Goal: Contribute content: Contribute content

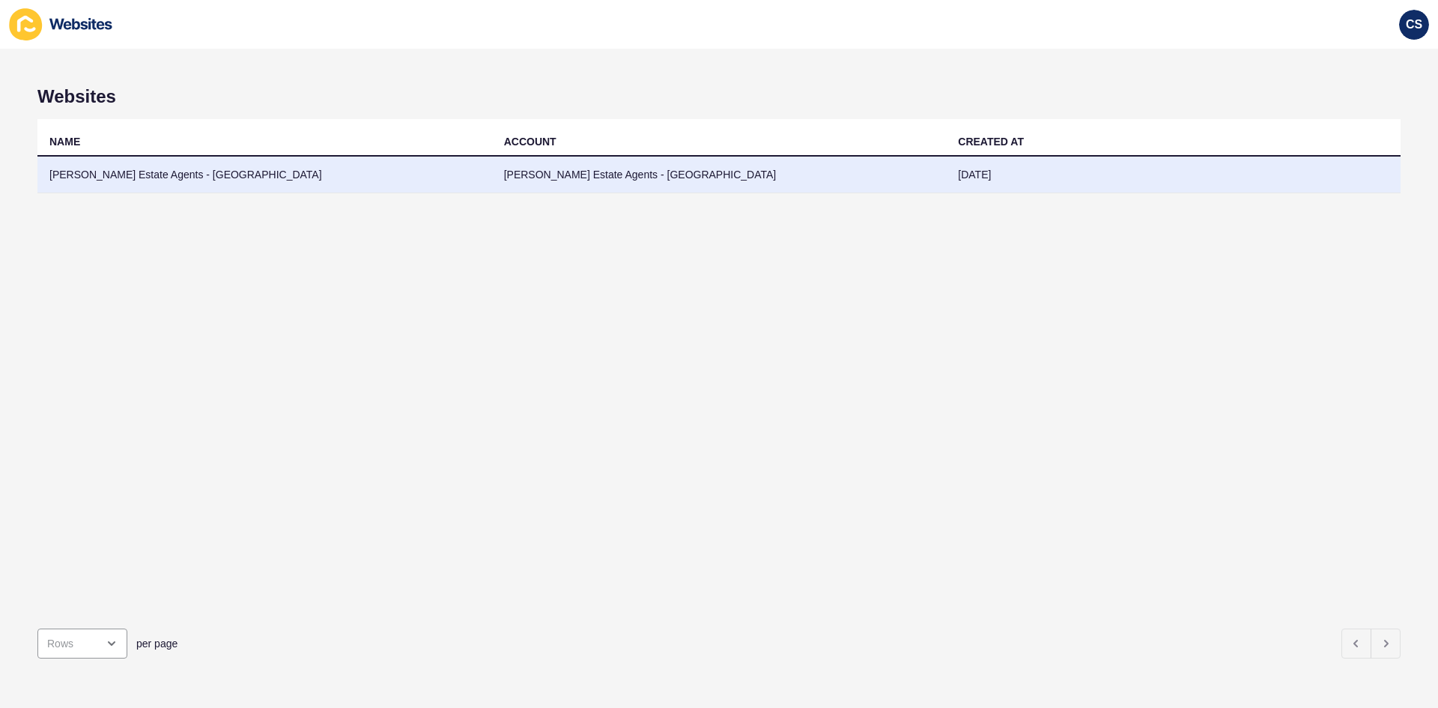
click at [156, 175] on td "[PERSON_NAME] Estate Agents - [GEOGRAPHIC_DATA]" at bounding box center [264, 175] width 455 height 37
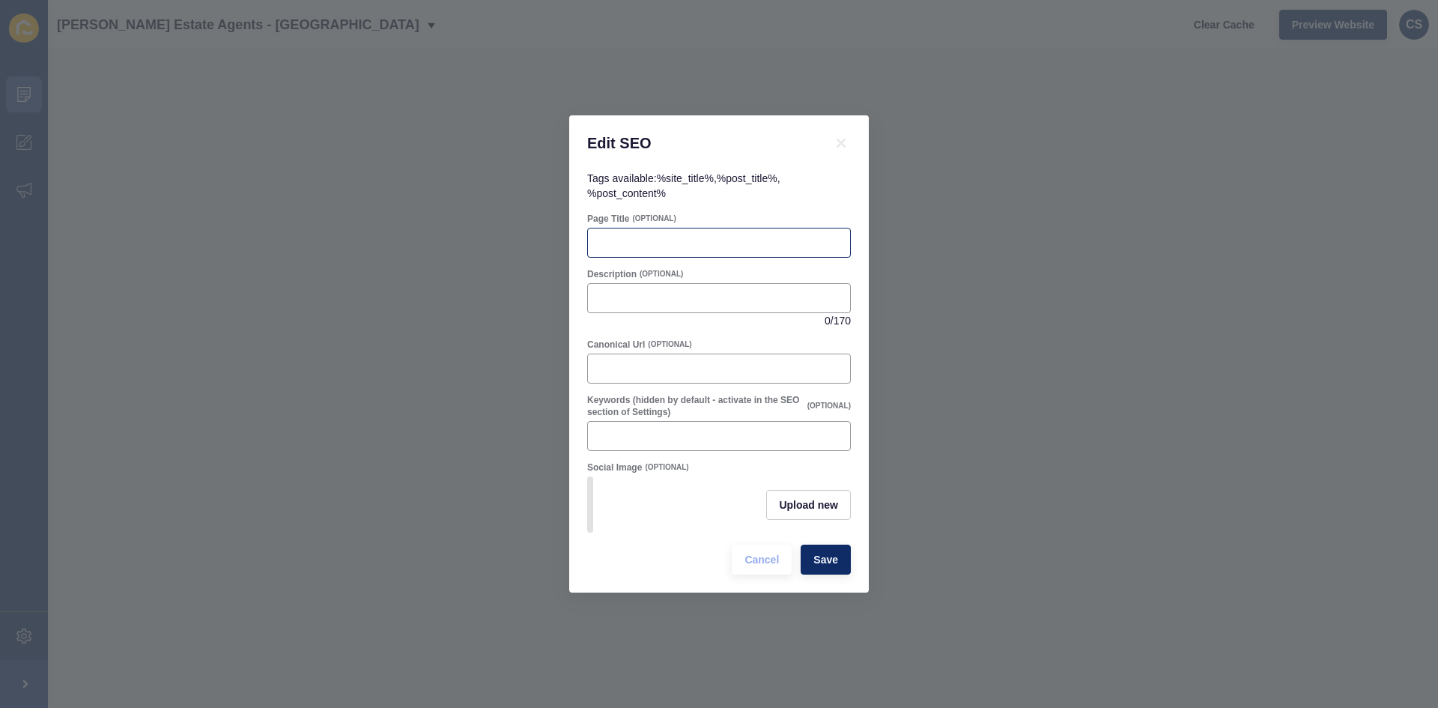
click at [640, 246] on div at bounding box center [719, 243] width 264 height 30
click at [705, 235] on input "Page Title" at bounding box center [719, 242] width 244 height 15
paste input "How to Choose the Right Tenant: A Guide for Hemel Hempstead Landlords"
type input "How to Choose the Right Tenant: A Guide for Hemel Hempstead Landlords"
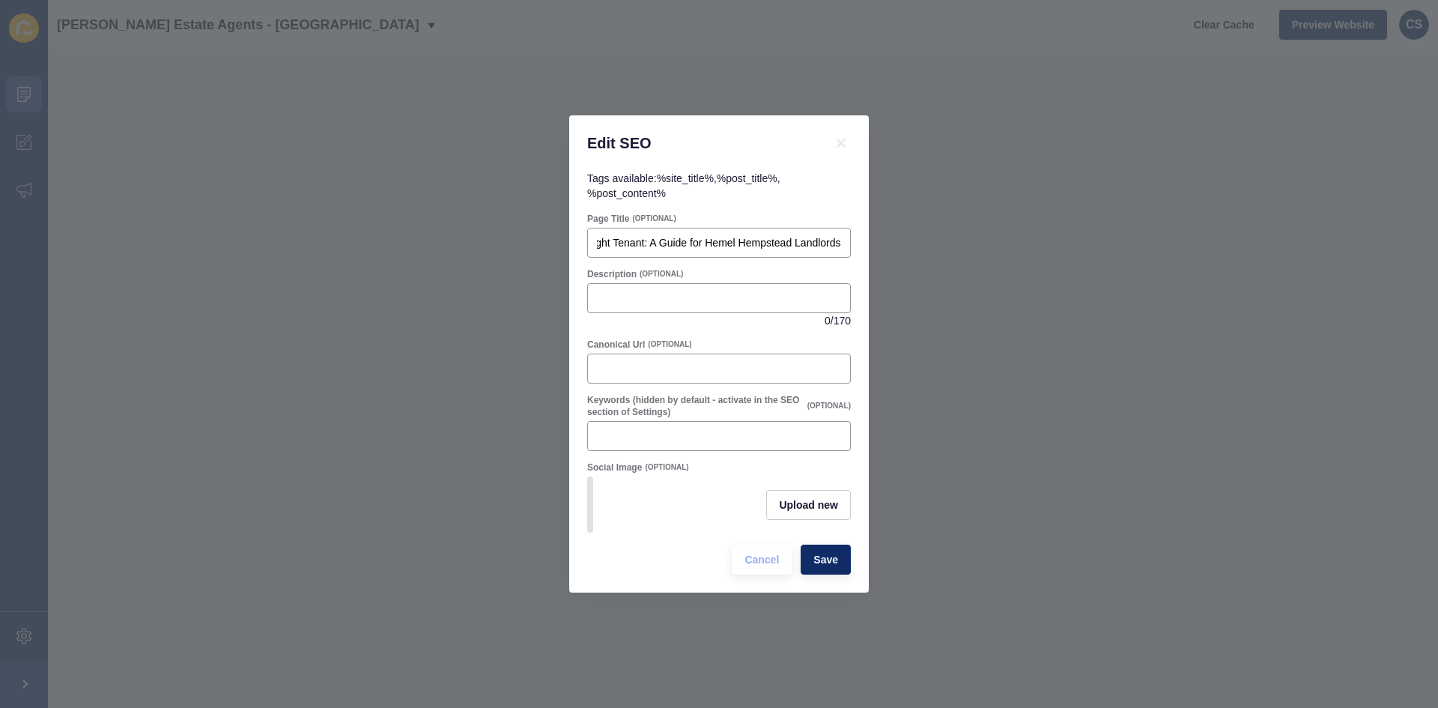
scroll to position [0, 0]
click at [630, 291] on input "Description" at bounding box center [719, 298] width 244 height 15
paste input "Got multiple applicants for your Hemel Hempstead rental? Learn how to screen te…"
type input "Got multiple applicants for your Hemel Hempstead rental? Learn how to screen te…"
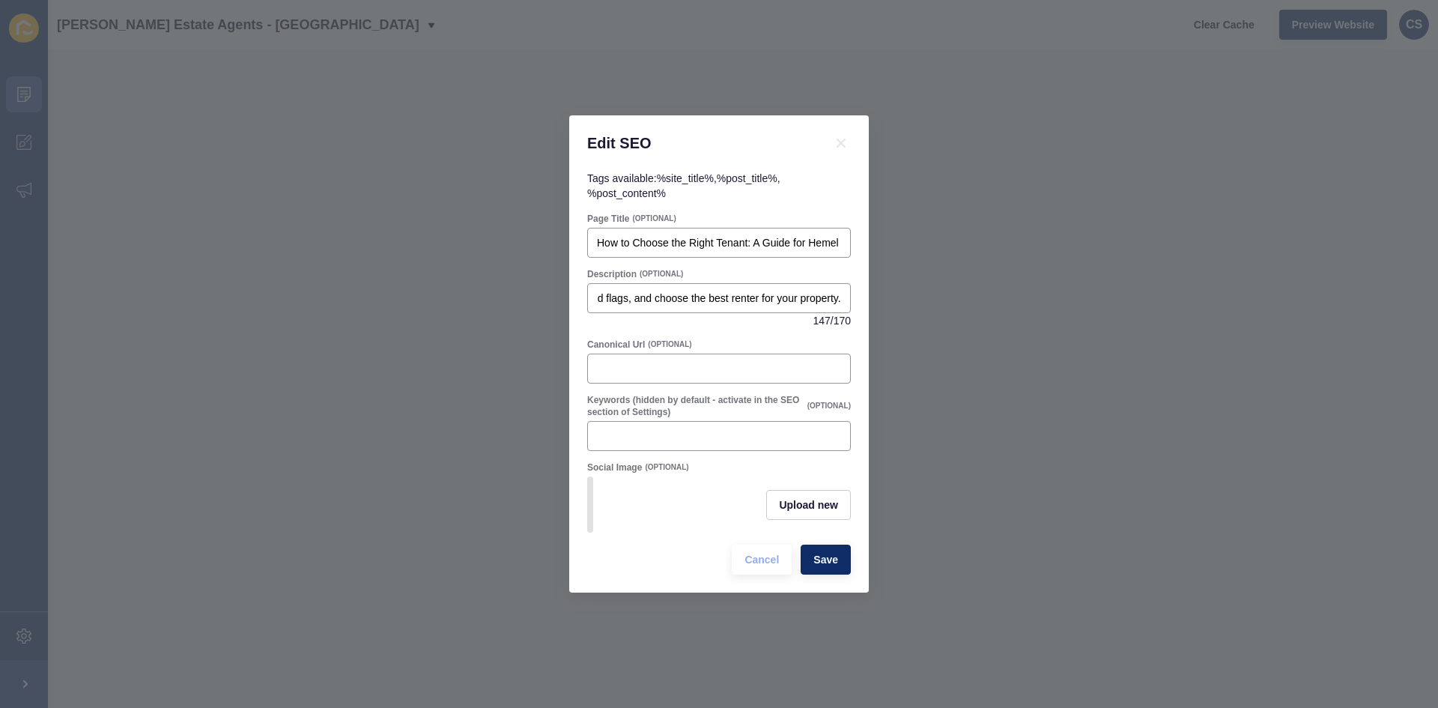
scroll to position [0, 0]
click at [615, 366] on input "Canonical Url" at bounding box center [719, 368] width 244 height 15
paste input "[URL][DOMAIN_NAME]"
type input "[URL][DOMAIN_NAME]"
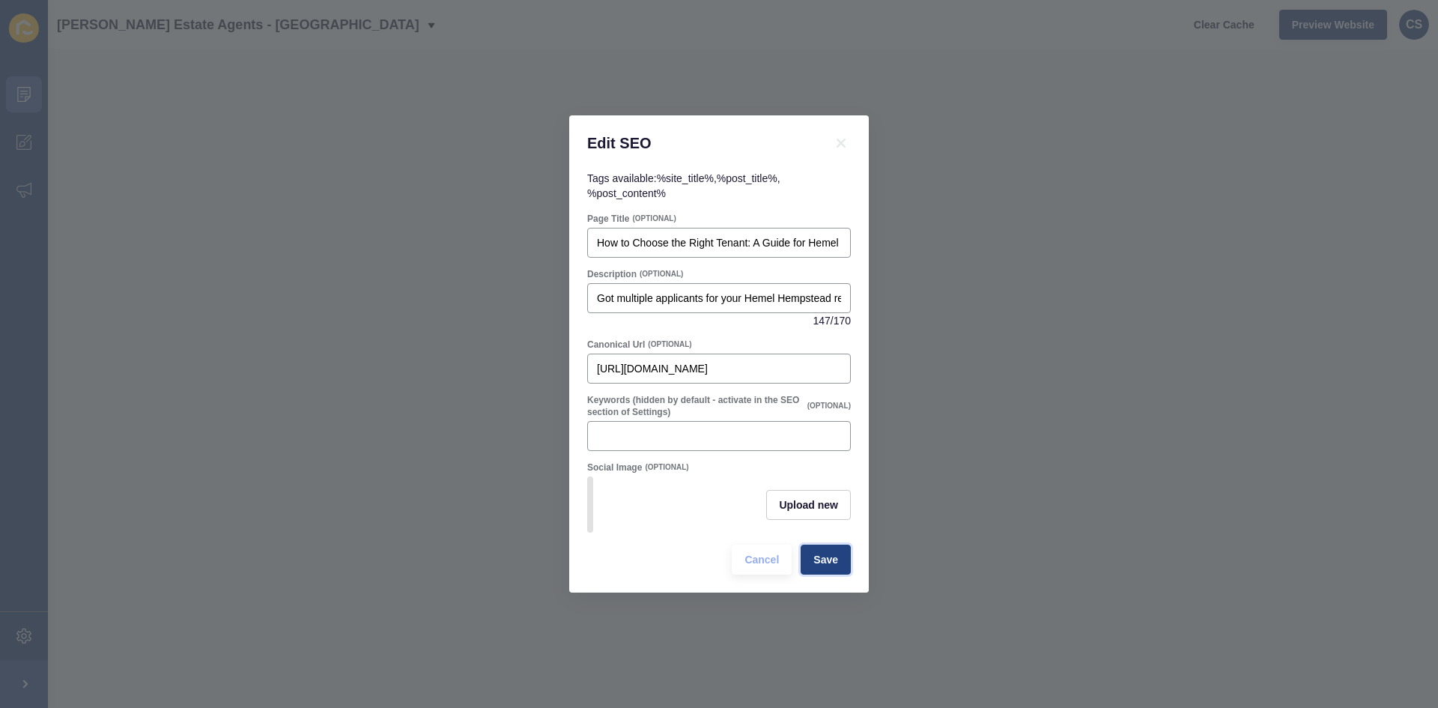
scroll to position [0, 0]
click at [829, 567] on span "Save" at bounding box center [825, 559] width 25 height 15
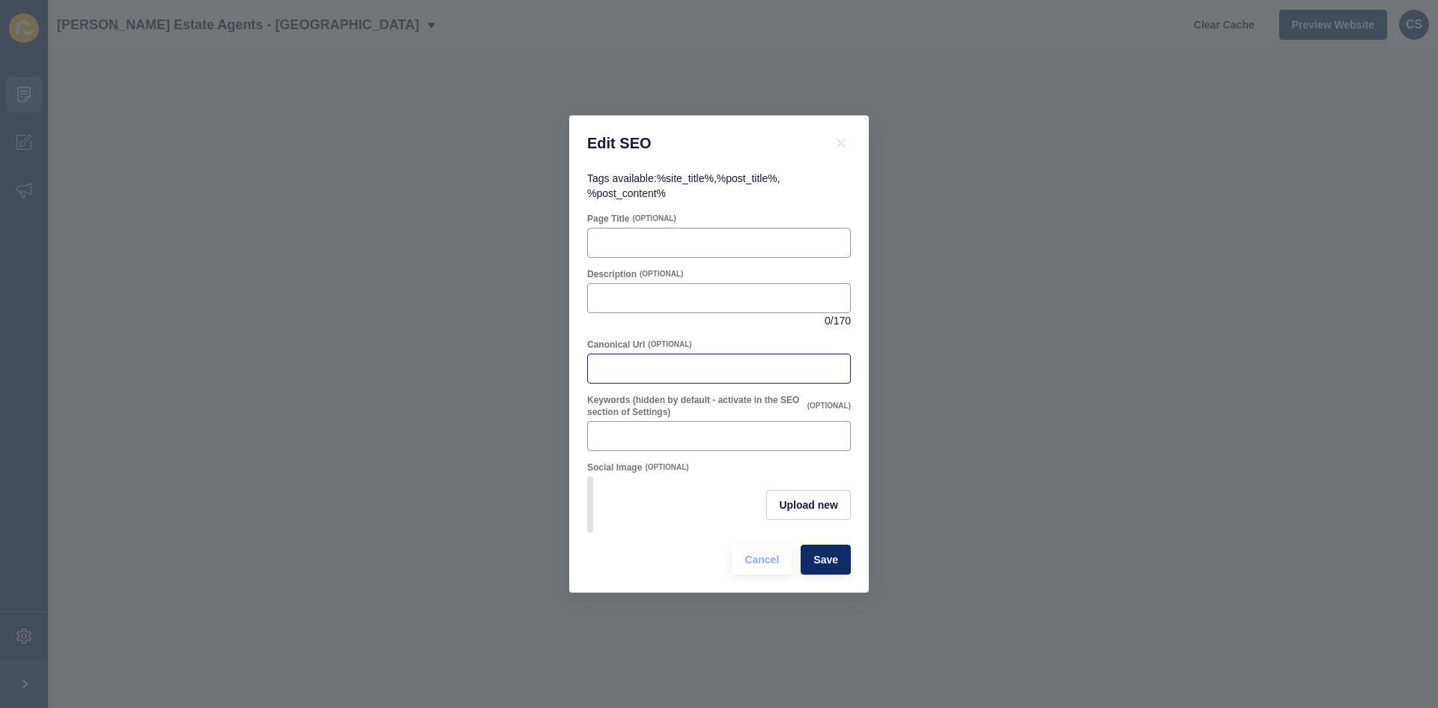
click at [665, 354] on div at bounding box center [719, 369] width 264 height 30
paste input "Lorem ips dol’s ametco ad eli se doe temporin utlabo? Etdo, magna aliqu. Enimad…"
type input "Lorem ips dol’s ametco ad eli se doe temporin utlabo? Etdo, magna aliqu. Enimad…"
click at [638, 437] on input "Keywords (hidden by default - activate in the SEO section of Settings)" at bounding box center [719, 435] width 244 height 15
click at [655, 373] on div at bounding box center [719, 369] width 264 height 30
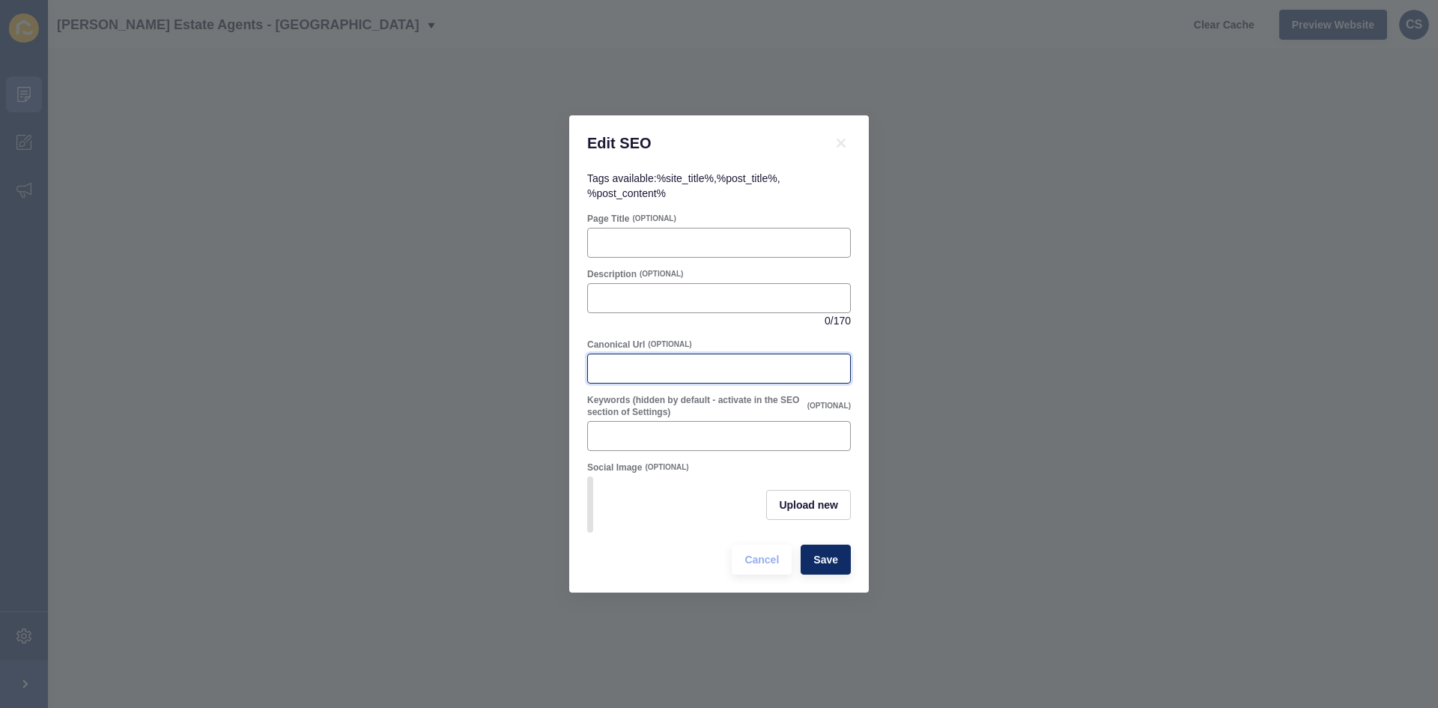
paste input "[URL][DOMAIN_NAME]"
type input "[URL][DOMAIN_NAME]"
click at [626, 309] on div "0 / 170" at bounding box center [719, 305] width 264 height 45
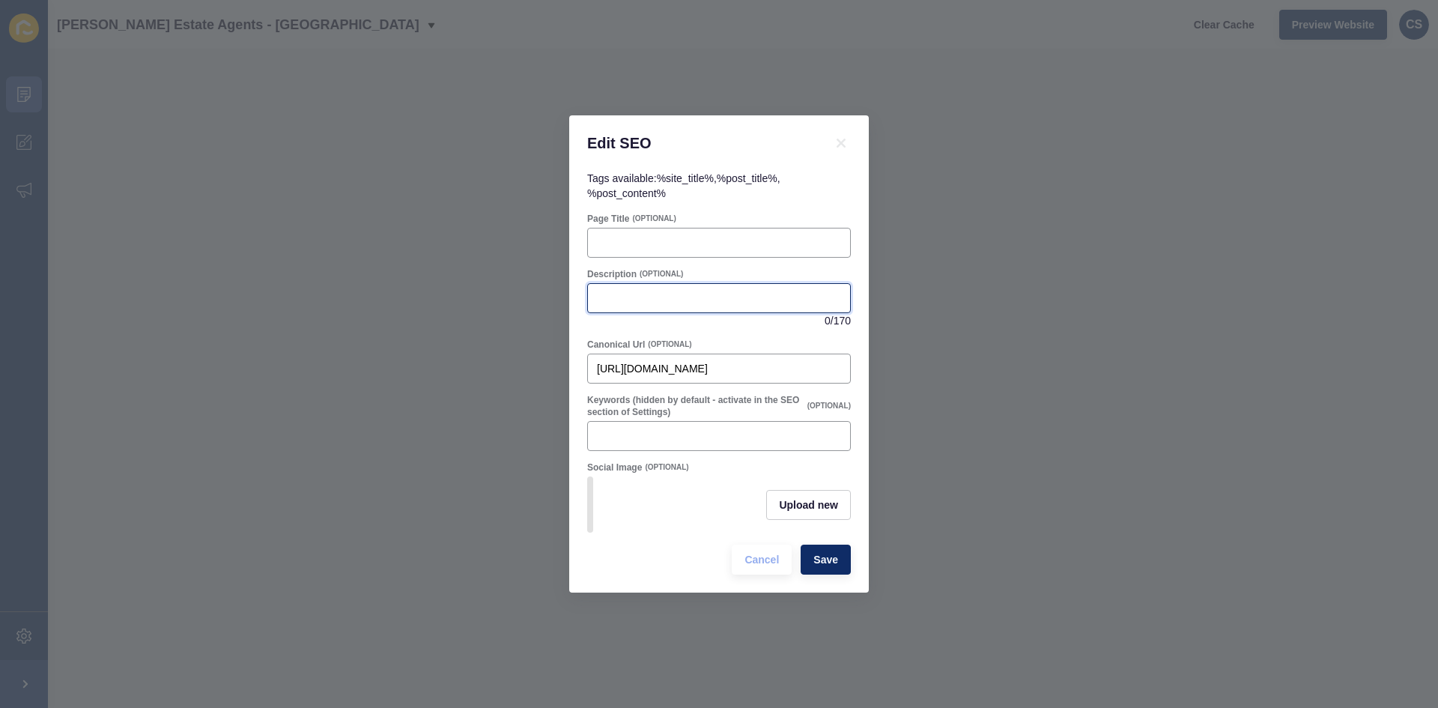
click at [653, 297] on input "Description" at bounding box center [719, 298] width 244 height 15
paste input "Think you can’t afford to buy a home in [GEOGRAPHIC_DATA]? We bust common mortg…"
type input "Think you can’t afford to buy a home in [GEOGRAPHIC_DATA]? We bust common mortg…"
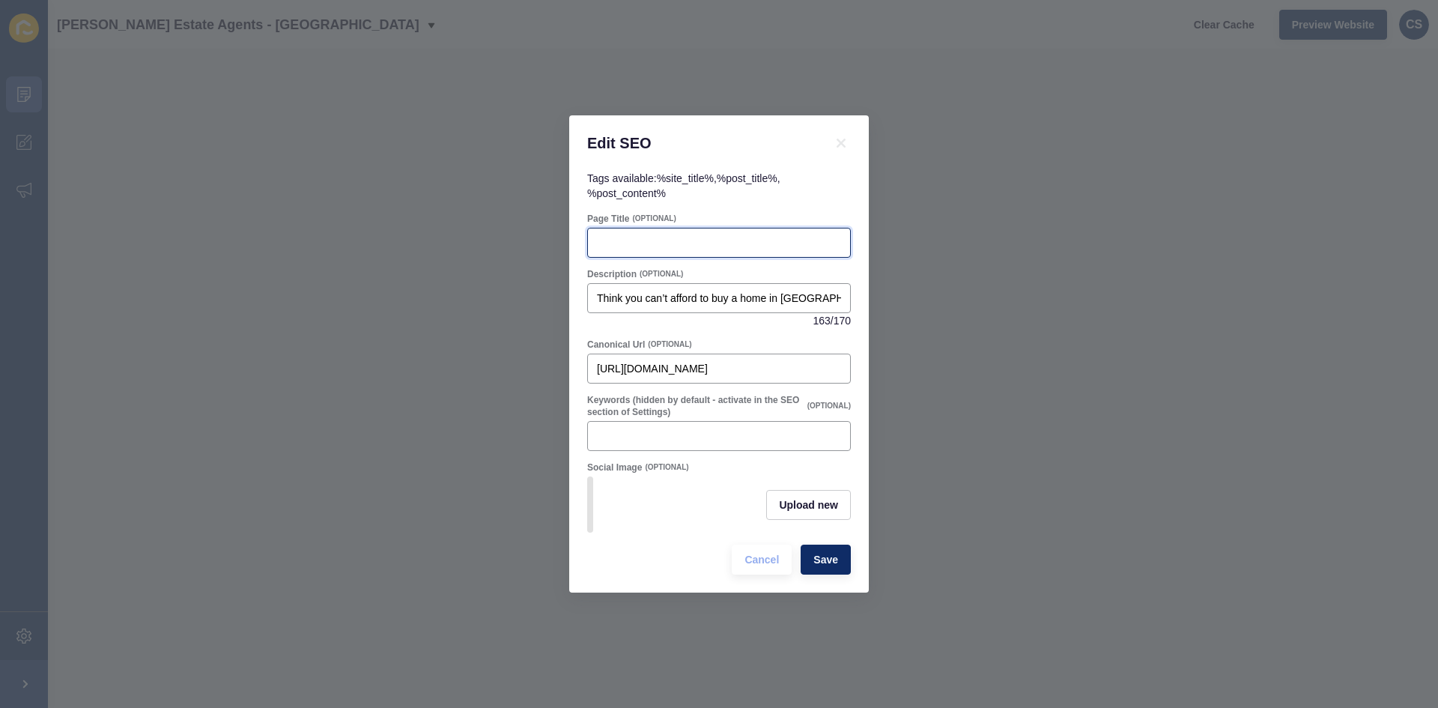
click at [661, 244] on input "Page Title" at bounding box center [719, 242] width 244 height 15
paste input "Mortgage Myths Busted: What Hemel Hempstead First-Time Buyers Need to Know"
type input "Mortgage Myths Busted: What Hemel Hempstead First-Time Buyers Need to Know"
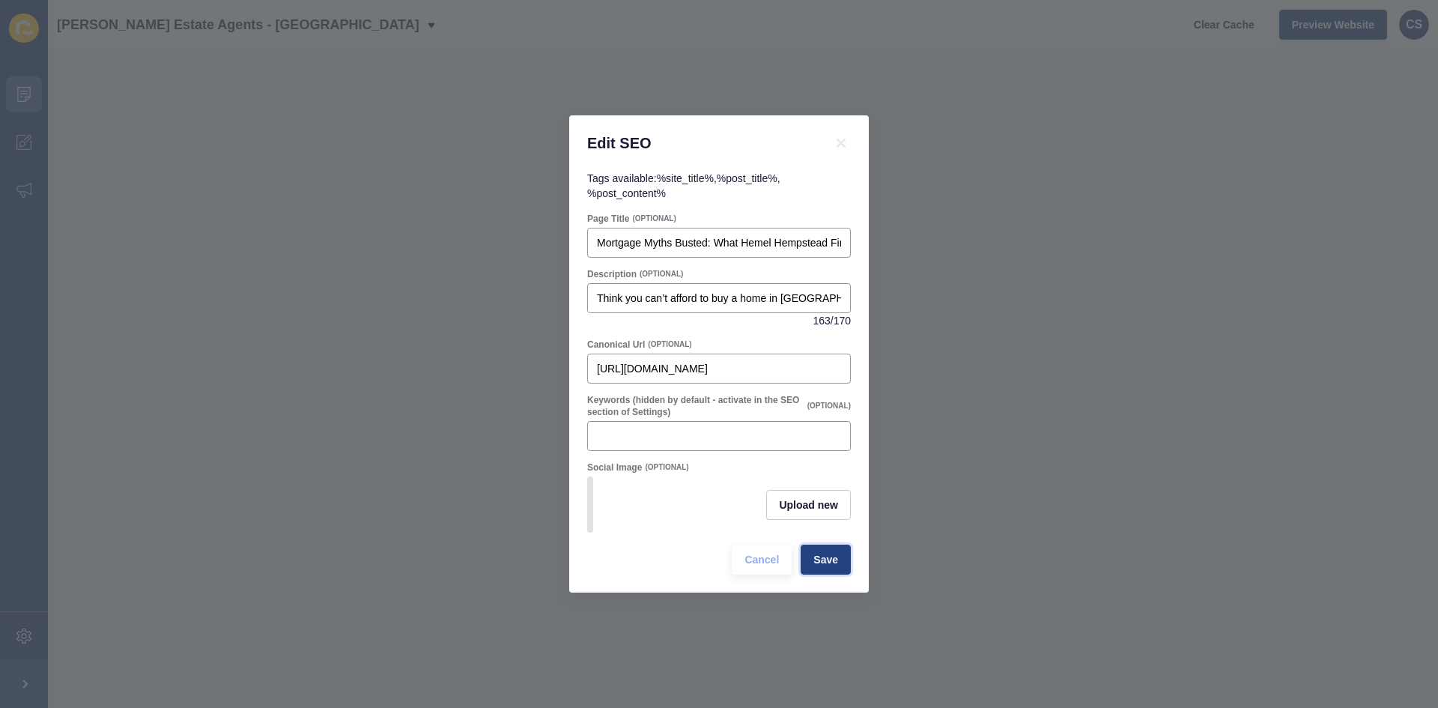
click at [830, 560] on span "Save" at bounding box center [825, 559] width 25 height 15
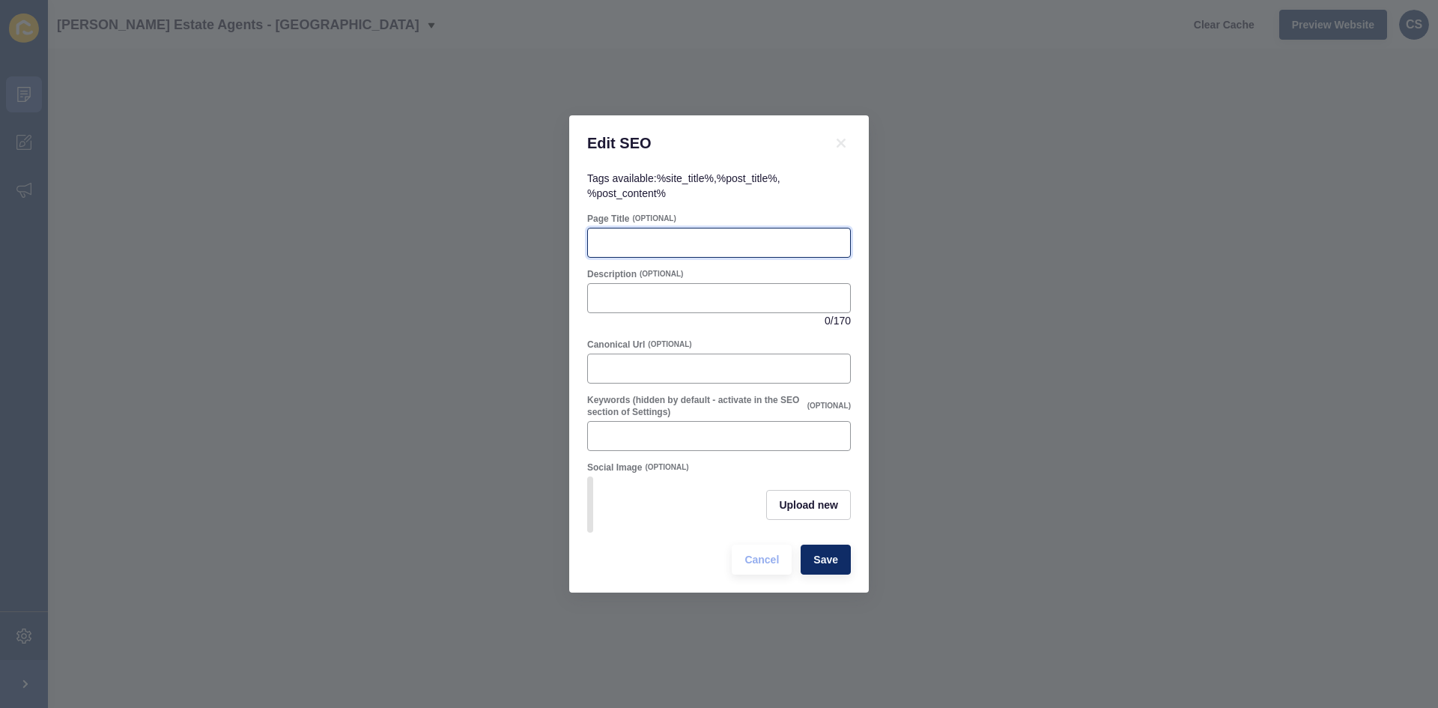
click at [679, 240] on input "Page Title" at bounding box center [719, 242] width 244 height 15
paste input "How to Handle Tenant Complaints Like a Pro: Hemel Hempstead Landlord Tips"
type input "How to Handle Tenant Complaints Like a Pro: Hemel Hempstead Landlord Tips"
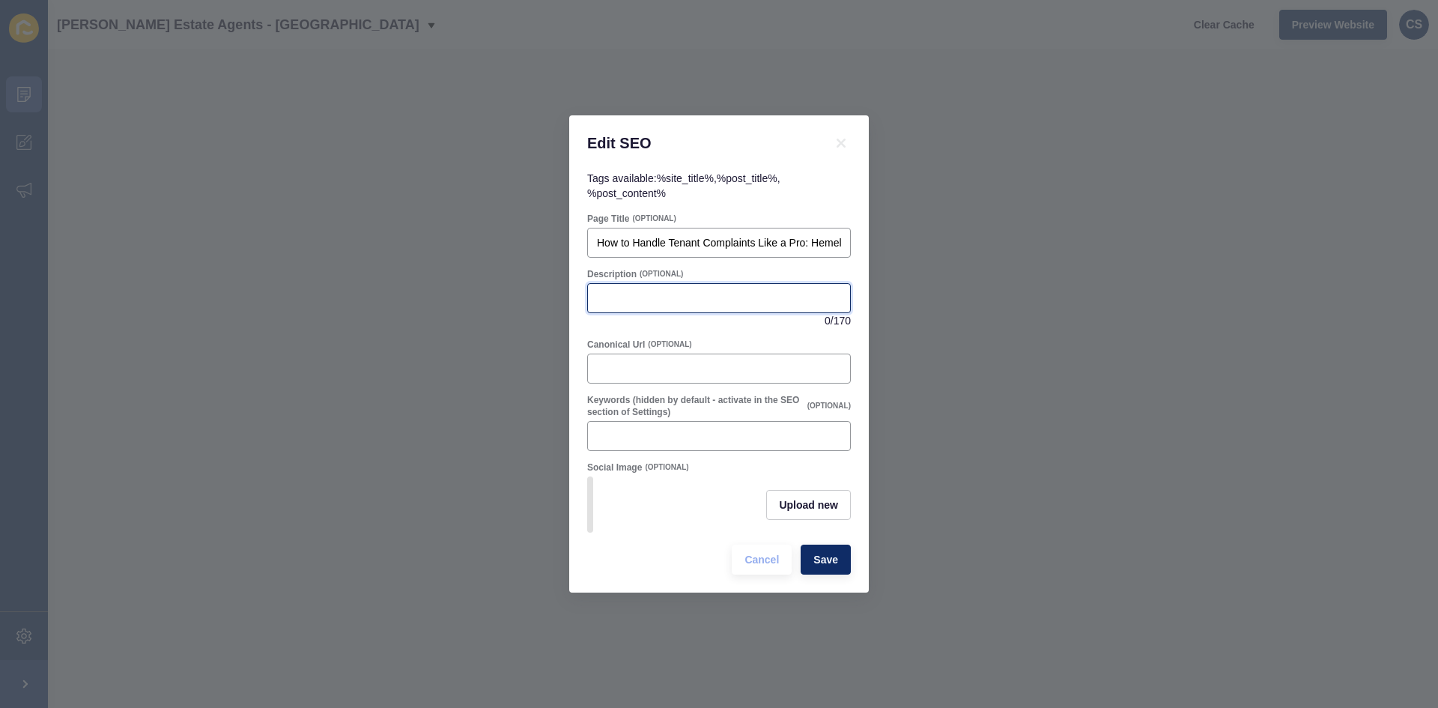
click at [675, 298] on input "Description" at bounding box center [719, 298] width 244 height 15
paste input "[URL][DOMAIN_NAME]"
type input "[URL][DOMAIN_NAME]"
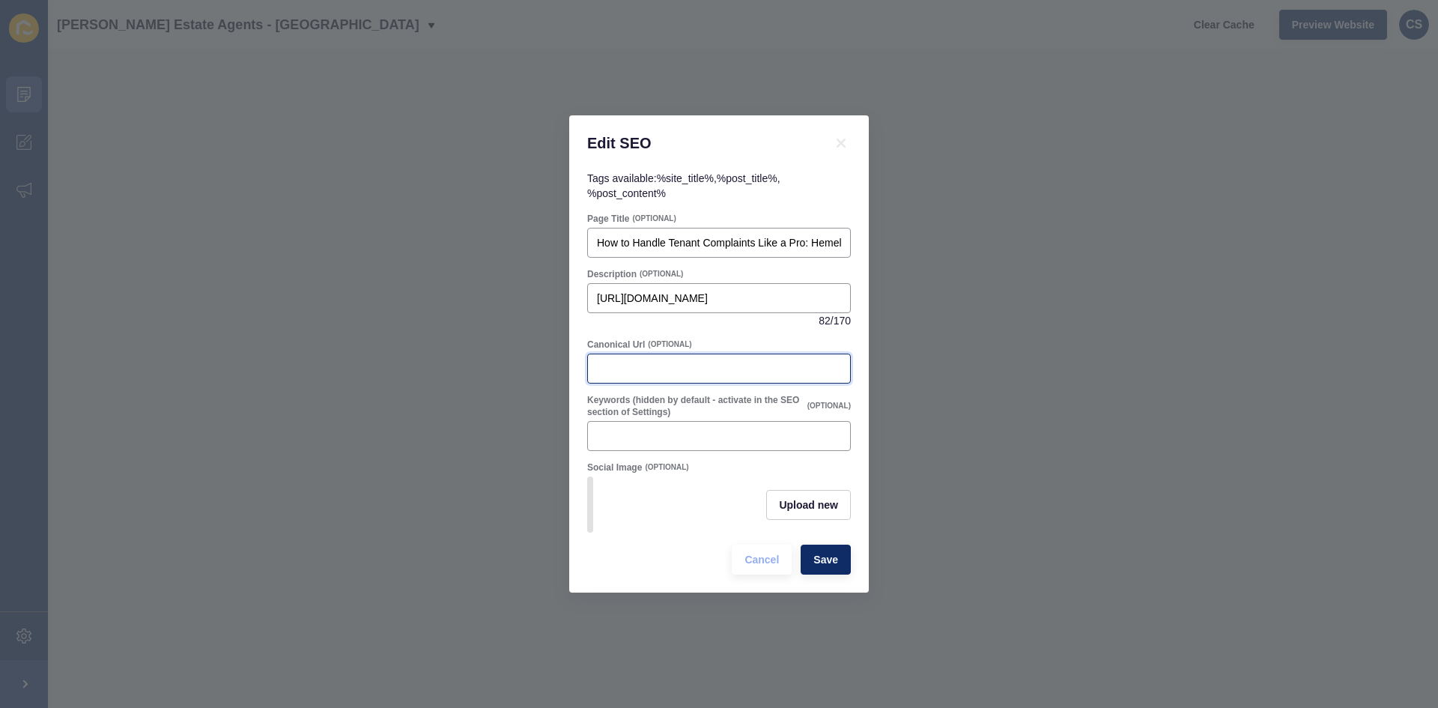
click at [639, 369] on input "Canonical Url" at bounding box center [719, 368] width 244 height 15
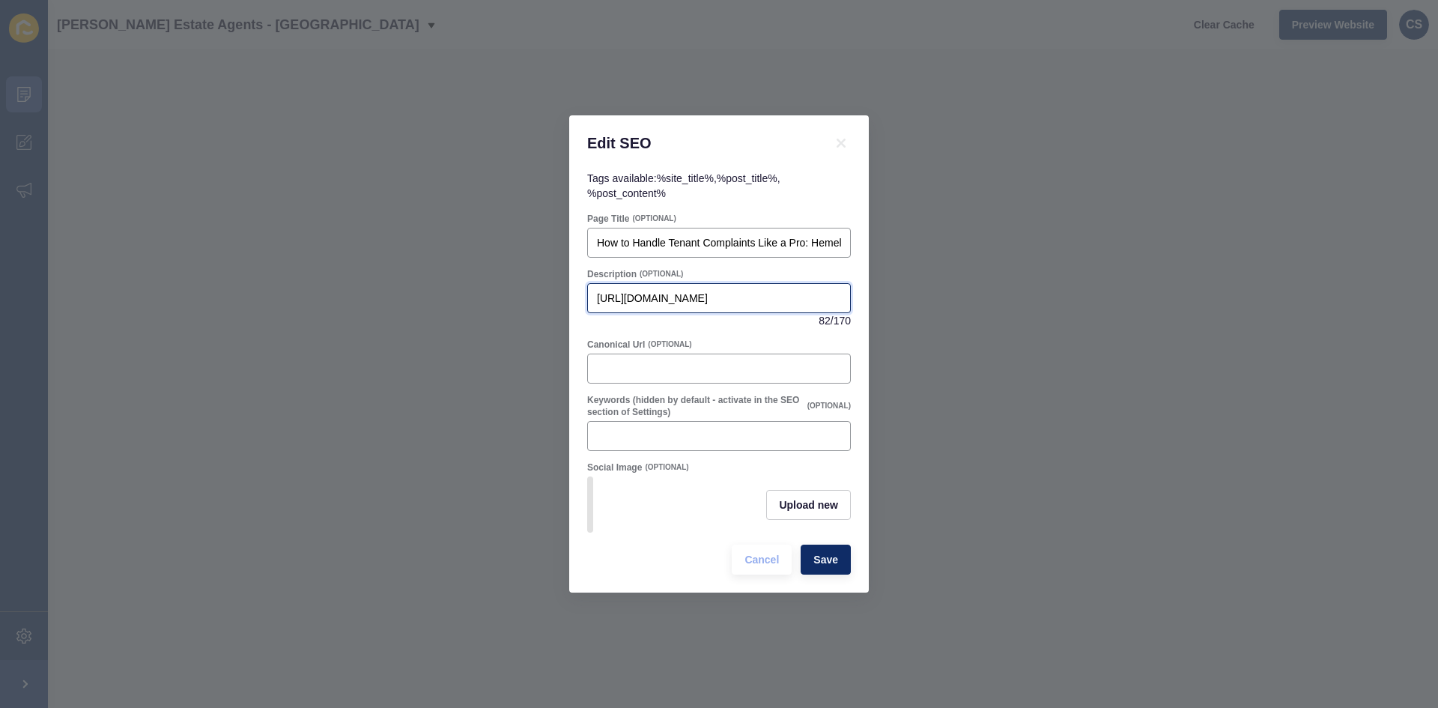
click at [652, 297] on input "[URL][DOMAIN_NAME]" at bounding box center [719, 298] width 244 height 15
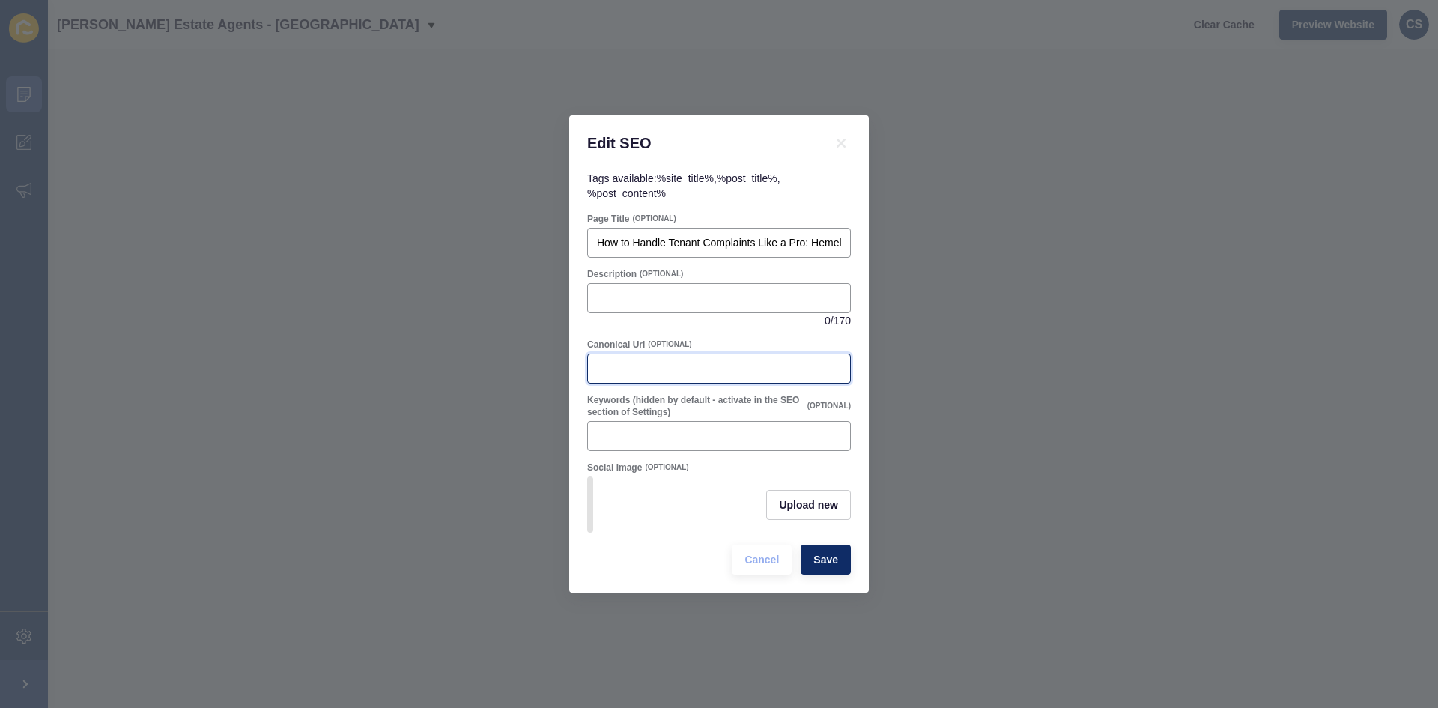
click at [643, 361] on input "Canonical Url" at bounding box center [719, 368] width 244 height 15
paste input "[URL][DOMAIN_NAME]"
type input "[URL][DOMAIN_NAME]"
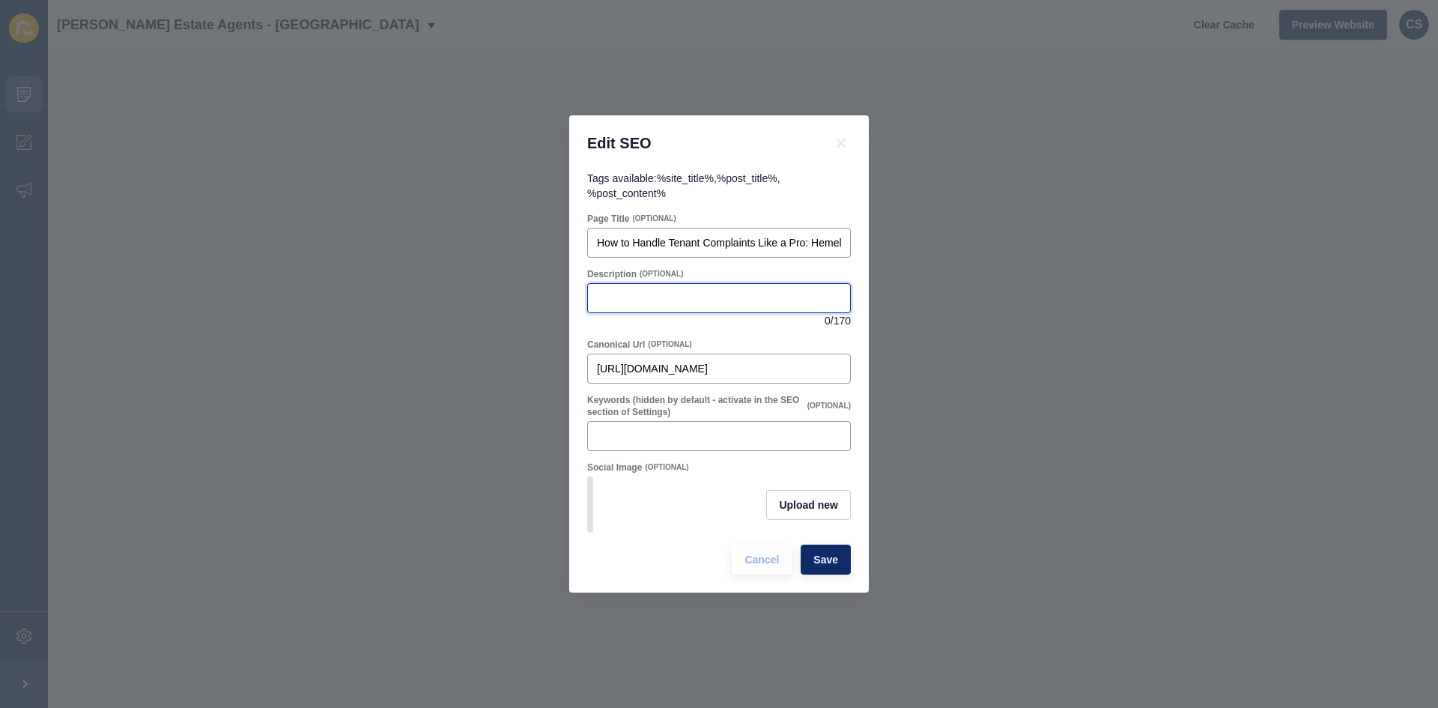
click at [679, 291] on input "Description" at bounding box center [719, 298] width 244 height 15
paste input "Even good tenants raise the occasional complaint. Discover our simple, stress-f…"
type input "Even good tenants raise the occasional complaint. Discover our simple, stress-f…"
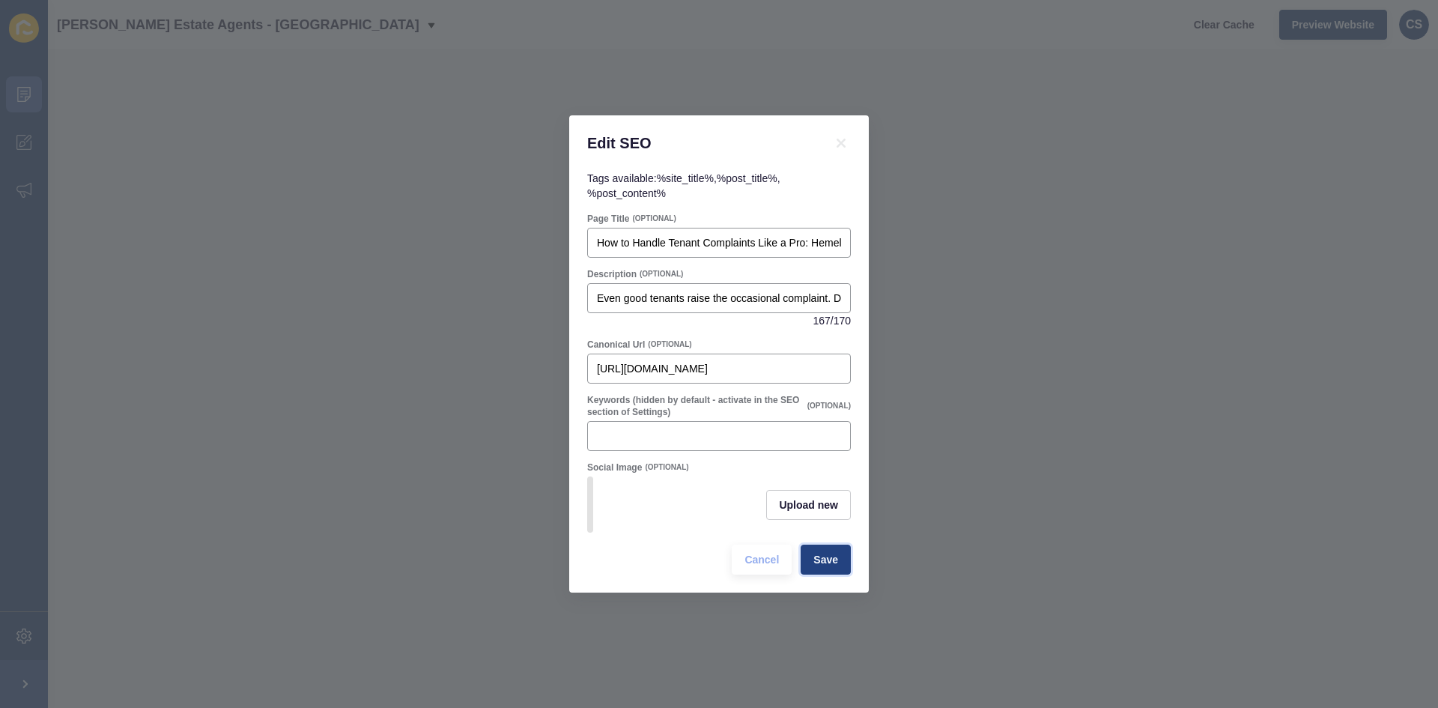
click at [812, 562] on button "Save" at bounding box center [826, 560] width 50 height 30
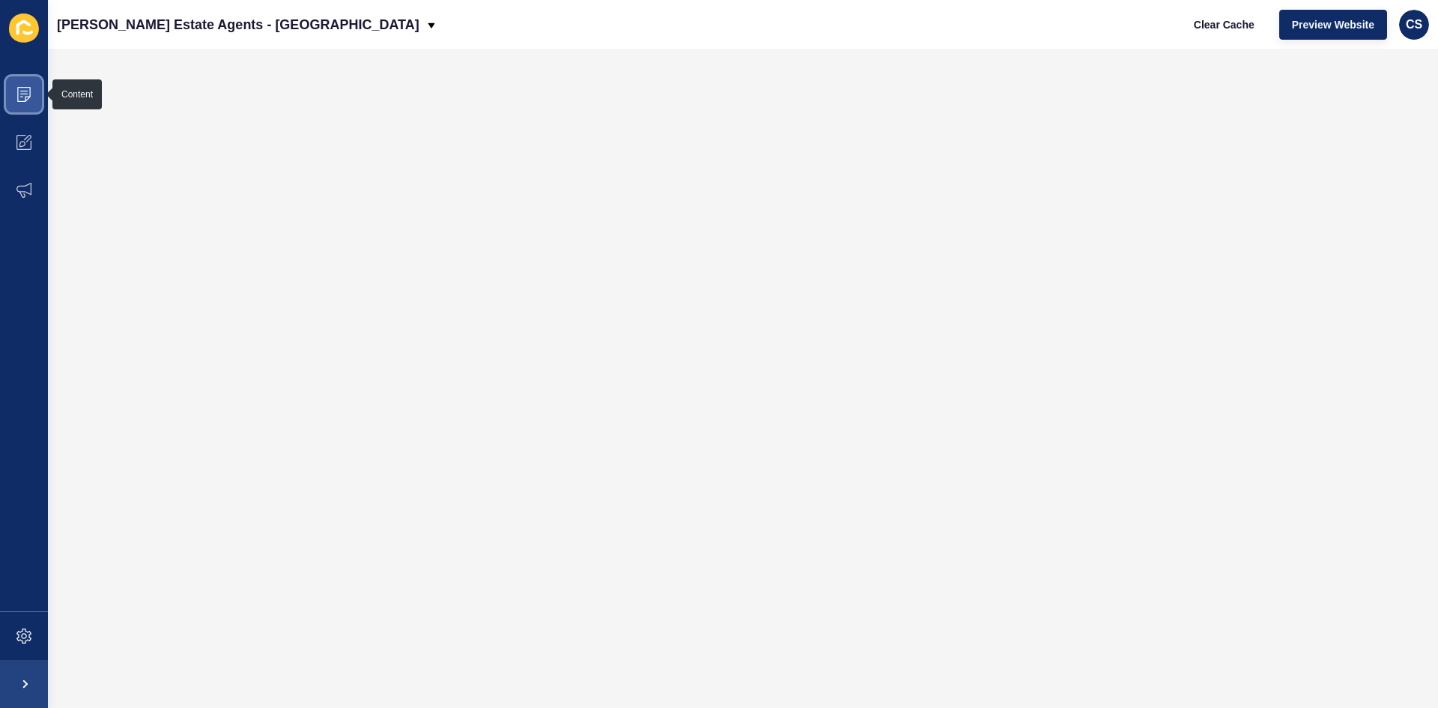
click at [31, 97] on span at bounding box center [24, 94] width 48 height 48
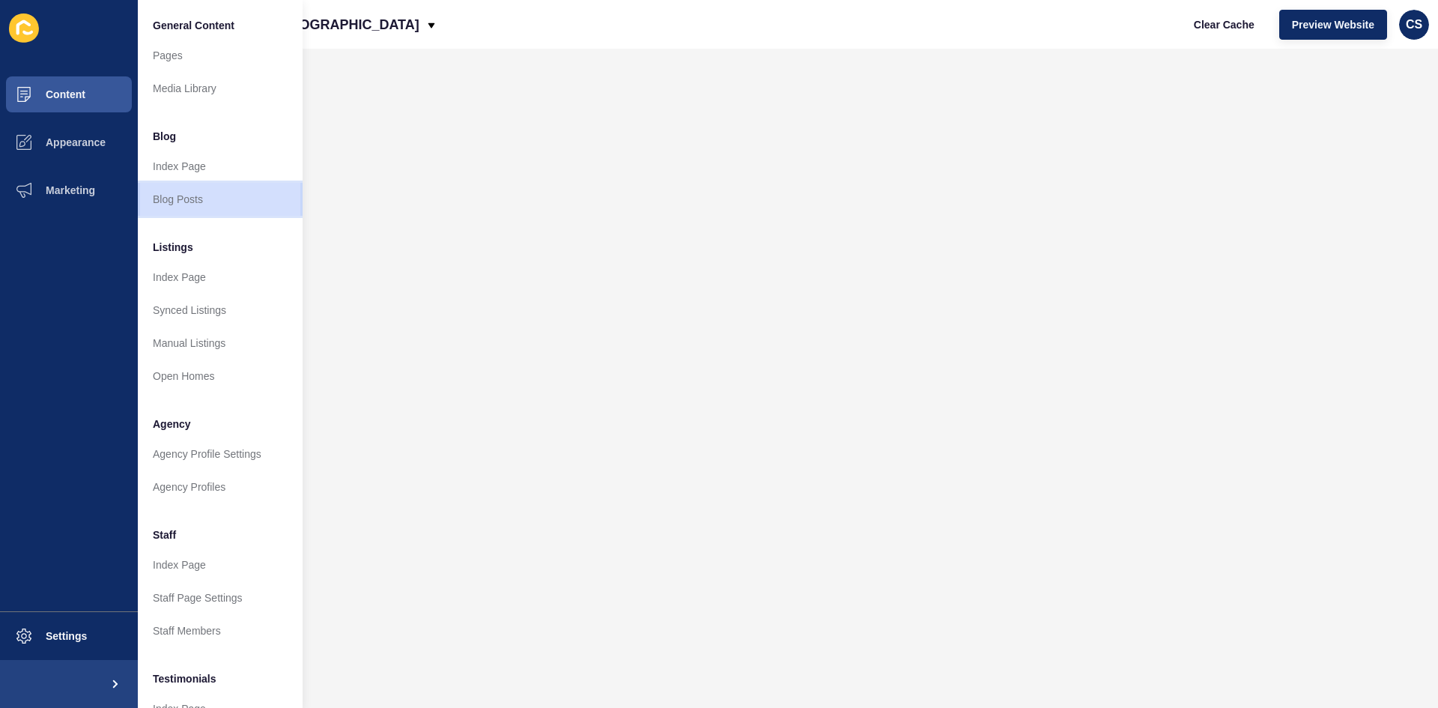
click at [201, 199] on link "Blog Posts" at bounding box center [220, 199] width 165 height 33
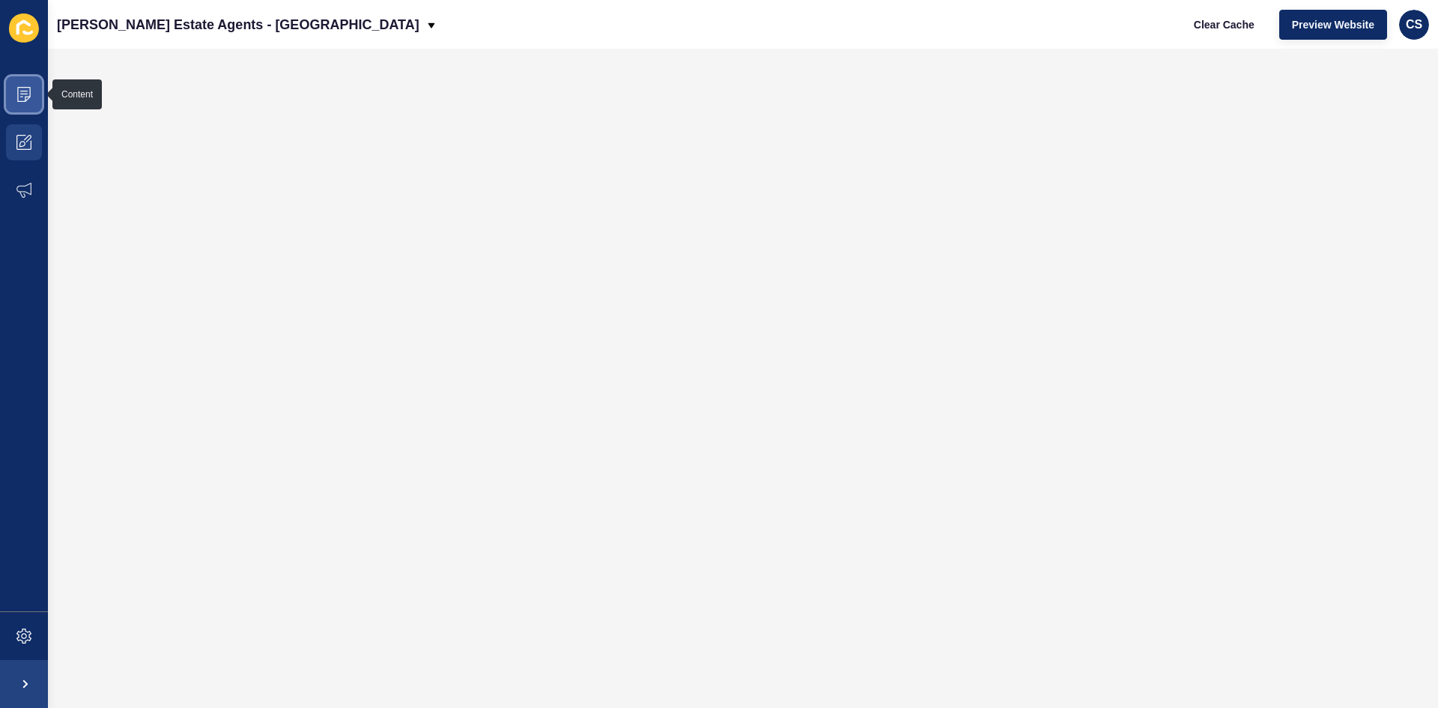
drag, startPoint x: 28, startPoint y: 90, endPoint x: 55, endPoint y: 129, distance: 47.4
click at [29, 90] on icon at bounding box center [23, 94] width 15 height 15
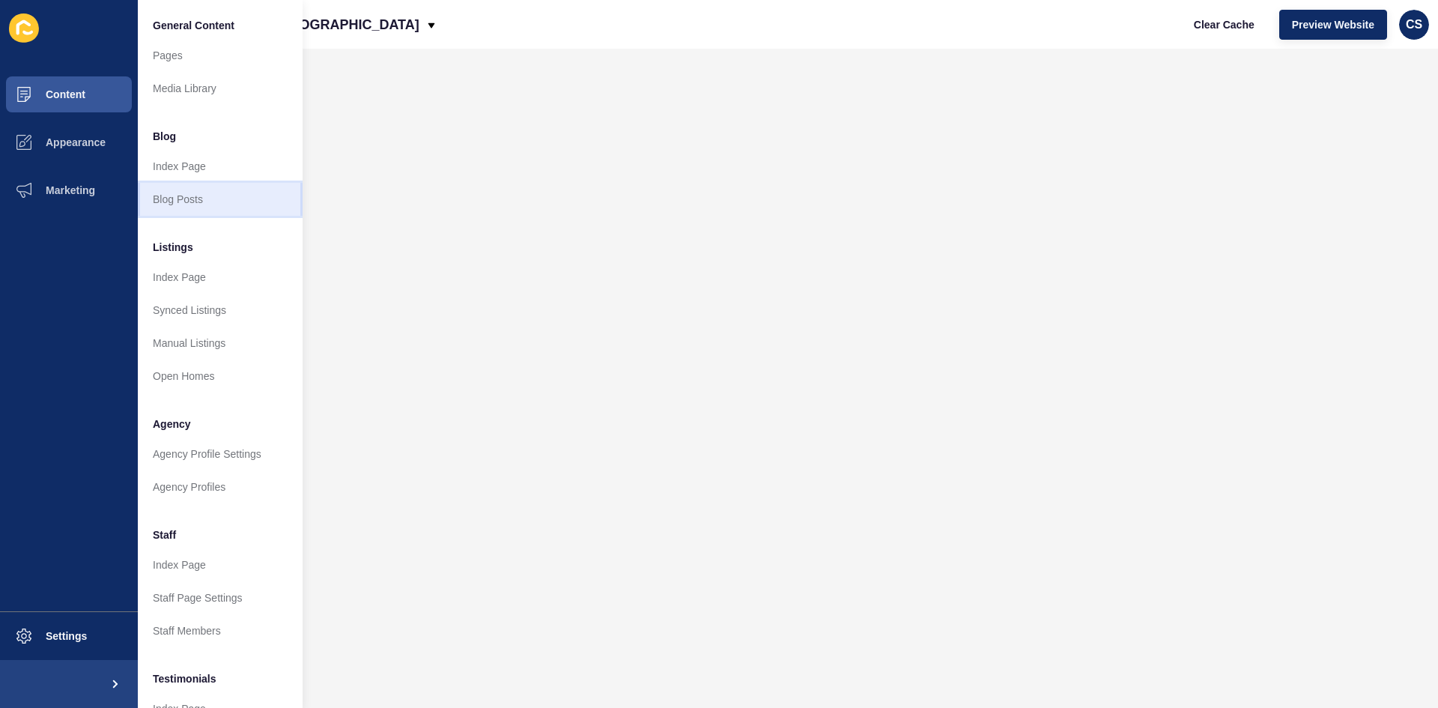
click at [191, 201] on link "Blog Posts" at bounding box center [220, 199] width 165 height 33
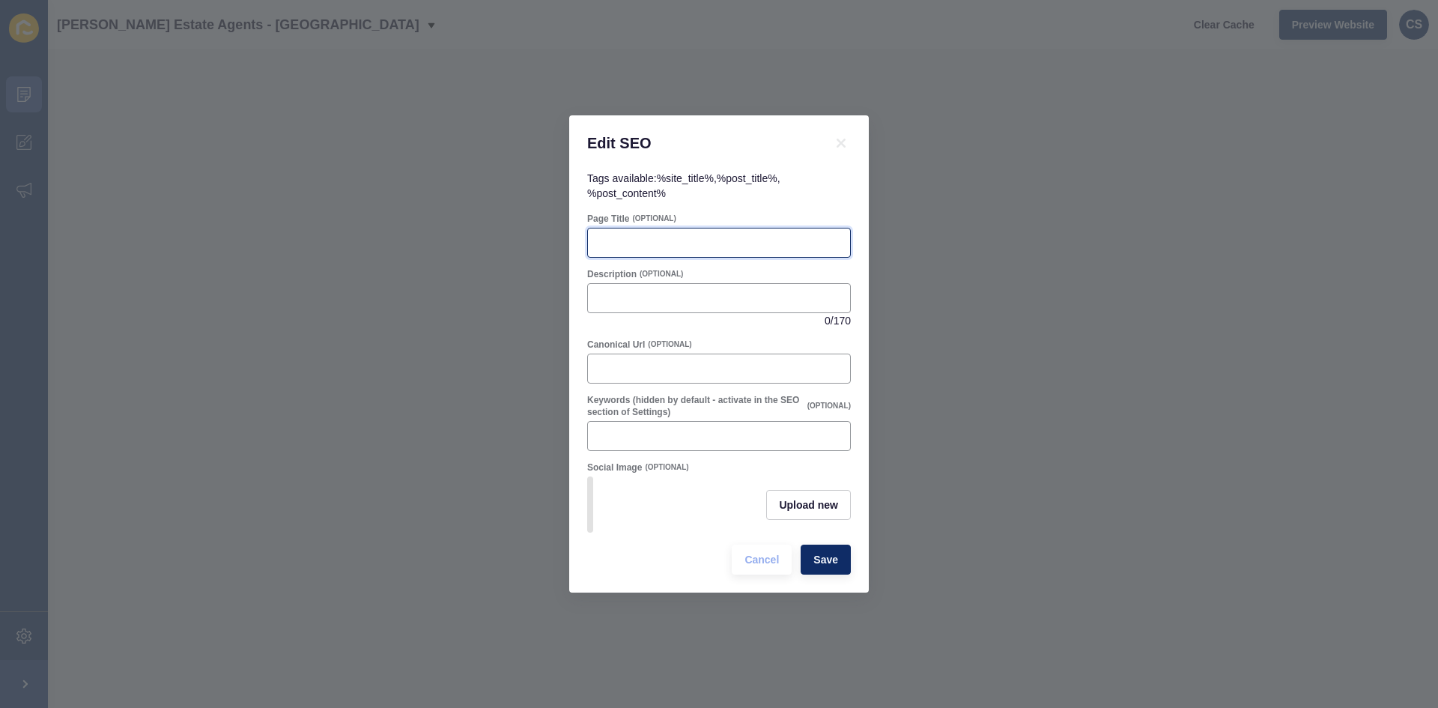
click at [664, 239] on input "Page Title" at bounding box center [719, 242] width 244 height 15
paste input "Why Overvaluing Your Home Could Backfire: Hemel Hempstead Property Advice"
type input "Why Overvaluing Your Home Could Backfire: Hemel Hempstead Property Advice"
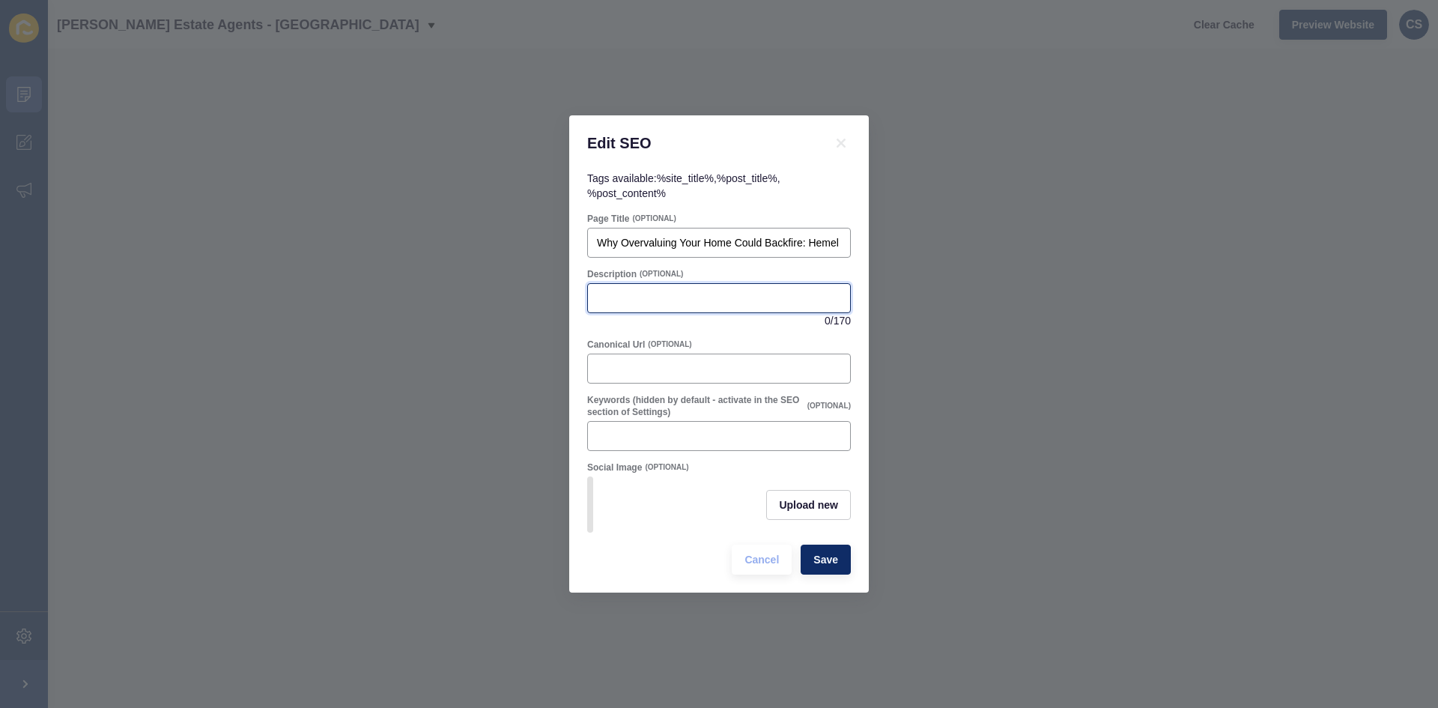
click at [679, 299] on input "Description" at bounding box center [719, 298] width 244 height 15
paste input "Thinking of selling your home? Discover why overvaluing a property can lead to …"
type input "Thinking of selling your home? Discover why overvaluing a property can lead to …"
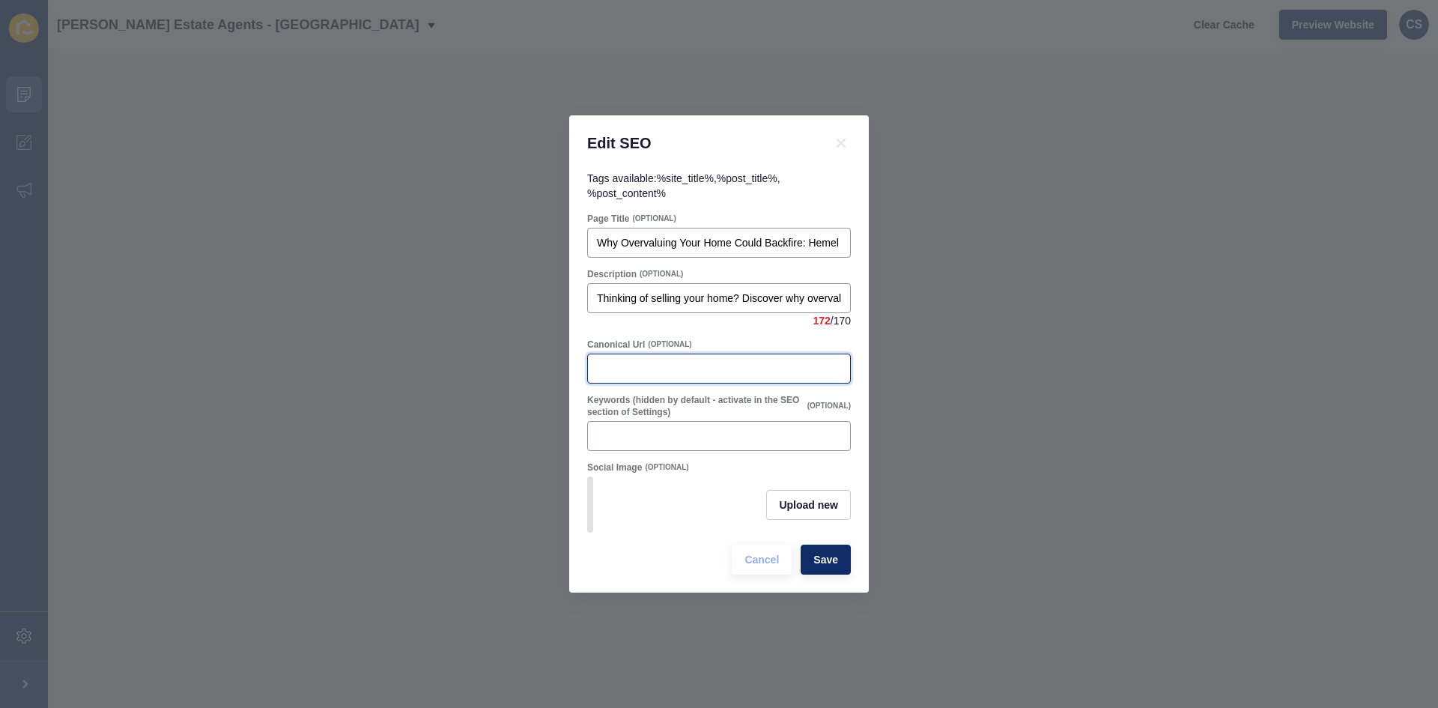
click at [652, 366] on input "Canonical Url" at bounding box center [719, 368] width 244 height 15
paste input "[URL][DOMAIN_NAME]"
drag, startPoint x: 631, startPoint y: 363, endPoint x: 875, endPoint y: 372, distance: 244.3
click at [875, 372] on div "Edit SEO Tags available: %site_title% , %post_title% , %post_content% Page Titl…" at bounding box center [719, 354] width 1438 height 708
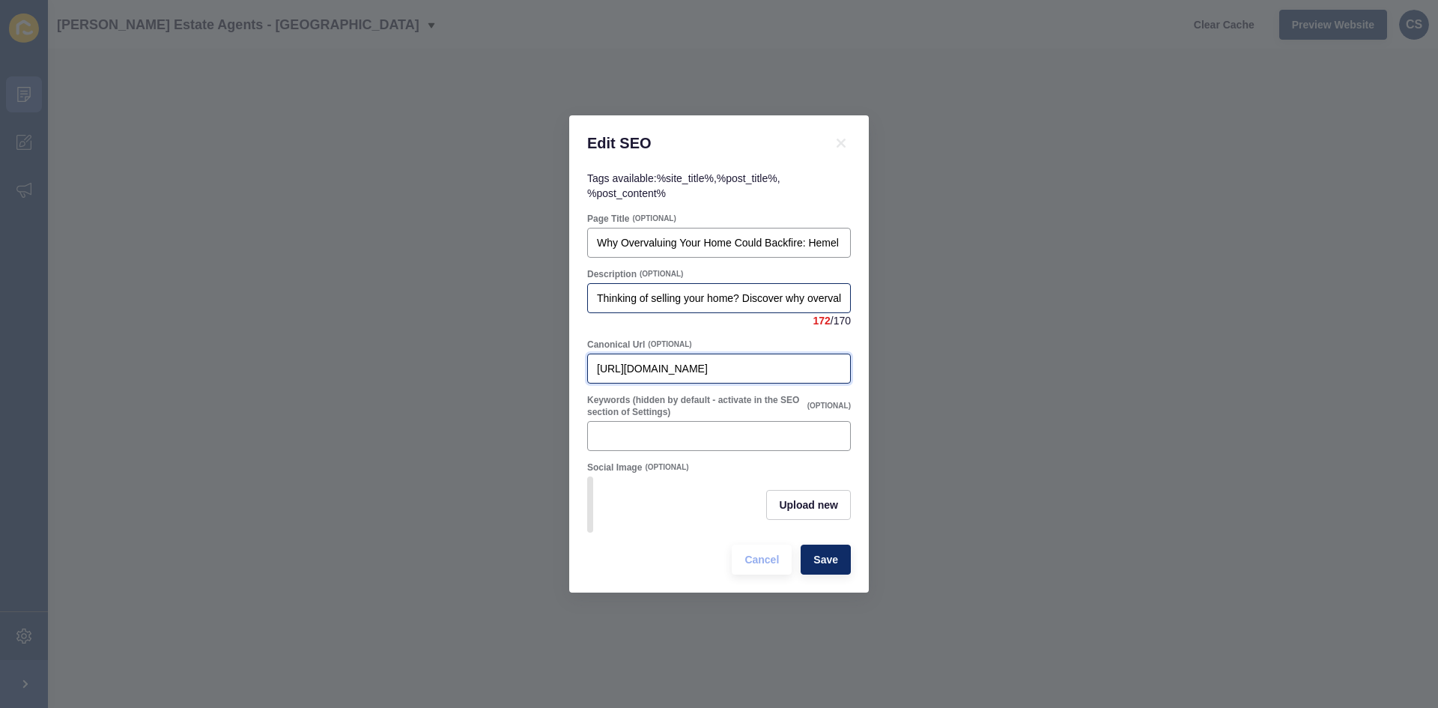
type input "[URL][DOMAIN_NAME]"
click at [761, 295] on input "Thinking of selling your home? Discover why overvaluing a property can lead to …" at bounding box center [719, 298] width 244 height 15
drag, startPoint x: 836, startPoint y: 295, endPoint x: 844, endPoint y: 298, distance: 8.8
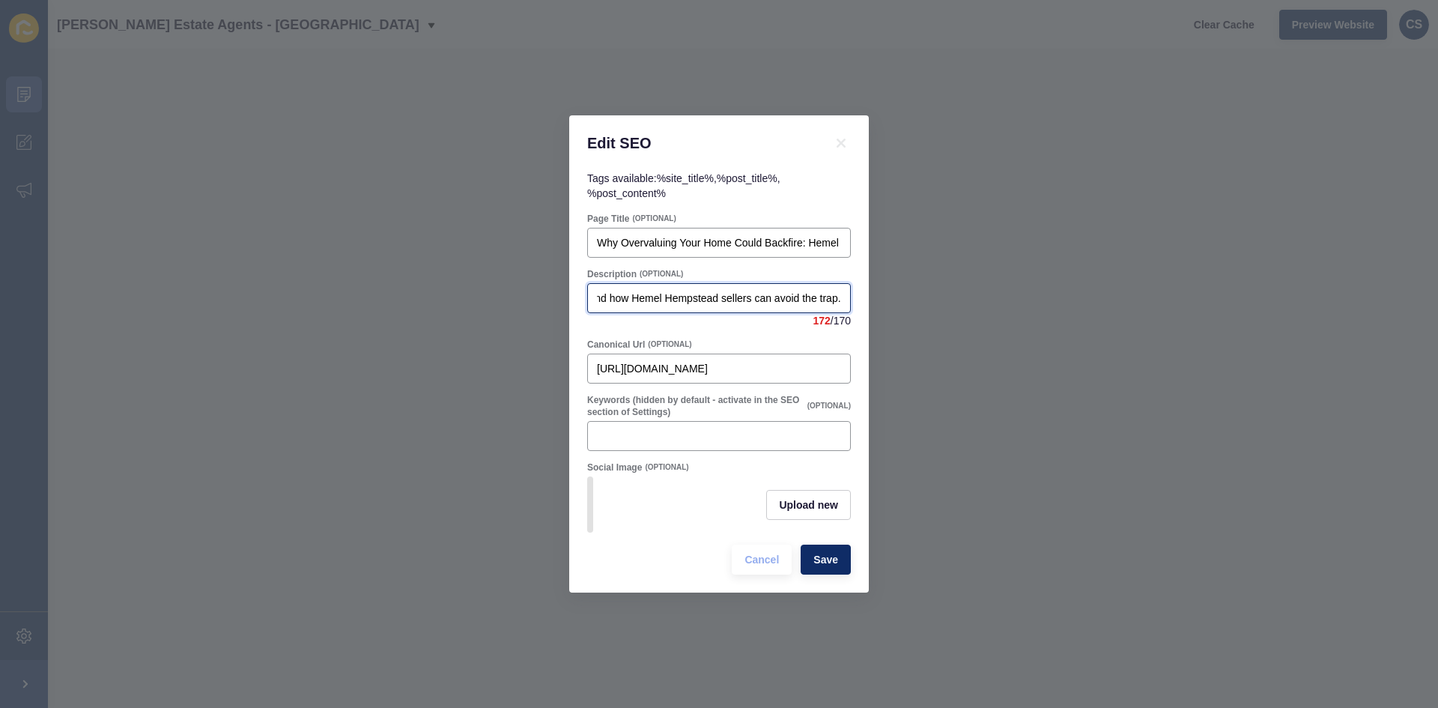
click at [912, 291] on div "Edit SEO Tags available: %site_title% , %post_title% , %post_content% Page Titl…" at bounding box center [719, 354] width 1438 height 708
click at [838, 293] on input "Thinking of selling your home? Discover why overvaluing a property can lead to …" at bounding box center [719, 298] width 244 height 15
click at [628, 293] on input "Thinking of selling your home? Discover why overvaluing a property can lead to …" at bounding box center [719, 298] width 244 height 15
type input "Thinking of selling your home? Discover why overvaluing a property can lead to …"
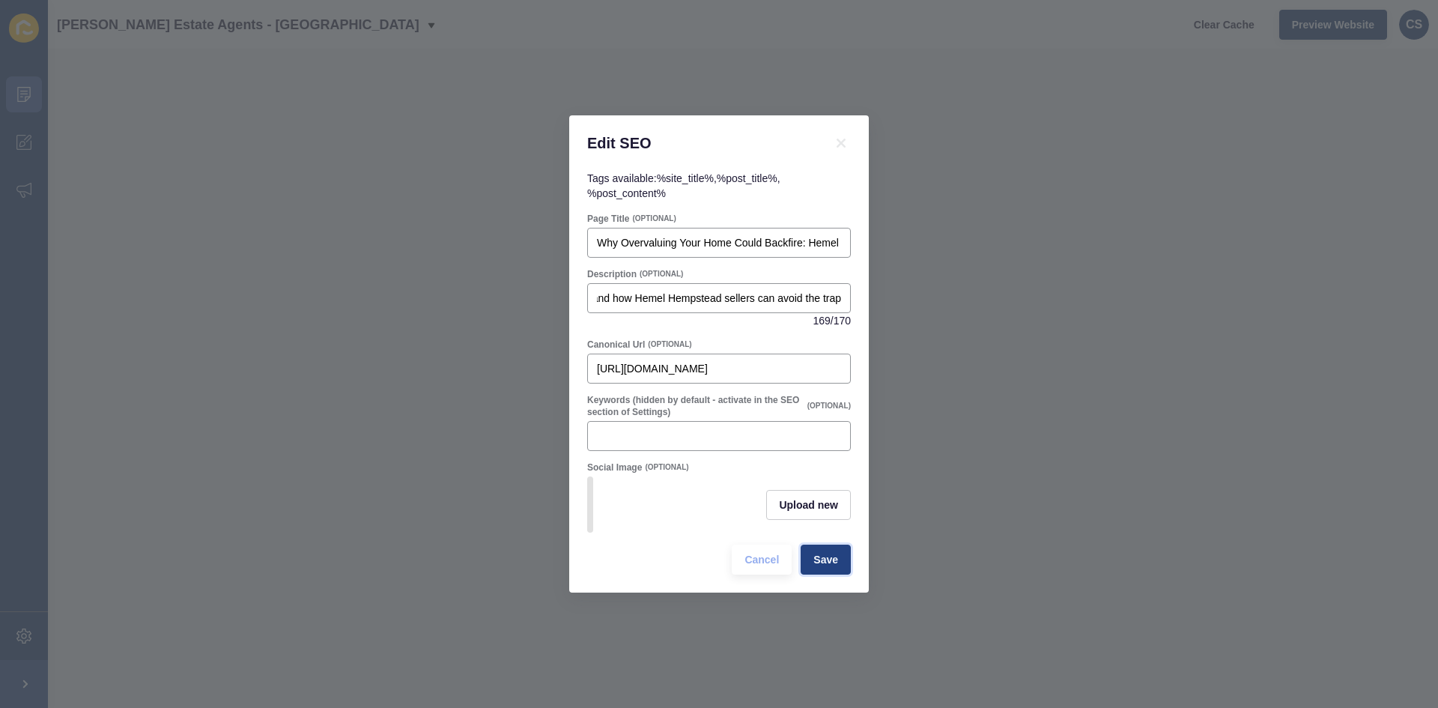
click at [833, 567] on span "Save" at bounding box center [825, 559] width 25 height 15
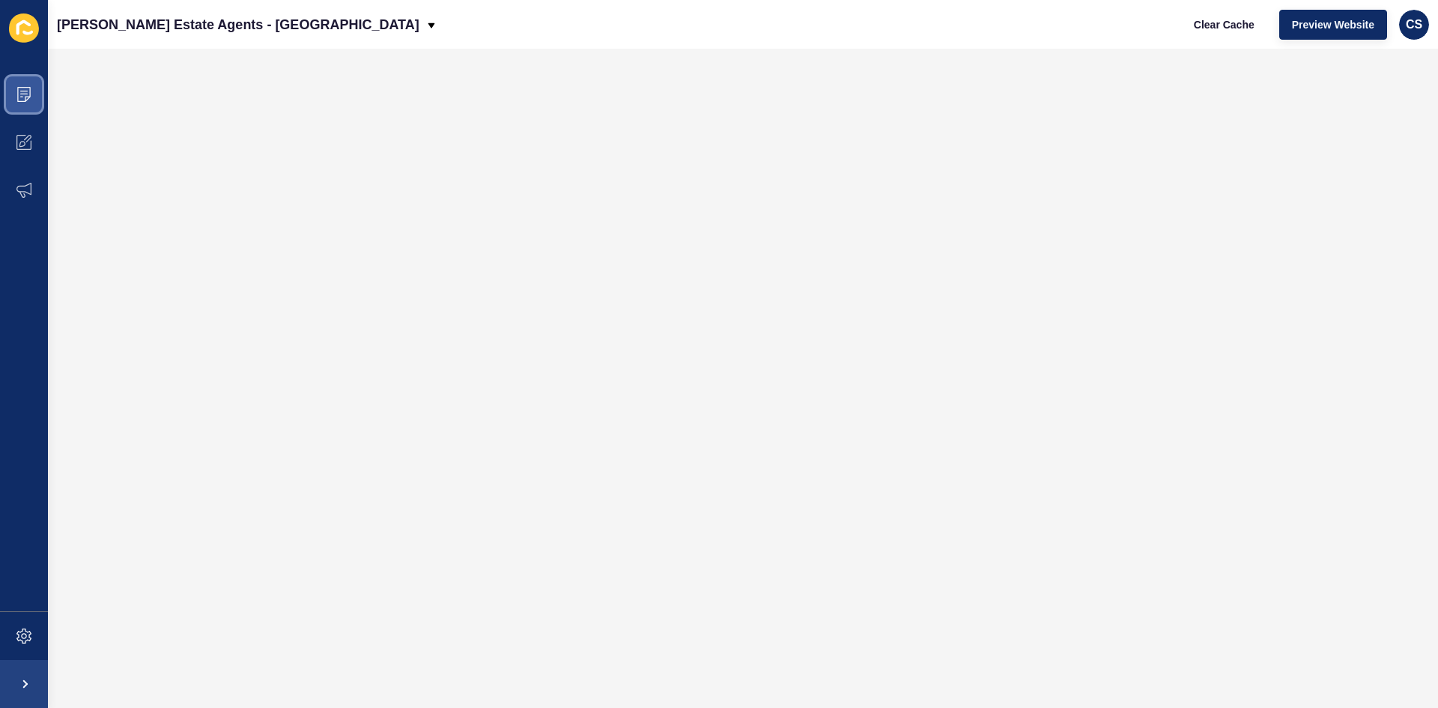
click at [25, 98] on icon at bounding box center [23, 94] width 15 height 15
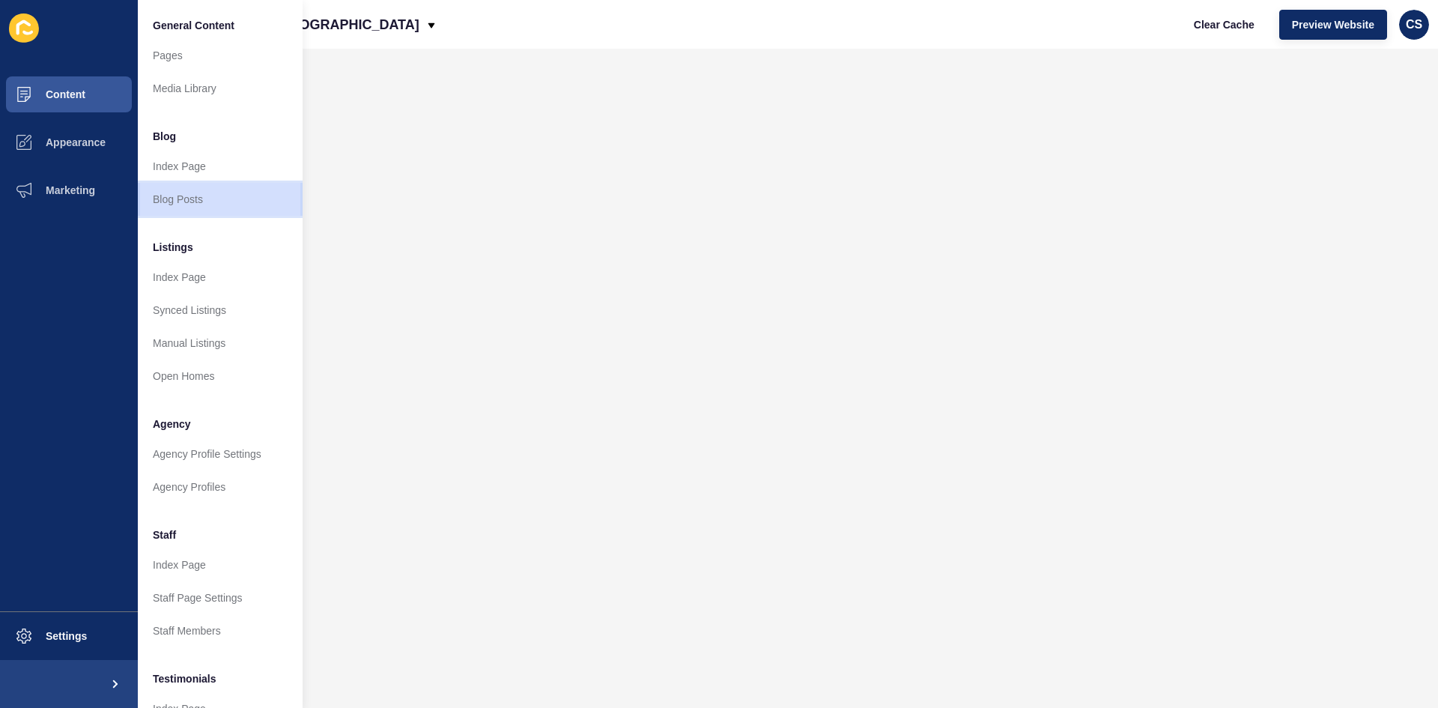
click at [194, 194] on link "Blog Posts" at bounding box center [220, 199] width 165 height 33
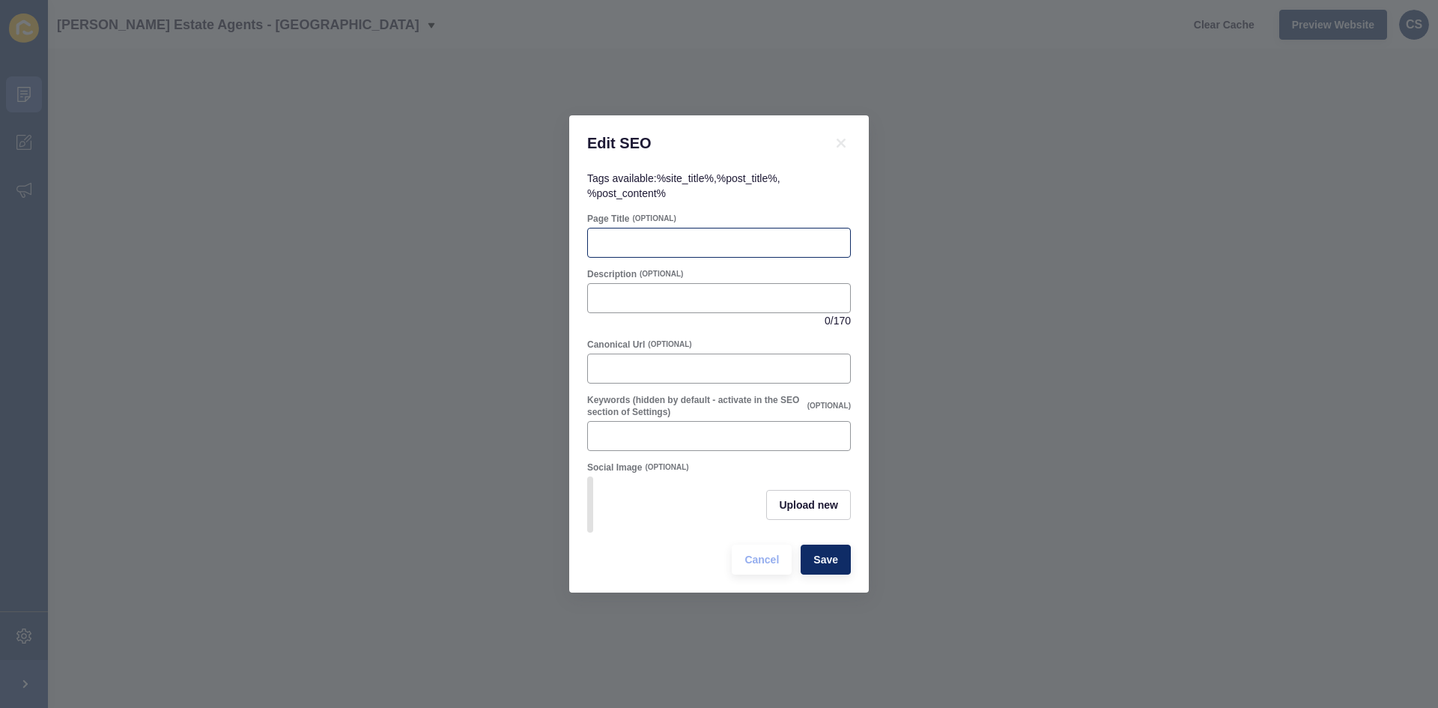
click at [636, 222] on div "Page Title (OPTIONAL)" at bounding box center [719, 235] width 267 height 48
click at [643, 241] on input "Page Title" at bounding box center [719, 242] width 244 height 15
paste input "Should You Install an EV Charger in Your Hemel Hempstead Buy-to-Let Property?"
type input "Should You Install an EV Charger in Your Hemel Hempstead Buy-to-Let Property?"
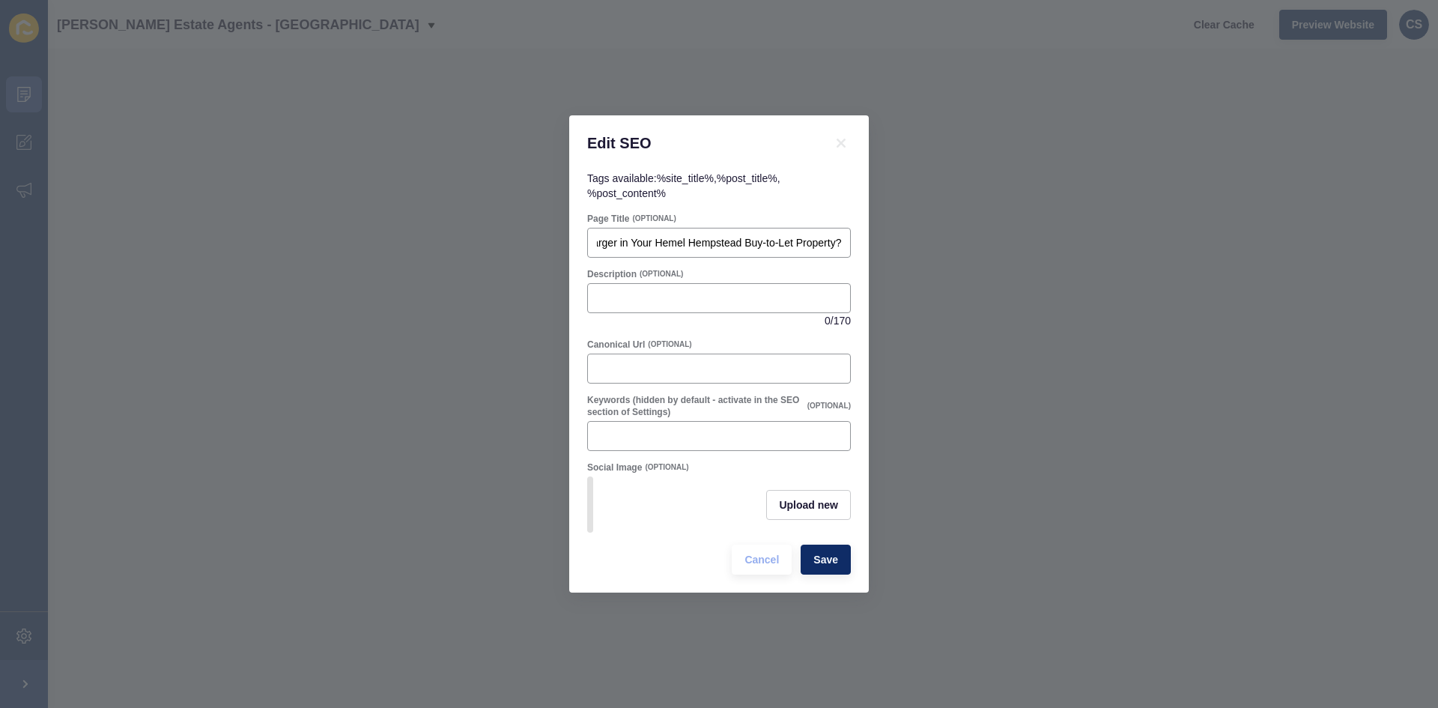
scroll to position [0, 0]
drag, startPoint x: 627, startPoint y: 318, endPoint x: 634, endPoint y: 304, distance: 15.1
click at [631, 306] on div "0 / 170" at bounding box center [719, 305] width 264 height 45
click at [635, 302] on div at bounding box center [719, 298] width 264 height 30
paste input "With electric vehicle ownership on the rise, should landlords in [GEOGRAPHIC_DA…"
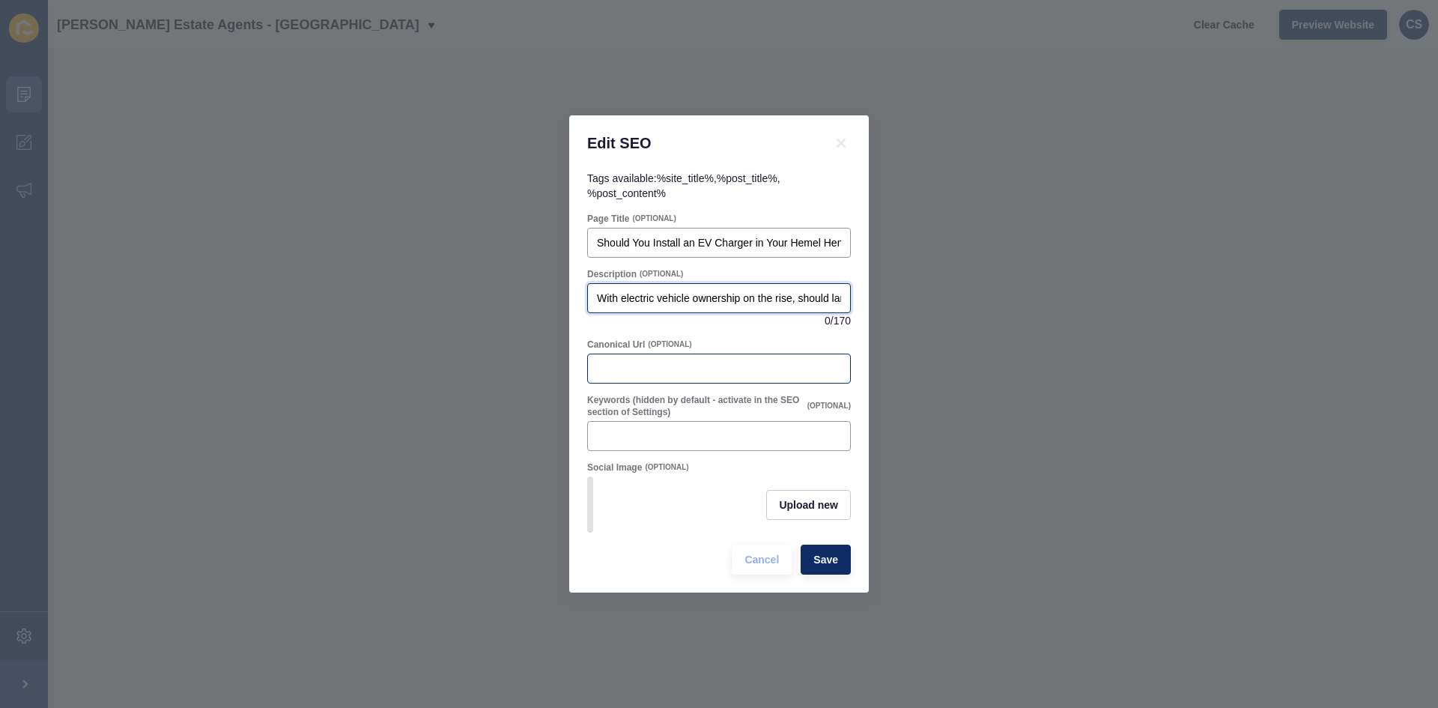
scroll to position [0, 748]
type input "With electric vehicle ownership on the rise, should landlords in [GEOGRAPHIC_DA…"
click at [691, 293] on input "With electric vehicle ownership on the rise, should landlords in [GEOGRAPHIC_DA…" at bounding box center [719, 298] width 244 height 15
click at [692, 291] on input "With electric vehicle ownership on the rise, should landlords in [GEOGRAPHIC_DA…" at bounding box center [719, 298] width 244 height 15
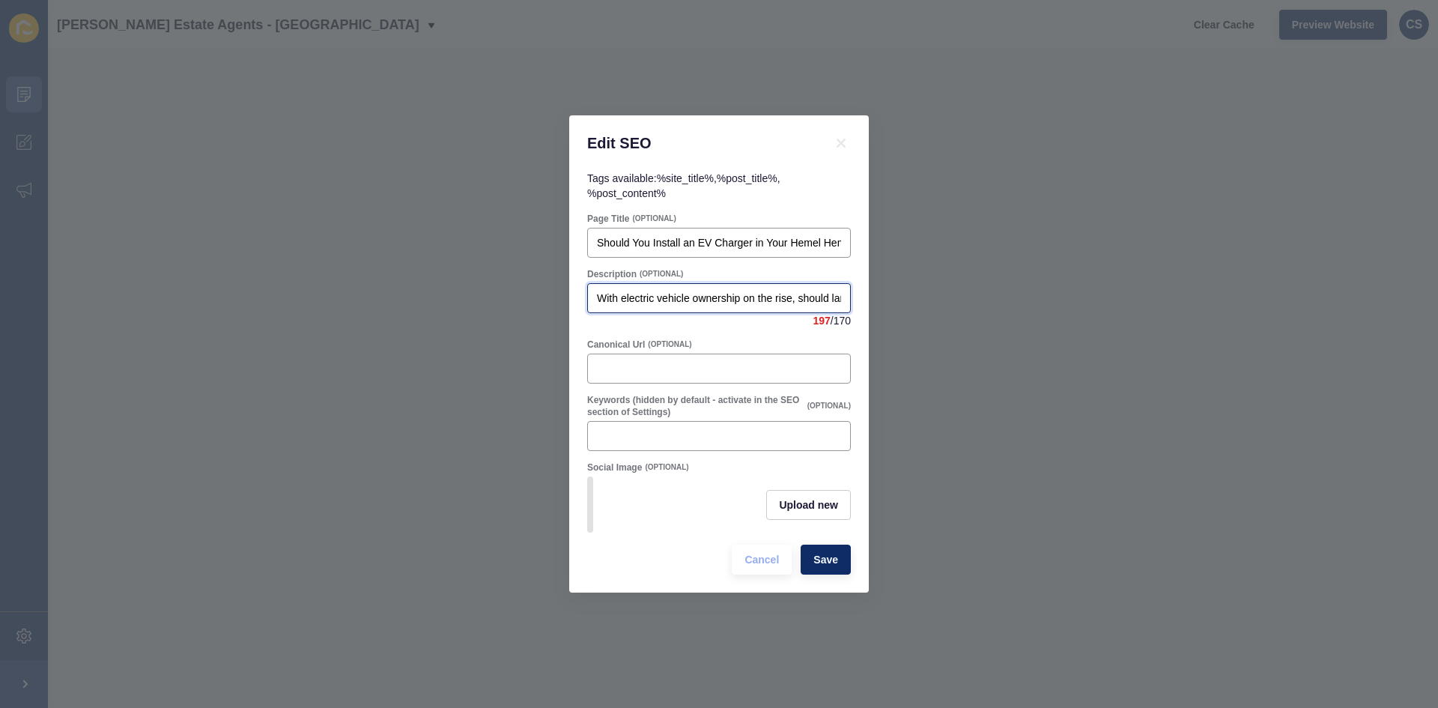
click at [692, 291] on input "With electric vehicle ownership on the rise, should landlords in [GEOGRAPHIC_DA…" at bounding box center [719, 298] width 244 height 15
click at [670, 291] on input "Description" at bounding box center [719, 298] width 244 height 15
paste input "Should you fit an EV charger in your buy-to-let? Discover the pros, costs, and …"
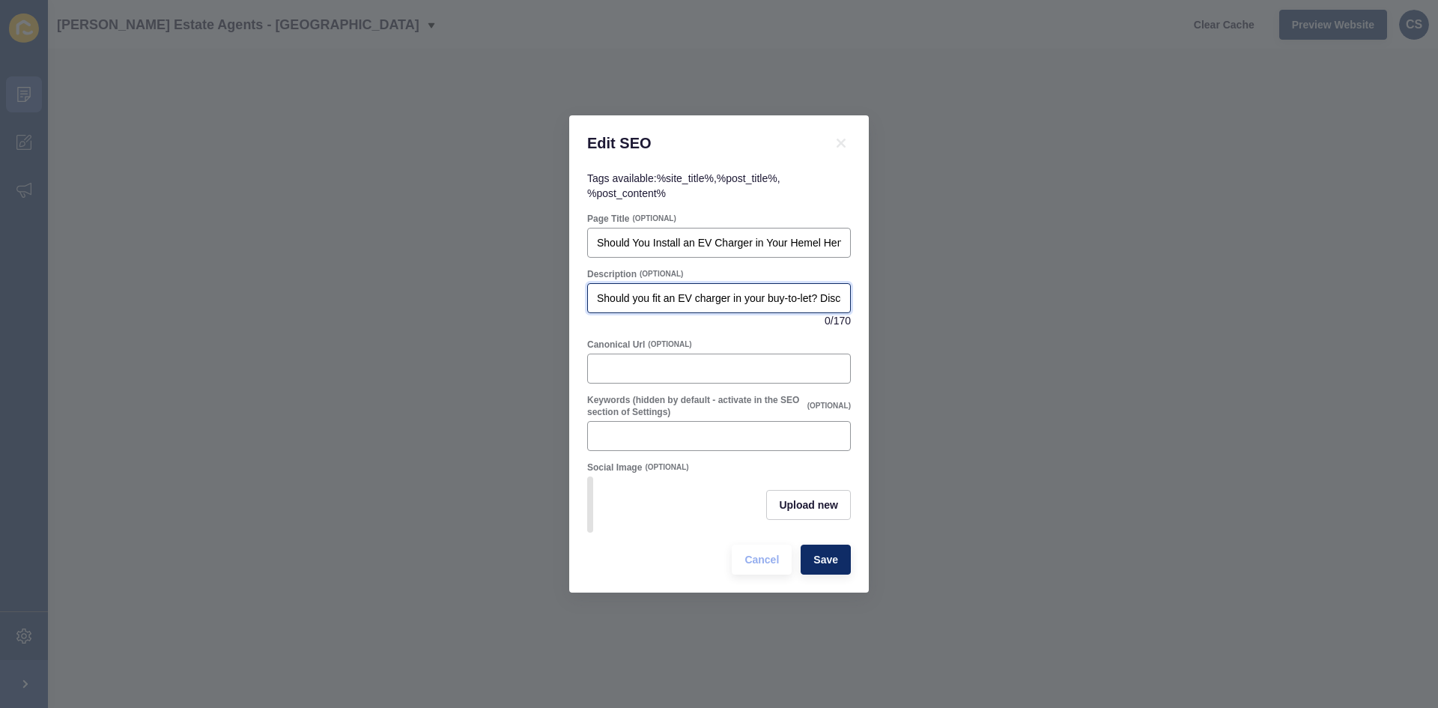
scroll to position [0, 528]
type input "Should you fit an EV charger in your buy-to-let? Discover the pros, costs, and …"
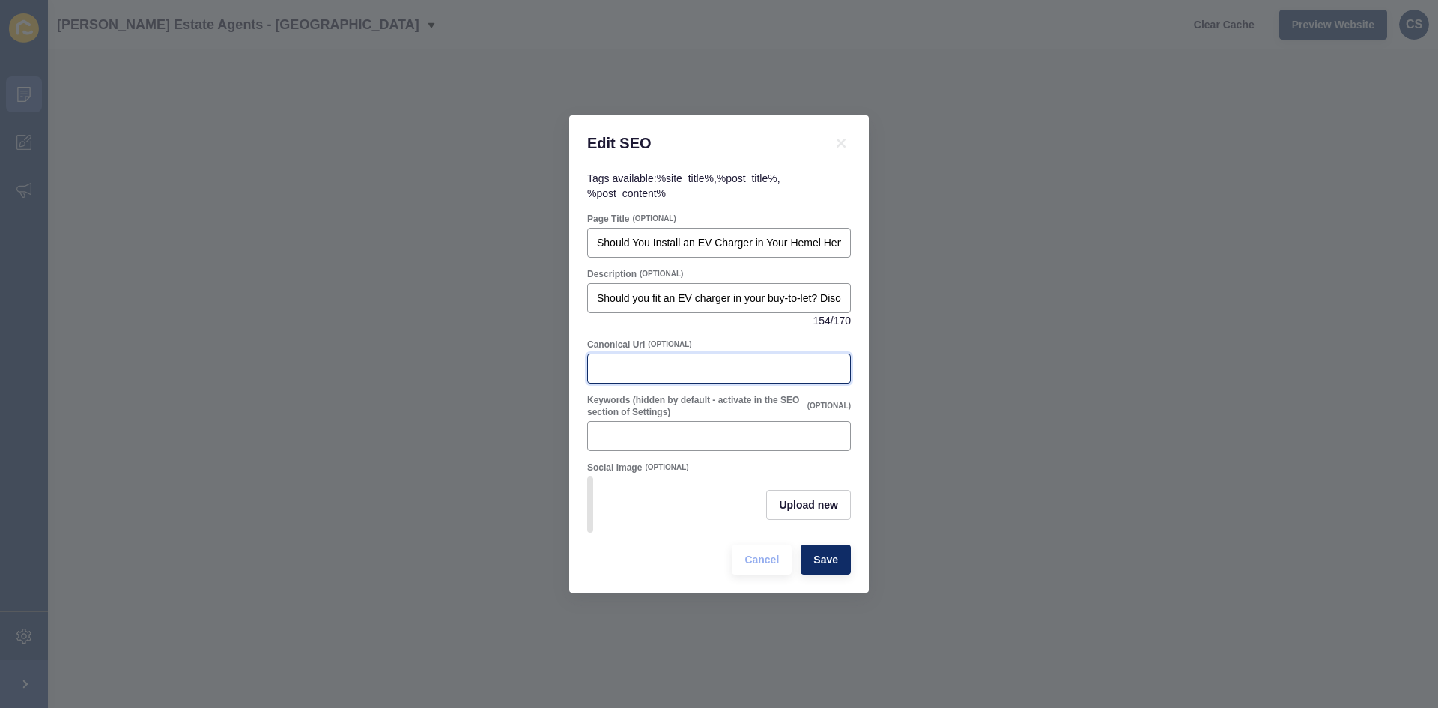
click at [672, 367] on input "Canonical Url" at bounding box center [719, 368] width 244 height 15
paste input "[URL][DOMAIN_NAME]"
type input "[URL][DOMAIN_NAME]"
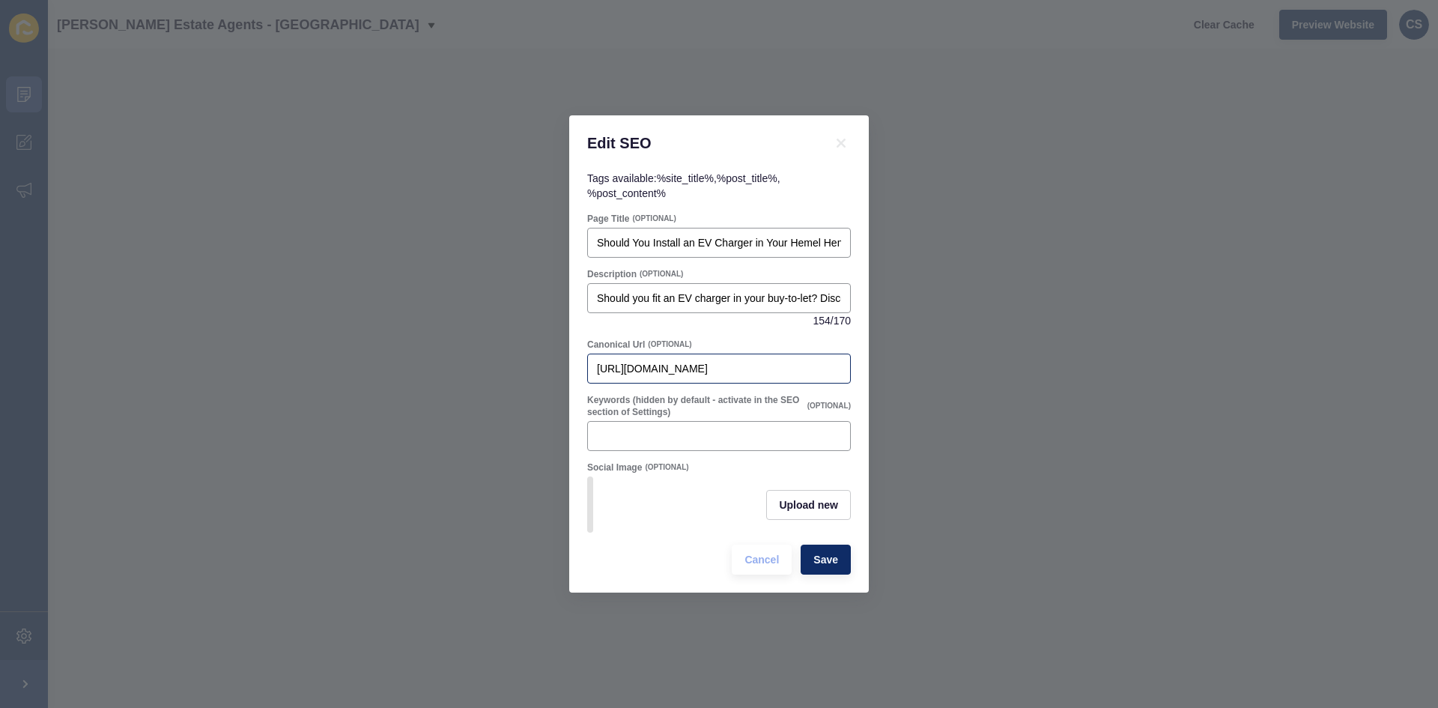
drag, startPoint x: 845, startPoint y: 367, endPoint x: 699, endPoint y: 366, distance: 146.1
click at [652, 363] on div "[URL][DOMAIN_NAME]" at bounding box center [719, 369] width 264 height 30
drag, startPoint x: 840, startPoint y: 365, endPoint x: 751, endPoint y: 363, distance: 89.9
click at [751, 363] on input "[URL][DOMAIN_NAME]" at bounding box center [719, 368] width 244 height 15
click at [825, 563] on span "Save" at bounding box center [825, 559] width 25 height 15
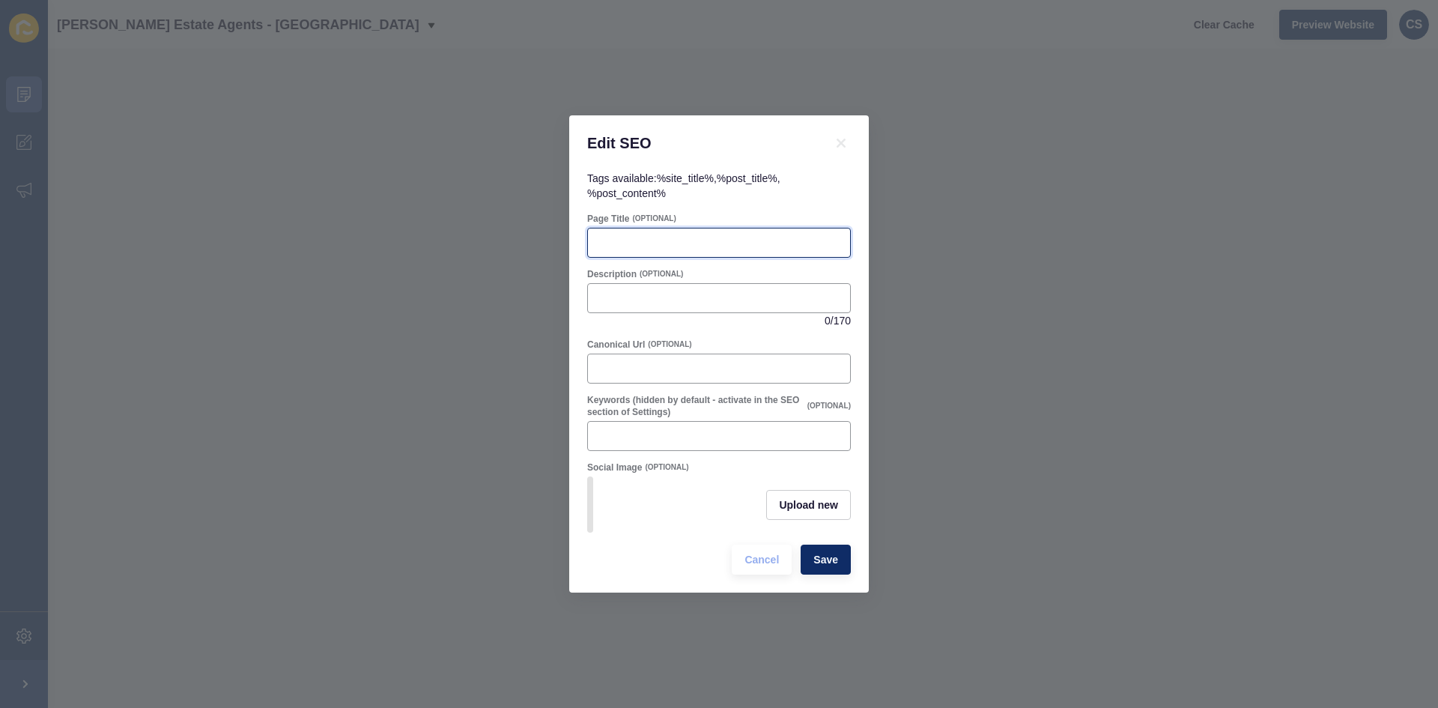
click at [652, 239] on input "Page Title" at bounding box center [719, 242] width 244 height 15
paste input "Thinking of Adding a Garden Room? What [PERSON_NAME] Homeowners Should Know"
type input "Thinking of Adding a Garden Room? What [PERSON_NAME] Homeowners Should Know"
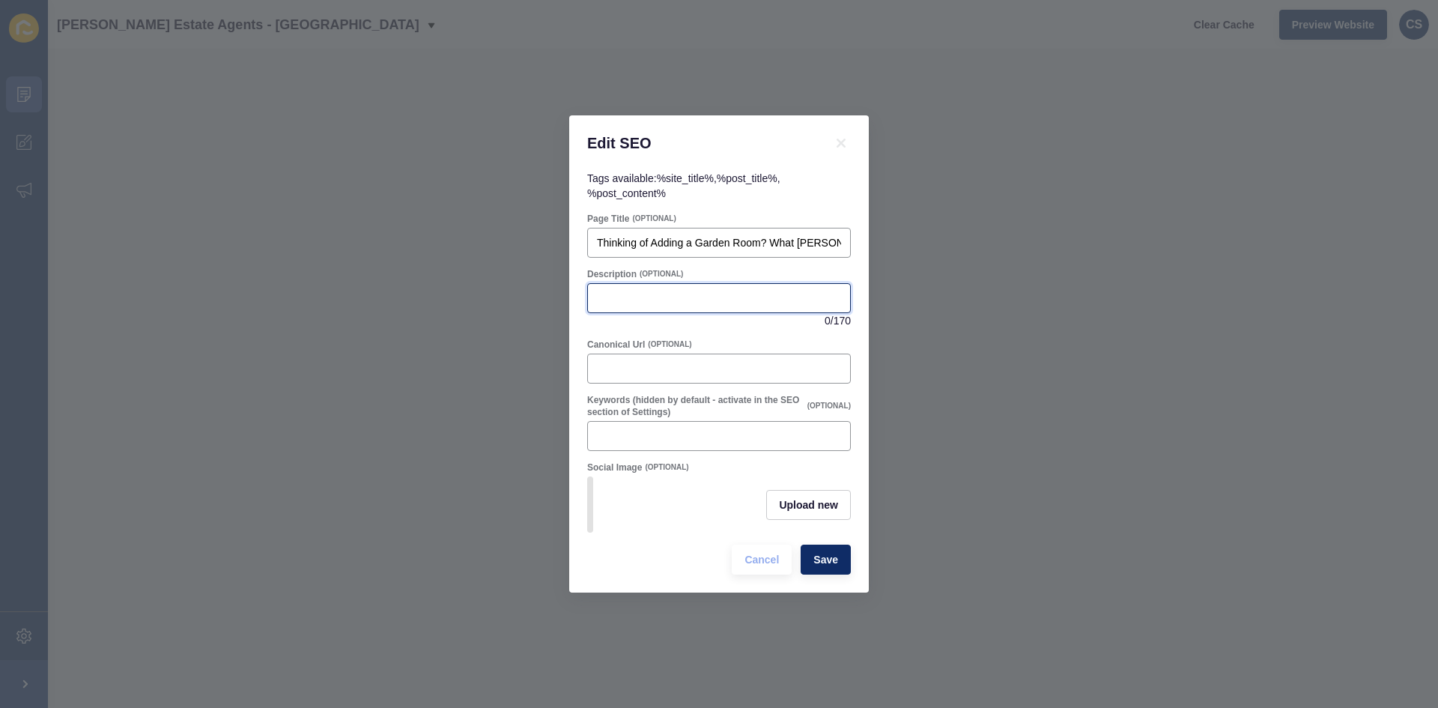
click at [635, 291] on input "Description" at bounding box center [719, 298] width 244 height 15
paste input "Planning a garden room in [GEOGRAPHIC_DATA]? Discover costs, planning rules, an…"
type input "Planning a garden room in [GEOGRAPHIC_DATA]? Discover costs, planning rules, an…"
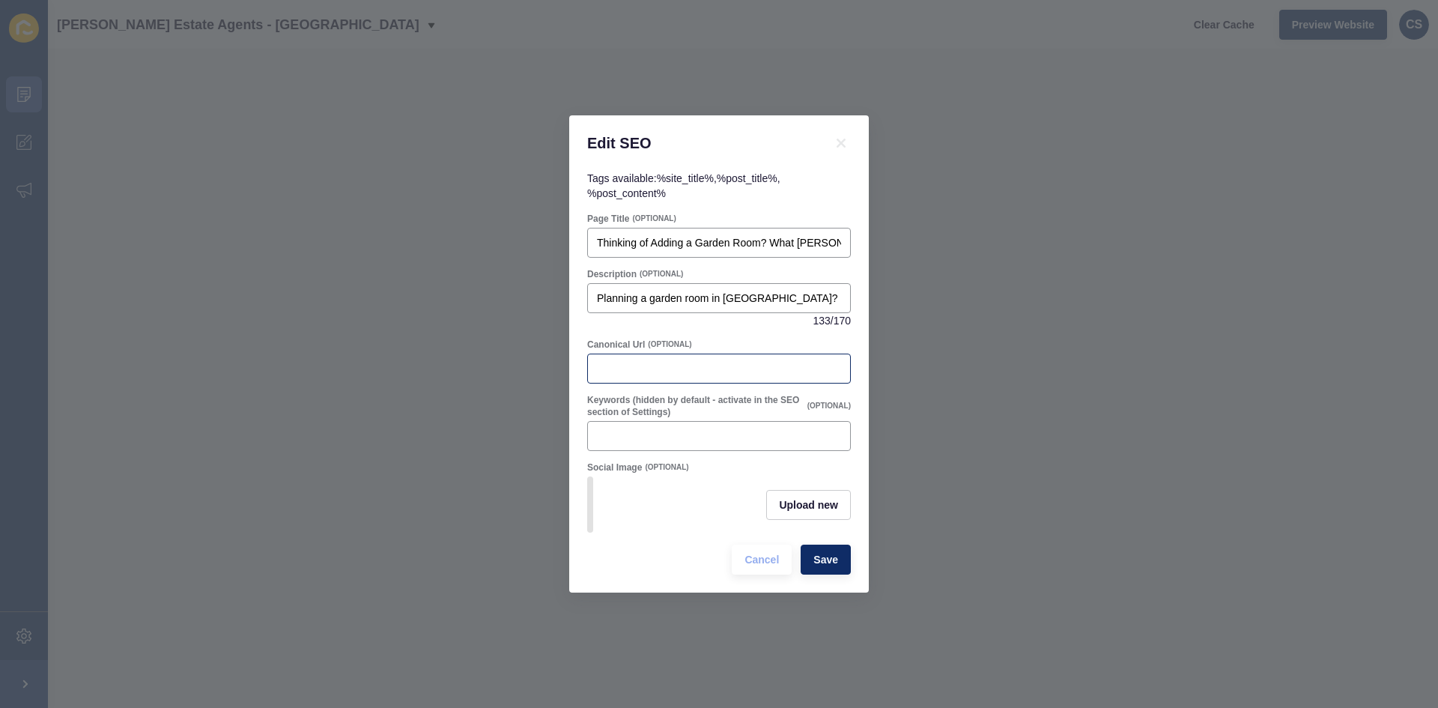
click at [672, 354] on div at bounding box center [719, 369] width 264 height 30
paste input "[URL][DOMAIN_NAME]"
type input "[URL][DOMAIN_NAME]"
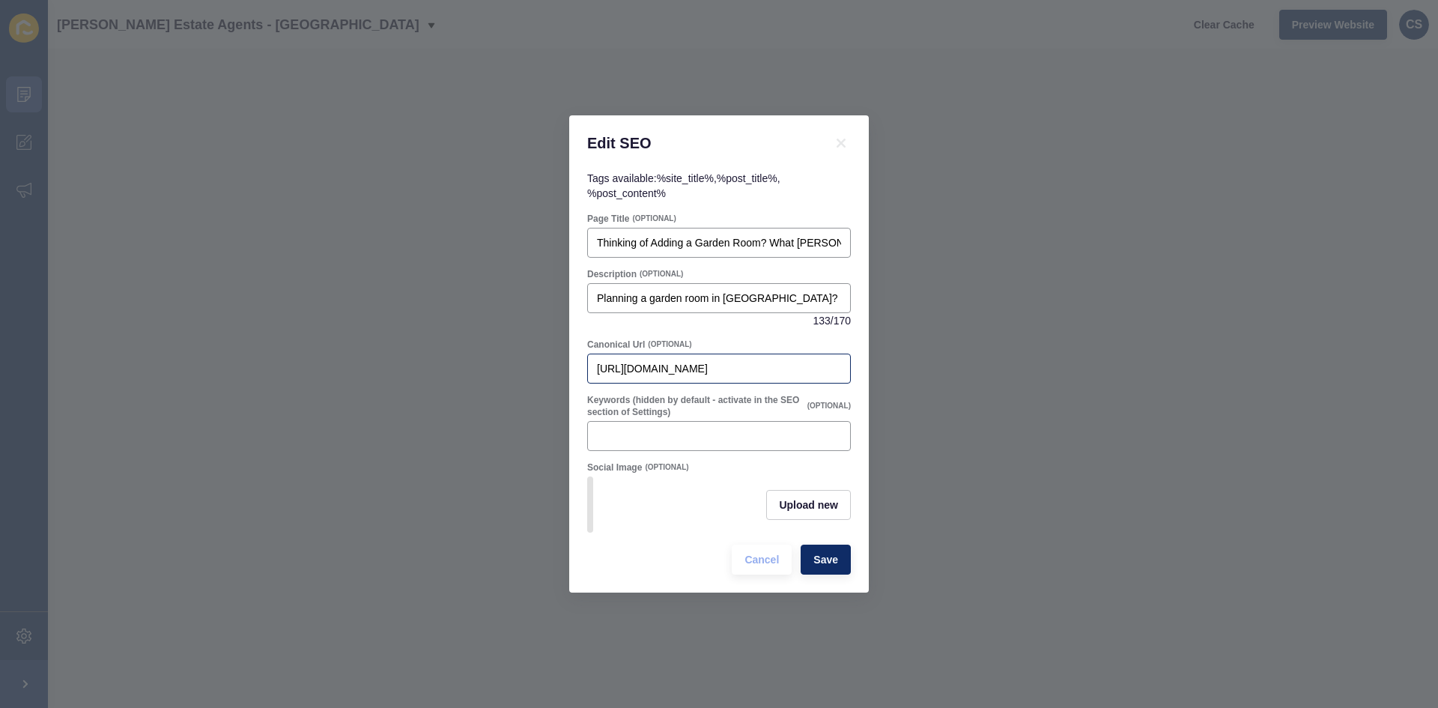
drag, startPoint x: 843, startPoint y: 364, endPoint x: 758, endPoint y: 373, distance: 85.1
click at [758, 373] on div "[URL][DOMAIN_NAME]" at bounding box center [719, 369] width 264 height 30
drag, startPoint x: 846, startPoint y: 365, endPoint x: 819, endPoint y: 361, distance: 27.2
click at [810, 360] on div "[URL][DOMAIN_NAME]" at bounding box center [719, 369] width 264 height 30
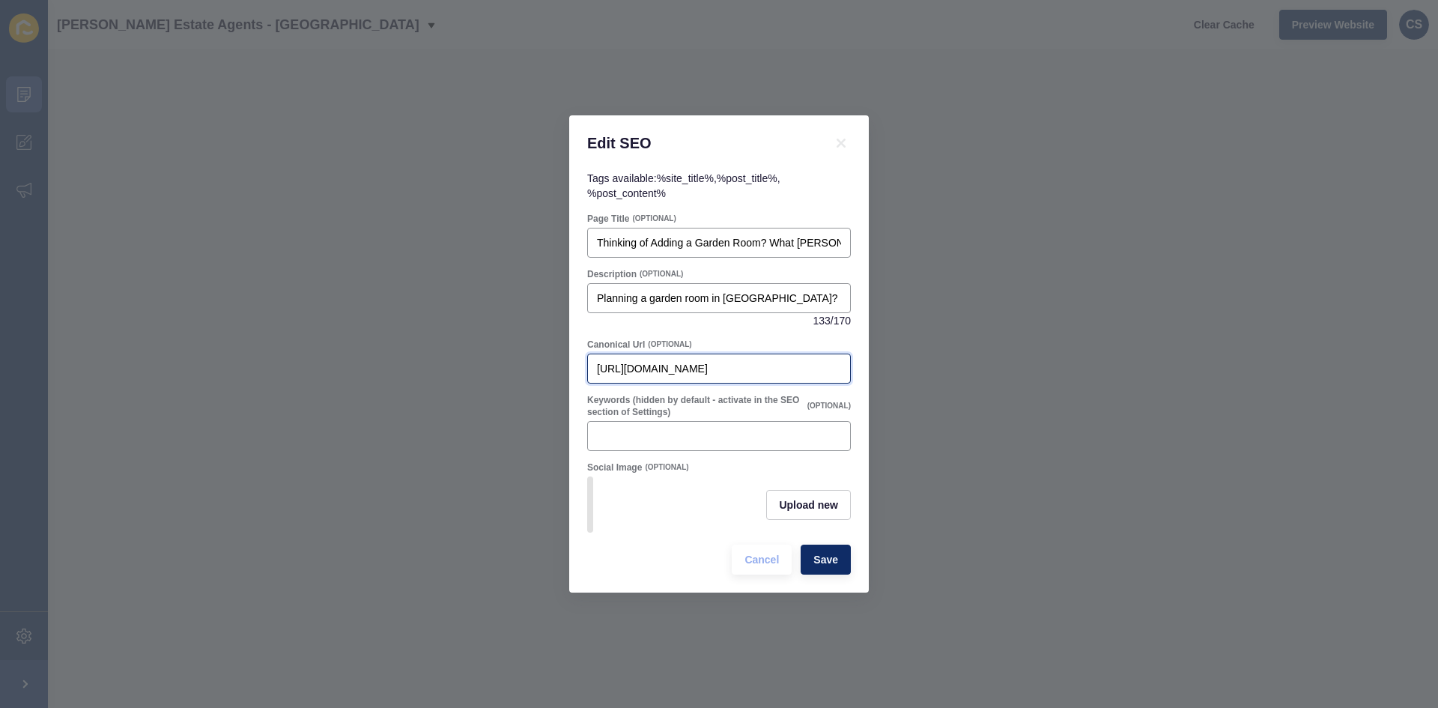
drag, startPoint x: 840, startPoint y: 365, endPoint x: 625, endPoint y: 384, distance: 215.8
click at [619, 381] on form "Page Title (OPTIONAL) Thinking of Adding a Garden Room? What [PERSON_NAME] Home…" at bounding box center [719, 394] width 264 height 362
click at [822, 559] on span "Save" at bounding box center [825, 559] width 25 height 15
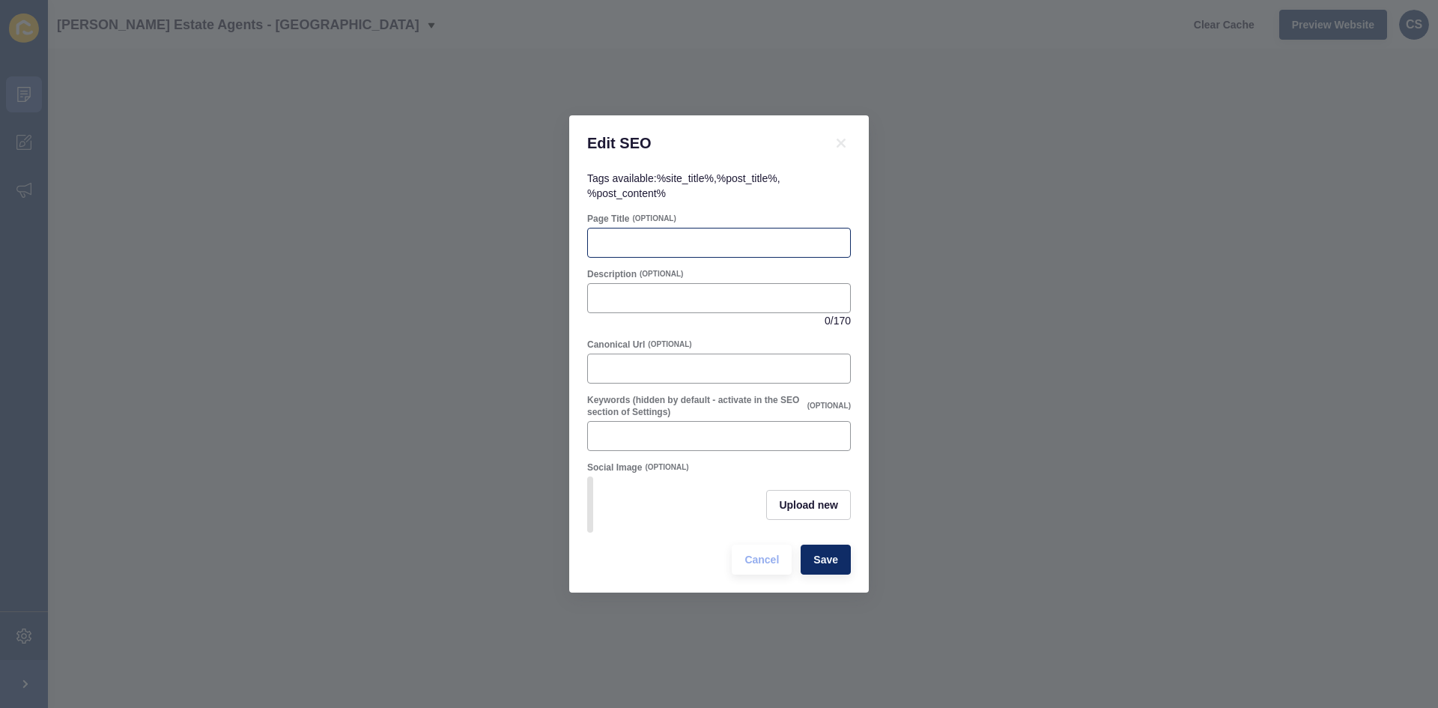
click at [655, 228] on div at bounding box center [719, 243] width 264 height 30
paste input "Making Tax Digital: What [PERSON_NAME] Landlords Need to Know"
type input "Making Tax Digital: What [PERSON_NAME] Landlords Need to Know"
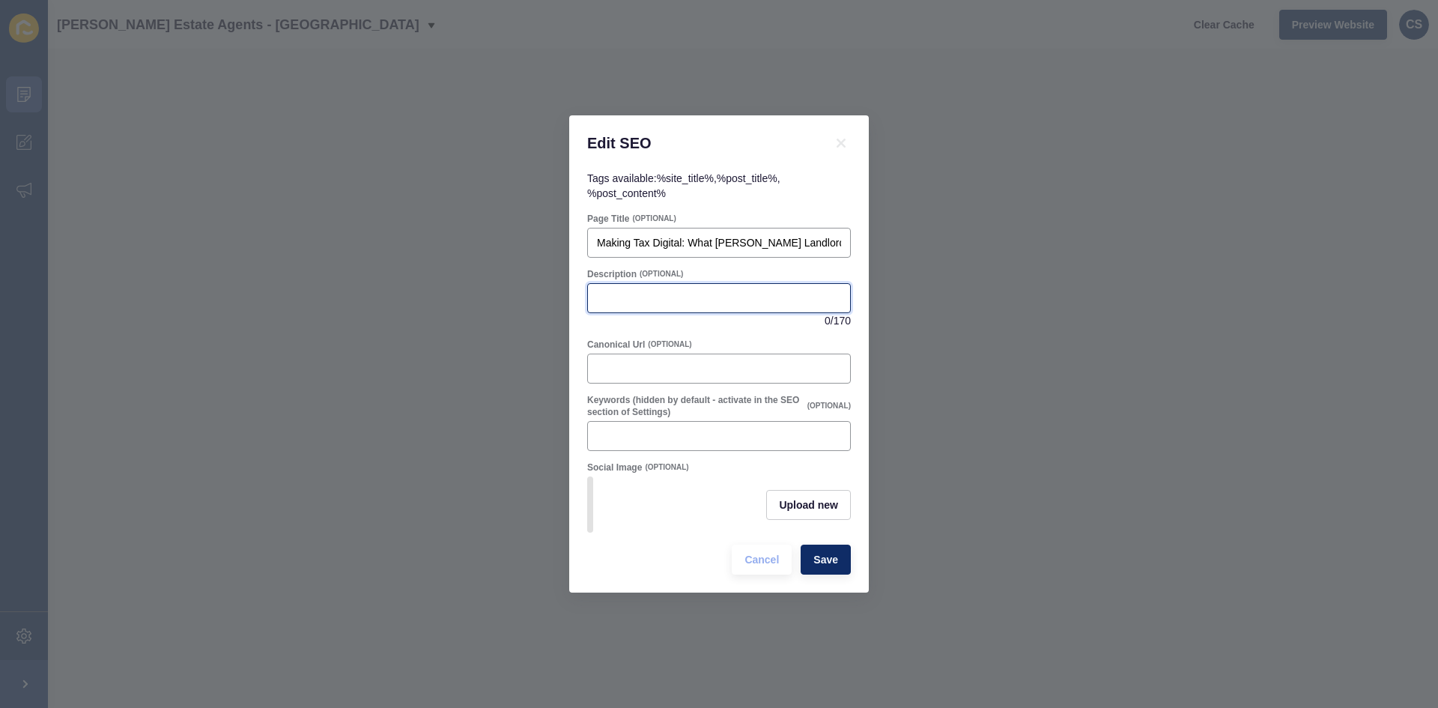
click at [608, 297] on input "Description" at bounding box center [719, 298] width 244 height 15
paste input "From April, some Hemel Hempstead landlords must file taxes digitally. Learn wha…"
type input "From April, some Hemel Hempstead landlords must file taxes digitally. Learn wha…"
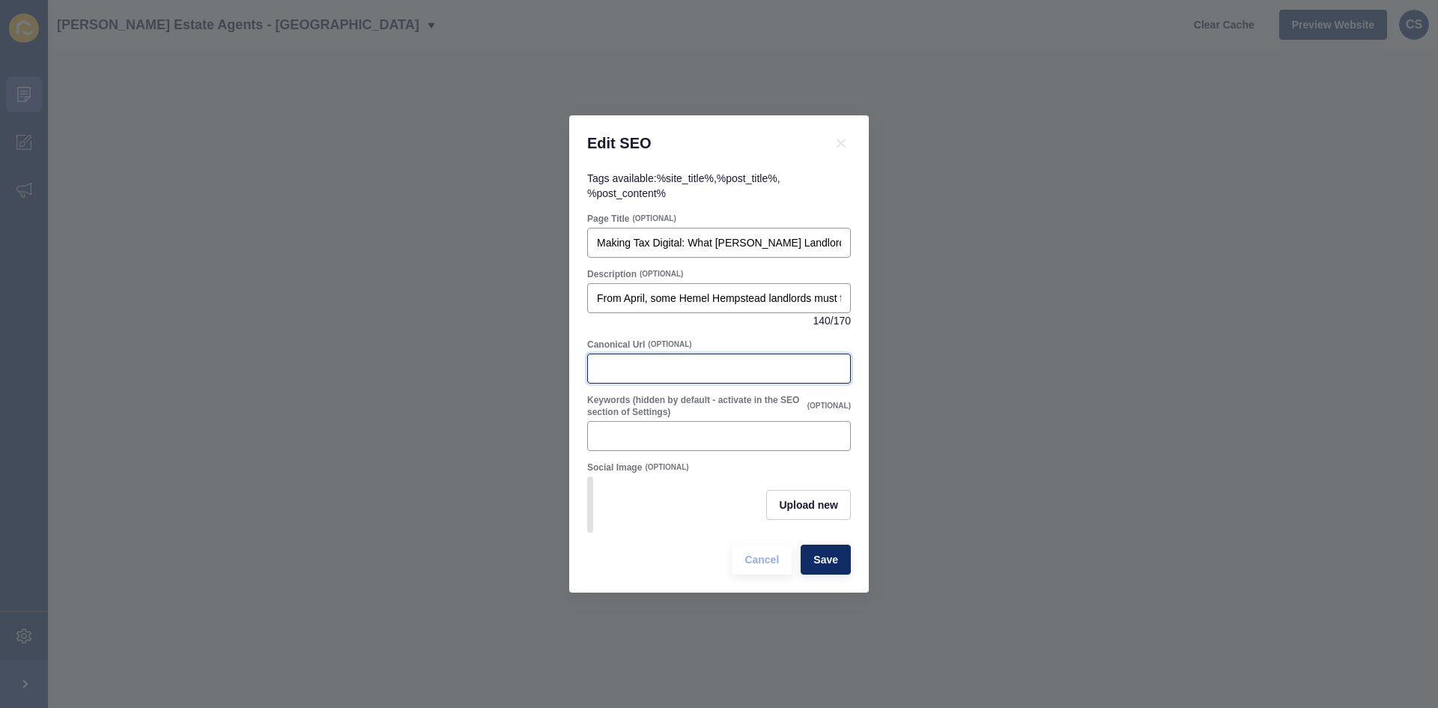
click at [623, 361] on input "Canonical Url" at bounding box center [719, 368] width 244 height 15
paste input "[URL][DOMAIN_NAME]"
type input "[URL][DOMAIN_NAME]"
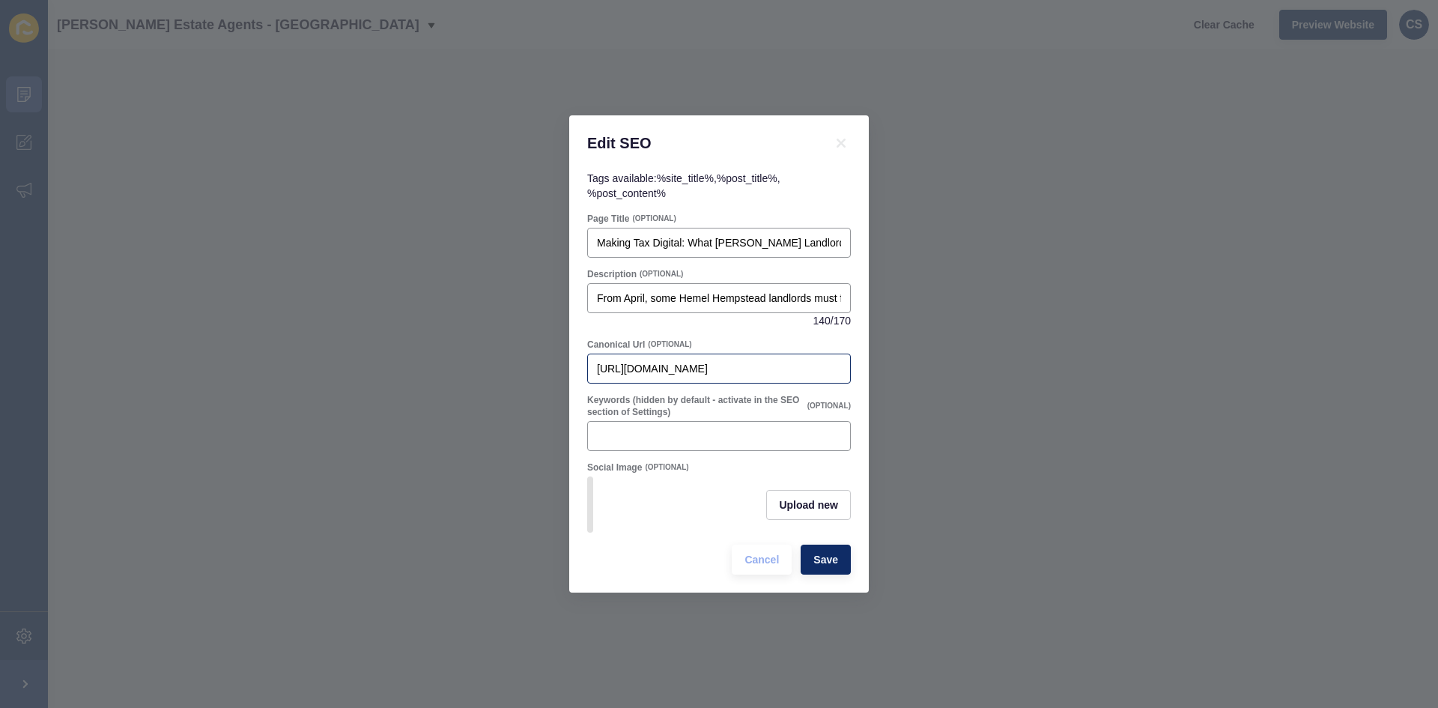
click at [844, 361] on div "[URL][DOMAIN_NAME]" at bounding box center [719, 369] width 264 height 30
drag, startPoint x: 842, startPoint y: 363, endPoint x: 856, endPoint y: 344, distance: 24.1
click at [856, 344] on div "Tags available: %site_title% , %post_title% , %post_content% Page Title (OPTION…" at bounding box center [719, 382] width 300 height 422
click at [844, 358] on div "[URL][DOMAIN_NAME]" at bounding box center [719, 369] width 264 height 30
click at [846, 360] on div "[URL][DOMAIN_NAME]" at bounding box center [719, 369] width 264 height 30
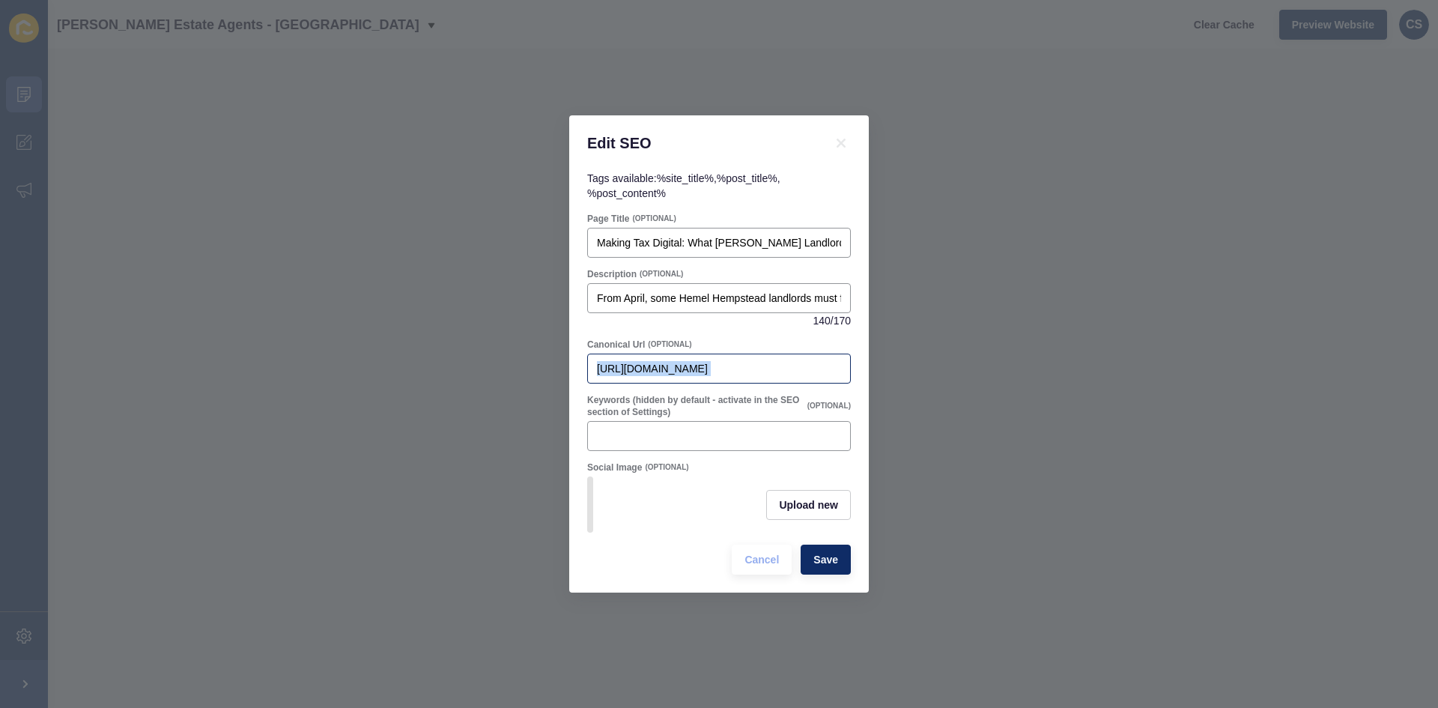
click at [846, 360] on div "[URL][DOMAIN_NAME]" at bounding box center [719, 369] width 264 height 30
click at [841, 366] on div "[URL][DOMAIN_NAME]" at bounding box center [719, 369] width 264 height 30
click at [842, 365] on div "[URL][DOMAIN_NAME]" at bounding box center [719, 369] width 264 height 30
drag, startPoint x: 843, startPoint y: 364, endPoint x: 822, endPoint y: 363, distance: 21.0
click at [821, 363] on div "[URL][DOMAIN_NAME]" at bounding box center [719, 369] width 264 height 30
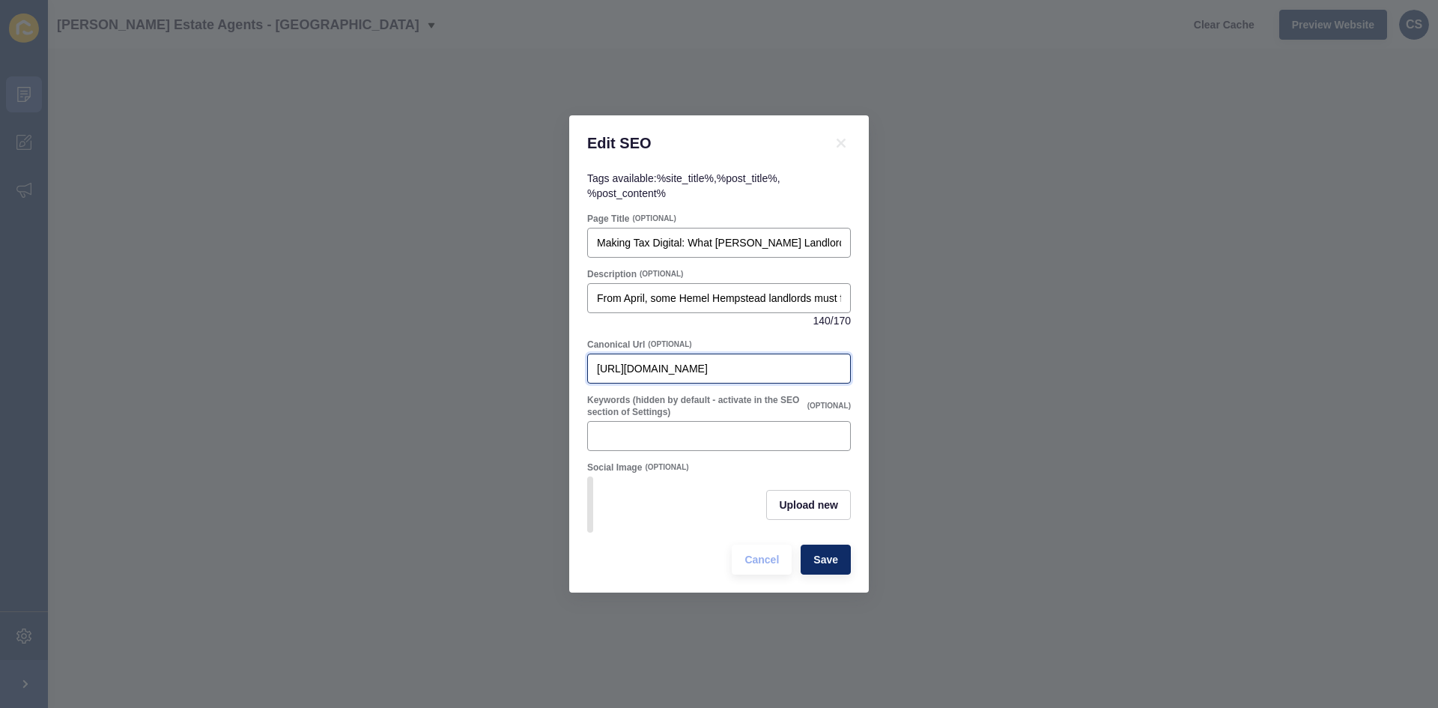
scroll to position [0, 148]
click at [825, 366] on input "[URL][DOMAIN_NAME]" at bounding box center [719, 368] width 244 height 15
drag, startPoint x: 840, startPoint y: 361, endPoint x: 692, endPoint y: 368, distance: 148.5
click at [692, 368] on input "[URL][DOMAIN_NAME]" at bounding box center [719, 368] width 244 height 15
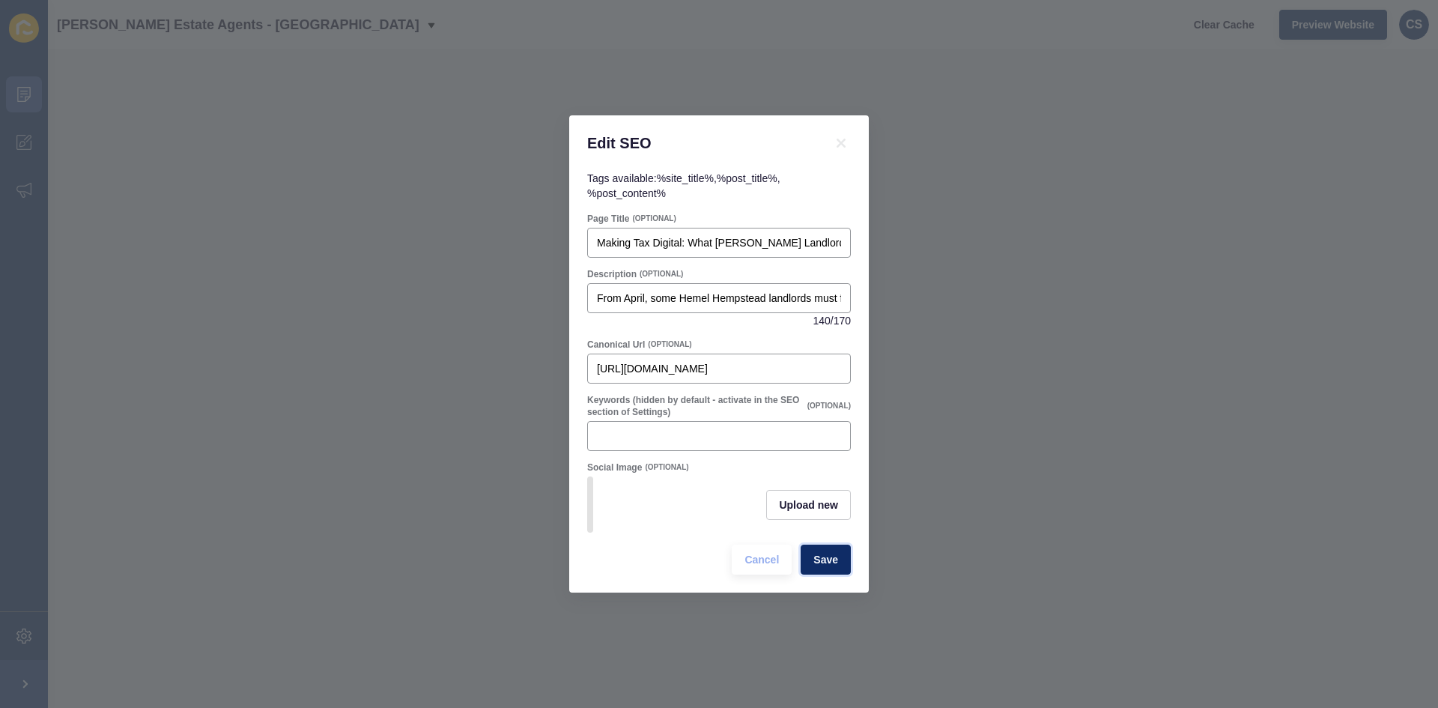
scroll to position [0, 0]
drag, startPoint x: 819, startPoint y: 572, endPoint x: 794, endPoint y: 536, distance: 43.6
click at [819, 573] on button "Save" at bounding box center [826, 560] width 50 height 30
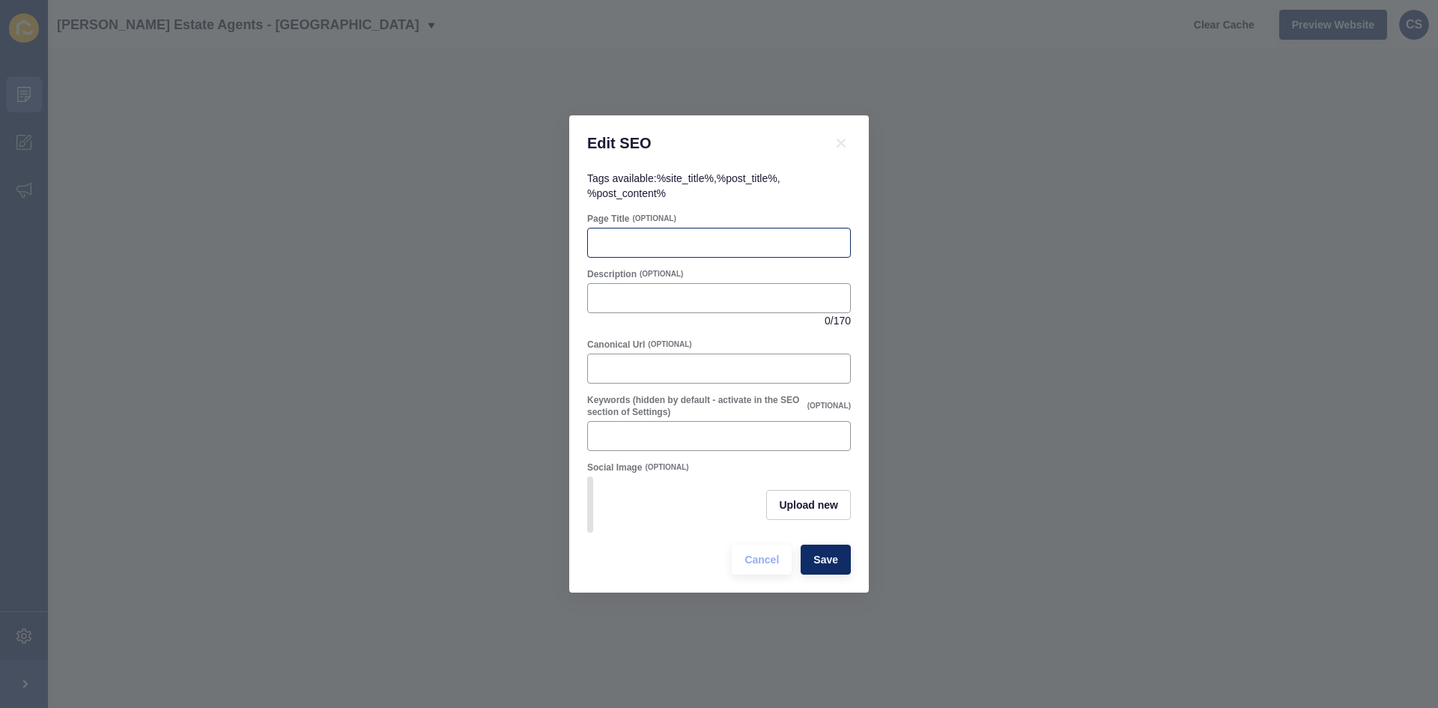
click at [616, 228] on div at bounding box center [719, 243] width 264 height 30
paste input "Looking for a Green Home in [GEOGRAPHIC_DATA]? Here’s What to Know"
type input "Looking for a Green Home in [GEOGRAPHIC_DATA]? Here’s What to Know"
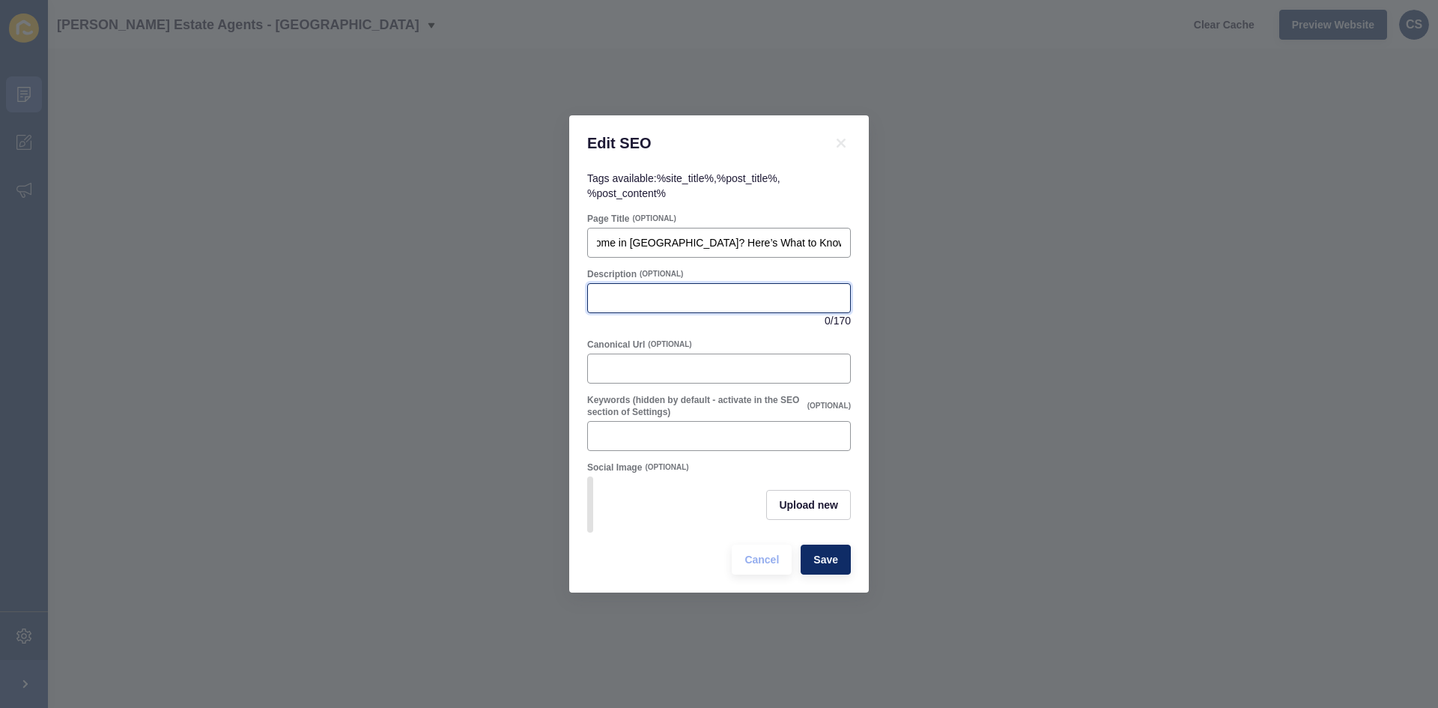
scroll to position [0, 0]
click at [629, 293] on input "Description" at bounding box center [719, 298] width 244 height 15
click at [690, 298] on input "Description" at bounding box center [719, 298] width 244 height 15
paste input "Thinking of buying a green home in [GEOGRAPHIC_DATA]? Learn what makes a proper…"
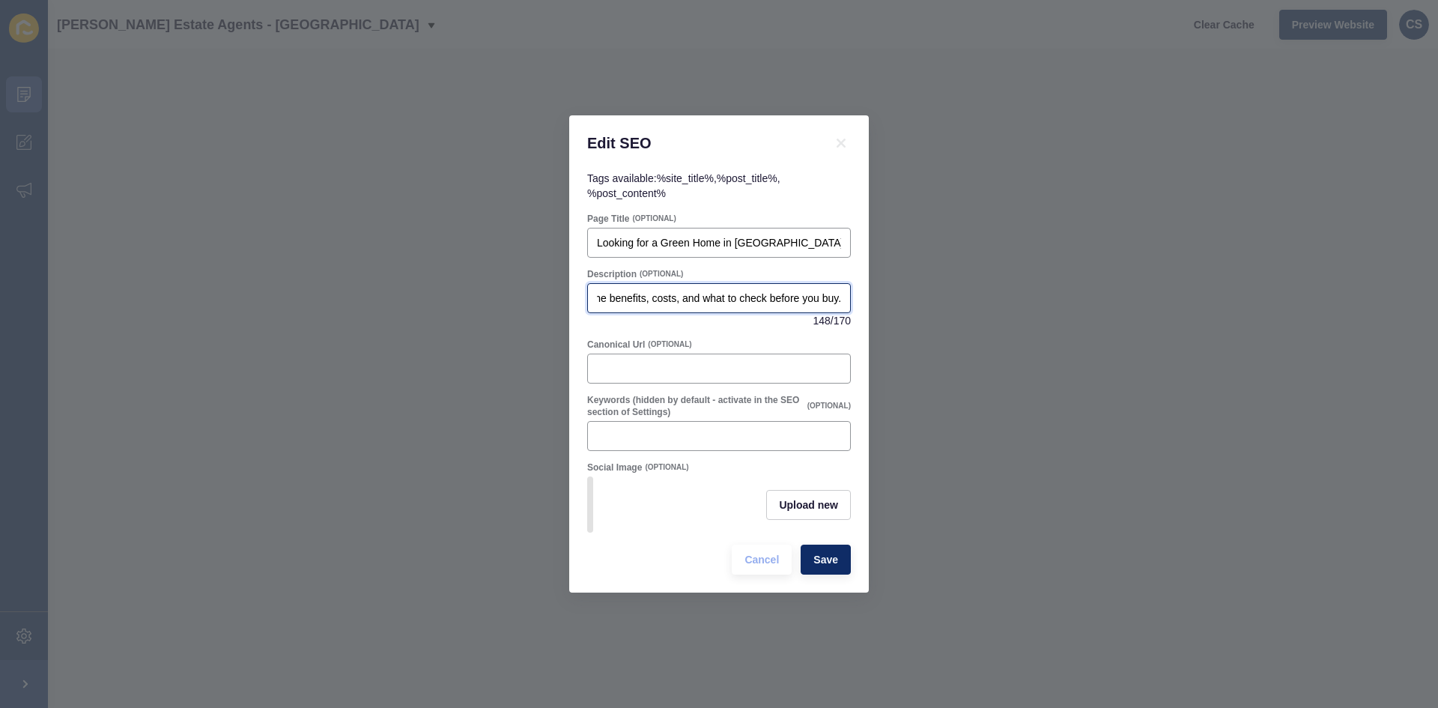
type input "Thinking of buying a green home in [GEOGRAPHIC_DATA]? Learn what makes a proper…"
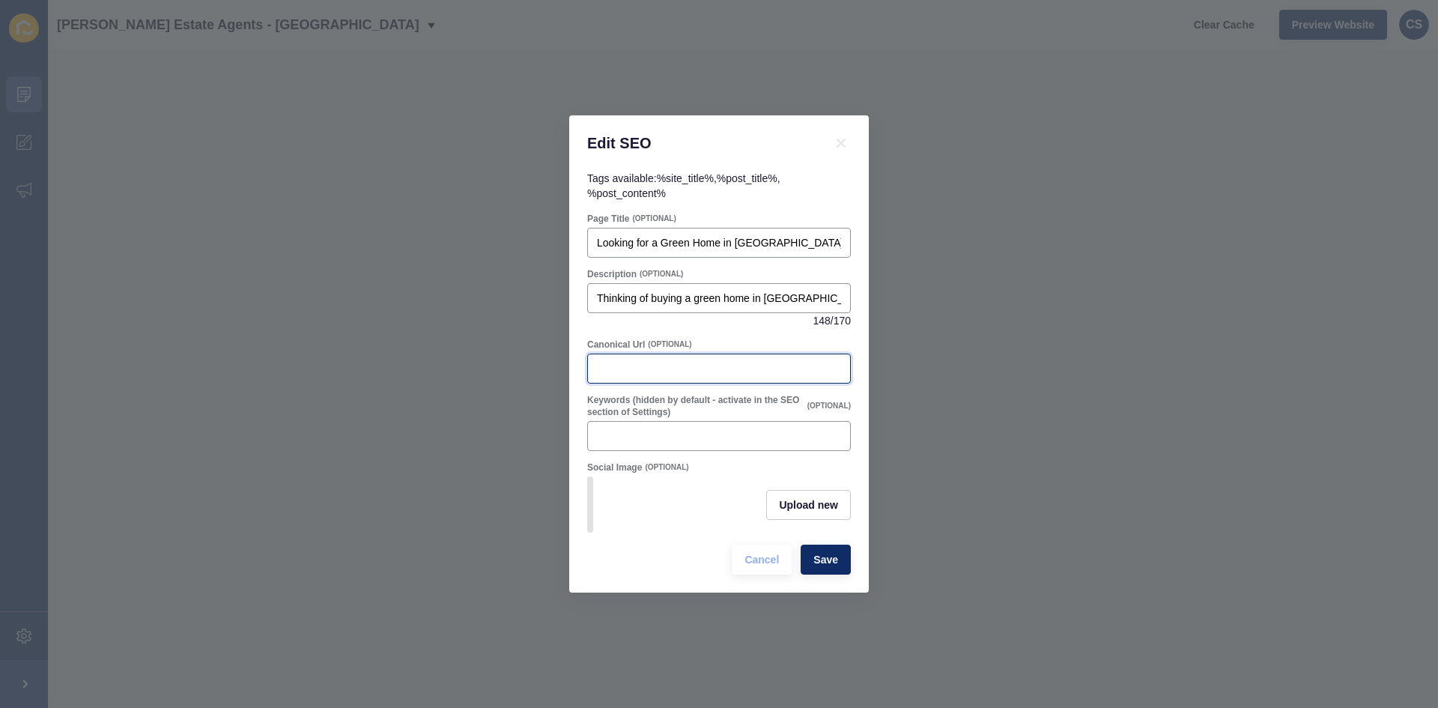
click at [615, 363] on input "Canonical Url" at bounding box center [719, 368] width 244 height 15
paste input "[URL][DOMAIN_NAME]"
type input "[URL][DOMAIN_NAME]"
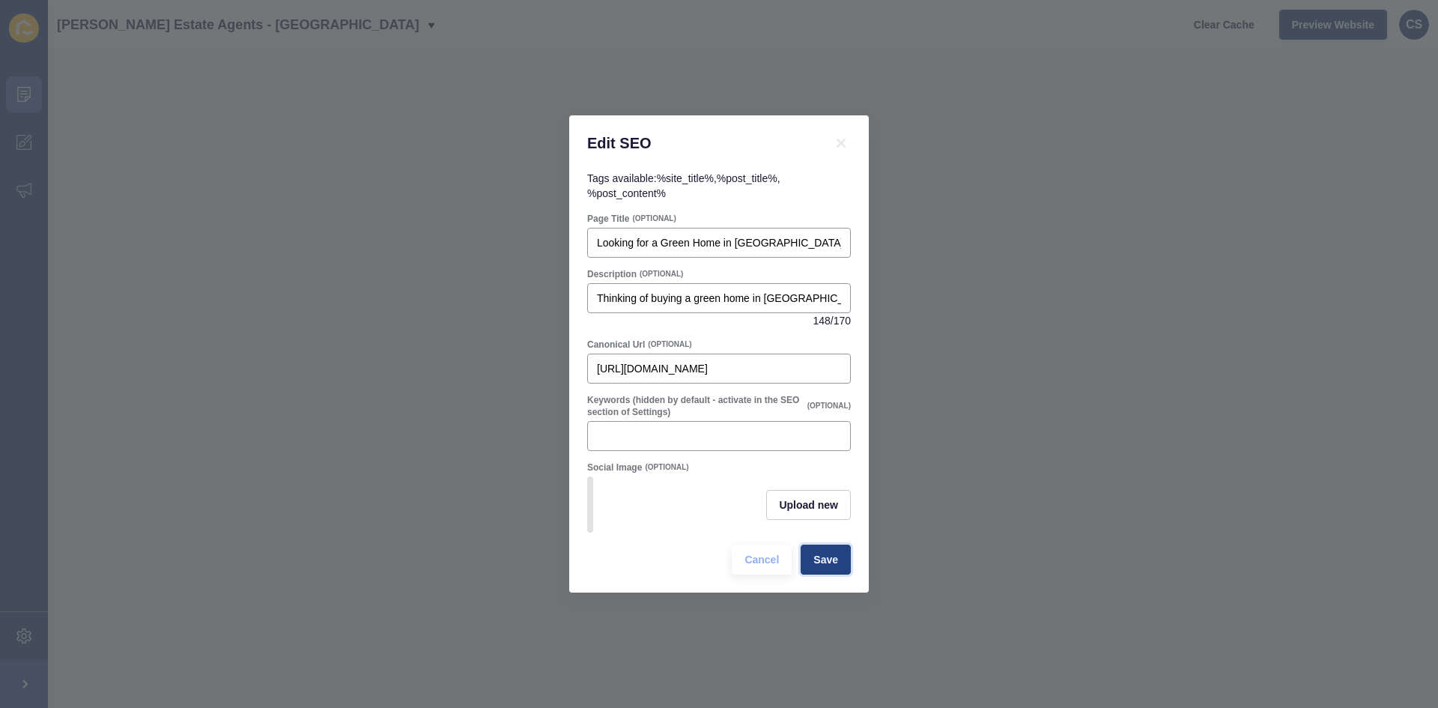
click at [825, 566] on span "Save" at bounding box center [825, 559] width 25 height 15
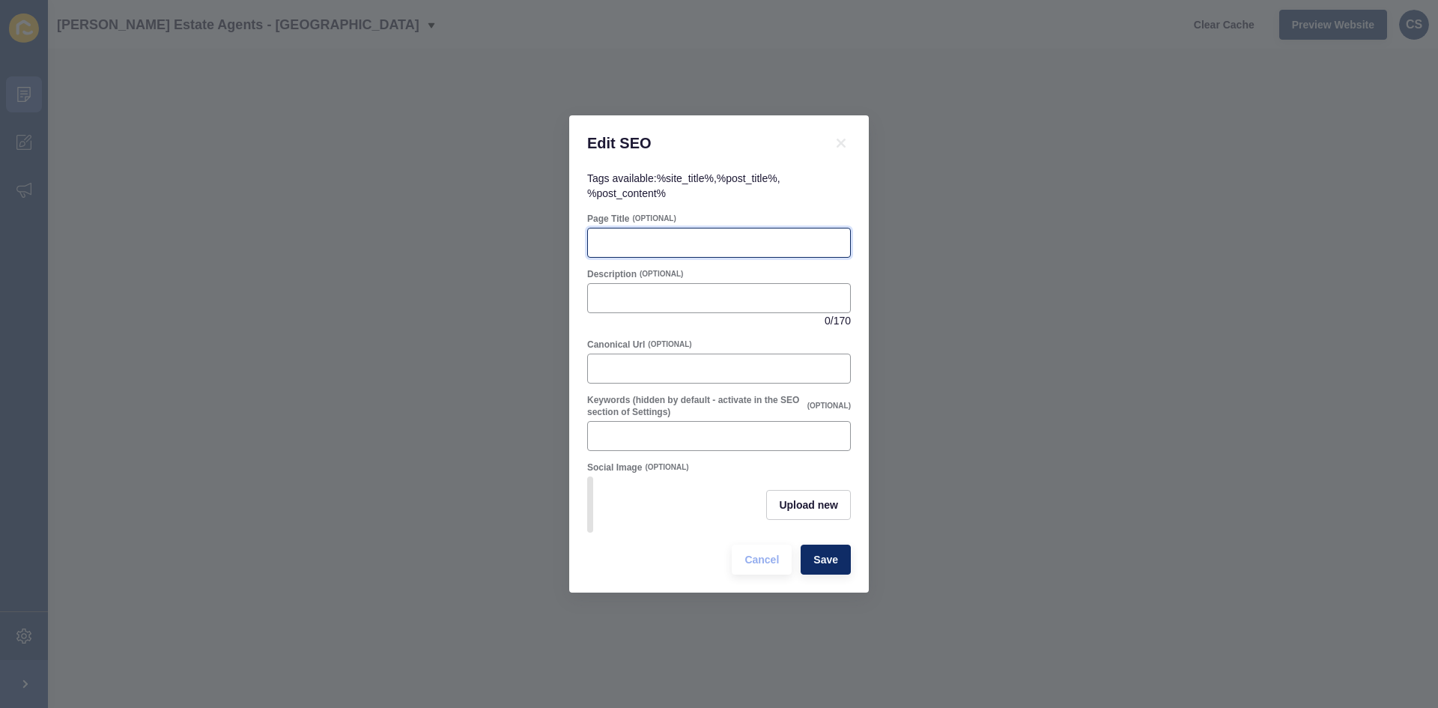
click at [658, 236] on input "Page Title" at bounding box center [719, 242] width 244 height 15
paste input "Gas Safety Week 2025: What Hemel Hempstead Landlords Need to Know"
type input "Gas Safety Week 2025: What Hemel Hempstead Landlords Need to Know"
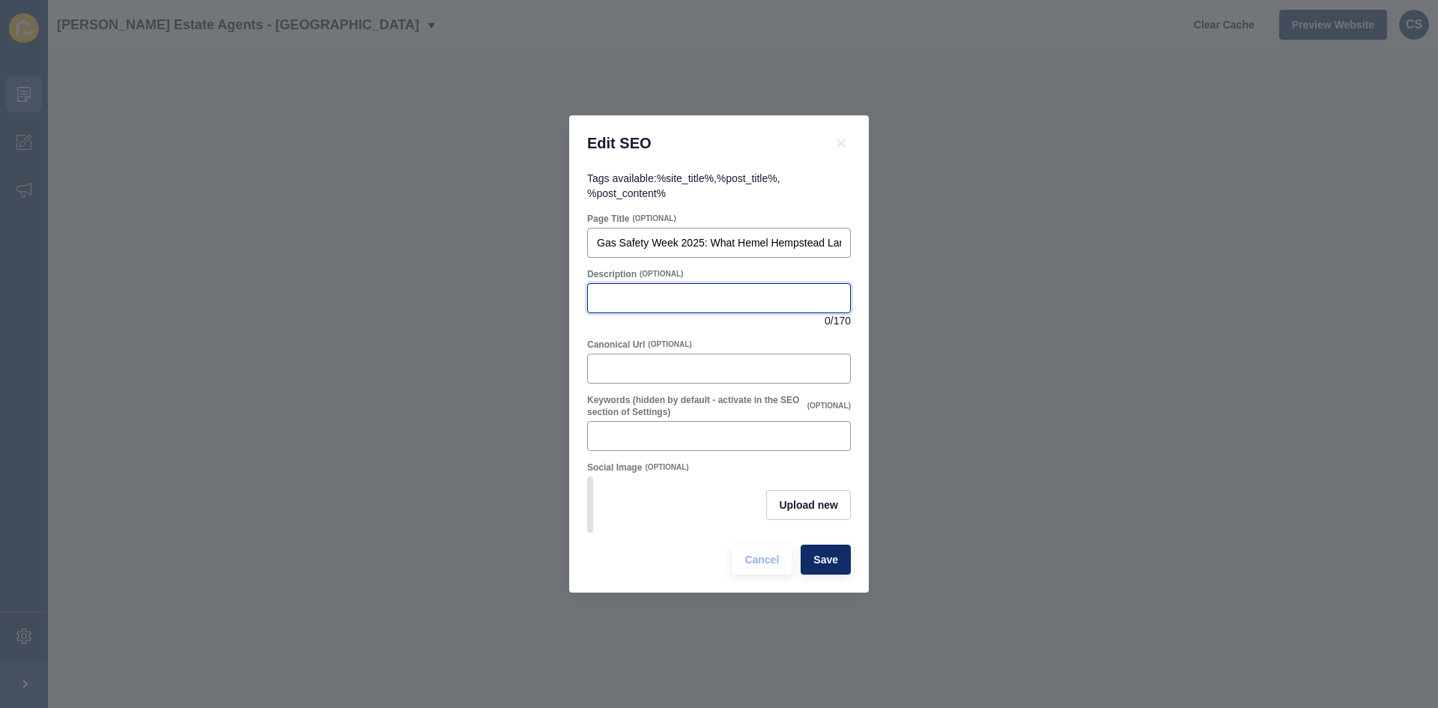
click at [661, 294] on input "Description" at bounding box center [719, 298] width 244 height 15
paste input "Gas Safety Week 2025 runs from [DATE]–[DATE]. Learn what Hemel Hempstead landlo…"
type input "Gas Safety Week 2025 runs from [DATE]–[DATE]. Learn what Hemel Hempstead landlo…"
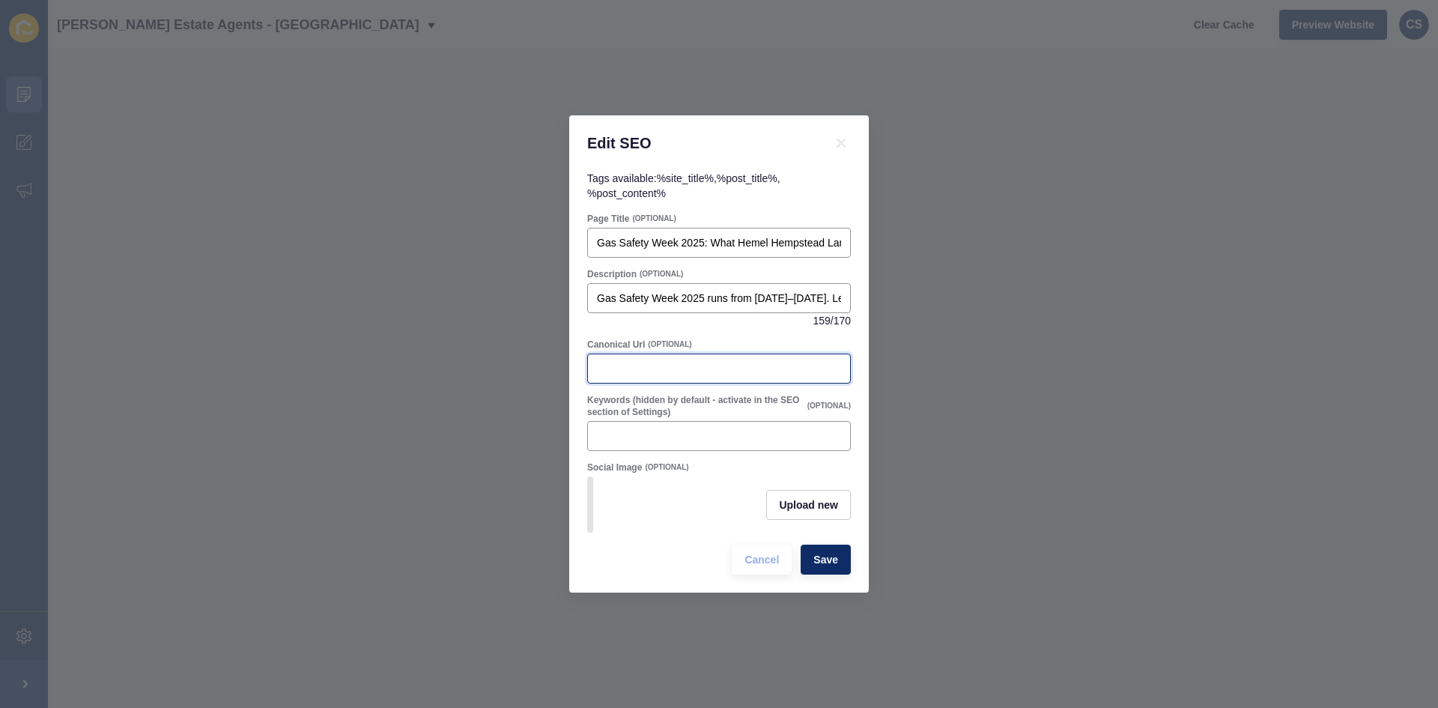
click at [691, 366] on input "Canonical Url" at bounding box center [719, 368] width 244 height 15
paste input "[URL][DOMAIN_NAME]"
type input "[URL][DOMAIN_NAME]"
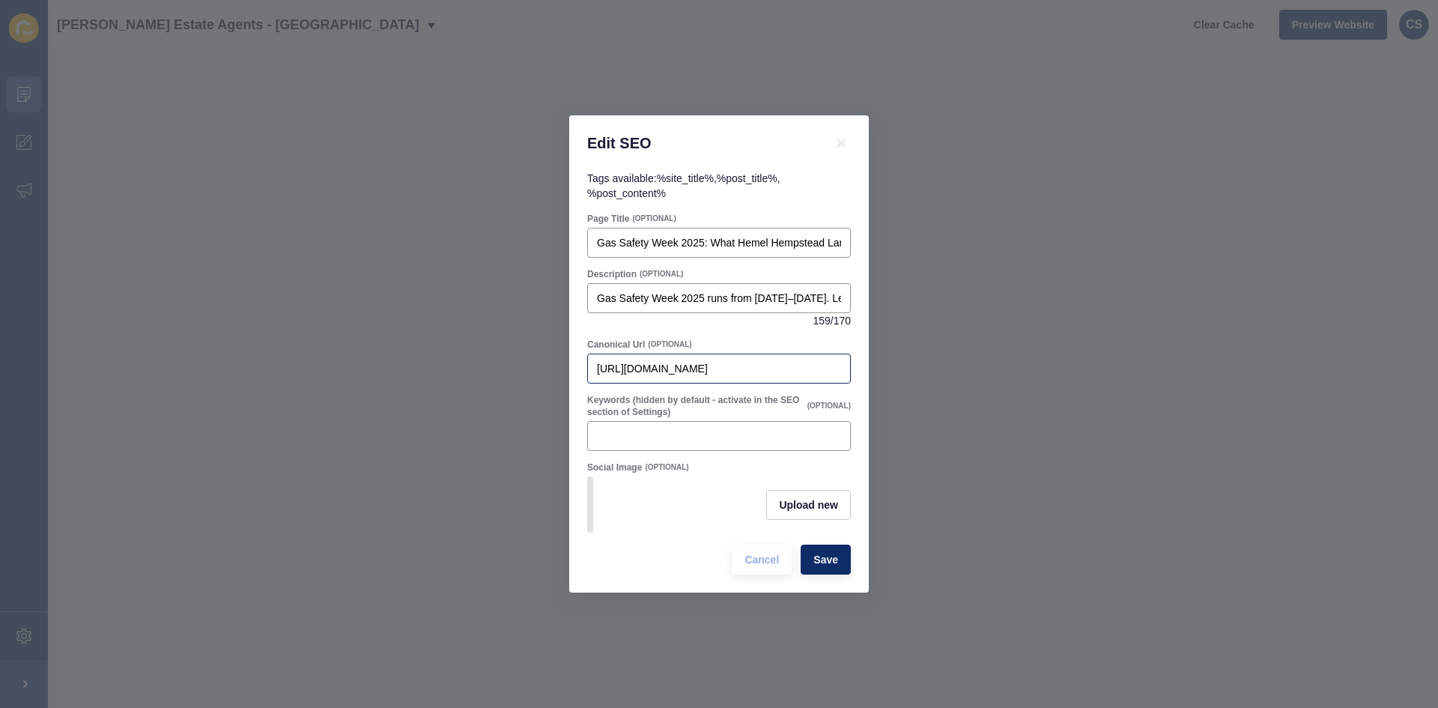
click at [834, 363] on div "[URL][DOMAIN_NAME]" at bounding box center [719, 369] width 264 height 30
click at [838, 363] on input "[URL][DOMAIN_NAME]" at bounding box center [719, 368] width 244 height 15
drag, startPoint x: 838, startPoint y: 363, endPoint x: 721, endPoint y: 367, distance: 116.9
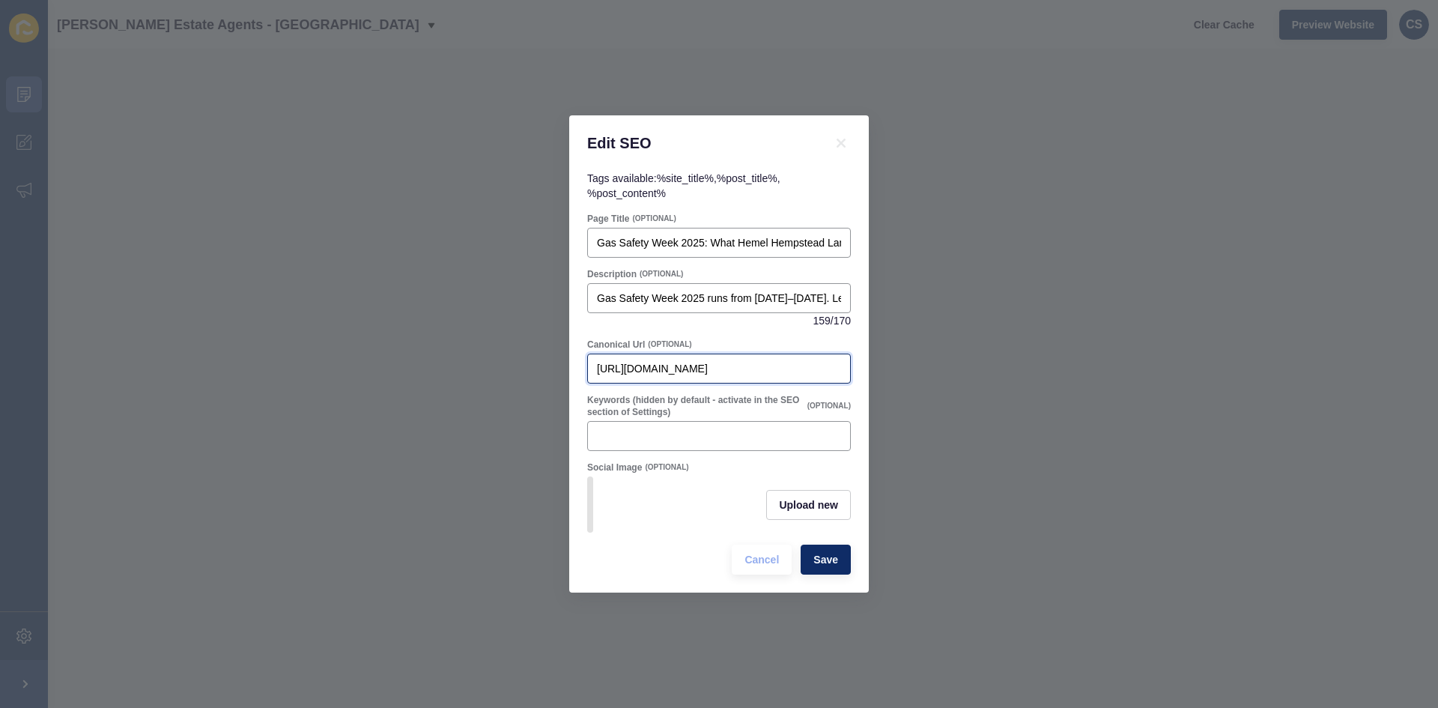
click at [721, 367] on input "[URL][DOMAIN_NAME]" at bounding box center [719, 368] width 244 height 15
click at [832, 557] on span "Save" at bounding box center [825, 559] width 25 height 15
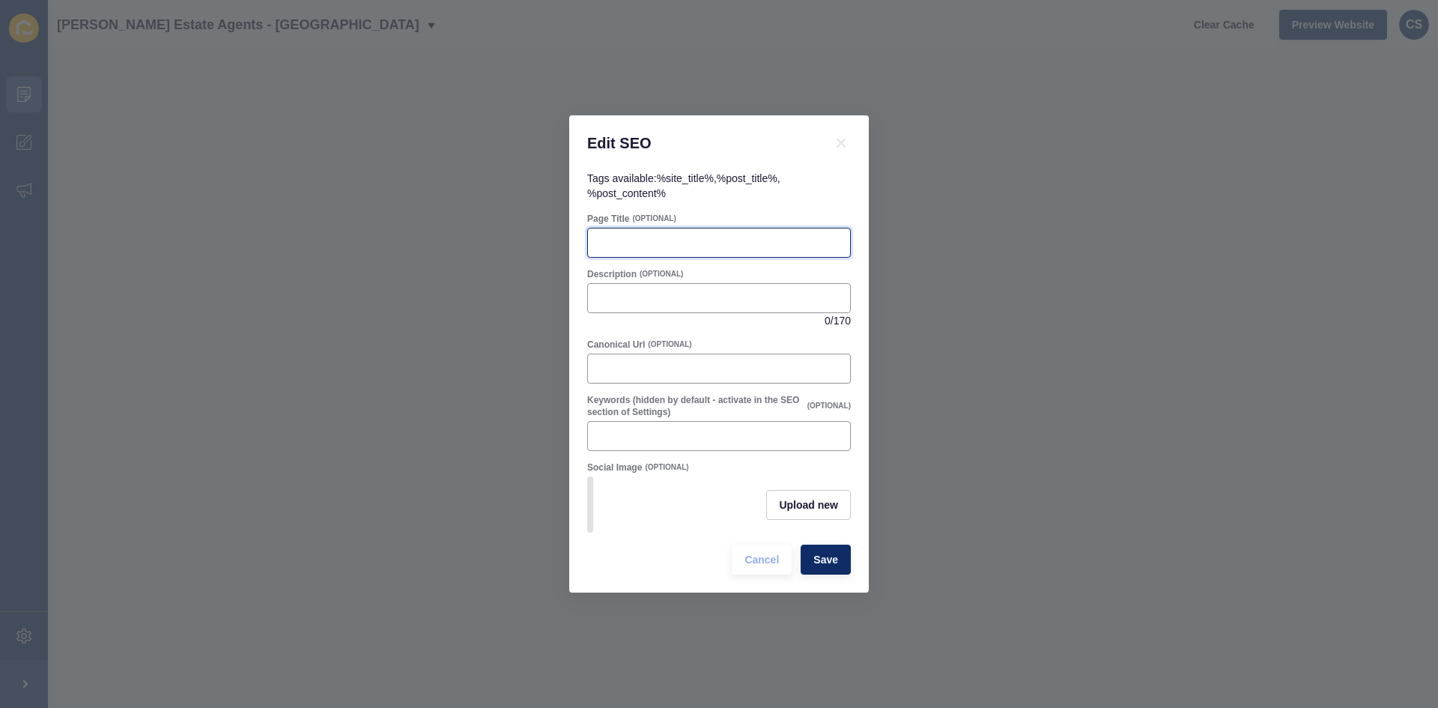
click at [649, 241] on input "Page Title" at bounding box center [719, 242] width 244 height 15
paste input "Thinking of Buying a Retirement Apartment in [GEOGRAPHIC_DATA]? Read This First"
type input "Thinking of Buying a Retirement Apartment in [GEOGRAPHIC_DATA]? Read This First"
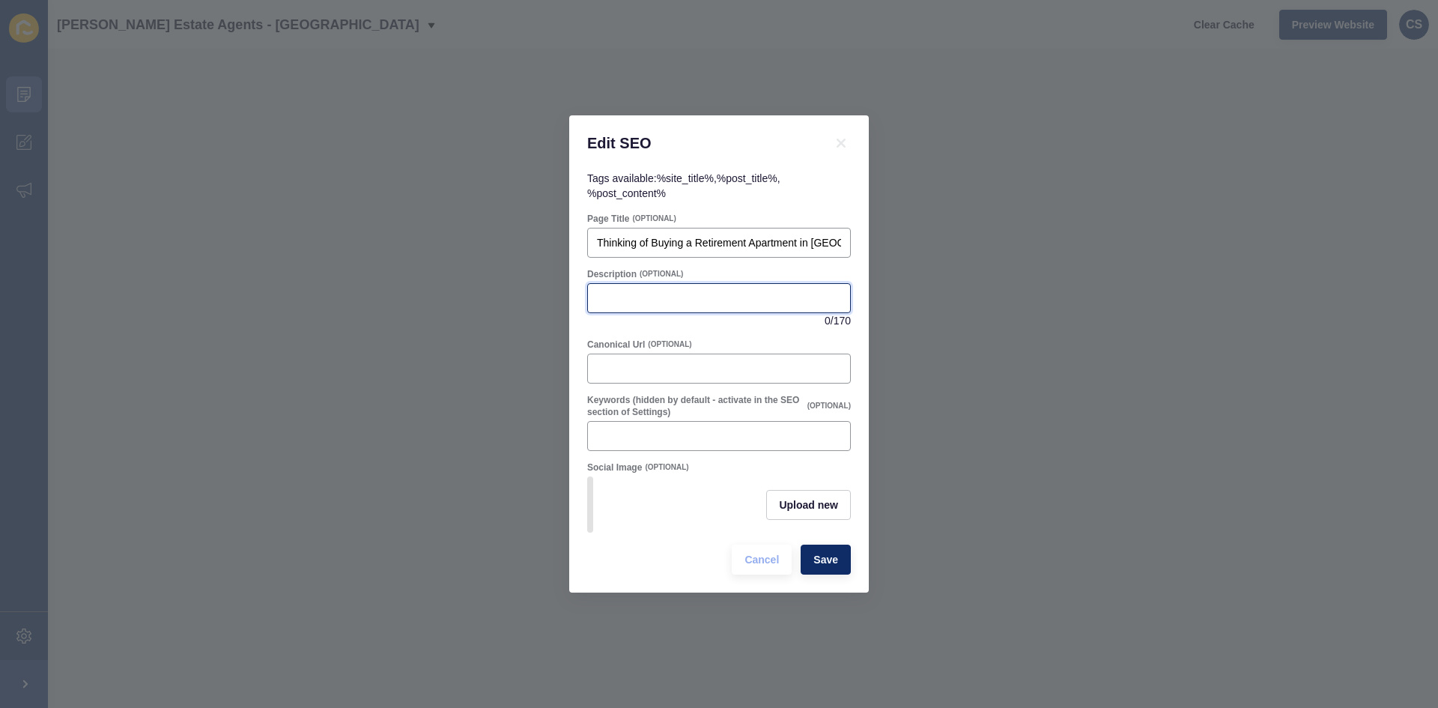
click at [675, 291] on input "Description" at bounding box center [719, 298] width 244 height 15
paste input "Considering a retirement apartment in [GEOGRAPHIC_DATA]? Learn the benefits, co…"
type input "Considering a retirement apartment in [GEOGRAPHIC_DATA]? Learn the benefits, co…"
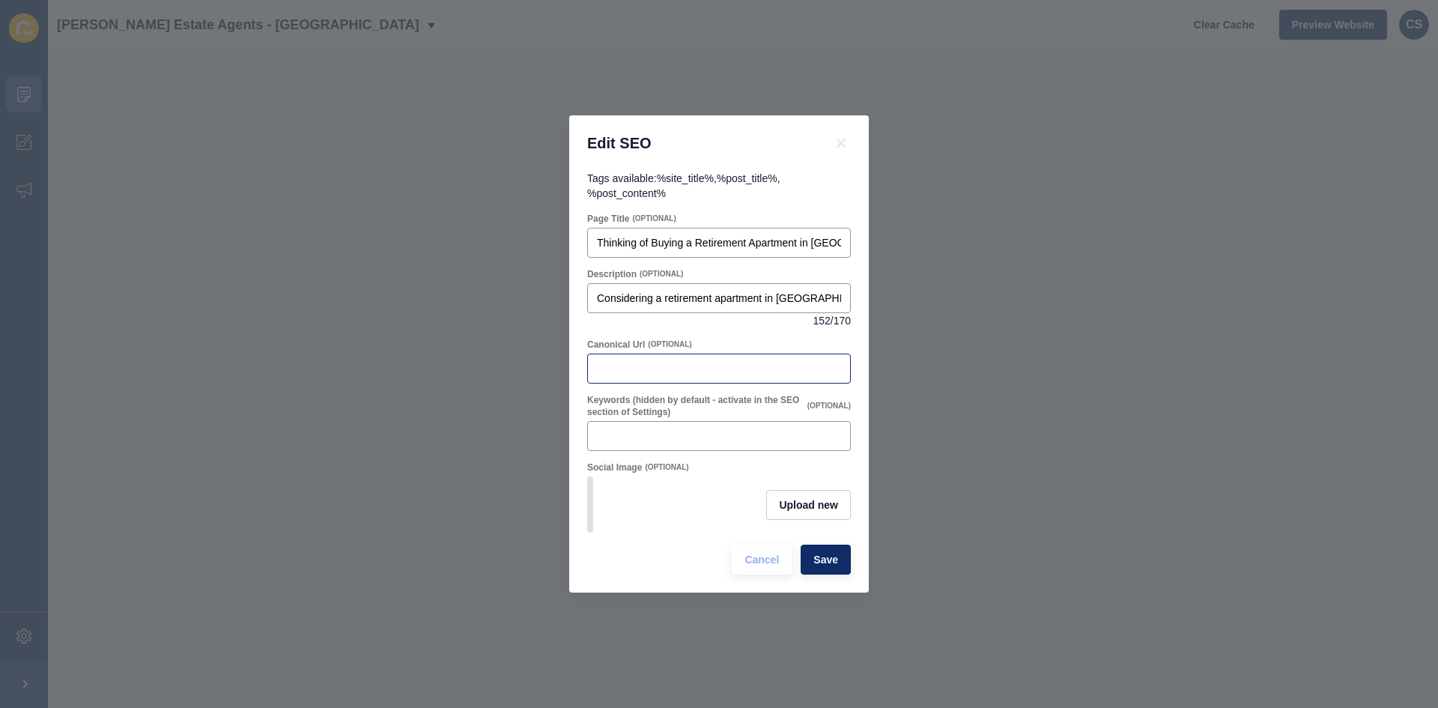
drag, startPoint x: 661, startPoint y: 351, endPoint x: 714, endPoint y: 369, distance: 56.4
click at [661, 354] on div at bounding box center [719, 369] width 264 height 30
paste input "[URL][DOMAIN_NAME]"
type input "[URL][DOMAIN_NAME]"
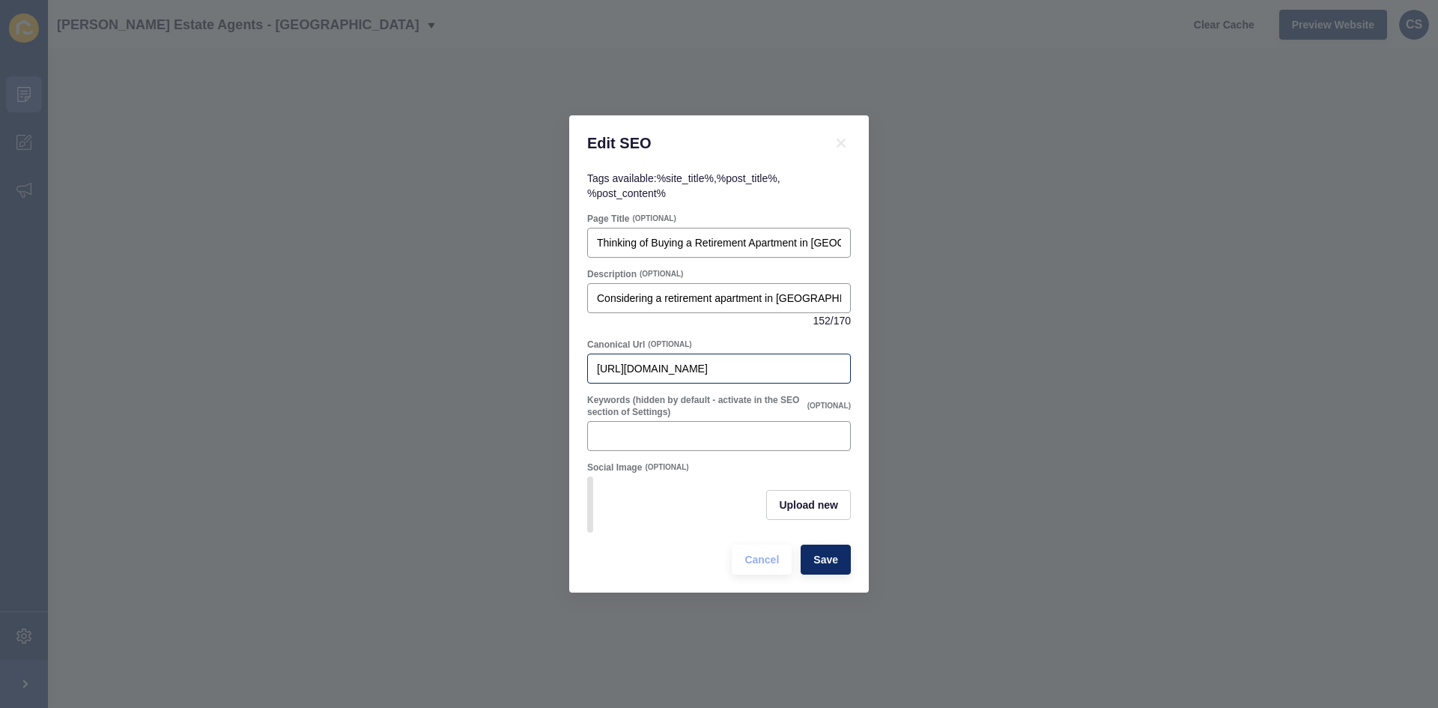
scroll to position [0, 0]
drag, startPoint x: 841, startPoint y: 366, endPoint x: 793, endPoint y: 360, distance: 48.3
click at [768, 364] on div "[URL][DOMAIN_NAME]" at bounding box center [719, 369] width 264 height 30
drag, startPoint x: 839, startPoint y: 365, endPoint x: 632, endPoint y: 369, distance: 206.8
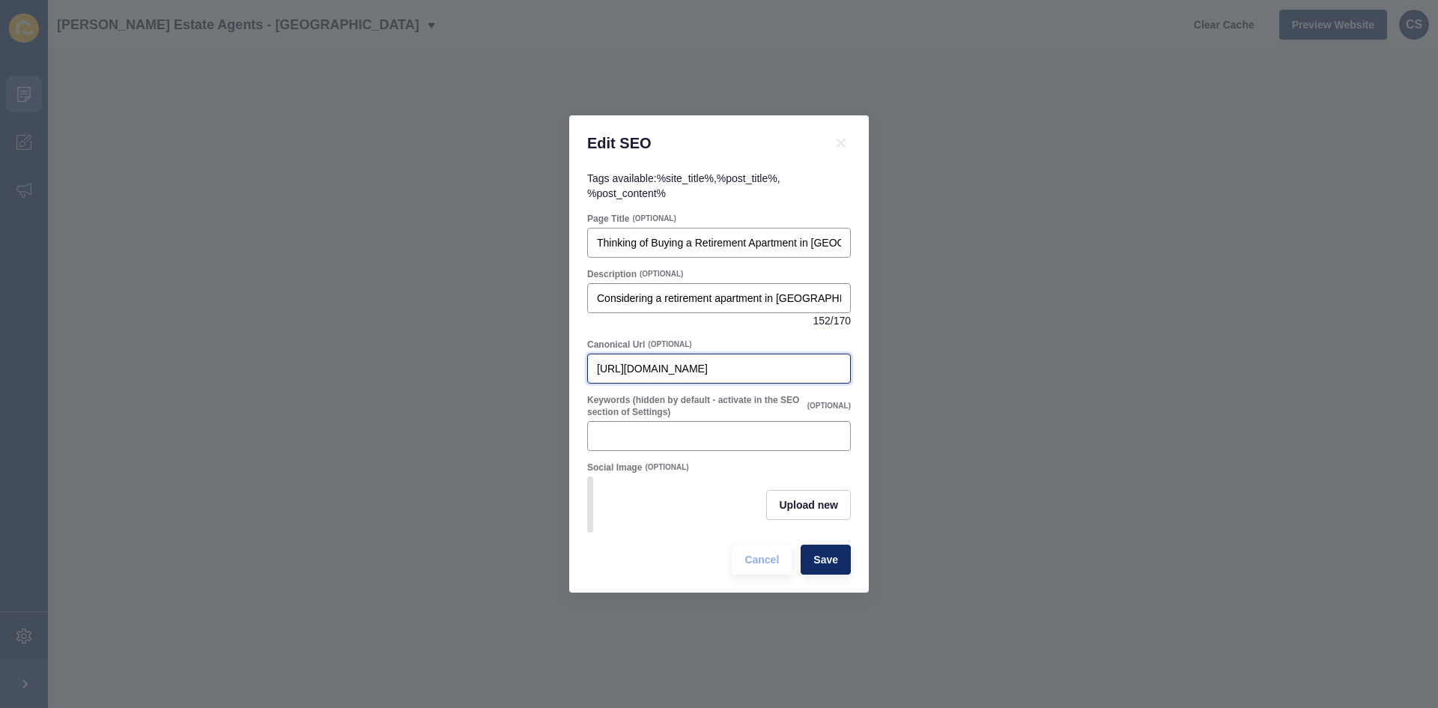
click at [632, 369] on input "[URL][DOMAIN_NAME]" at bounding box center [719, 368] width 244 height 15
click at [828, 567] on span "Save" at bounding box center [825, 559] width 25 height 15
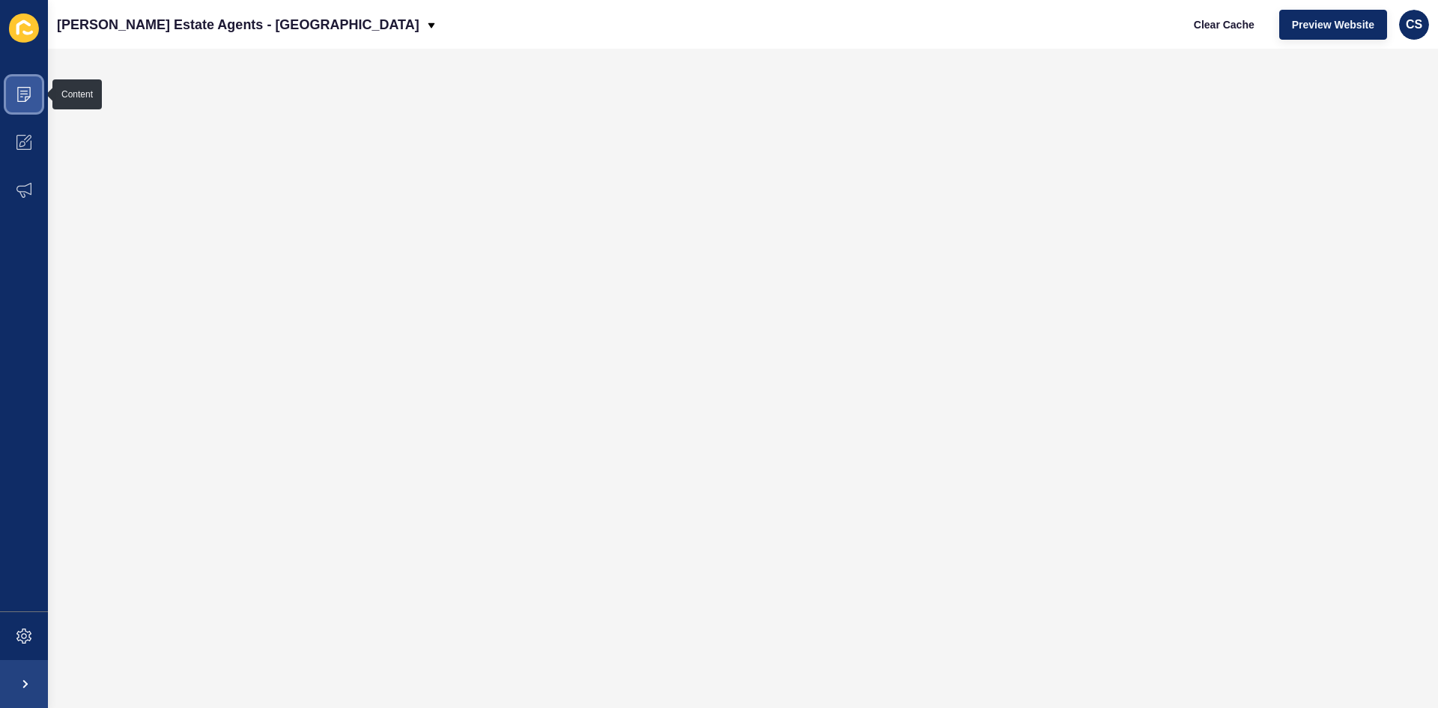
click at [25, 93] on icon at bounding box center [23, 94] width 15 height 15
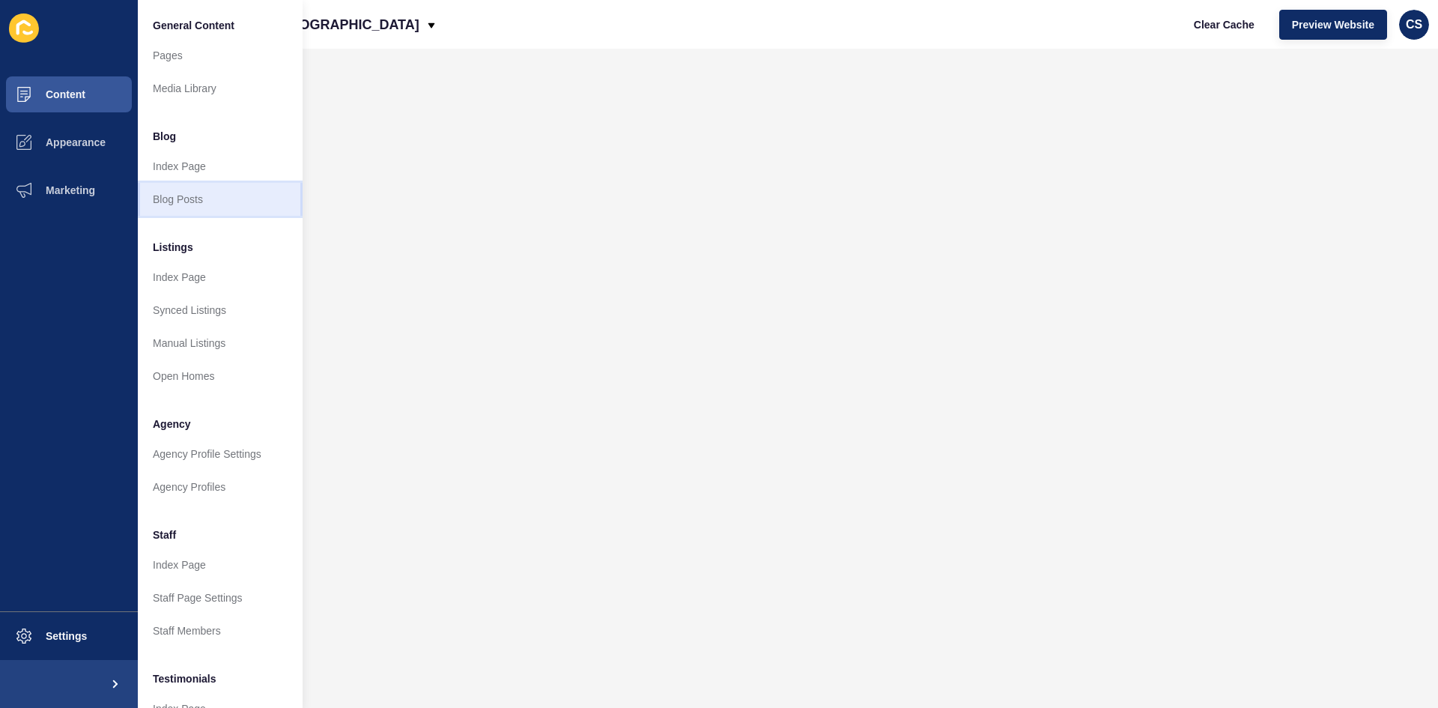
click at [187, 201] on link "Blog Posts" at bounding box center [220, 199] width 165 height 33
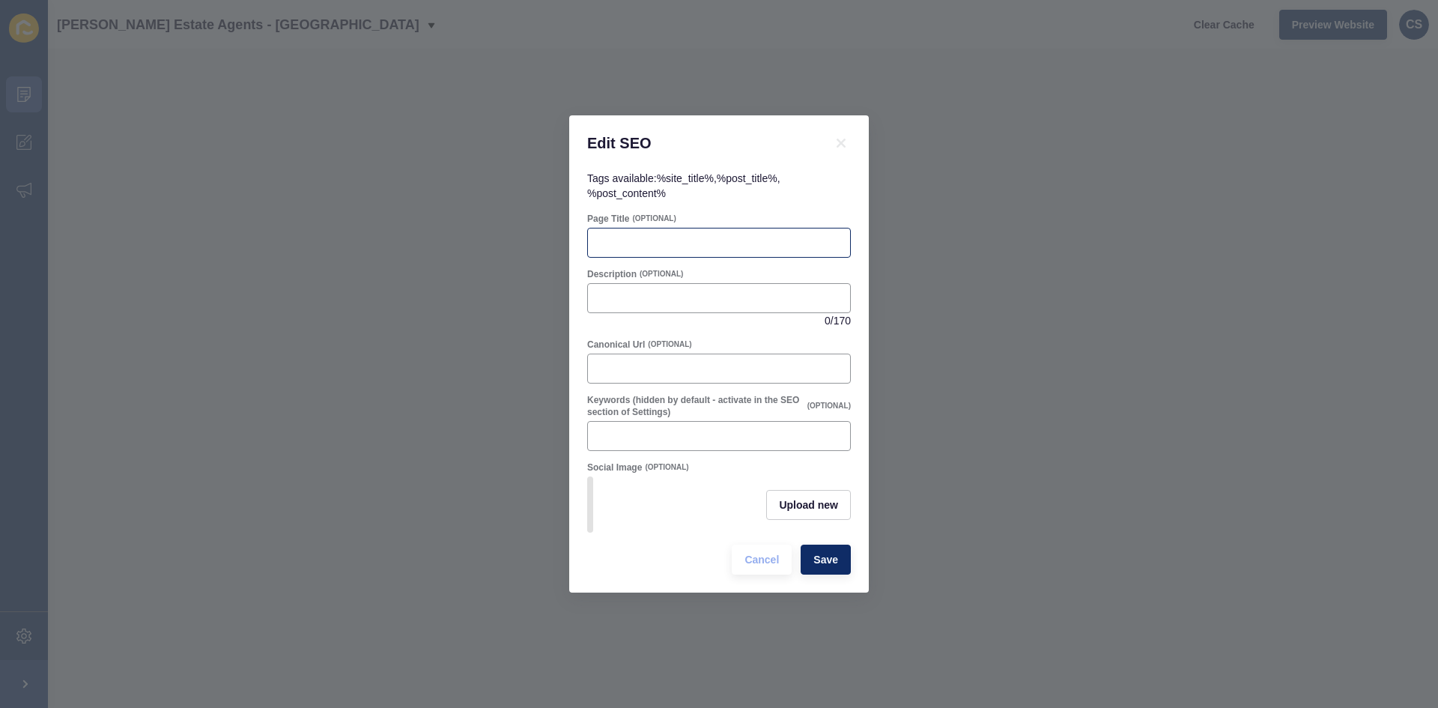
click at [624, 228] on div at bounding box center [719, 243] width 264 height 30
paste input "Gas Safety Week 2025: Essential Advice for Hemel Hempstead Landlords"
type input "Gas Safety Week 2025: Essential Advice for Hemel Hempstead Landlords"
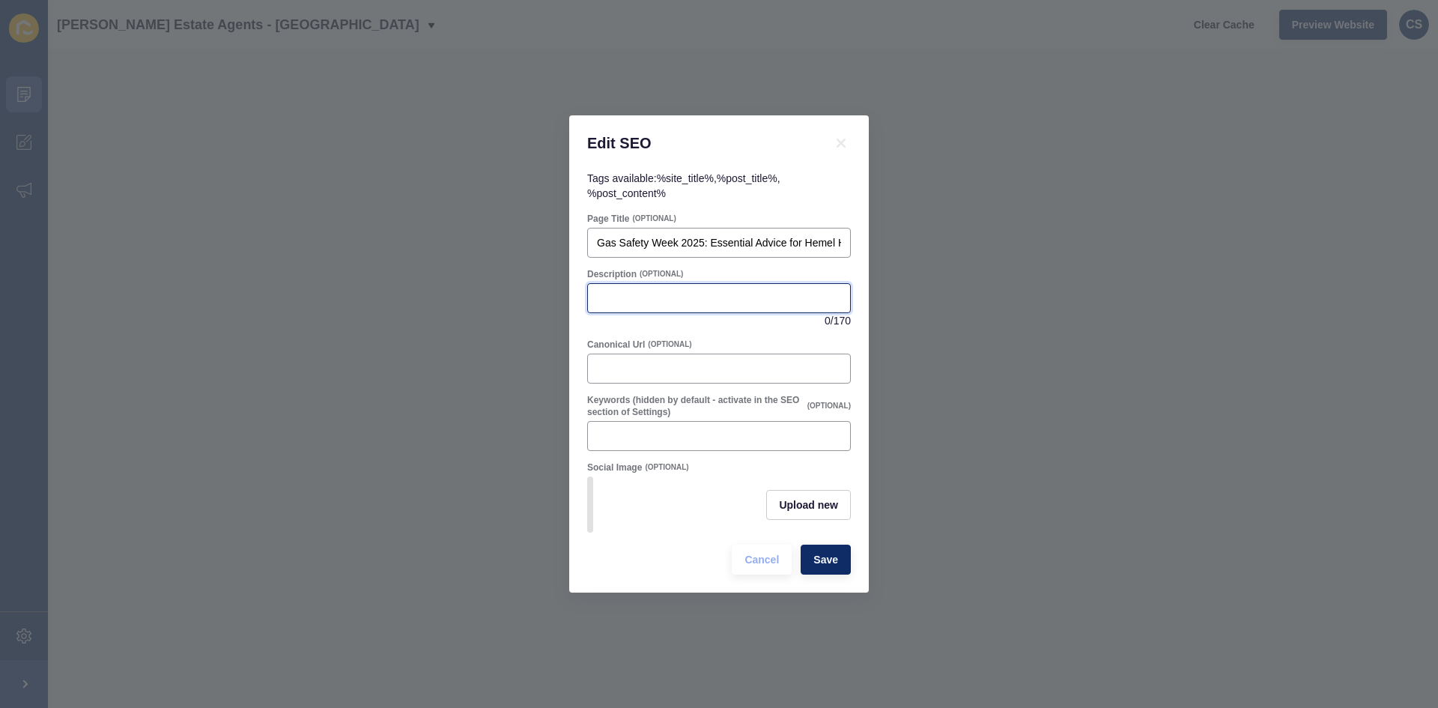
click at [629, 291] on input "Description" at bounding box center [719, 298] width 244 height 15
paste input "Gas Safety Week 2025 runs [DATE]–[DATE] Hemel Hempstead landlords: ensure your …"
type input "Gas Safety Week 2025 runs [DATE]–[DATE] Hemel Hempstead landlords: ensure your …"
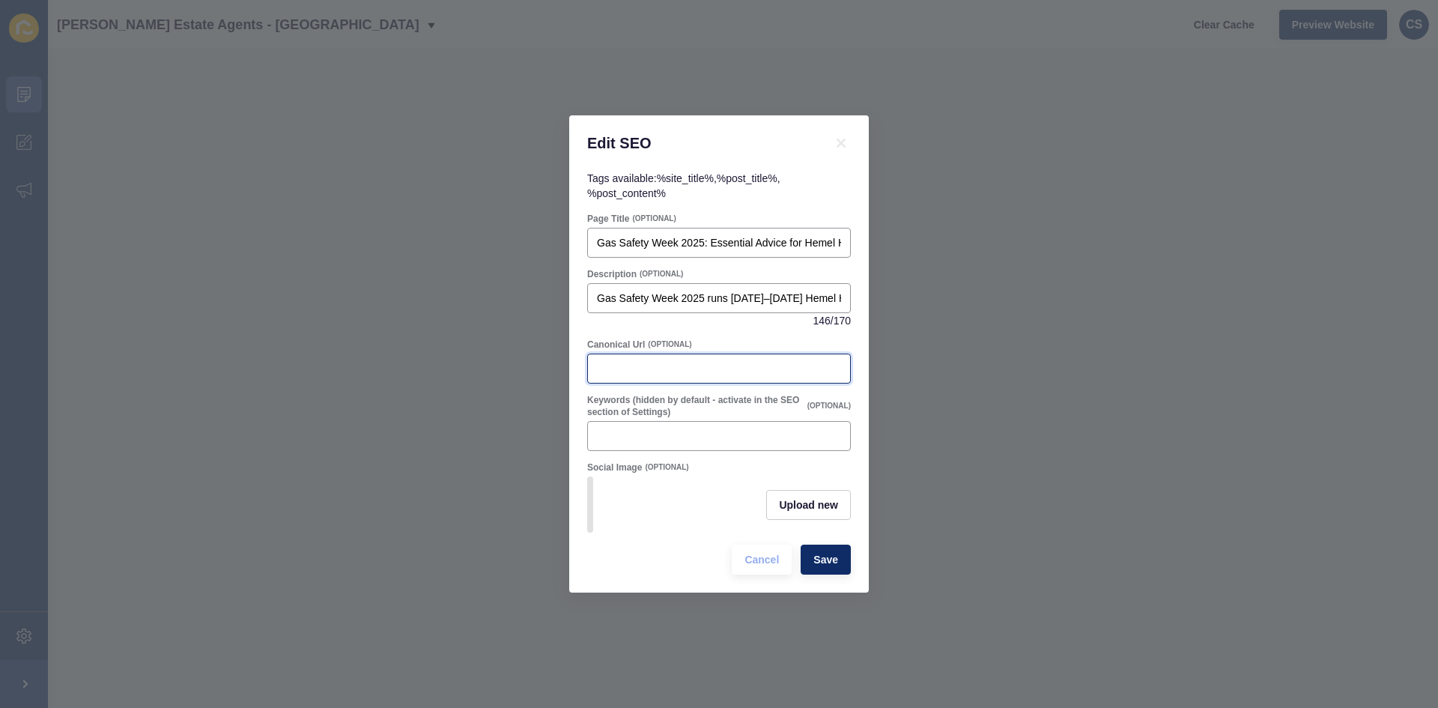
click at [688, 366] on input "Canonical Url" at bounding box center [719, 368] width 244 height 15
paste input "[URL][DOMAIN_NAME]"
type input "[URL][DOMAIN_NAME]"
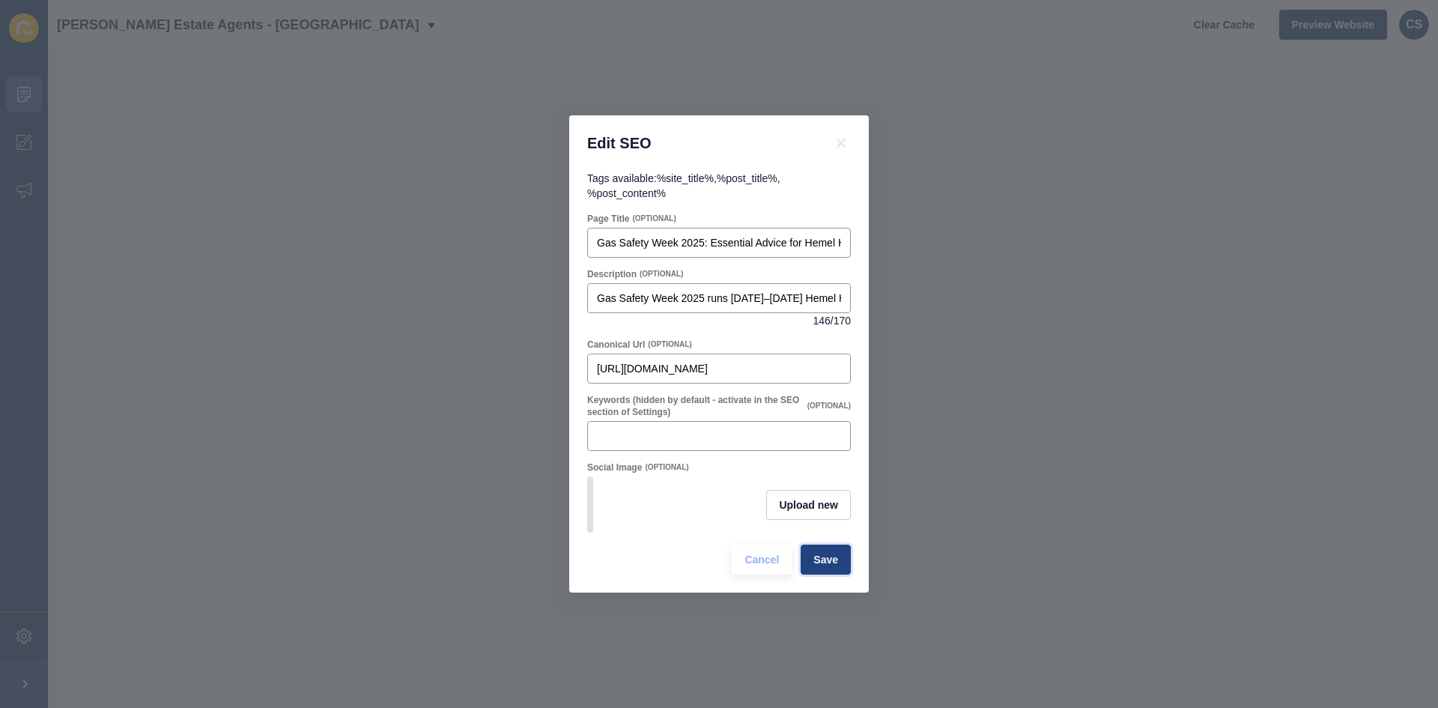
click at [836, 566] on span "Save" at bounding box center [825, 559] width 25 height 15
click at [845, 139] on icon at bounding box center [841, 143] width 9 height 9
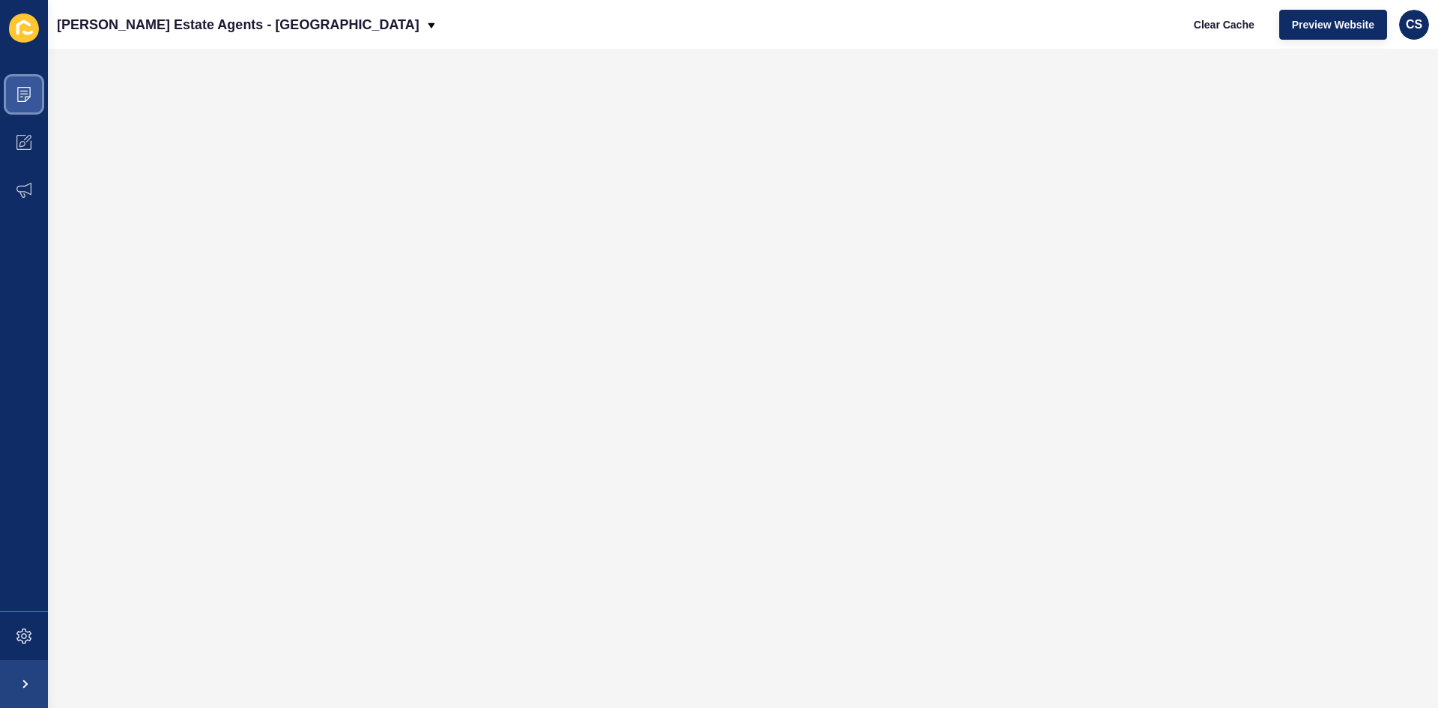
click at [24, 94] on icon at bounding box center [23, 94] width 7 height 1
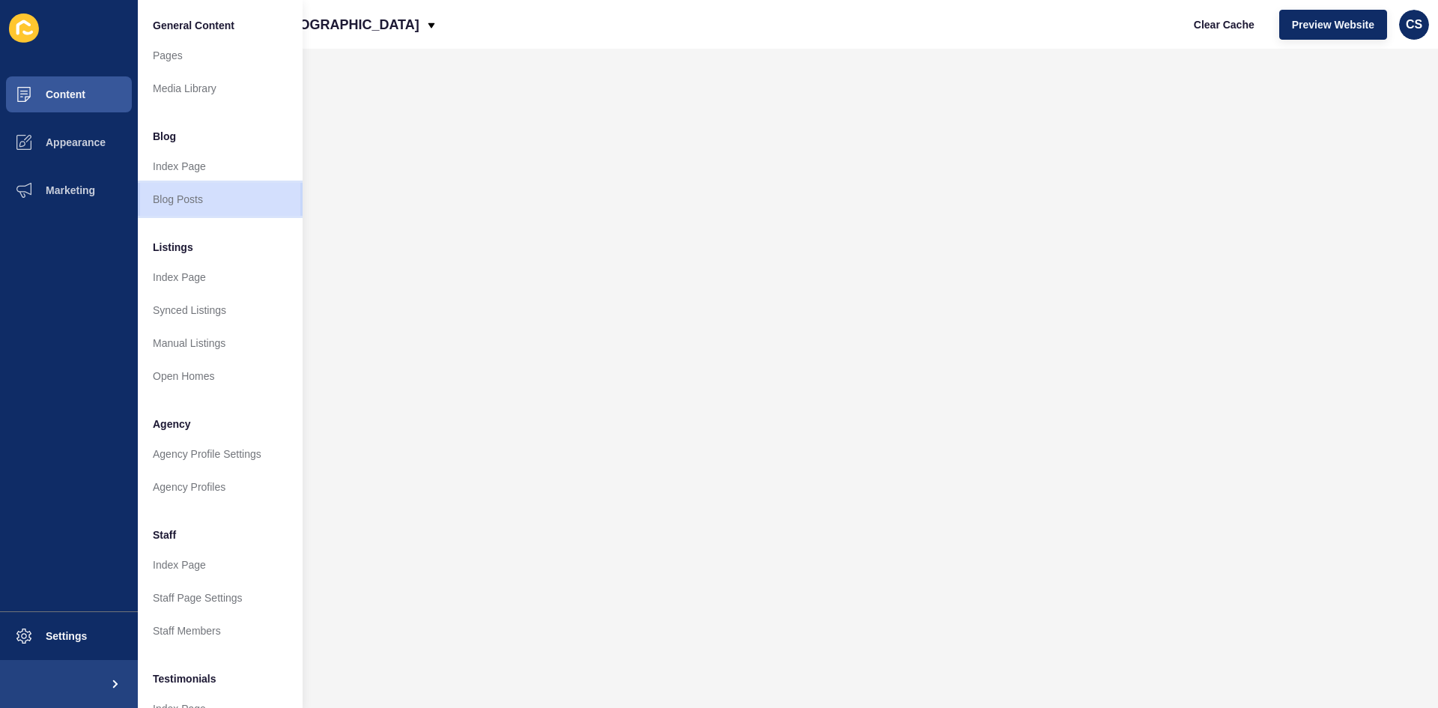
click at [194, 194] on link "Blog Posts" at bounding box center [220, 199] width 165 height 33
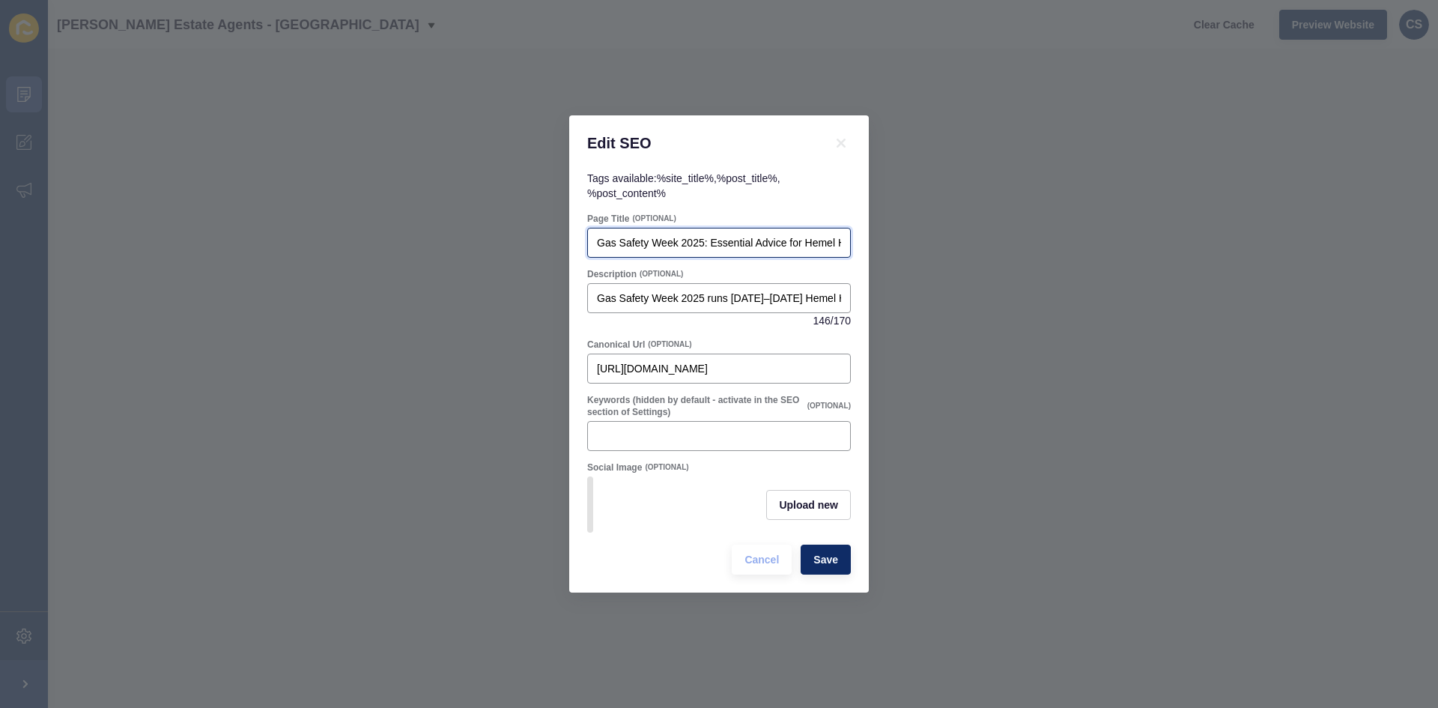
click at [679, 235] on input "Gas Safety Week 2025: Essential Advice for Hemel Hempstead Landlords" at bounding box center [719, 242] width 244 height 15
click at [682, 235] on input "Gas Safety Week 2025: Essential Advice for Hemel Hempstead Landlords" at bounding box center [719, 242] width 244 height 15
click at [681, 235] on input "Gas Safety Week 2025: Essential Advice for Hemel Hempstead Landlords" at bounding box center [719, 242] width 244 height 15
click at [682, 235] on input "Gas Safety Week 2025: Essential Advice for Hemel Hempstead Landlords" at bounding box center [719, 242] width 244 height 15
click at [683, 235] on input "Gas Safety Week 2025: Essential Advice for Hemel Hempstead Landlords" at bounding box center [719, 242] width 244 height 15
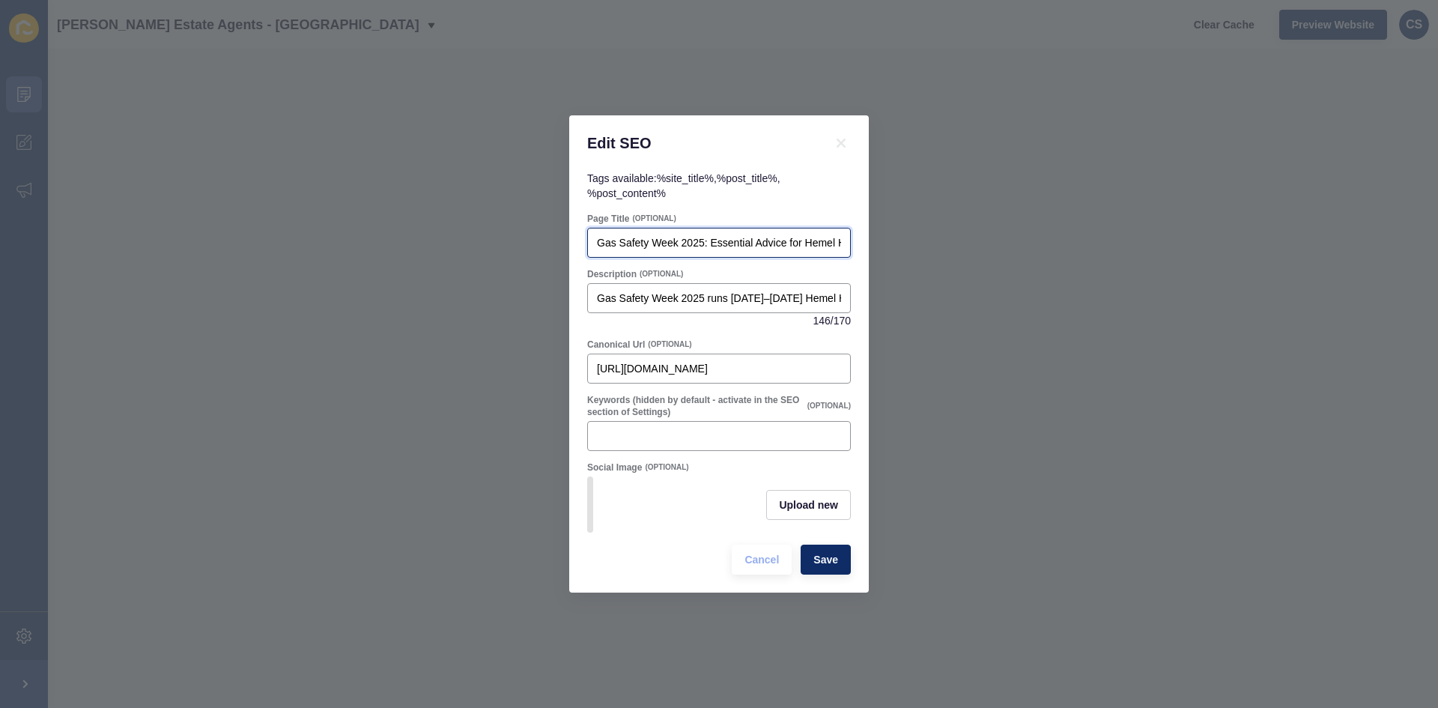
paste input "Tenant Locked Out? Practic"
type input "Tenant Locked Out? Practical Advice for Hemel Hempstead Landlords"
click at [662, 304] on div "Gas Safety Week 2025 runs [DATE]–[DATE] Hemel Hempstead landlords: ensure your …" at bounding box center [719, 298] width 264 height 30
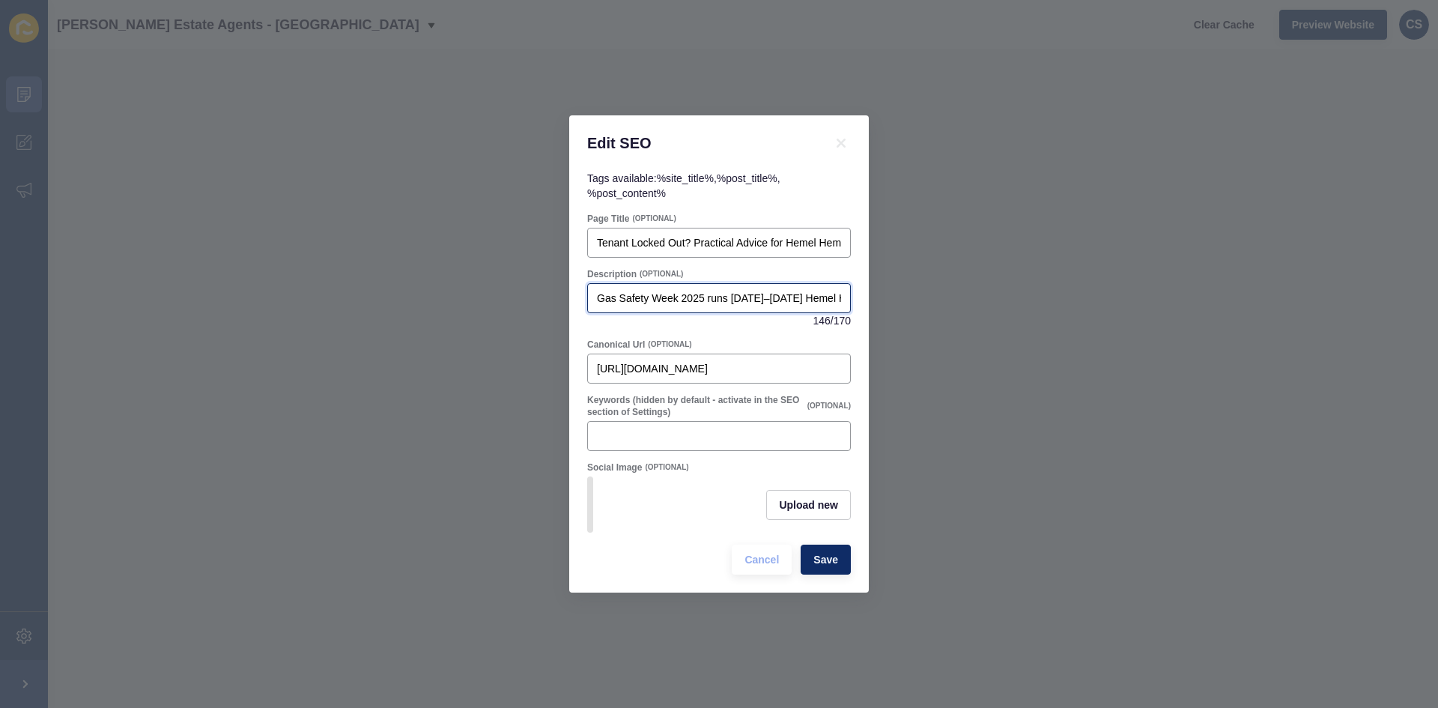
scroll to position [0, 521]
click at [672, 291] on input "Gas Safety Week 2025 runs [DATE]–[DATE] Hemel Hempstead landlords: ensure your …" at bounding box center [719, 298] width 244 height 15
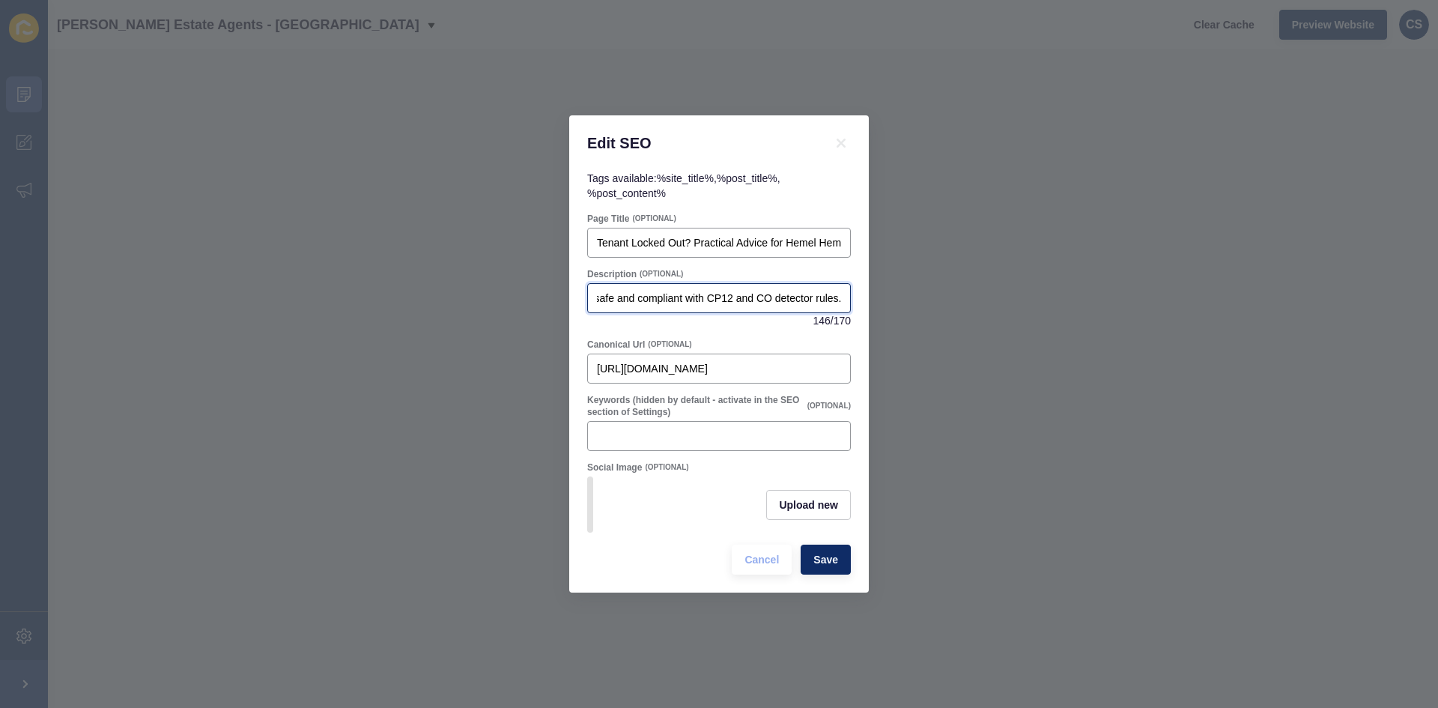
paste input "Tenants locked out? Hemel Hempstead landlords: discover tips on spare keys, loc…"
type input "Tenants locked out? Hemel Hempstead landlords: discover tips on spare keys, loc…"
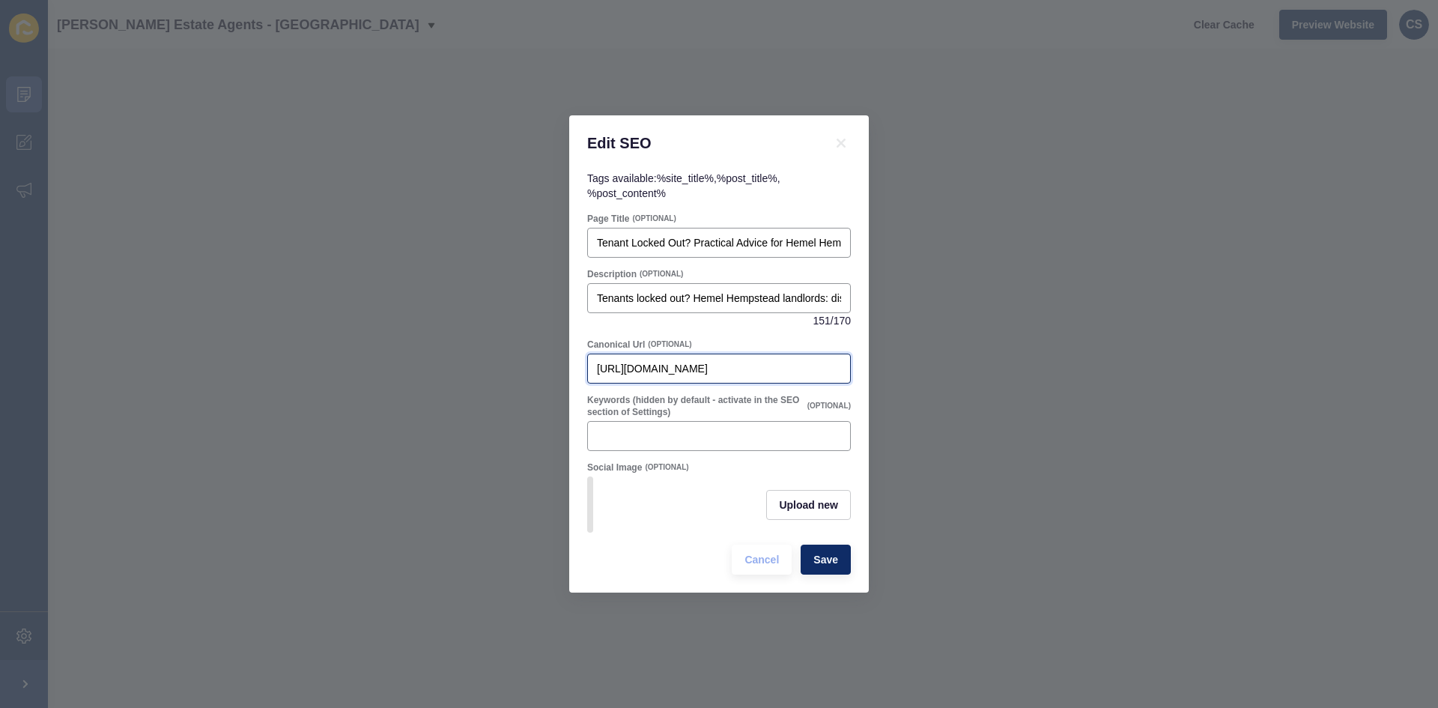
click at [711, 363] on input "[URL][DOMAIN_NAME]" at bounding box center [719, 368] width 244 height 15
click at [711, 364] on input "[URL][DOMAIN_NAME]" at bounding box center [719, 368] width 244 height 15
click at [710, 364] on input "[URL][DOMAIN_NAME]" at bounding box center [719, 368] width 244 height 15
paste input "tenant-lockout-advice-hemel-[GEOGRAPHIC_DATA]"
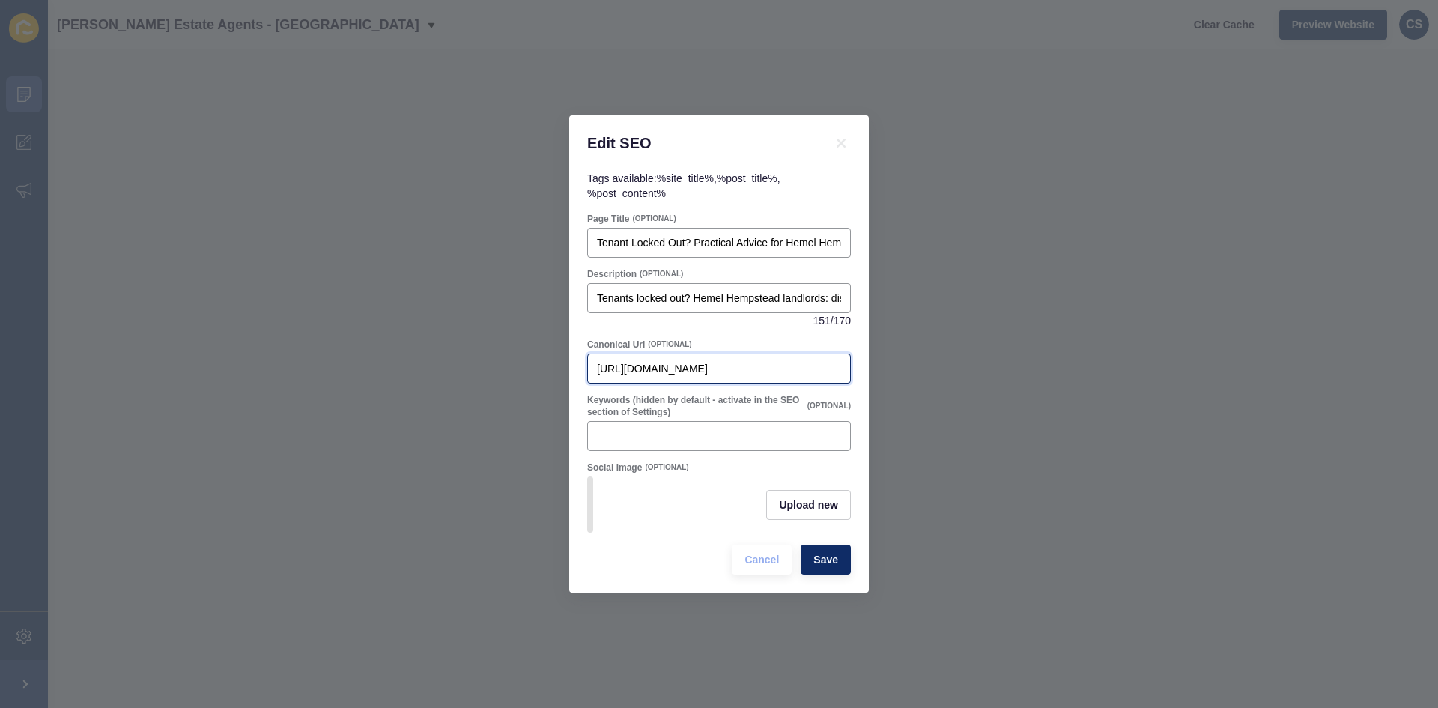
scroll to position [0, 116]
drag, startPoint x: 839, startPoint y: 363, endPoint x: 633, endPoint y: 368, distance: 206.1
click at [632, 368] on input "[URL][DOMAIN_NAME]" at bounding box center [719, 368] width 244 height 15
type input "[URL][DOMAIN_NAME]"
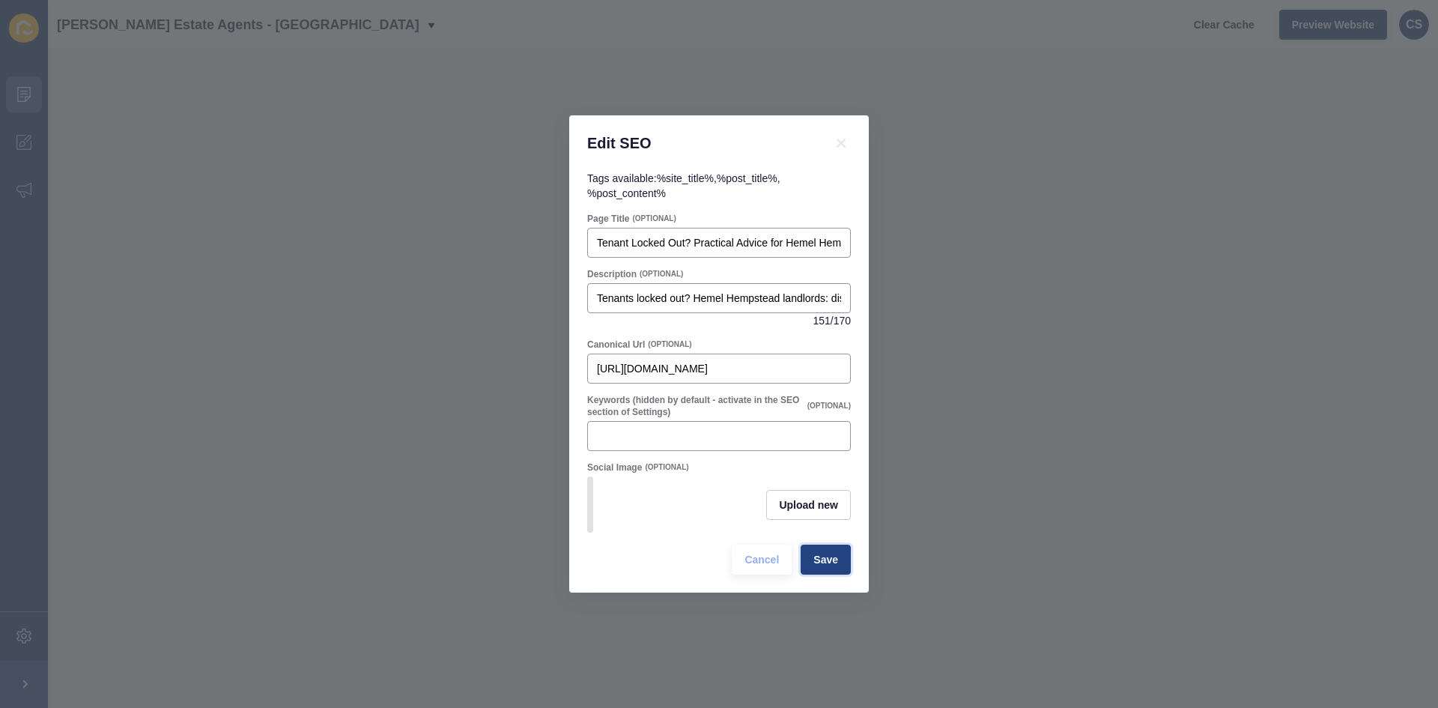
click at [823, 560] on span "Save" at bounding box center [825, 559] width 25 height 15
click at [808, 565] on button "Save" at bounding box center [826, 560] width 50 height 30
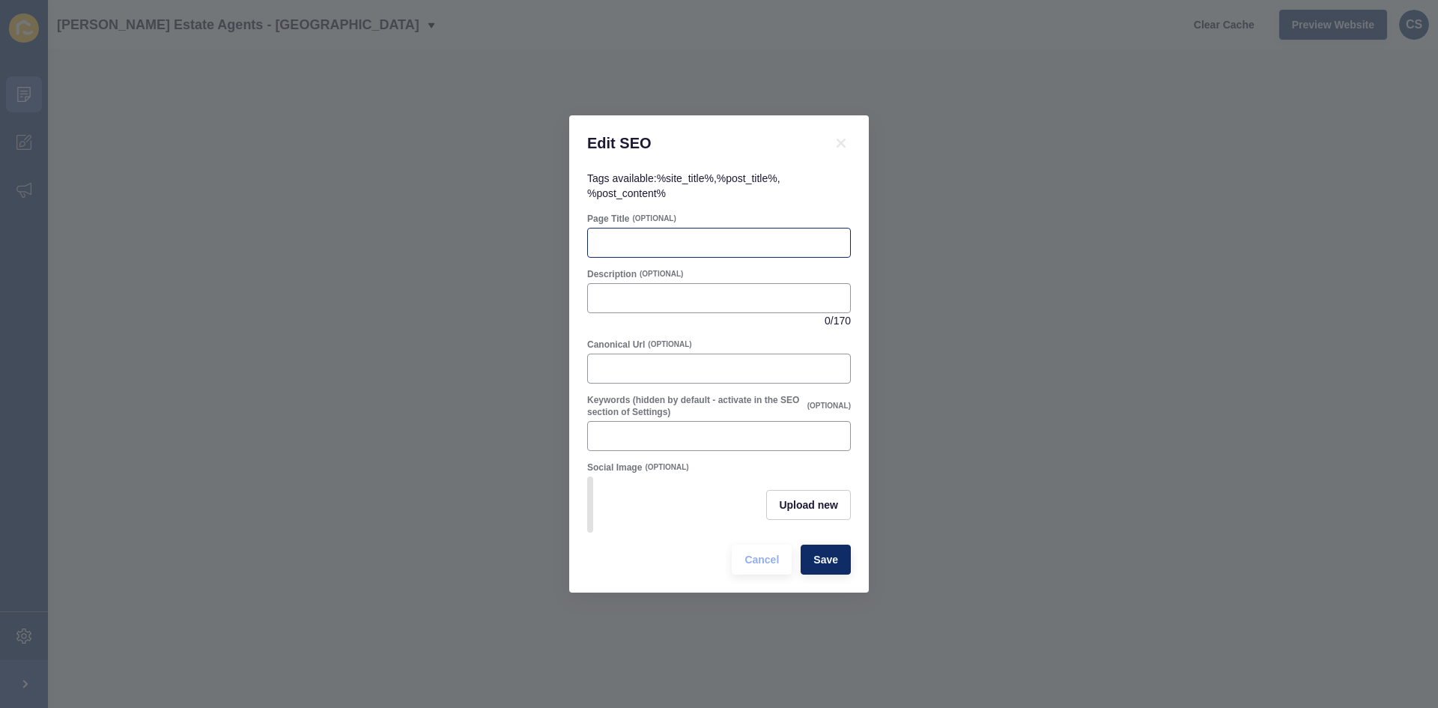
drag, startPoint x: 635, startPoint y: 222, endPoint x: 642, endPoint y: 231, distance: 10.6
click at [636, 228] on div at bounding box center [719, 243] width 264 height 30
click at [642, 235] on input "Page Title" at bounding box center [719, 242] width 244 height 15
paste input "Common Mistakes First-Time Buyers Make in [GEOGRAPHIC_DATA]"
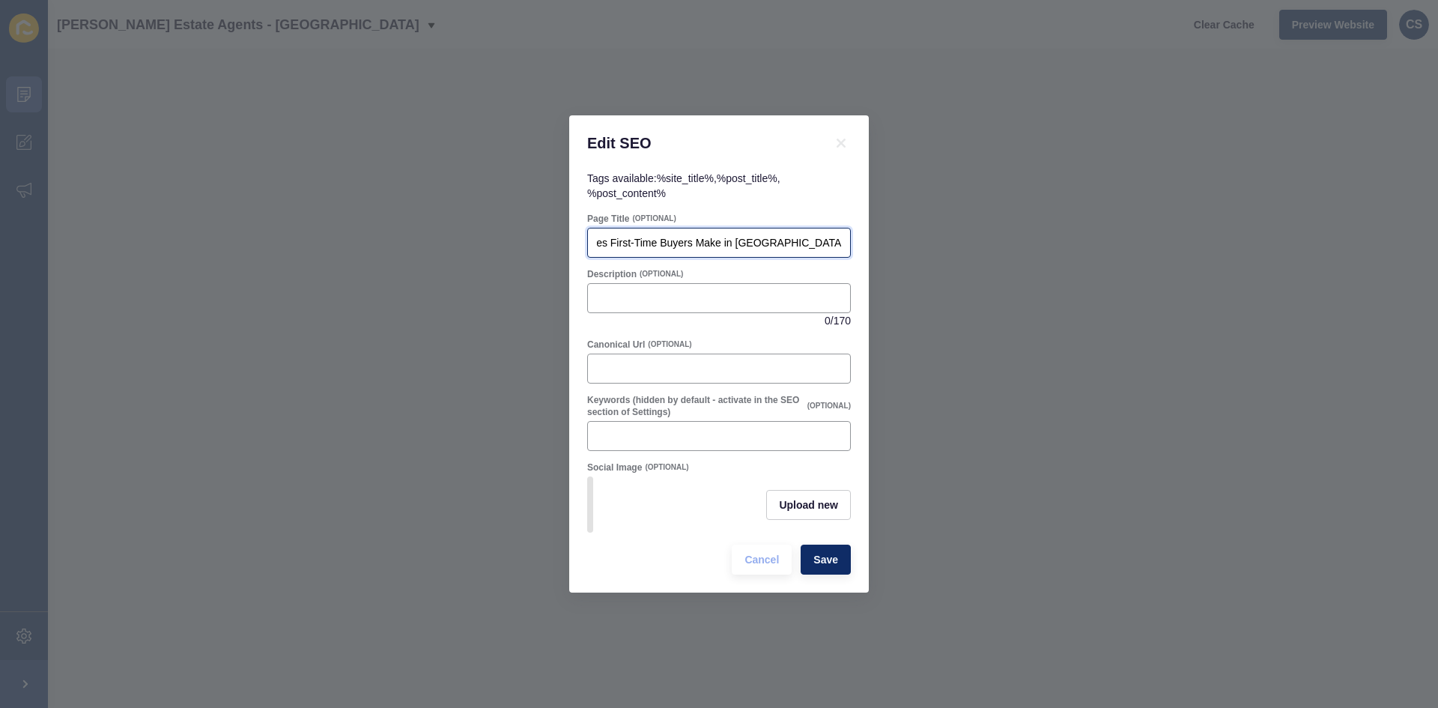
type input "Common Mistakes First-Time Buyers Make in [GEOGRAPHIC_DATA]"
click at [673, 291] on input "Description" at bounding box center [719, 298] width 244 height 15
paste input "First-time buyers in [GEOGRAPHIC_DATA] Hempstead: avoid costly mistakes by budg…"
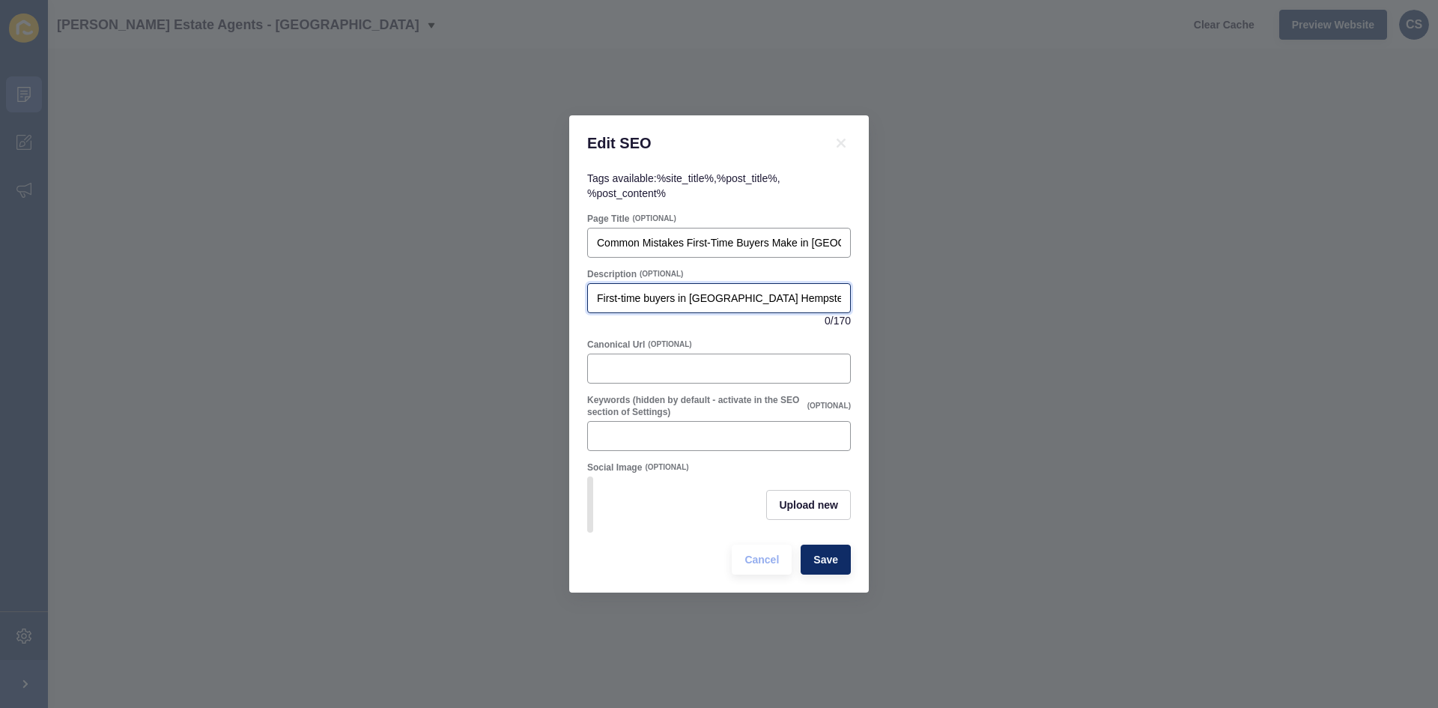
scroll to position [0, 529]
type input "First-time buyers in [GEOGRAPHIC_DATA] Hempstead: avoid costly mistakes by budg…"
click at [695, 339] on div "Canonical Url (OPTIONAL)" at bounding box center [719, 345] width 264 height 12
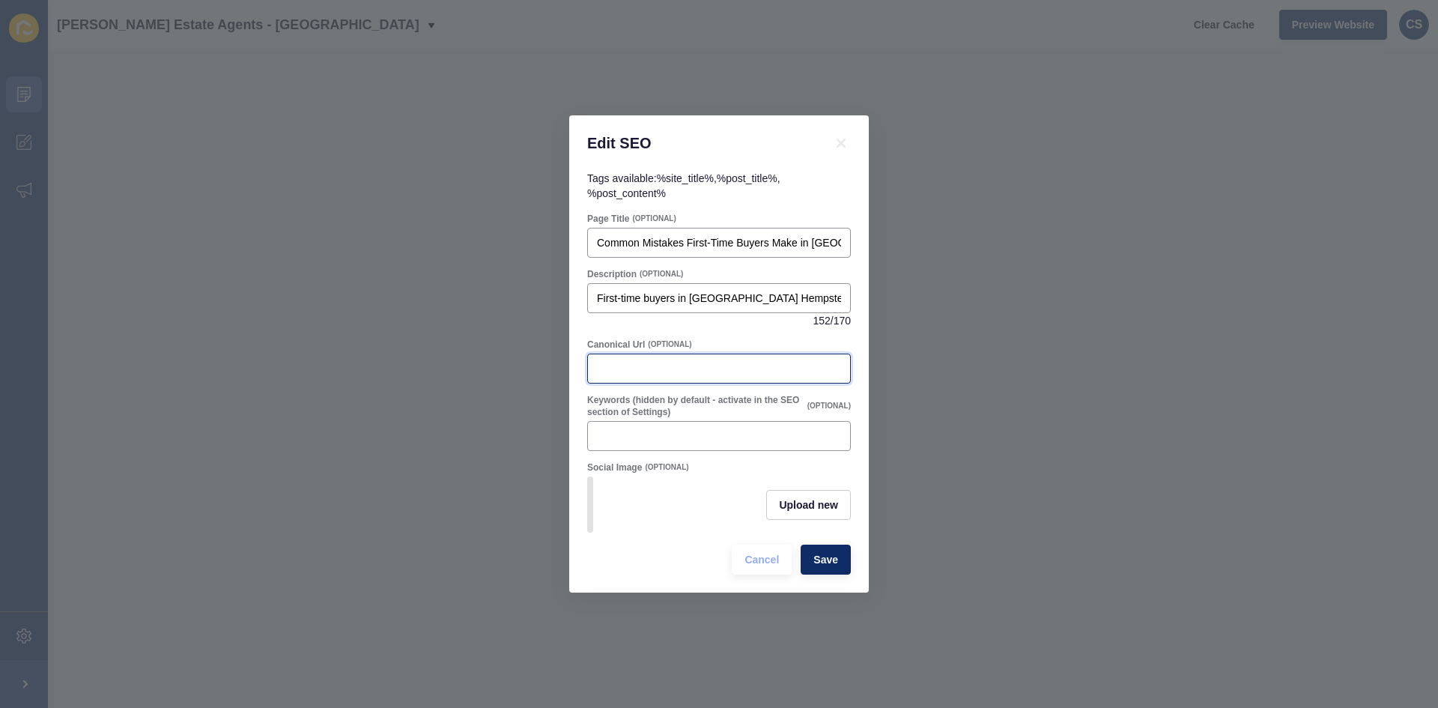
click at [694, 361] on input "Canonical Url" at bounding box center [719, 368] width 244 height 15
paste input "[URL][DOMAIN_NAME]"
type input "[URL][DOMAIN_NAME]"
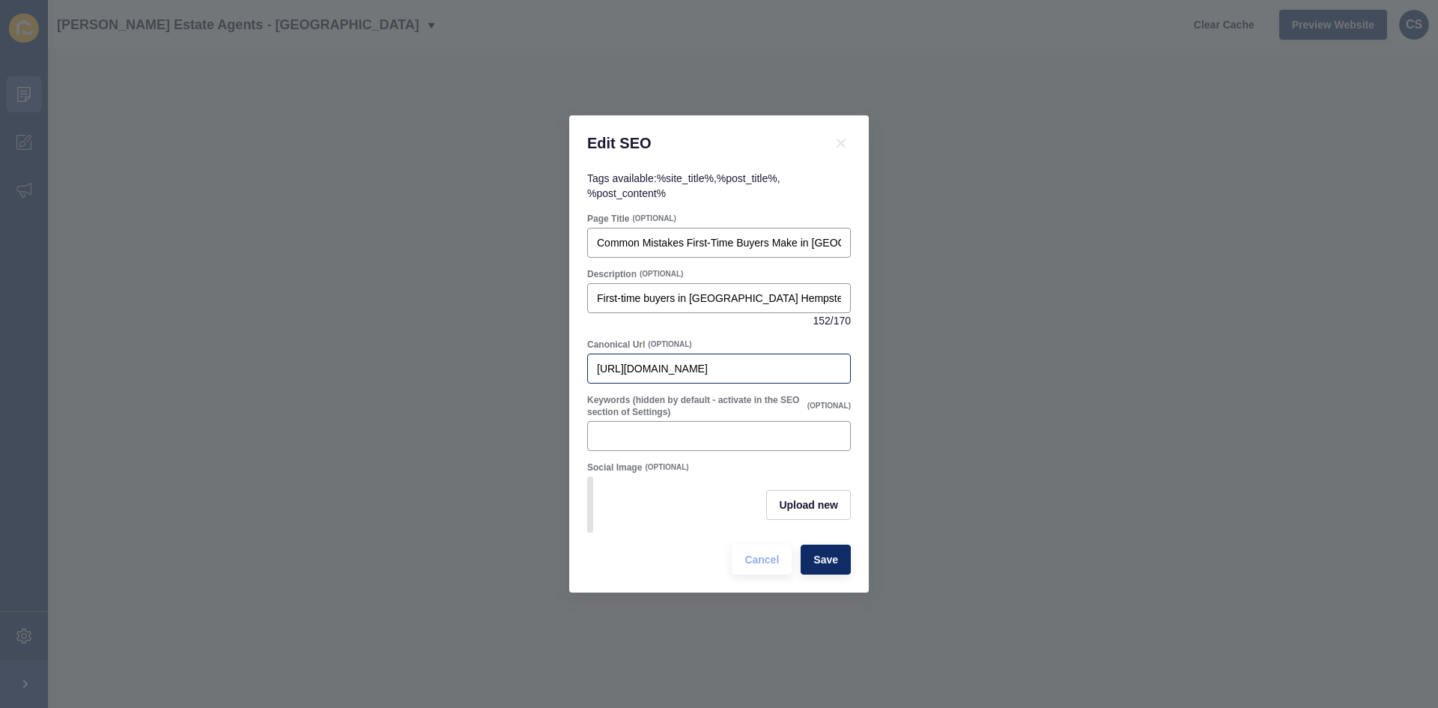
drag, startPoint x: 841, startPoint y: 363, endPoint x: 804, endPoint y: 363, distance: 36.7
click at [799, 366] on div "[URL][DOMAIN_NAME]" at bounding box center [719, 369] width 264 height 30
drag, startPoint x: 831, startPoint y: 363, endPoint x: 616, endPoint y: 371, distance: 215.1
click at [616, 371] on div "[URL][DOMAIN_NAME]" at bounding box center [719, 369] width 264 height 30
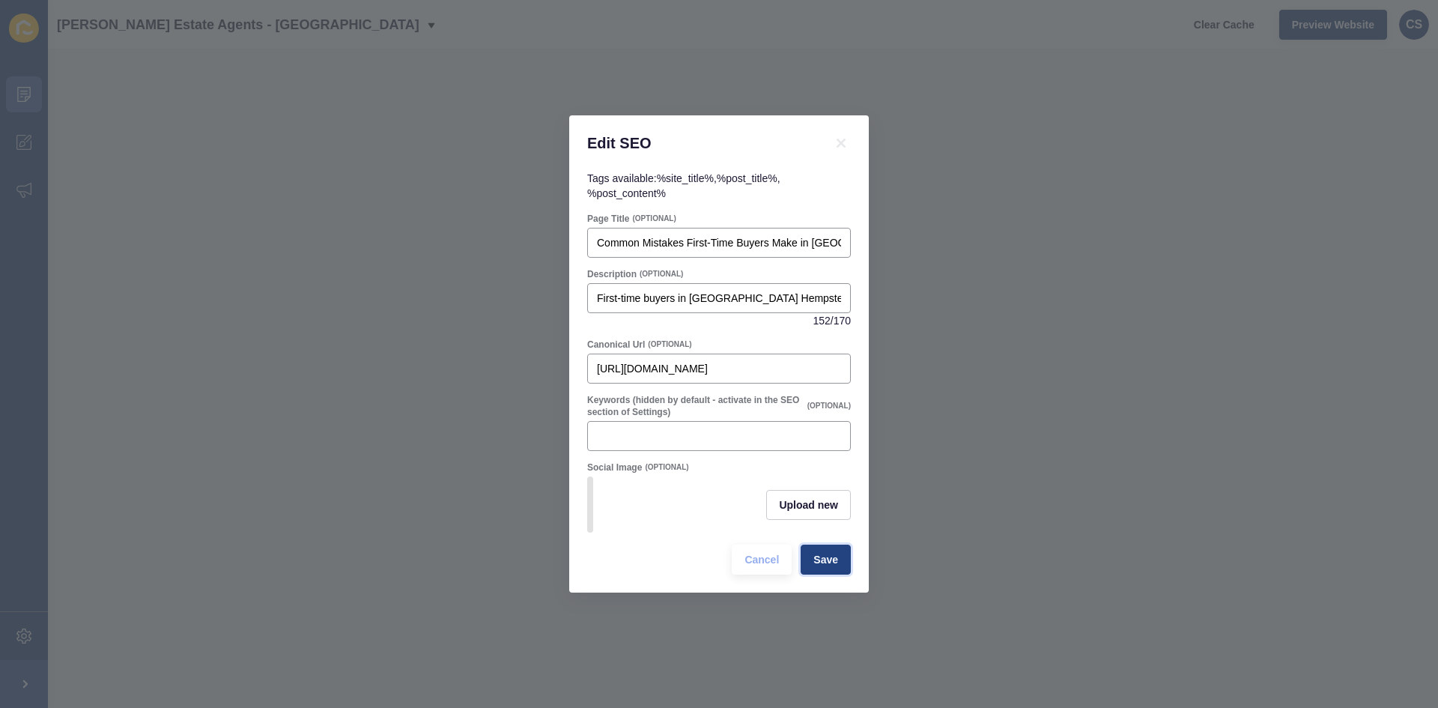
scroll to position [0, 0]
click at [832, 563] on span "Save" at bounding box center [825, 559] width 25 height 15
click at [834, 554] on button "Save" at bounding box center [826, 560] width 50 height 30
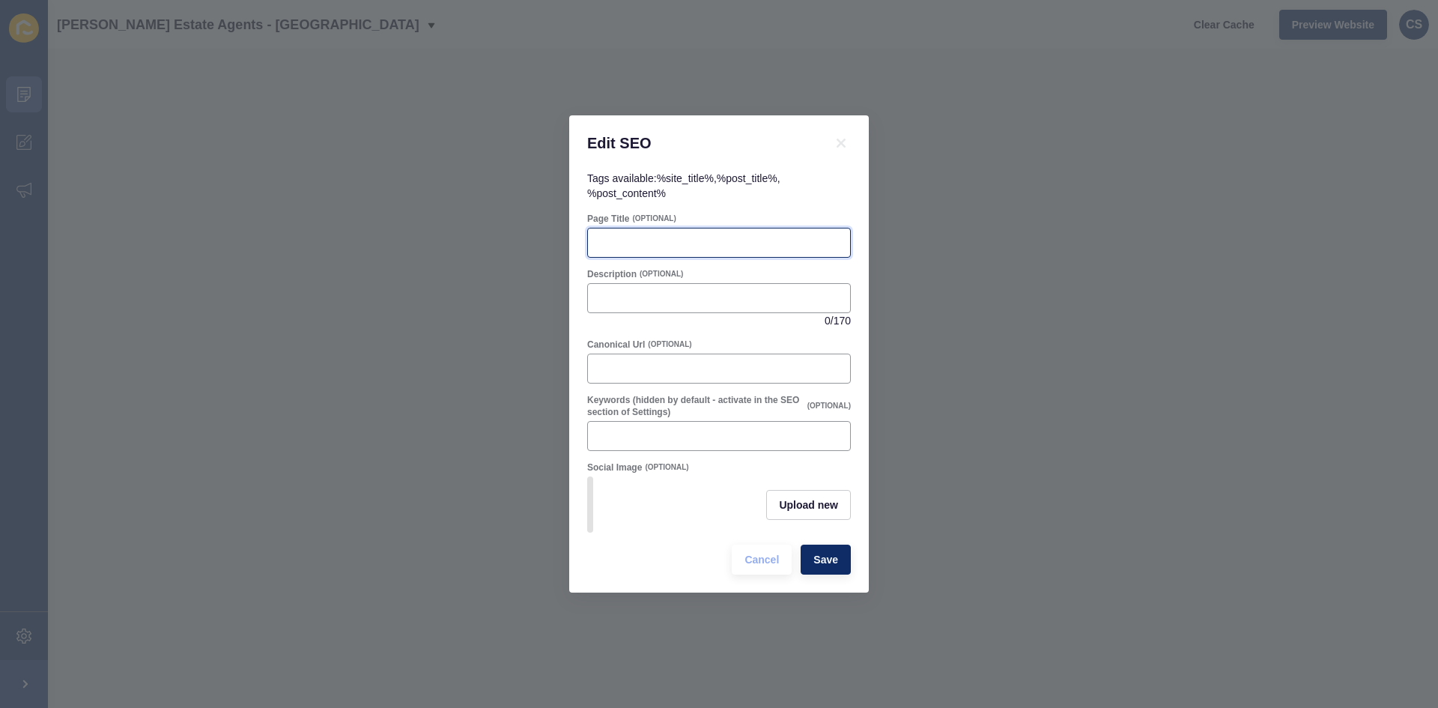
click at [661, 235] on input "Page Title" at bounding box center [719, 242] width 244 height 15
paste input "Common Mistakes First-Time Renters Make in [GEOGRAPHIC_DATA]"
type input "Common Mistakes First-Time Renters Make in [GEOGRAPHIC_DATA]"
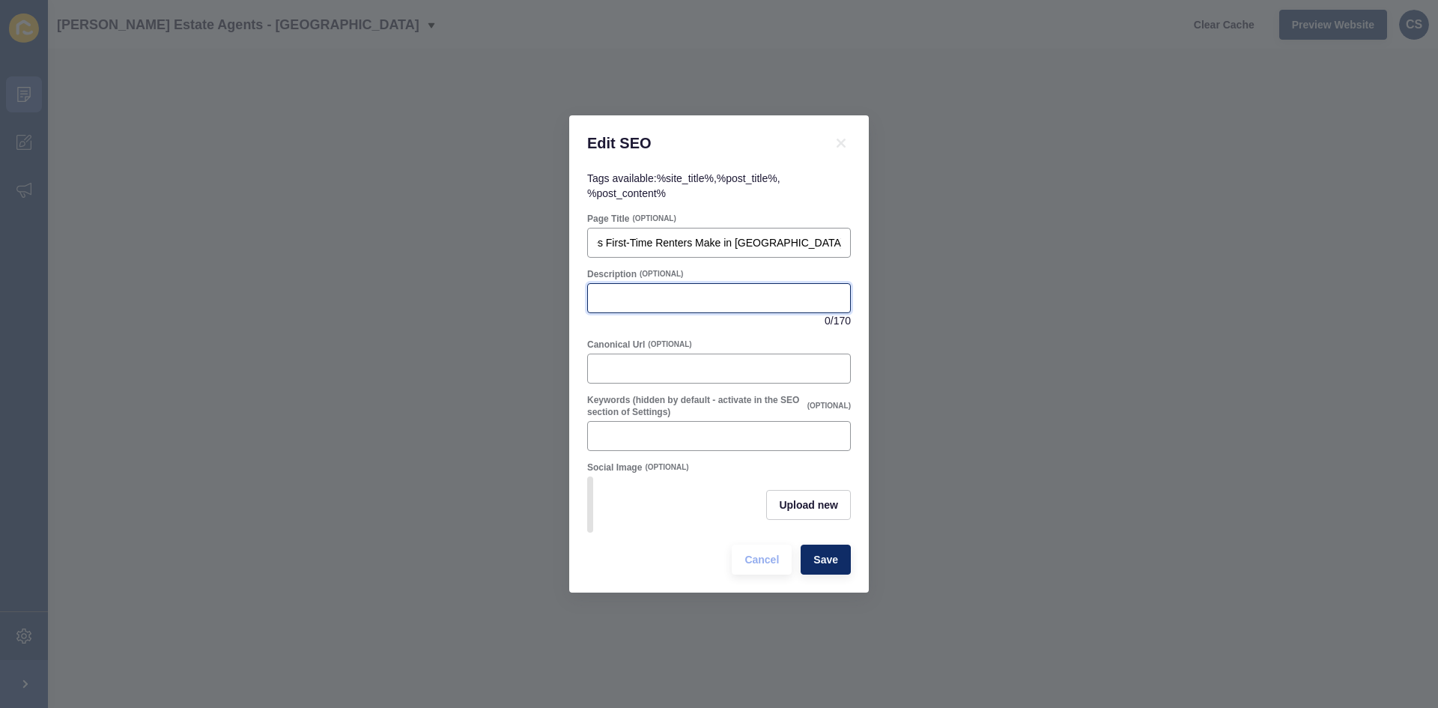
scroll to position [0, 0]
drag, startPoint x: 658, startPoint y: 293, endPoint x: 610, endPoint y: 298, distance: 48.2
click at [658, 293] on input "Description" at bounding box center [719, 298] width 244 height 15
click at [700, 295] on input "Description" at bounding box center [719, 298] width 244 height 15
paste input "First-time renters in [GEOGRAPHIC_DATA] Hempstead: avoid scams, budget properly…"
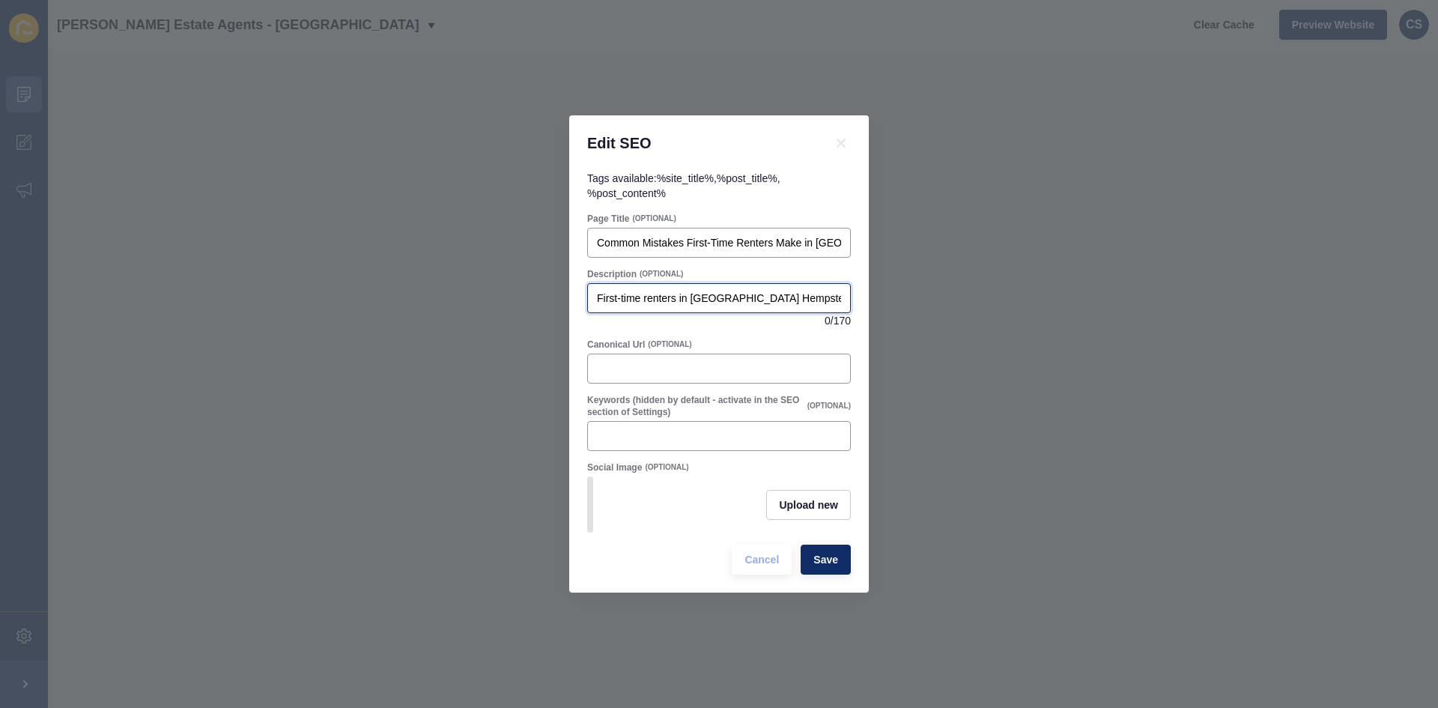
scroll to position [0, 465]
type input "First-time renters in [GEOGRAPHIC_DATA] Hempstead: avoid scams, budget properly…"
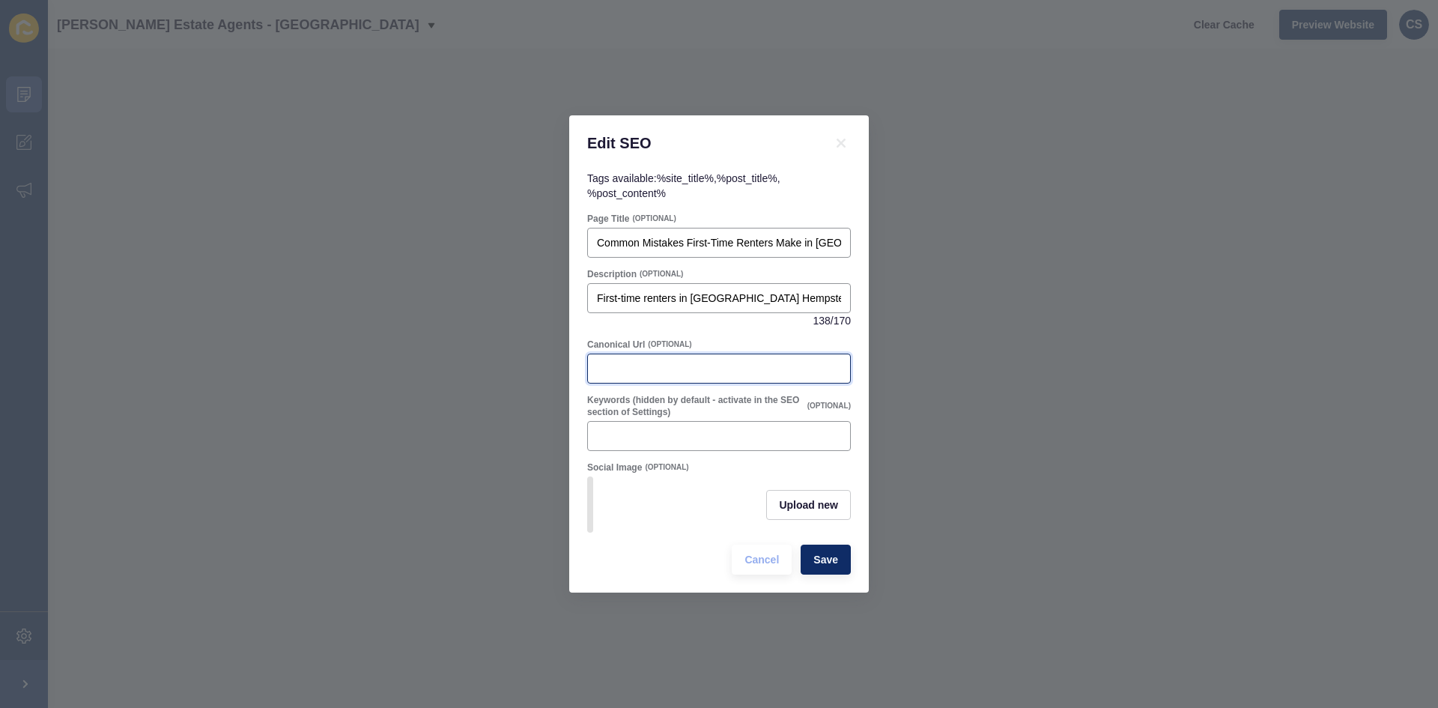
drag, startPoint x: 730, startPoint y: 371, endPoint x: 635, endPoint y: 366, distance: 94.5
click at [727, 370] on input "Canonical Url" at bounding box center [719, 368] width 244 height 15
paste input "[URL][DOMAIN_NAME]"
type input "[URL][DOMAIN_NAME]"
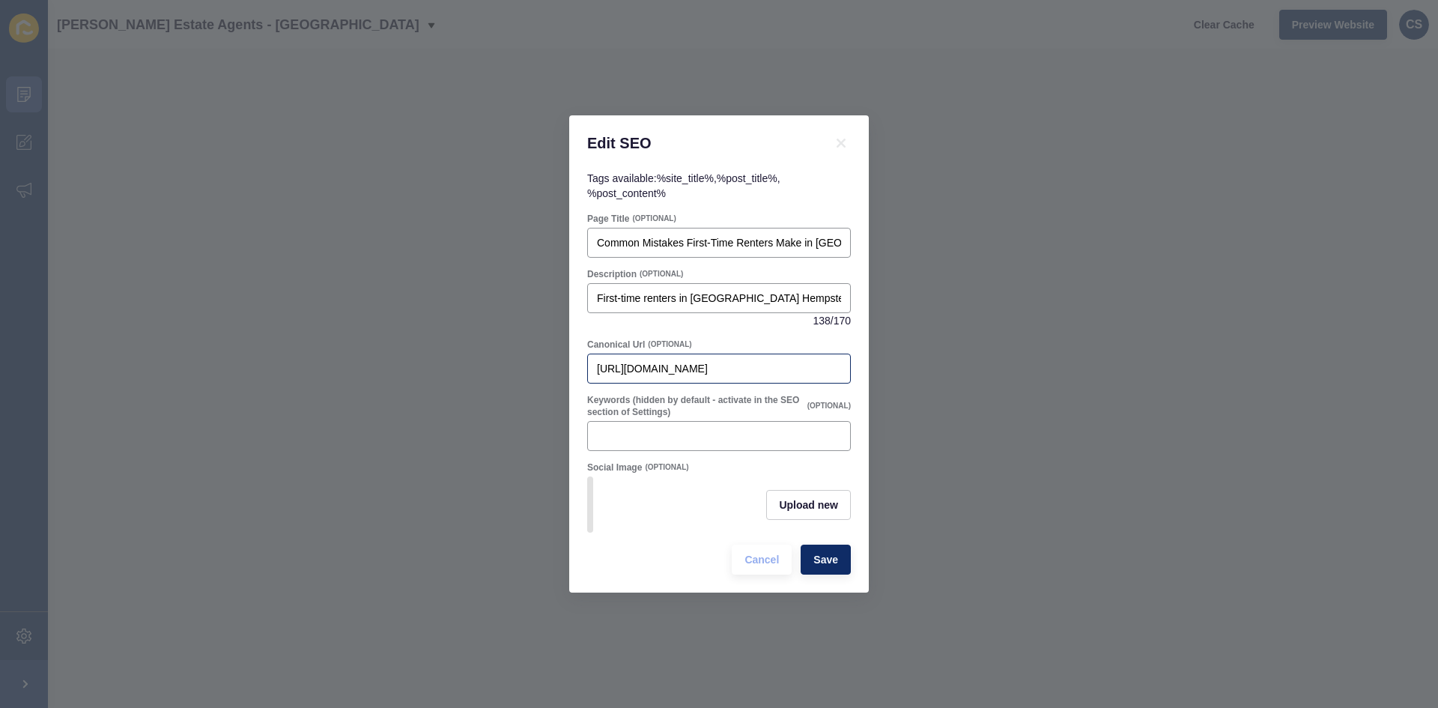
scroll to position [0, 0]
drag, startPoint x: 840, startPoint y: 366, endPoint x: 830, endPoint y: 366, distance: 10.5
click at [825, 367] on div "[URL][DOMAIN_NAME]" at bounding box center [719, 369] width 264 height 30
click at [842, 364] on div "[URL][DOMAIN_NAME]" at bounding box center [719, 369] width 264 height 30
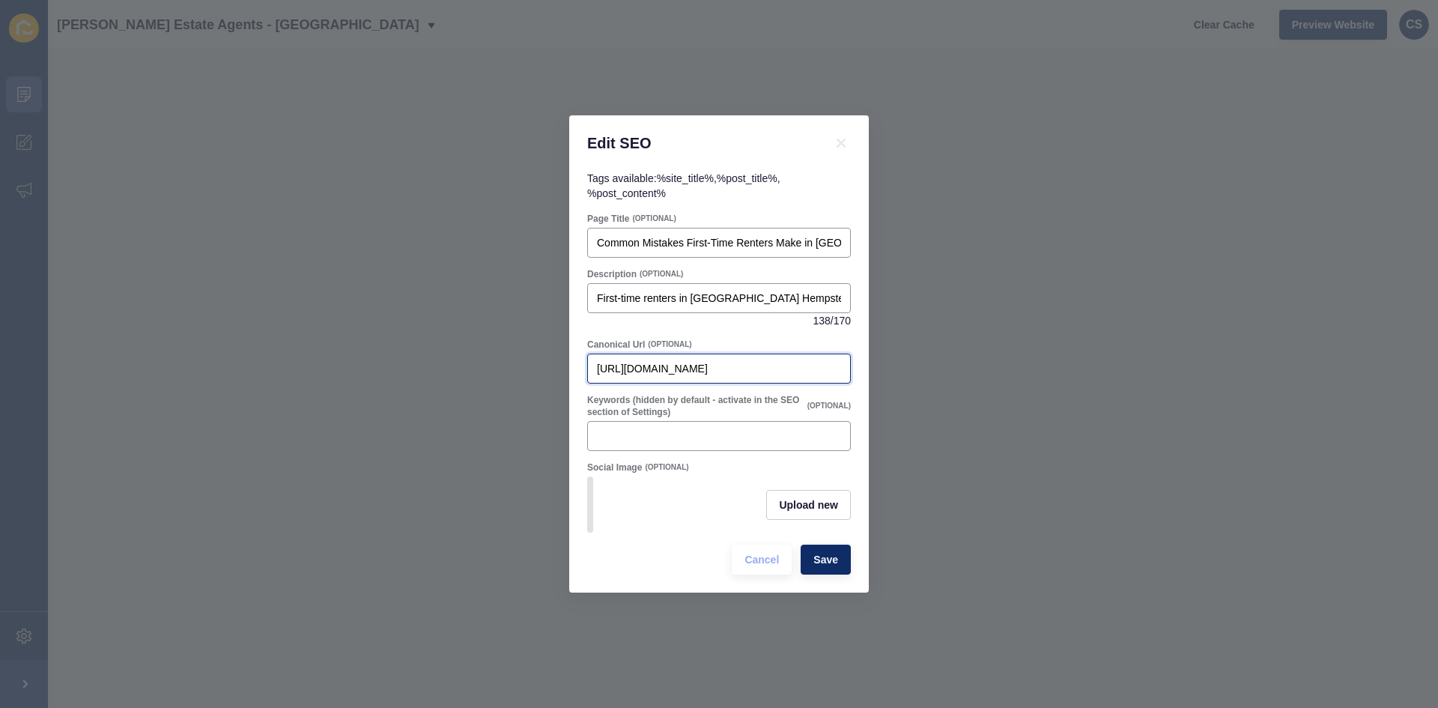
click at [840, 366] on input "[URL][DOMAIN_NAME]" at bounding box center [719, 368] width 244 height 15
drag, startPoint x: 843, startPoint y: 364, endPoint x: 790, endPoint y: 364, distance: 53.2
click at [788, 365] on div "[URL][DOMAIN_NAME]" at bounding box center [719, 369] width 264 height 30
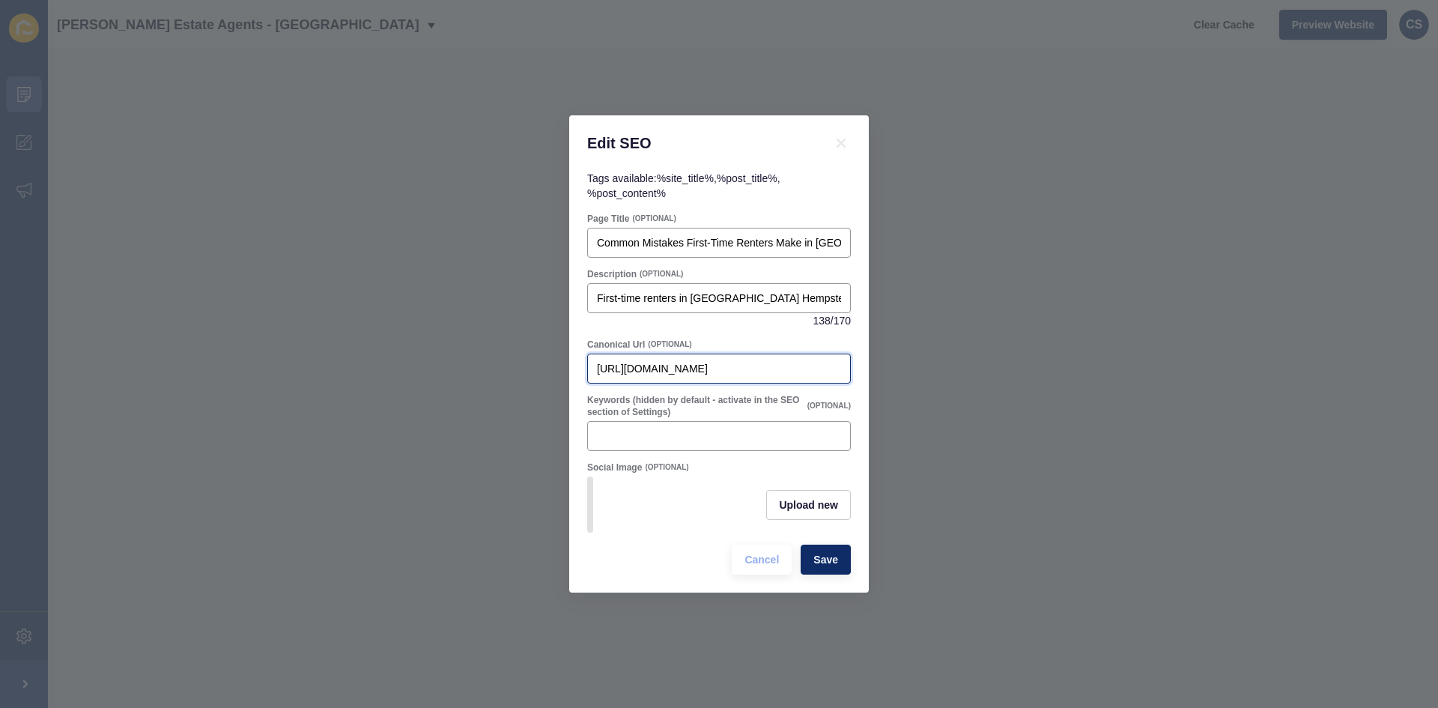
drag, startPoint x: 840, startPoint y: 363, endPoint x: 649, endPoint y: 369, distance: 191.1
click at [646, 369] on input "[URL][DOMAIN_NAME]" at bounding box center [719, 368] width 244 height 15
click at [826, 567] on span "Save" at bounding box center [825, 559] width 25 height 15
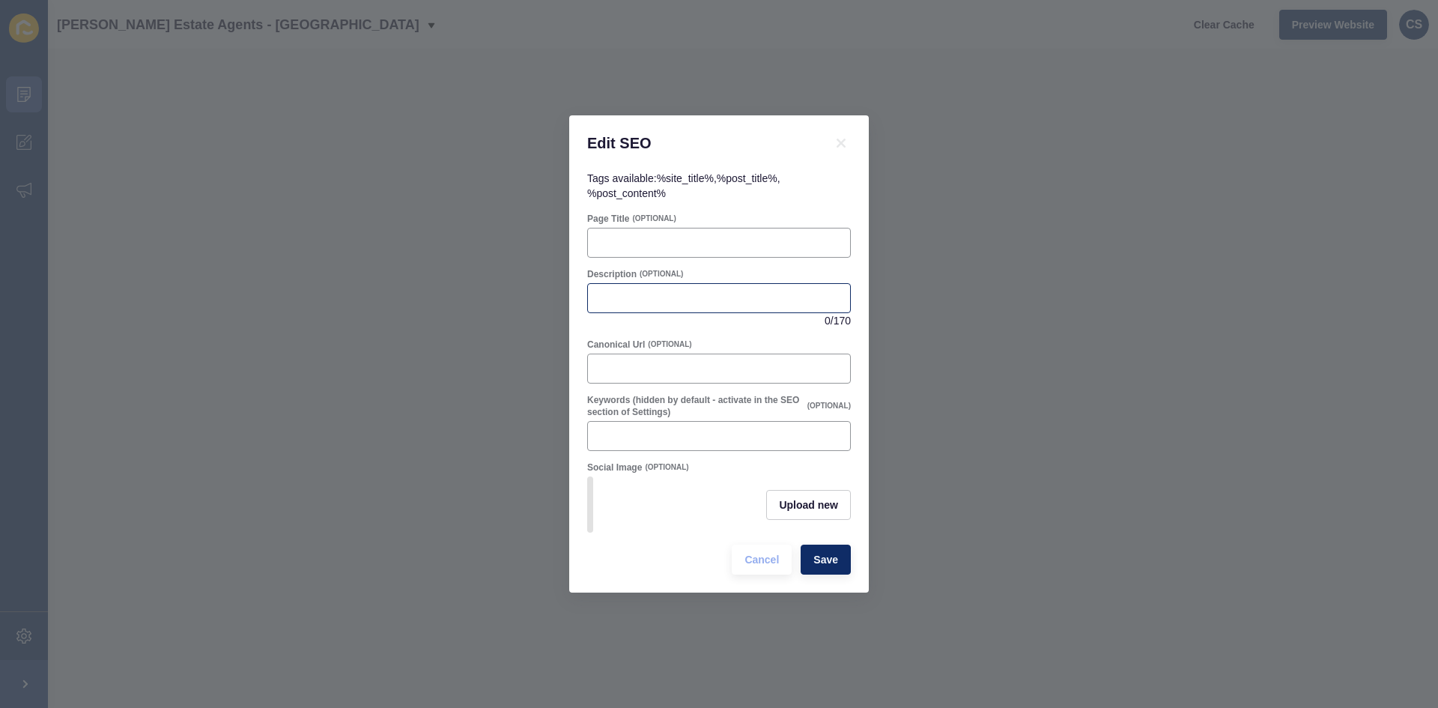
click at [641, 283] on div at bounding box center [719, 298] width 264 height 30
paste input "Thinking of selling in Hemel Hempstead? Discover if making your home move-in re…"
type input "Thinking of selling in Hemel Hempstead? Discover if making your home move-in re…"
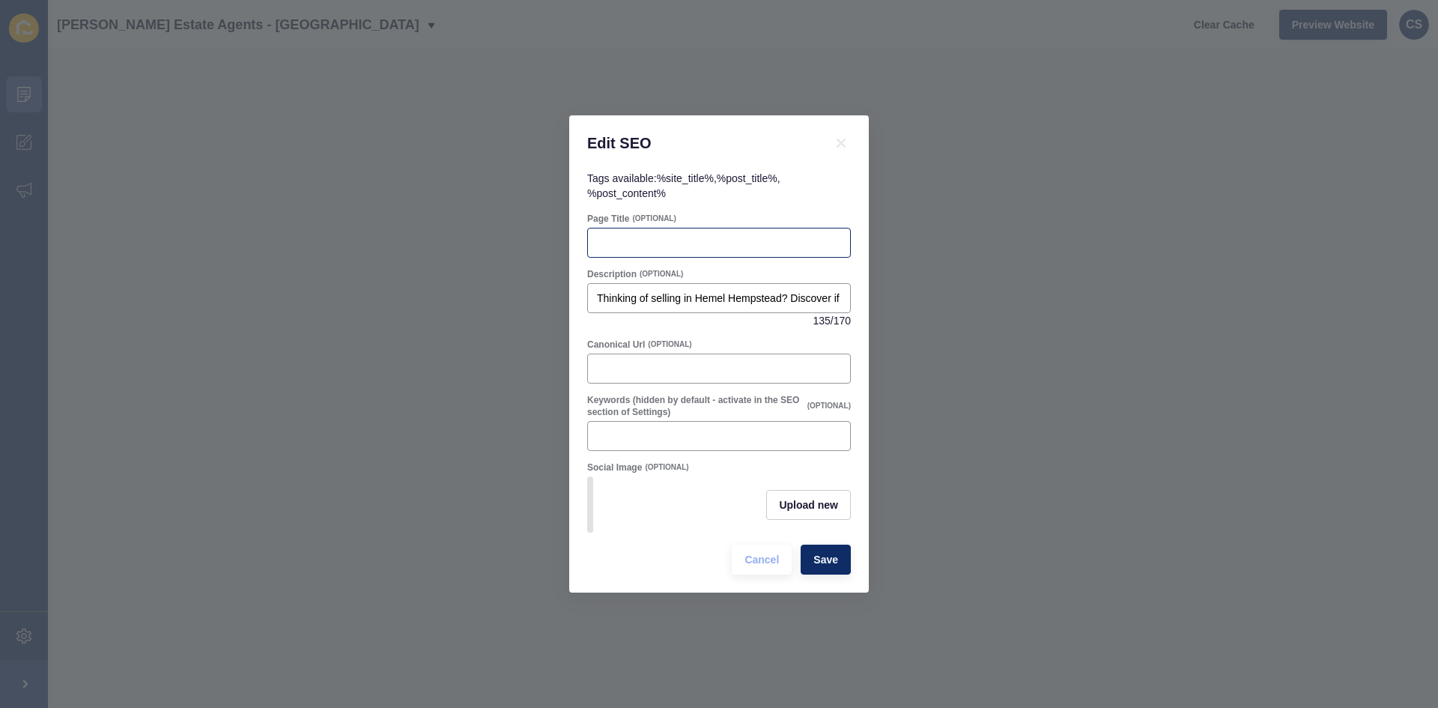
click at [687, 246] on div at bounding box center [719, 243] width 264 height 30
paste input "Should You Improve Your Home Before Selling in [GEOGRAPHIC_DATA] Hempstead?"
type input "Should You Improve Your Home Before Selling in [GEOGRAPHIC_DATA] Hempstead?"
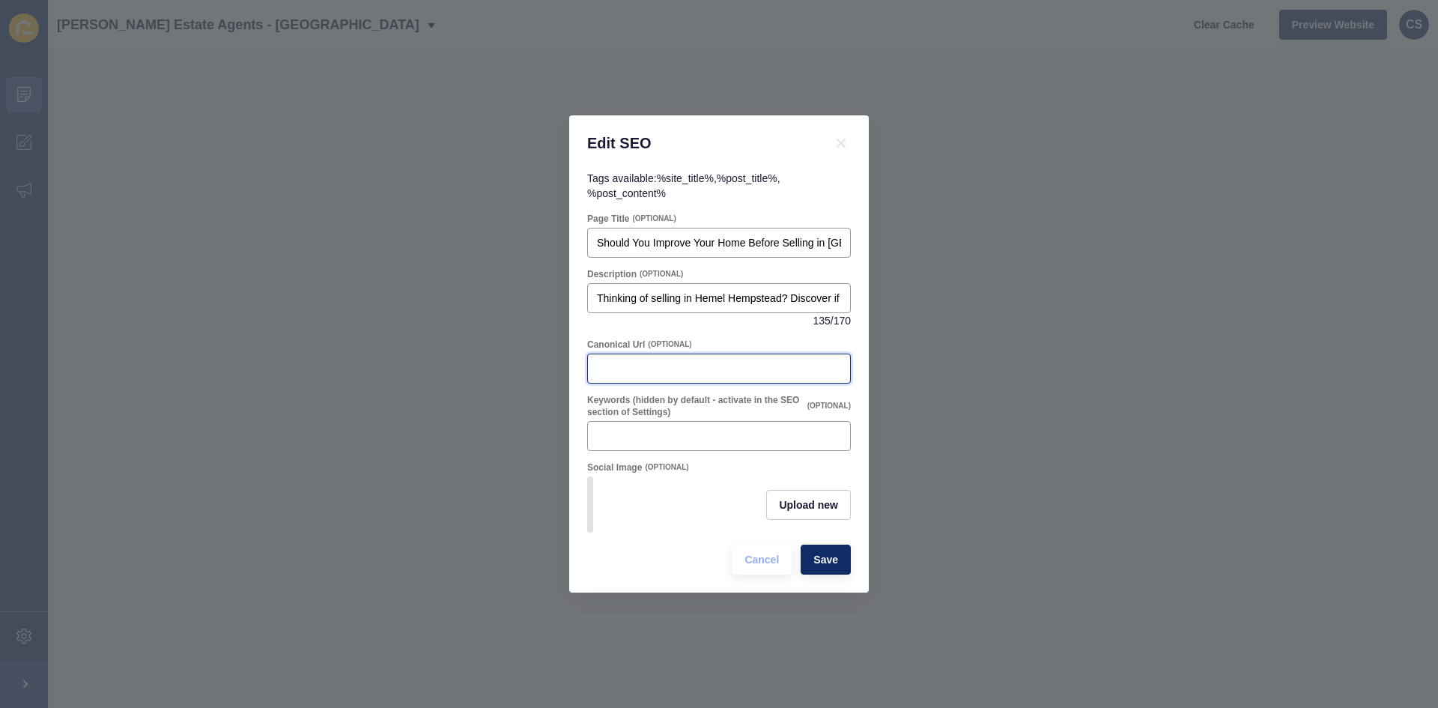
click at [642, 361] on input "Canonical Url" at bounding box center [719, 368] width 244 height 15
paste input "[URL][DOMAIN_NAME]"
type input "[URL][DOMAIN_NAME]"
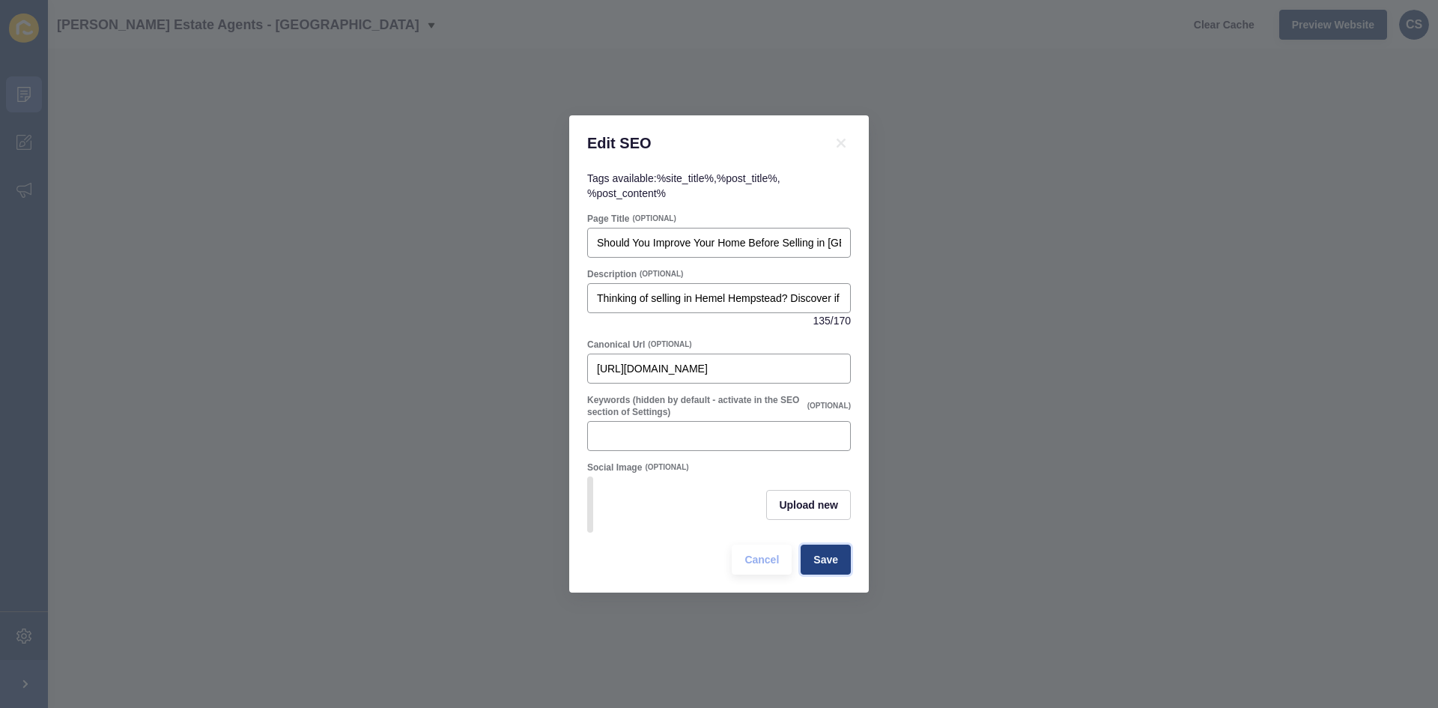
click at [828, 567] on span "Save" at bounding box center [825, 559] width 25 height 15
click at [817, 567] on span "Save" at bounding box center [825, 559] width 25 height 15
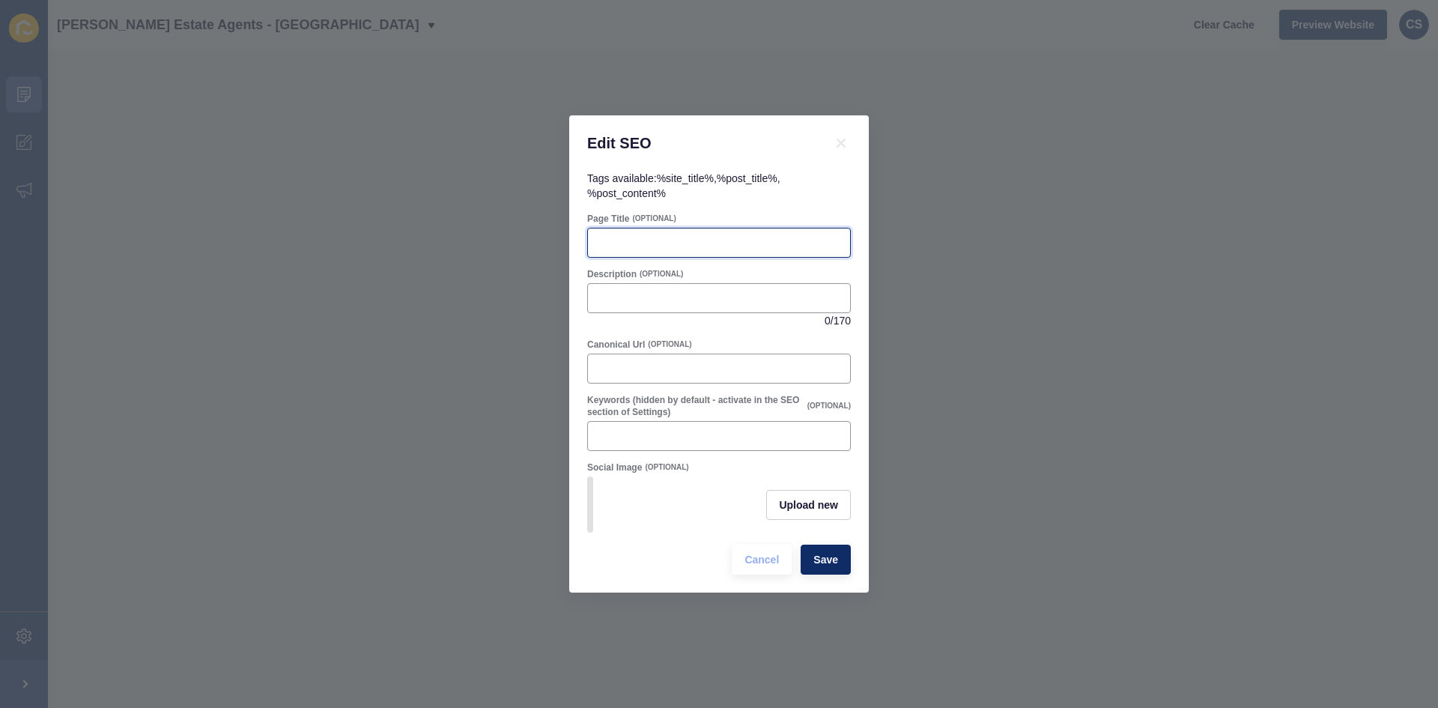
click at [622, 243] on input "Page Title" at bounding box center [719, 242] width 244 height 15
paste input "Hemel Hempstead Landlords: Beware the TikTok ‘Renter-Friendly’ Trend"
type input "Hemel Hempstead Landlords: Beware the TikTok ‘Renter-Friendly’ Trend"
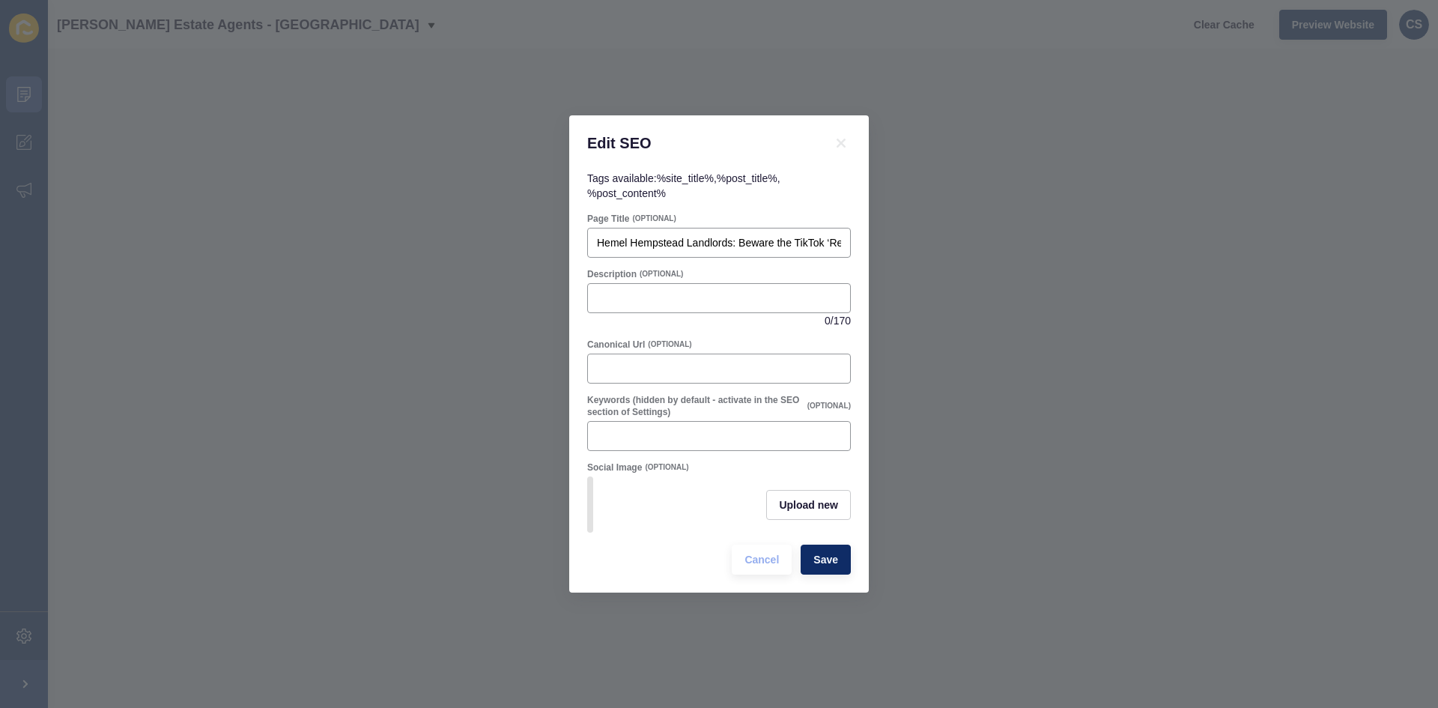
click at [672, 308] on div "0 / 170" at bounding box center [719, 305] width 264 height 45
click at [667, 299] on input "Description" at bounding box center [719, 298] width 244 height 15
paste input "TikTok renter hacks could cost Hemel Hempstead landlords. Learn why sticky-back…"
type input "TikTok renter hacks could cost Hemel Hempstead landlords. Learn why sticky-back…"
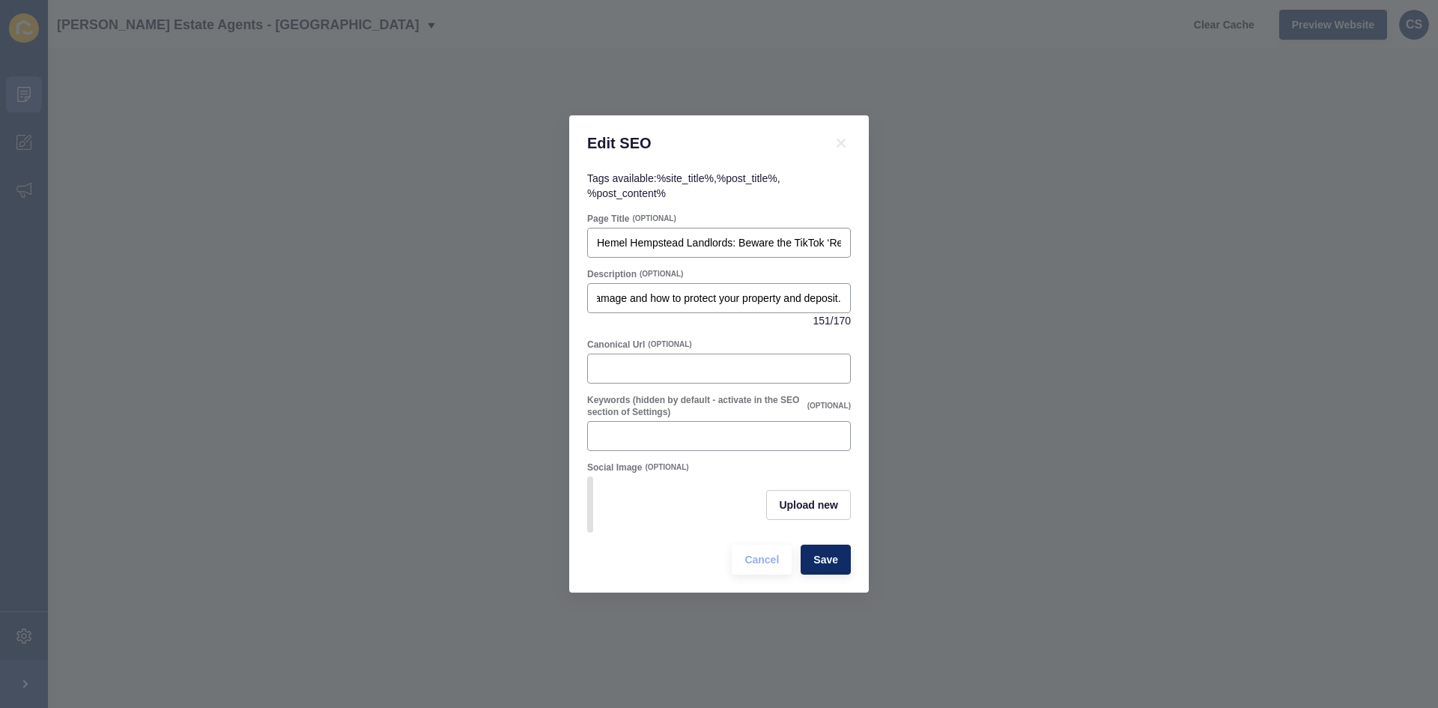
scroll to position [0, 0]
click at [632, 369] on input "Canonical Url" at bounding box center [719, 368] width 244 height 15
paste input "[URL][DOMAIN_NAME]"
click at [839, 367] on input "[URL][DOMAIN_NAME]" at bounding box center [719, 368] width 244 height 15
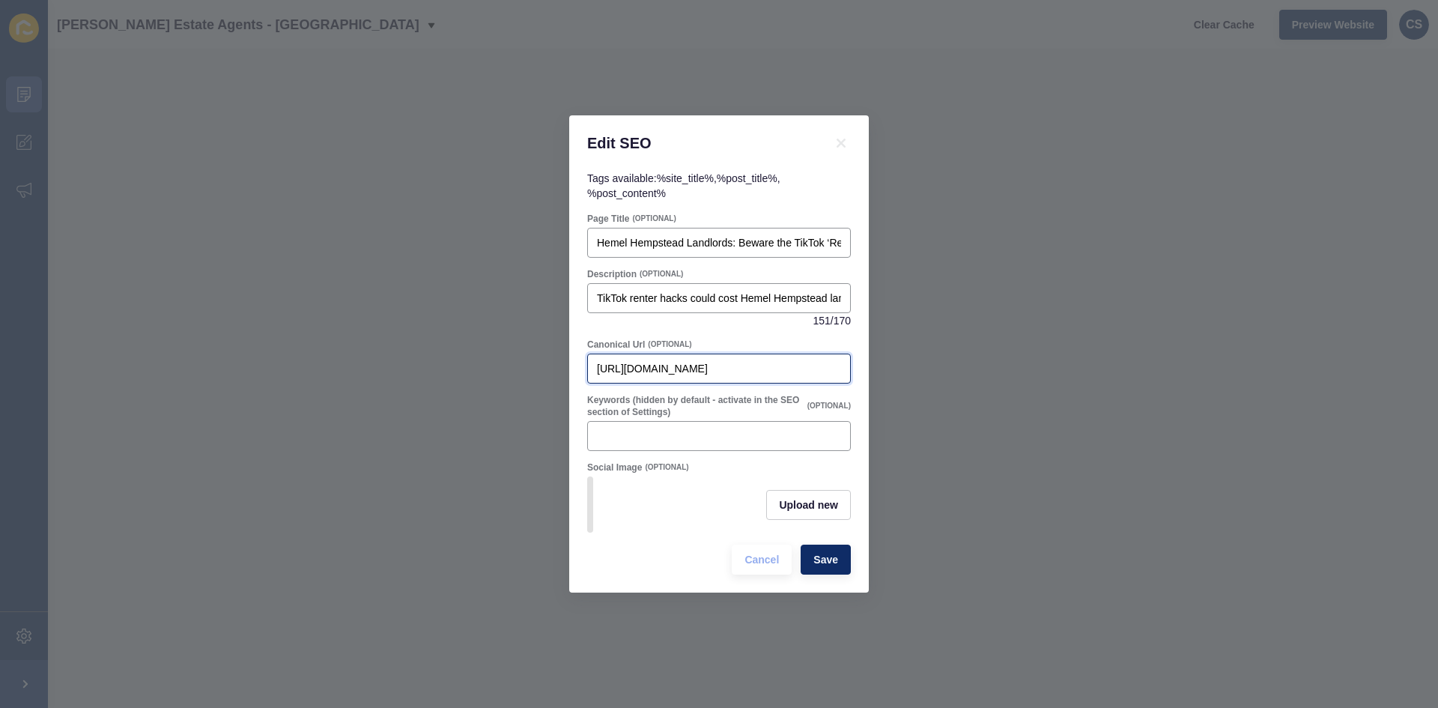
scroll to position [0, 150]
click at [833, 366] on input "[URL][DOMAIN_NAME]" at bounding box center [719, 368] width 244 height 15
drag, startPoint x: 840, startPoint y: 364, endPoint x: 750, endPoint y: 365, distance: 90.6
click at [750, 365] on input "[URL][DOMAIN_NAME]" at bounding box center [719, 368] width 244 height 15
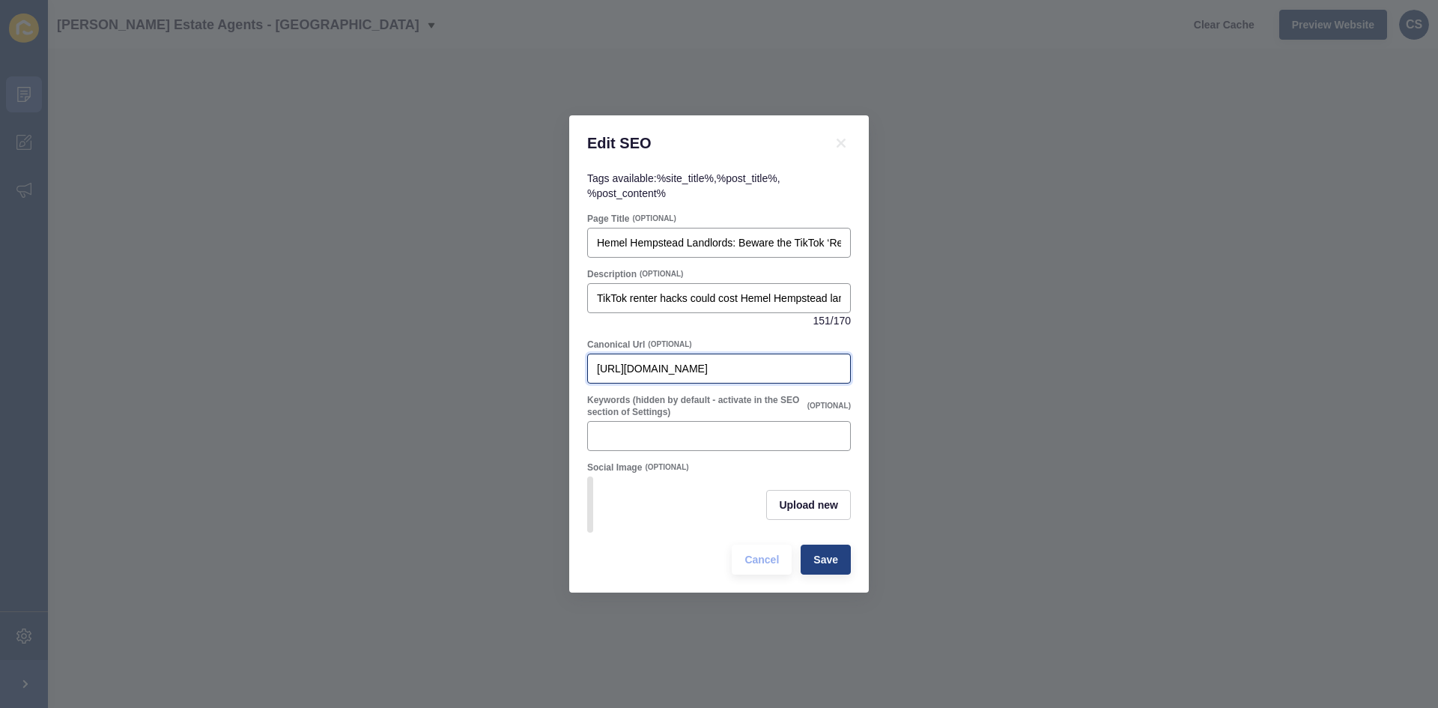
type input "[URL][DOMAIN_NAME]"
drag, startPoint x: 828, startPoint y: 572, endPoint x: 808, endPoint y: 533, distance: 43.9
click at [828, 567] on span "Save" at bounding box center [825, 559] width 25 height 15
drag, startPoint x: 815, startPoint y: 571, endPoint x: 569, endPoint y: 410, distance: 294.4
click at [814, 567] on span "Save" at bounding box center [825, 559] width 25 height 15
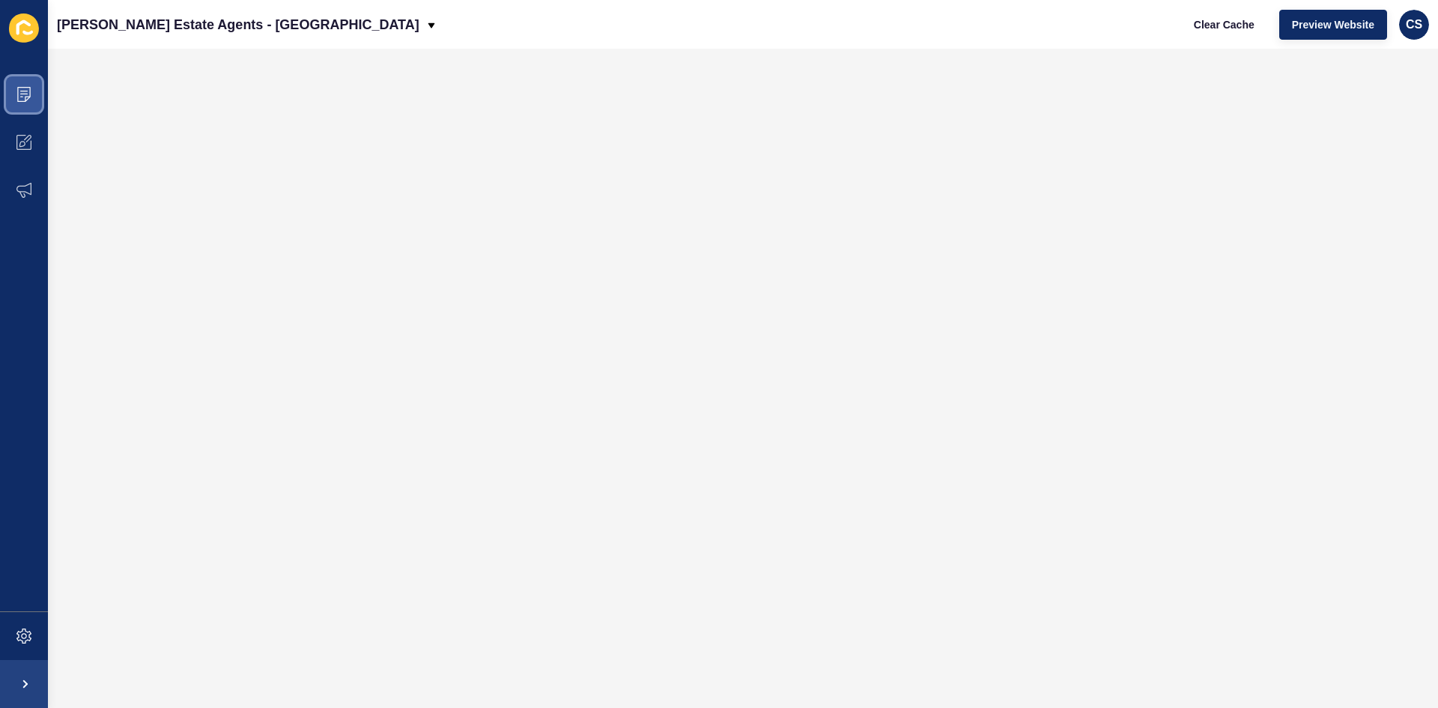
click at [30, 88] on icon at bounding box center [23, 94] width 13 height 15
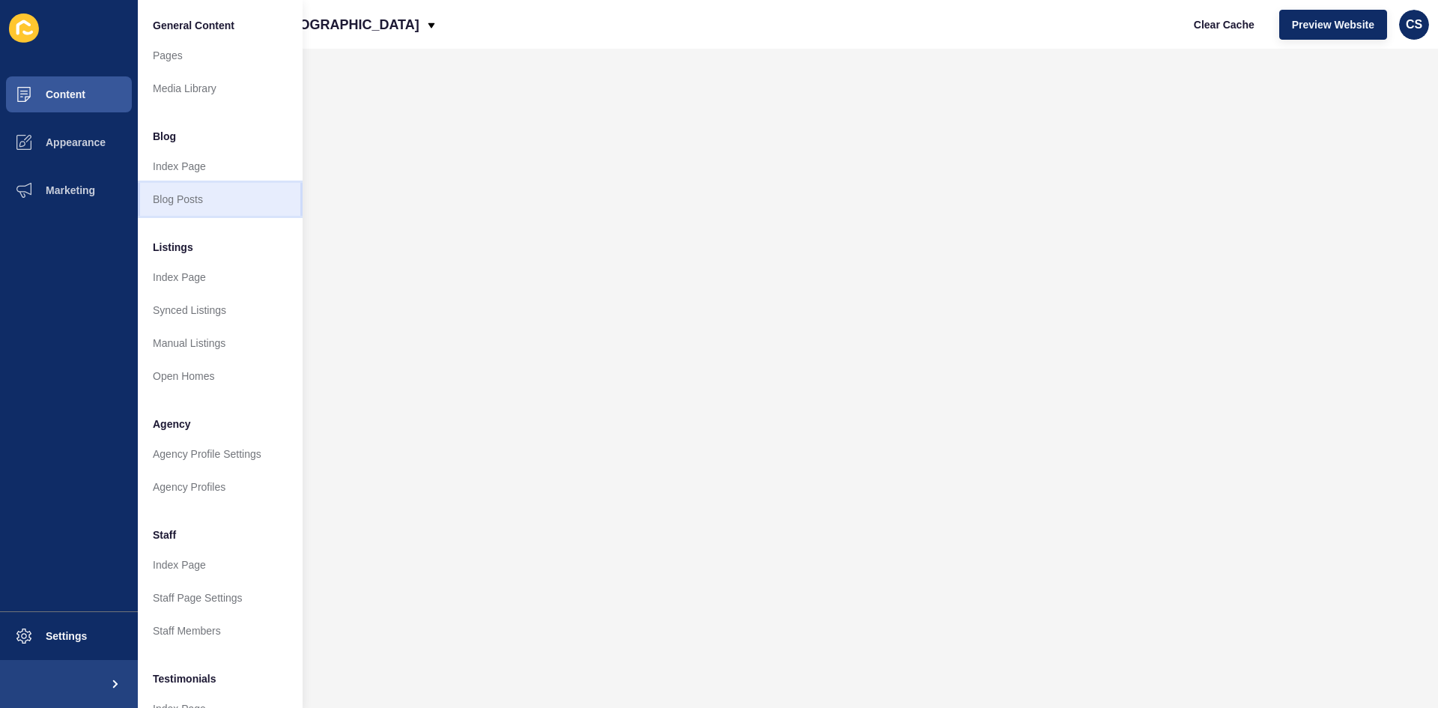
click at [190, 194] on link "Blog Posts" at bounding box center [220, 199] width 165 height 33
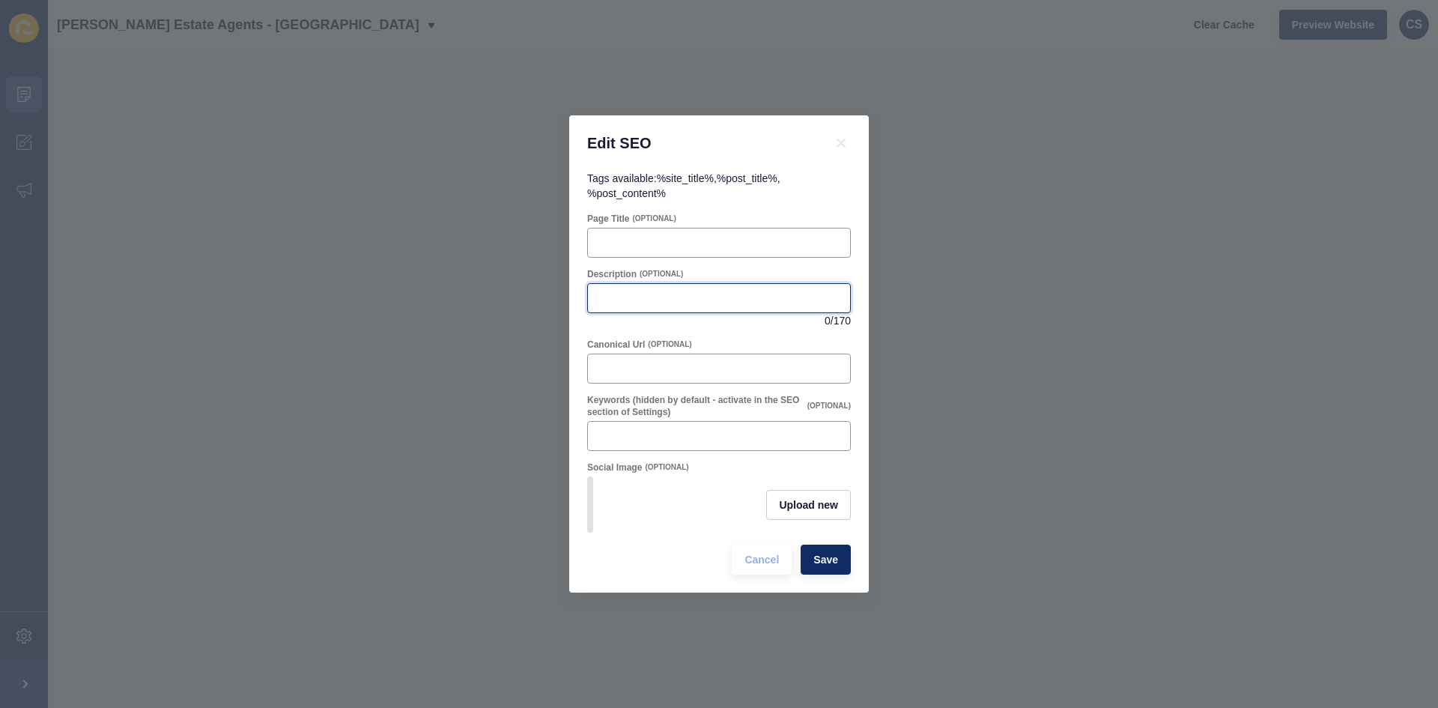
click at [652, 291] on input "Description" at bounding box center [719, 298] width 244 height 15
paste input "Thinking of selling your home in [GEOGRAPHIC_DATA]? Discover tips to attract bu…"
type input "Thinking of selling your home in [GEOGRAPHIC_DATA]? Discover tips to attract bu…"
click at [661, 243] on input "Page Title" at bounding box center [719, 242] width 244 height 15
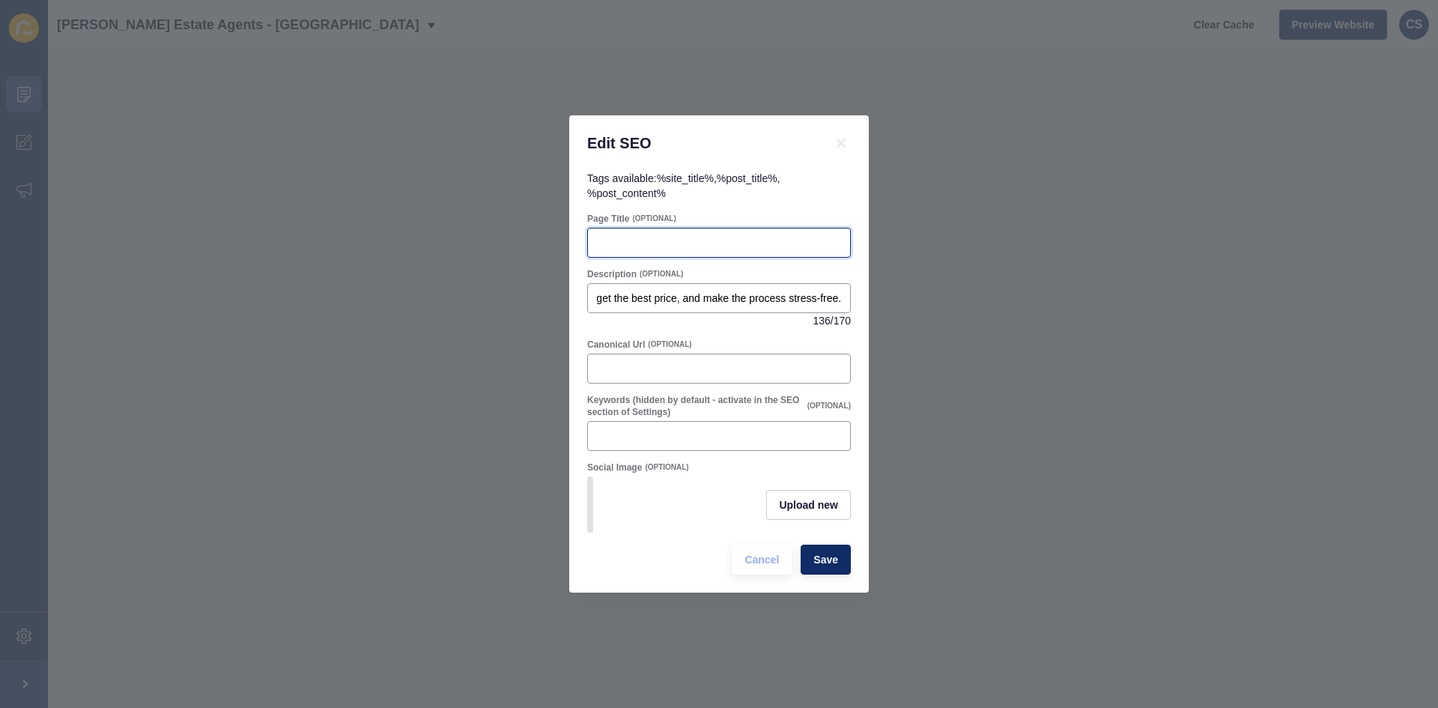
scroll to position [0, 0]
click at [628, 240] on input "Page Title" at bounding box center [719, 242] width 244 height 15
paste input "Sell Your Home in [GEOGRAPHIC_DATA] Hempstead: Tips to Achieve the Best Price"
type input "Sell Your Home in [GEOGRAPHIC_DATA] Hempstead: Tips to Achieve the Best Price"
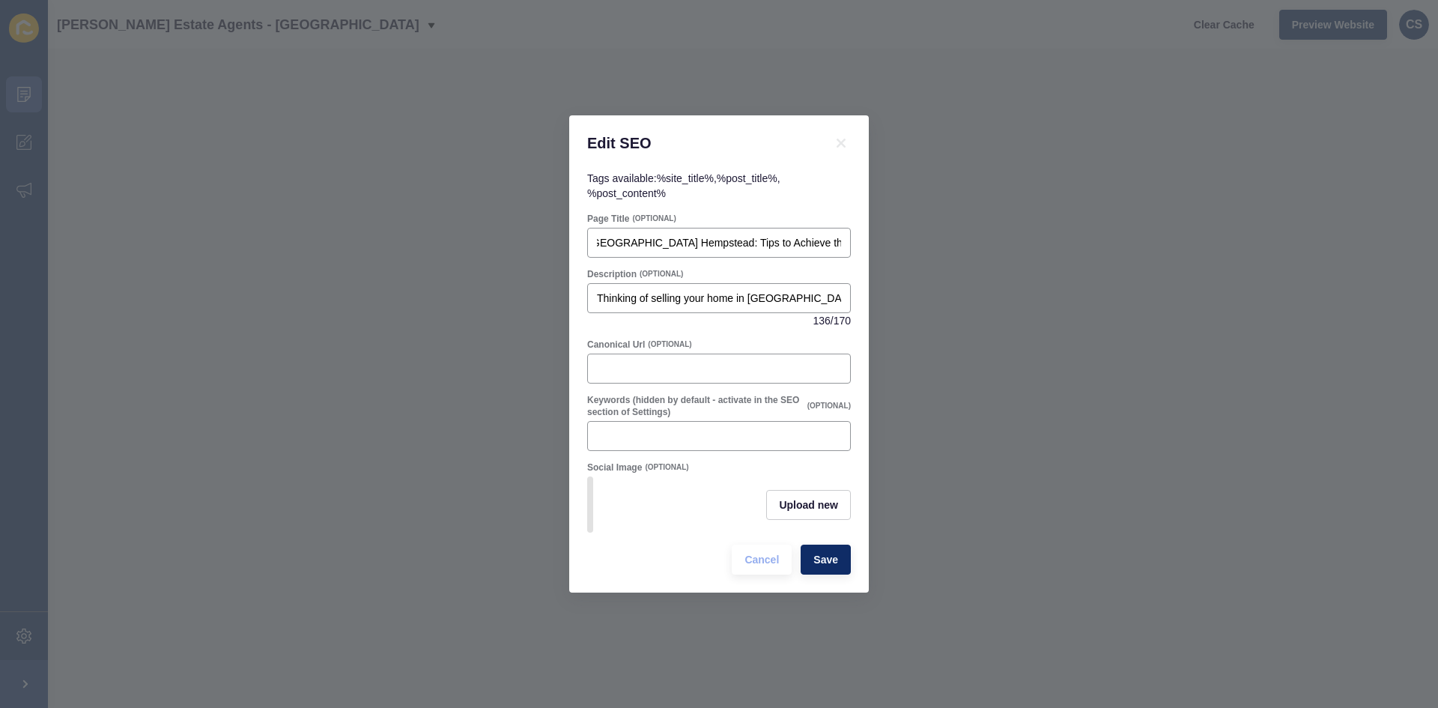
scroll to position [0, 0]
click at [657, 362] on input "Canonical Url" at bounding box center [719, 368] width 244 height 15
paste input "[URL][DOMAIN_NAME]"
type input "[URL][DOMAIN_NAME]"
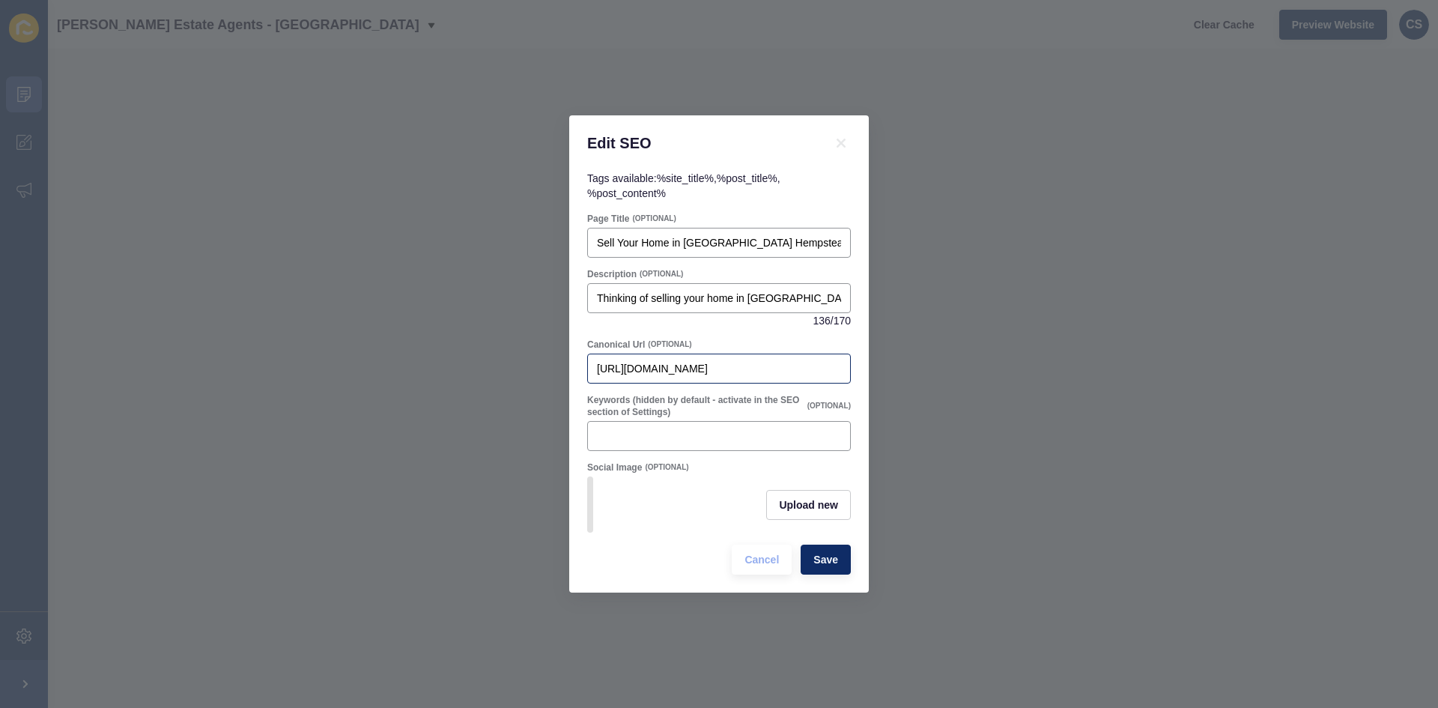
scroll to position [0, 0]
click at [842, 365] on div "[URL][DOMAIN_NAME]" at bounding box center [719, 369] width 264 height 30
drag, startPoint x: 835, startPoint y: 364, endPoint x: 643, endPoint y: 359, distance: 191.8
click at [643, 361] on input "[URL][DOMAIN_NAME]" at bounding box center [719, 368] width 244 height 15
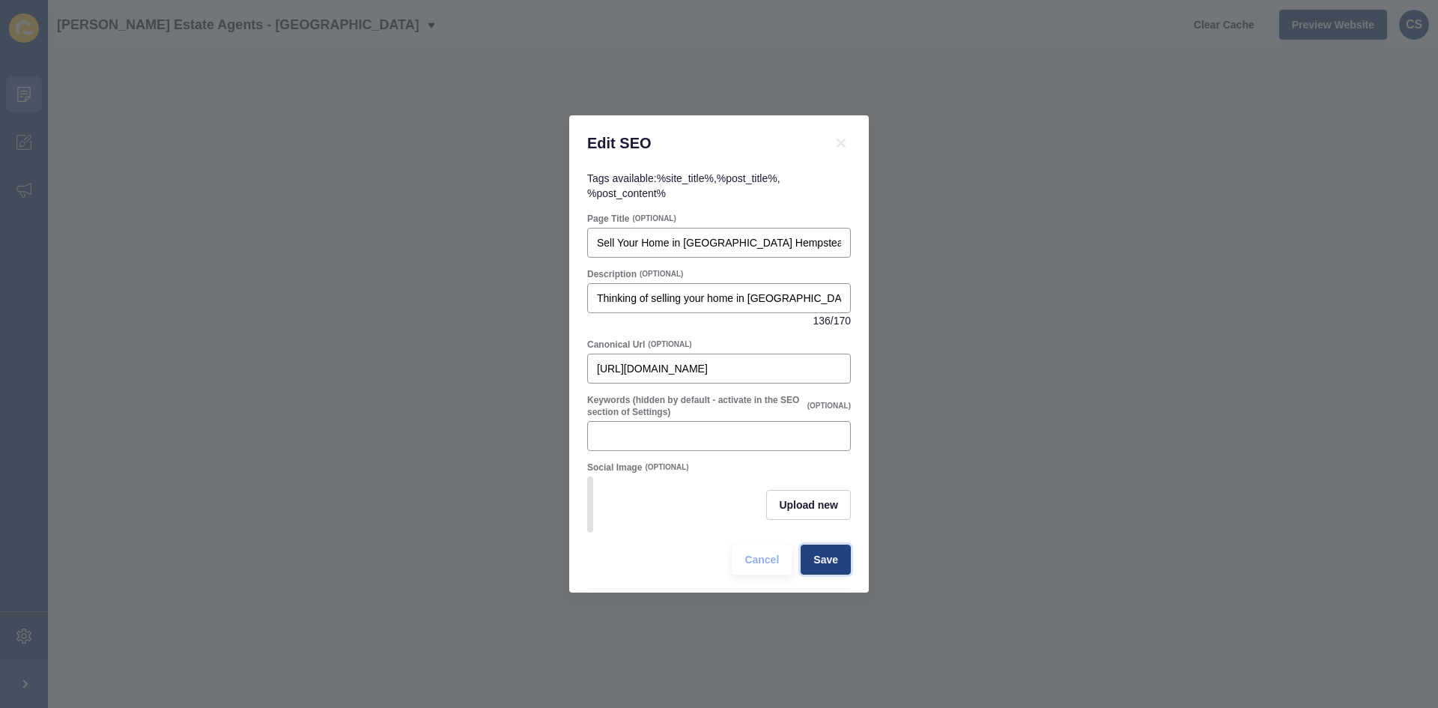
scroll to position [0, 0]
click at [844, 563] on button "Save" at bounding box center [826, 560] width 50 height 30
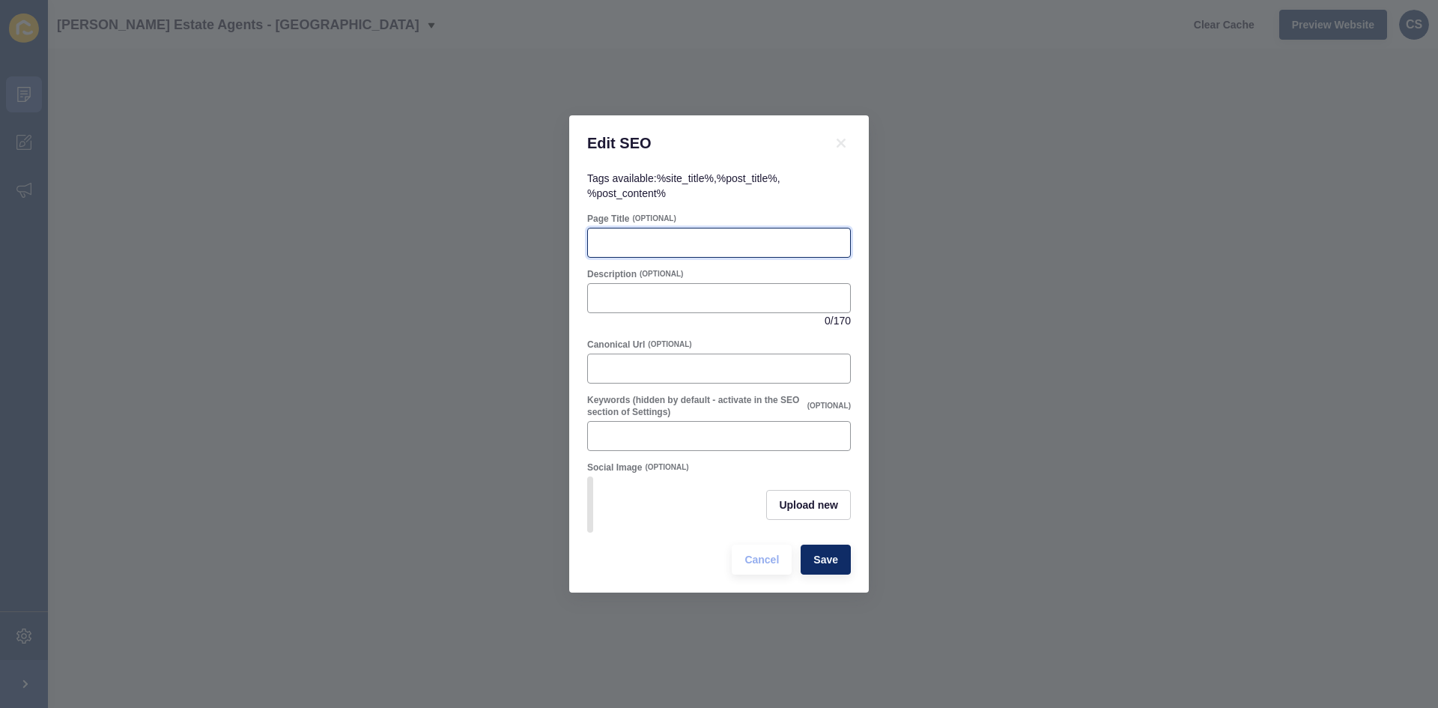
click at [635, 235] on input "Page Title" at bounding box center [719, 242] width 244 height 15
paste input "Boiler Breakdowns, Servicing & Replacement Tips for Hemel Hempstead Landlords"
type input "Boiler Breakdowns, Servicing & Replacement Tips for Hemel Hempstead Landlords"
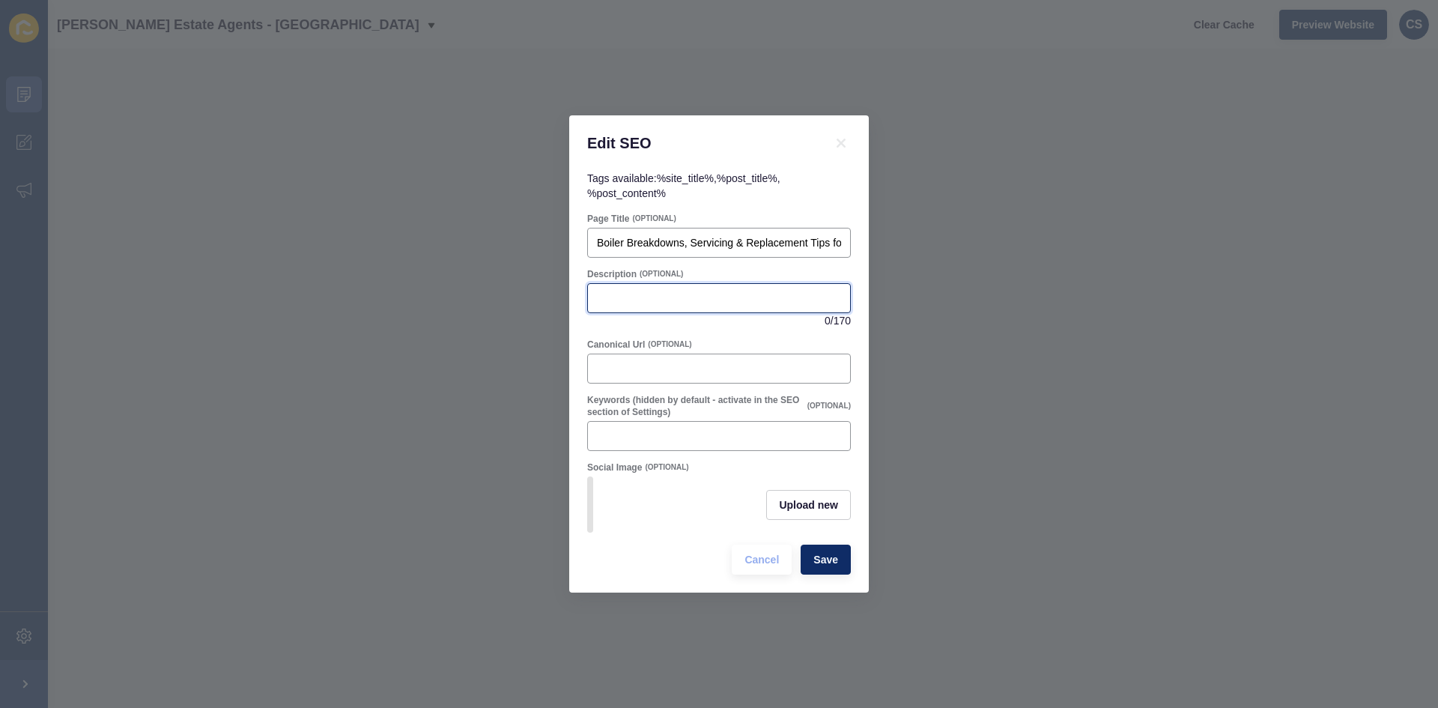
click at [617, 296] on input "Description" at bounding box center [719, 298] width 244 height 15
paste input "Avoid boiler headaches! Tips for Hemel Hempstead landlords on servicing, replac…"
type input "Avoid boiler headaches! Tips for Hemel Hempstead landlords on servicing, replac…"
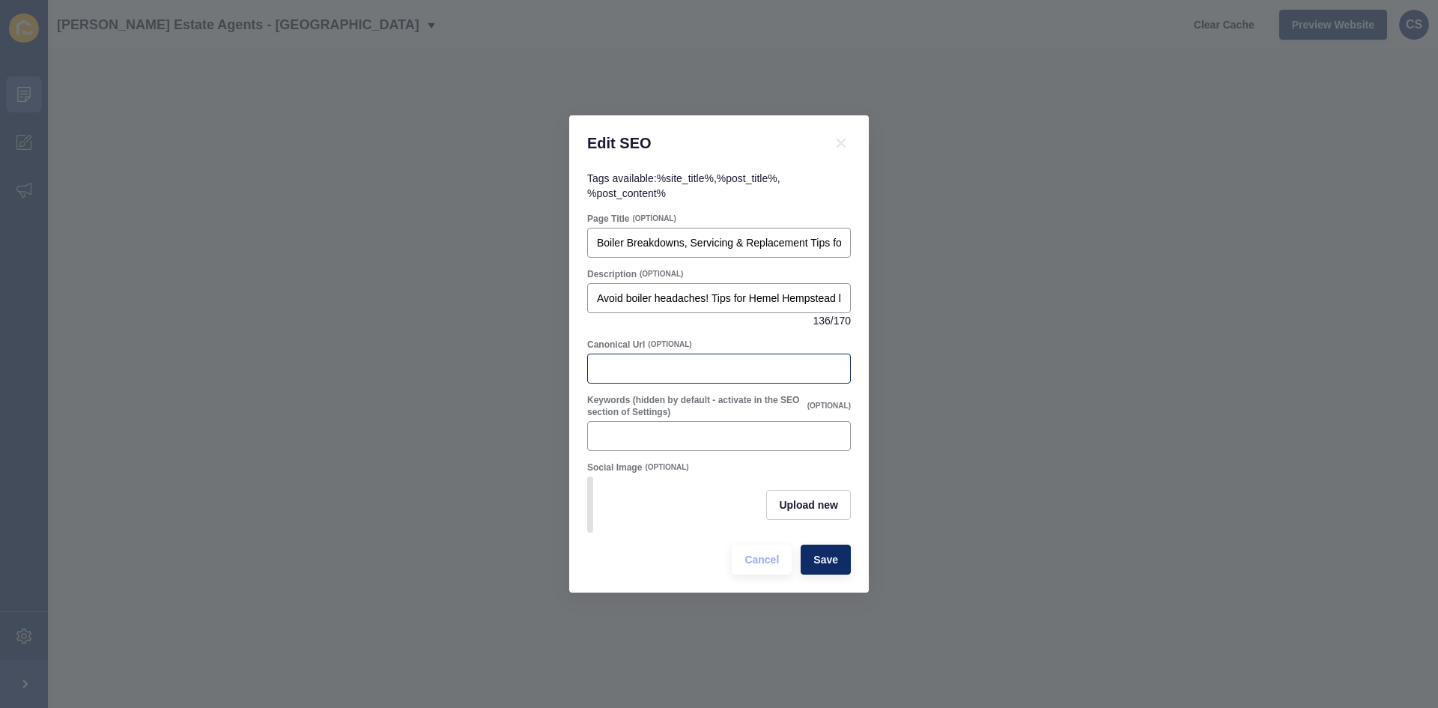
click at [643, 354] on div at bounding box center [719, 369] width 264 height 30
paste input "[URL][DOMAIN_NAME]"
type input "[URL][DOMAIN_NAME]"
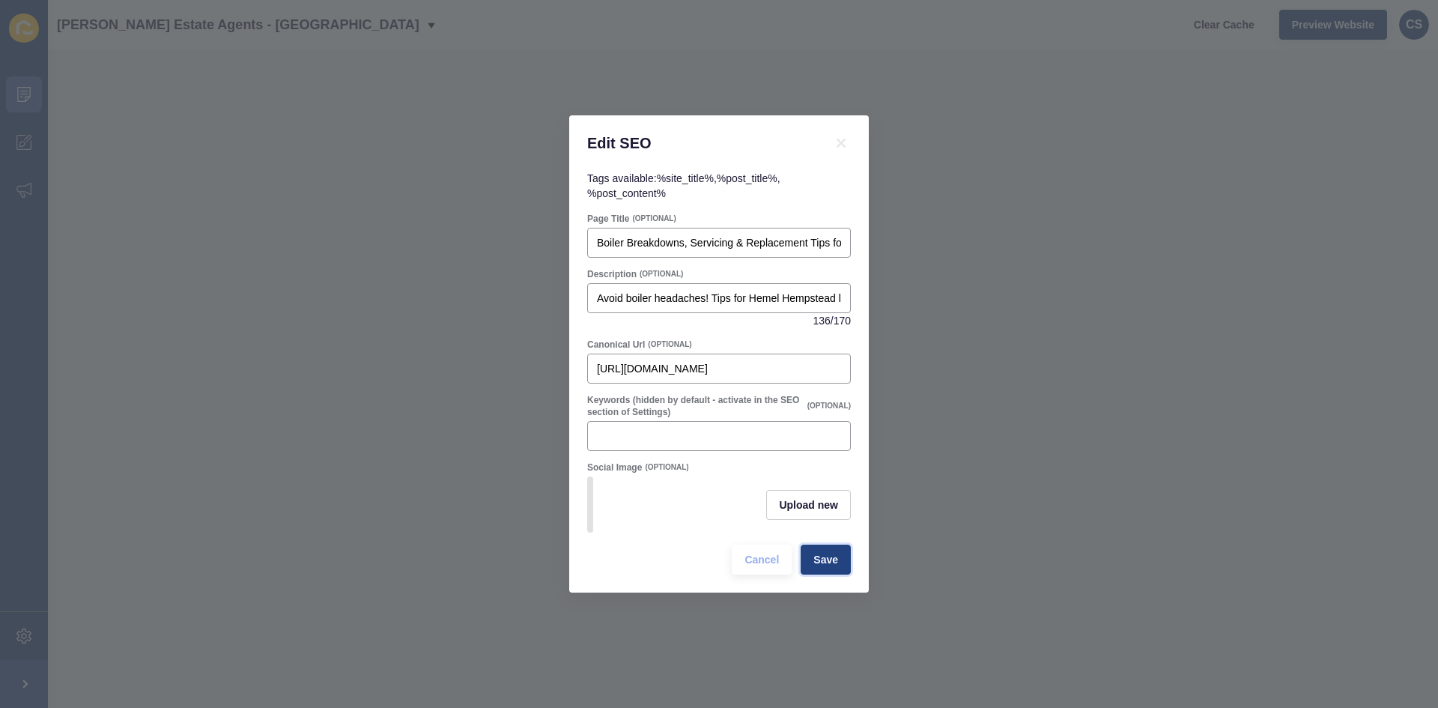
click at [833, 567] on span "Save" at bounding box center [825, 559] width 25 height 15
click at [673, 237] on input "Boiler Breakdowns, Servicing & Replacement Tips for Hemel Hempstead Landlords" at bounding box center [719, 242] width 244 height 15
click at [673, 236] on input "Boiler Breakdowns, Servicing & Replacement Tips for Hemel Hempstead Landlords" at bounding box center [719, 242] width 244 height 15
click at [673, 237] on input "Boiler Breakdowns, Servicing & Replacement Tips for Hemel Hempstead Landlords" at bounding box center [719, 242] width 244 height 15
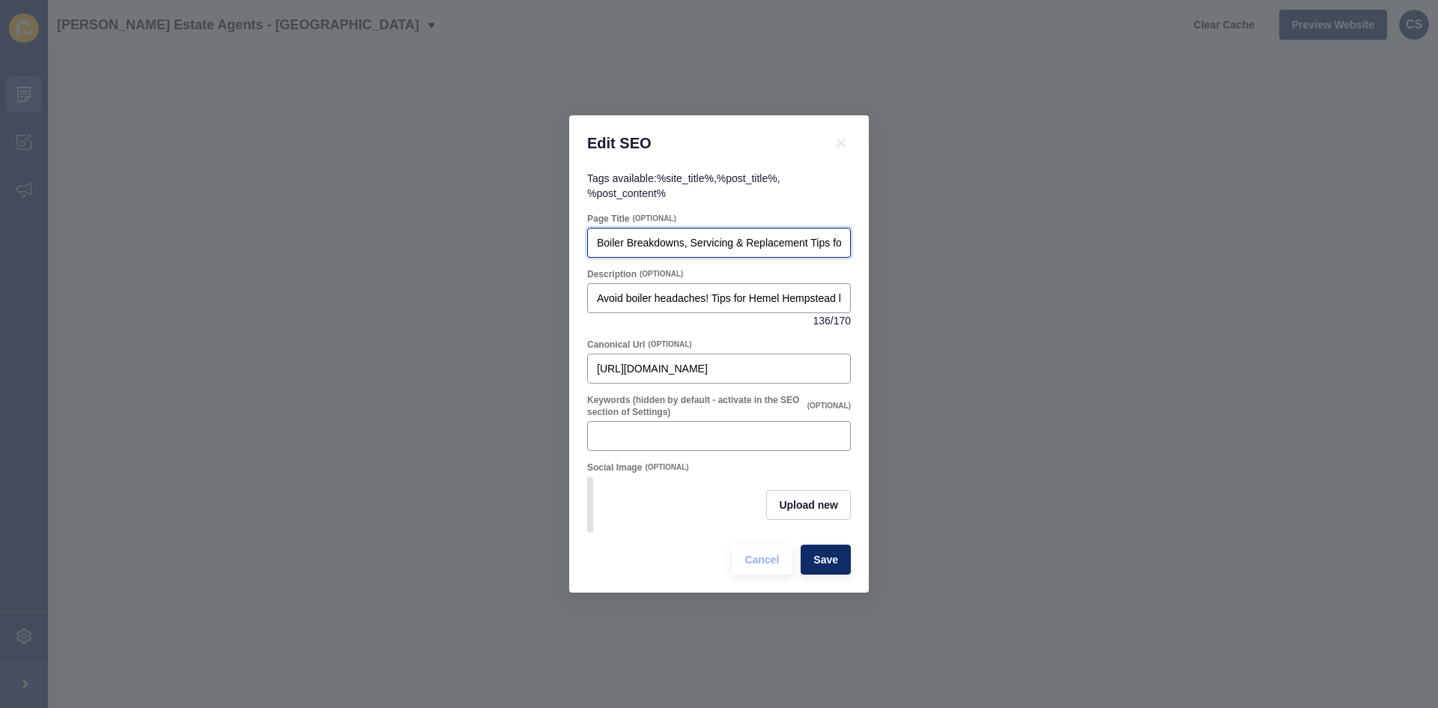
paste input "Hemel Hempstead Landlords: Boiler Breakdowns, Servicing & Replacement Guide"
type input "Hemel Hempstead Landlords: Boiler Breakdowns, Servicing & Replacement Guide"
click at [627, 297] on input "Avoid boiler headaches! Tips for Hemel Hempstead landlords on servicing, replac…" at bounding box center [719, 298] width 244 height 15
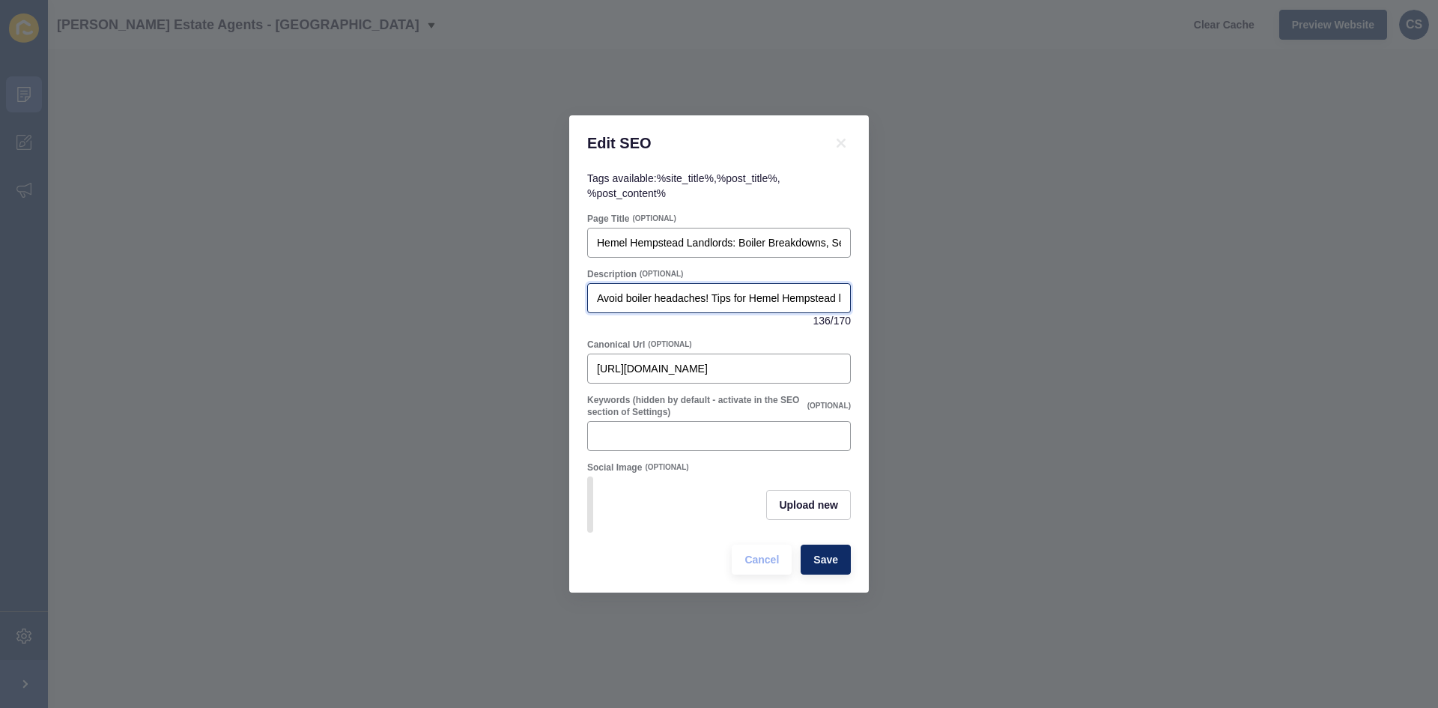
click at [627, 297] on input "Avoid boiler headaches! Tips for Hemel Hempstead landlords on servicing, replac…" at bounding box center [719, 298] width 244 height 15
click at [626, 297] on input "Avoid boiler headaches! Tips for Hemel Hempstead landlords on servicing, replac…" at bounding box center [719, 298] width 244 height 15
click at [625, 297] on input "Avoid boiler headaches! Tips for Hemel Hempstead landlords on servicing, replac…" at bounding box center [719, 298] width 244 height 15
paste input "Hemel Hempstead landlords: Learn how to prevent boiler breakdowns, schedule ser…"
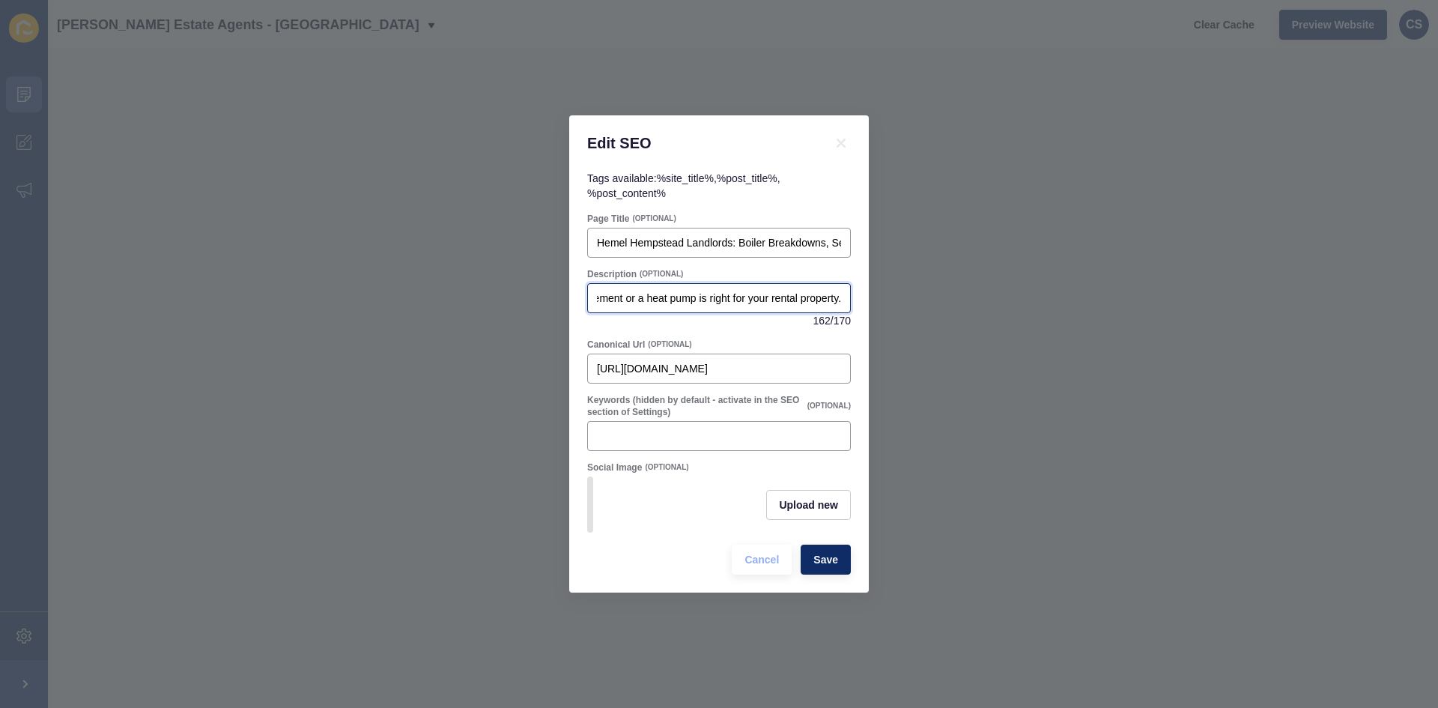
type input "Hemel Hempstead landlords: Learn how to prevent boiler breakdowns, schedule ser…"
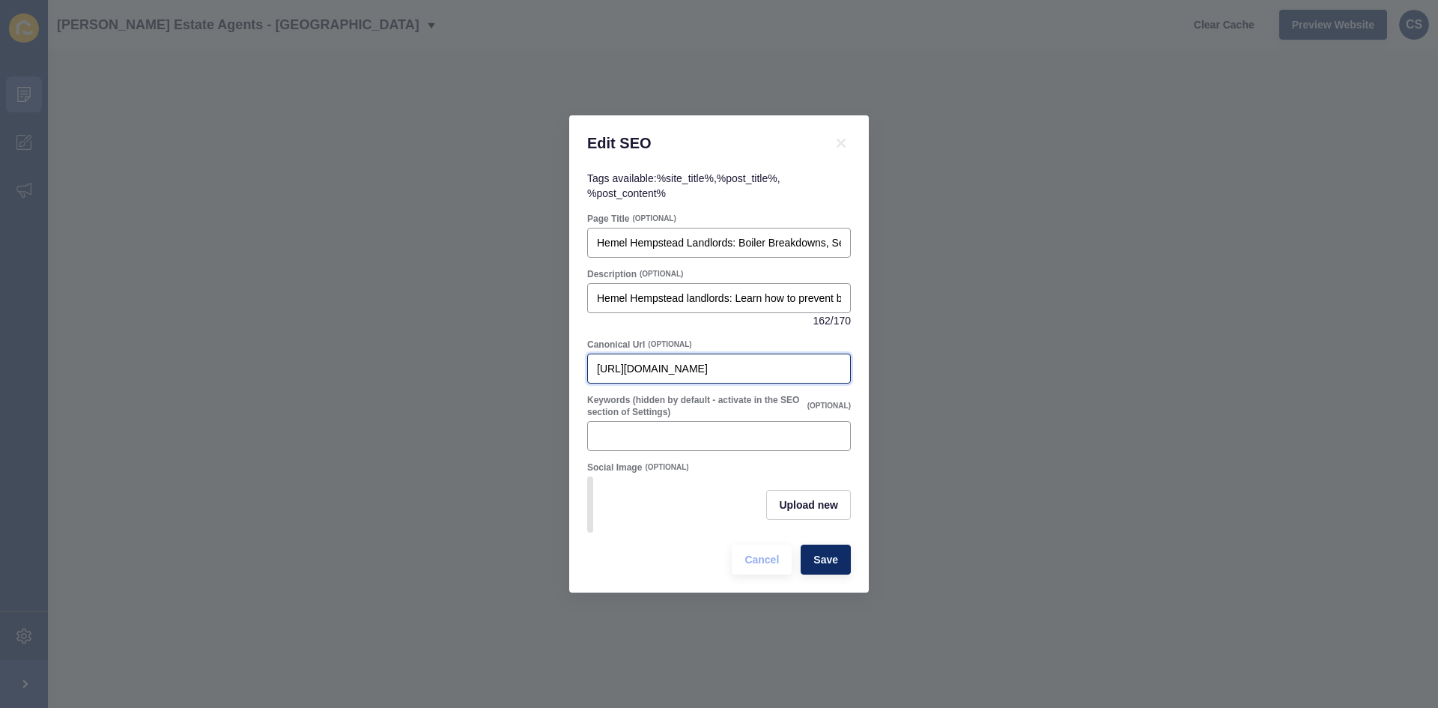
click at [636, 361] on input "[URL][DOMAIN_NAME]" at bounding box center [719, 368] width 244 height 15
click at [635, 361] on input "[URL][DOMAIN_NAME]" at bounding box center [719, 368] width 244 height 15
paste input "[DOMAIN_NAME][URL]"
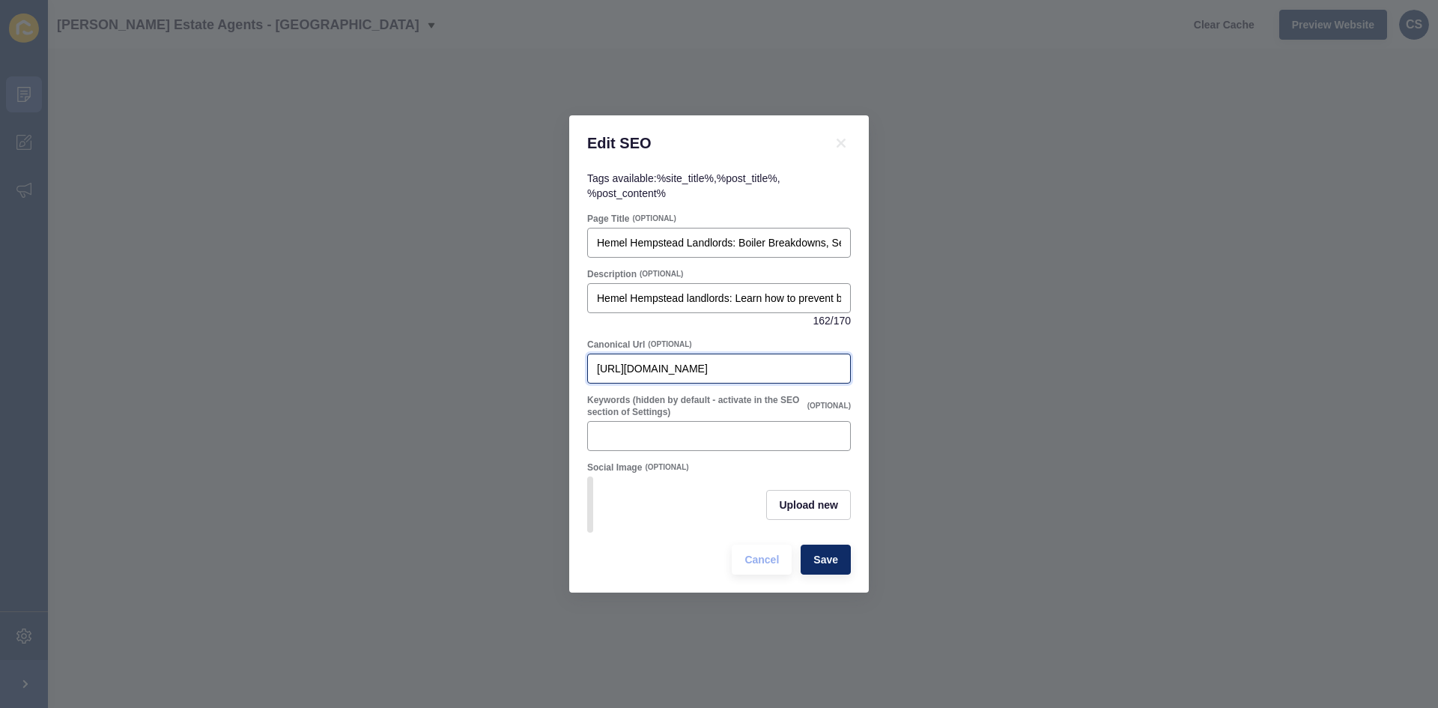
scroll to position [0, 115]
type input "[URL][DOMAIN_NAME]"
drag, startPoint x: 828, startPoint y: 366, endPoint x: 763, endPoint y: 363, distance: 66.0
click at [743, 364] on div "[URL][DOMAIN_NAME]" at bounding box center [719, 369] width 264 height 30
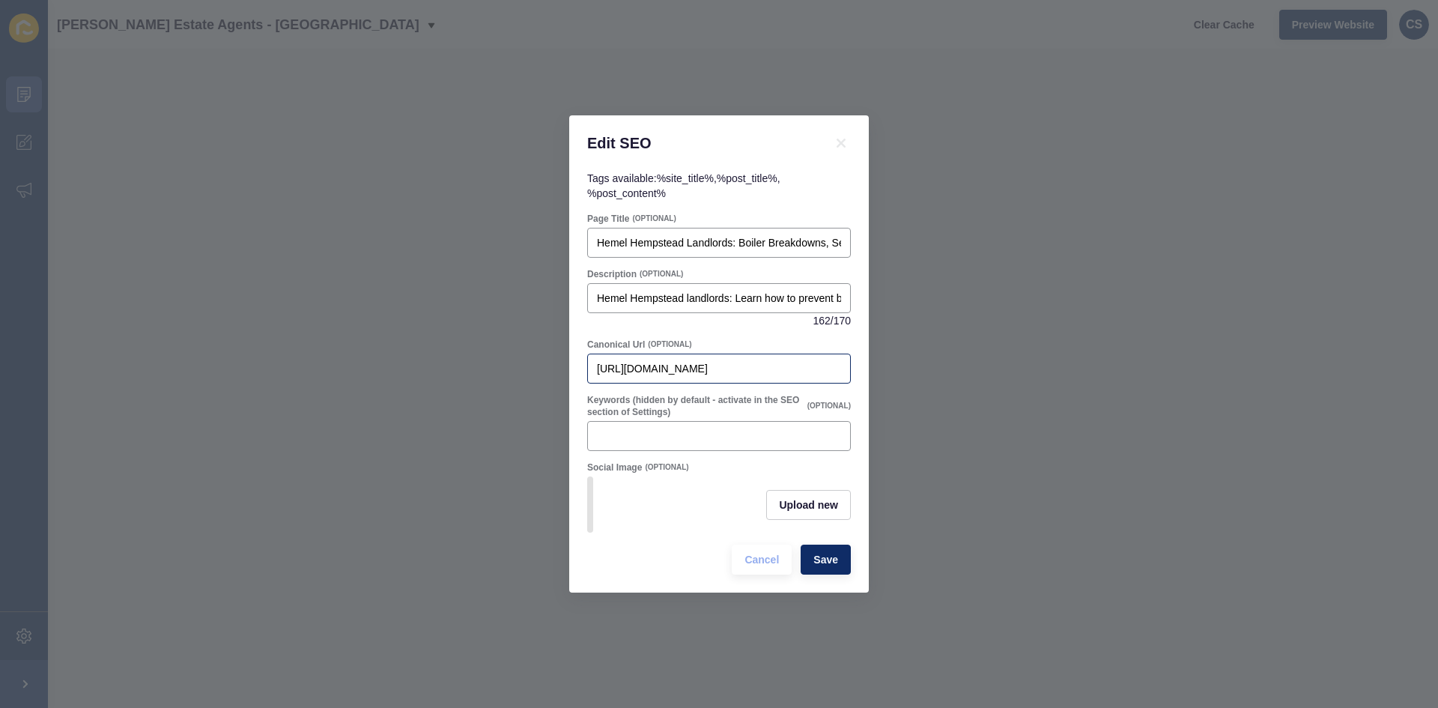
drag, startPoint x: 841, startPoint y: 362, endPoint x: 764, endPoint y: 360, distance: 77.2
click at [764, 360] on div "[URL][DOMAIN_NAME]" at bounding box center [719, 369] width 264 height 30
drag, startPoint x: 840, startPoint y: 362, endPoint x: 635, endPoint y: 363, distance: 204.5
click at [635, 363] on input "[URL][DOMAIN_NAME]" at bounding box center [719, 368] width 244 height 15
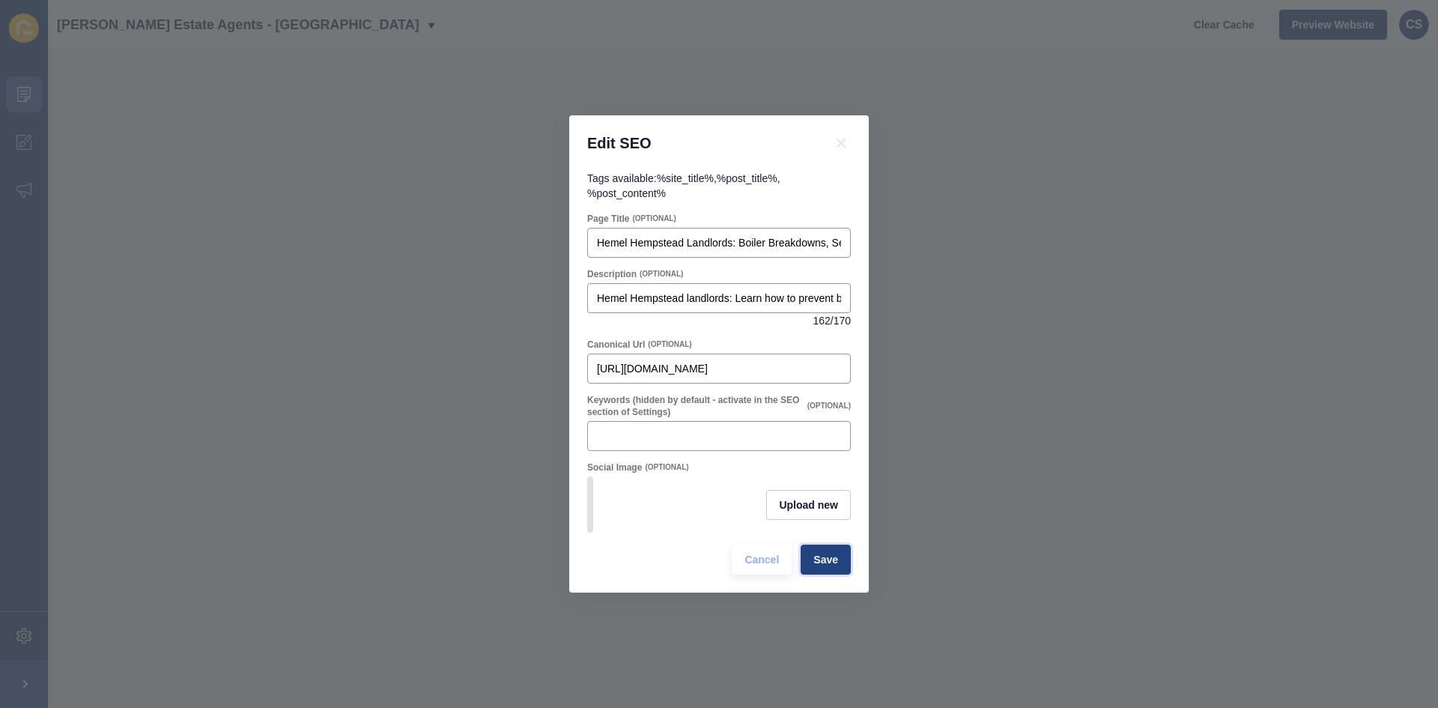
scroll to position [0, 0]
click at [819, 560] on span "Save" at bounding box center [825, 559] width 25 height 15
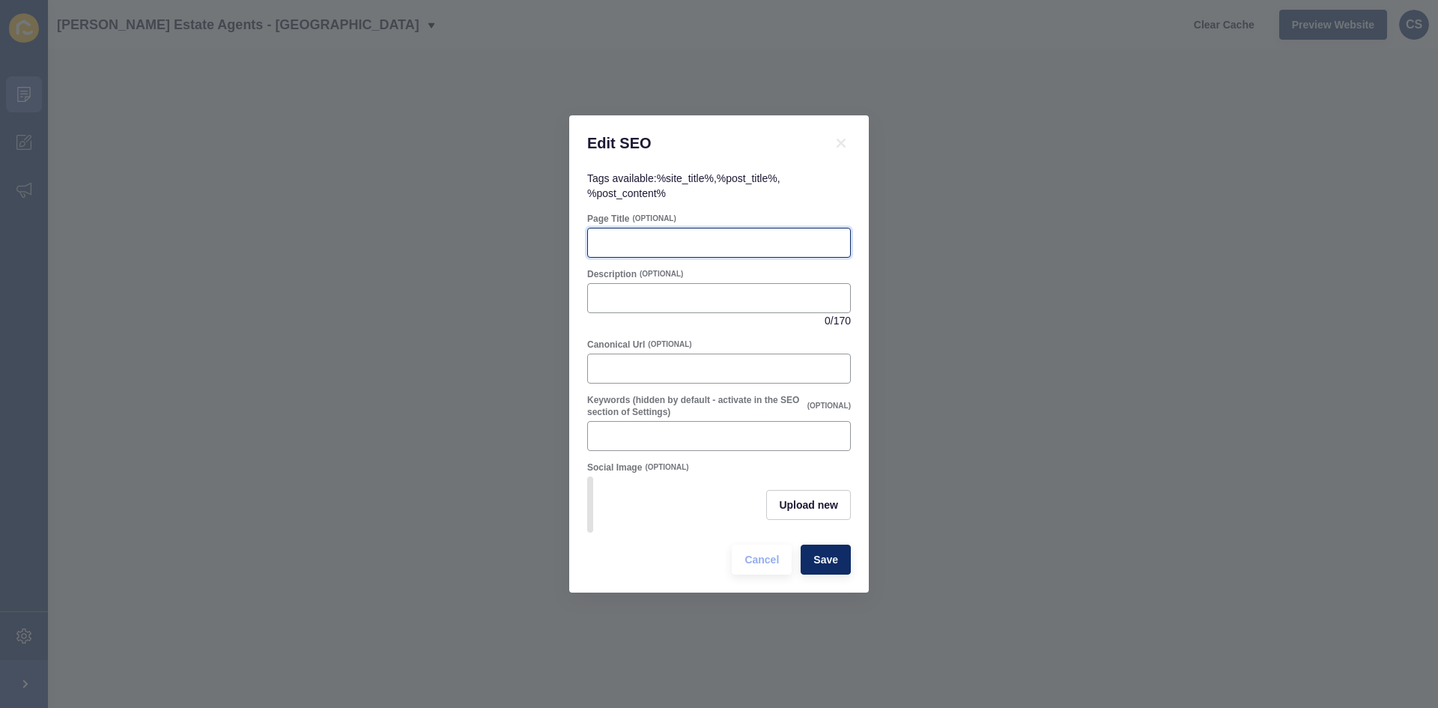
click at [700, 236] on input "Page Title" at bounding box center [719, 242] width 244 height 15
paste input "Hemel Hempstead First-Time Buyers: What They Value Most in a Home"
type input "Hemel Hempstead First-Time Buyers: What They Value Most in a Home"
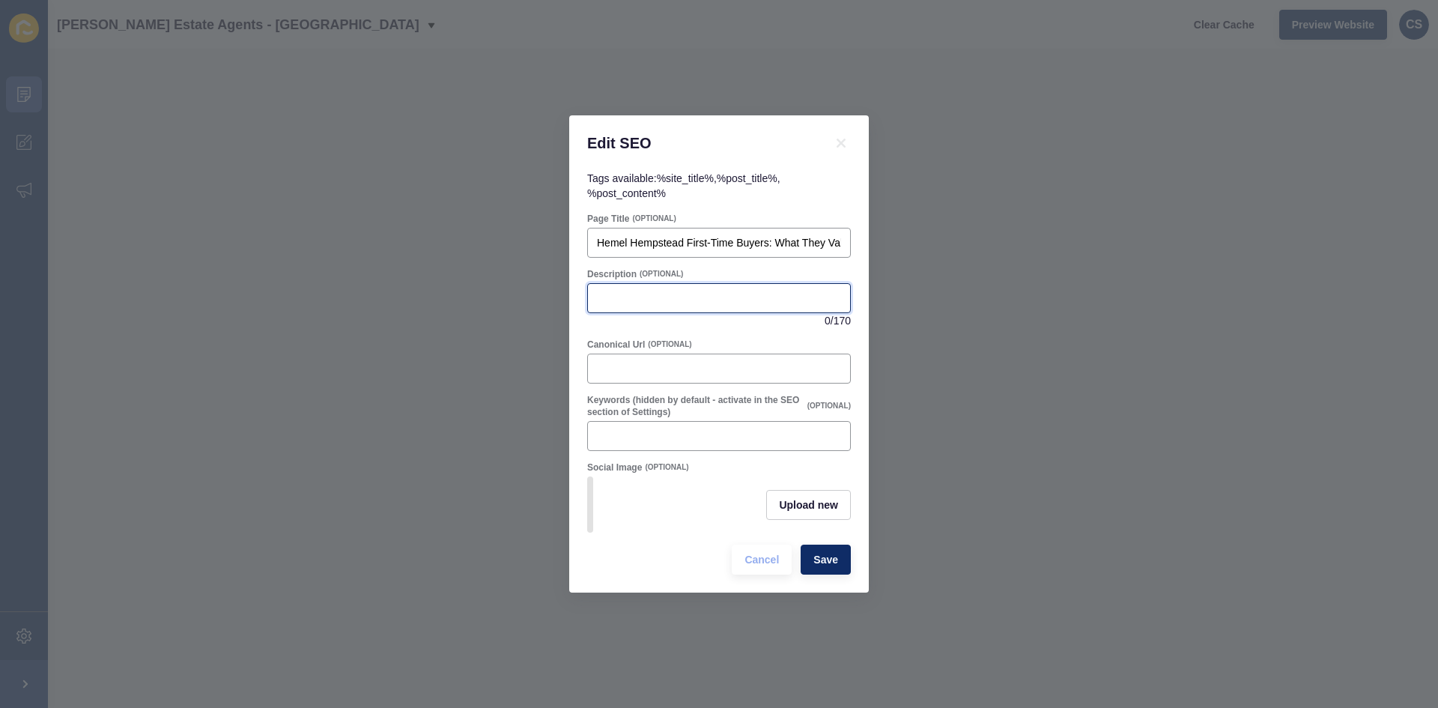
click at [658, 300] on input "Description" at bounding box center [719, 298] width 244 height 15
paste input "Hemel Hempstead first-time buyers seek home offices, gardens, and family-friend…"
type input "Hemel Hempstead first-time buyers seek home offices, gardens, and family-friend…"
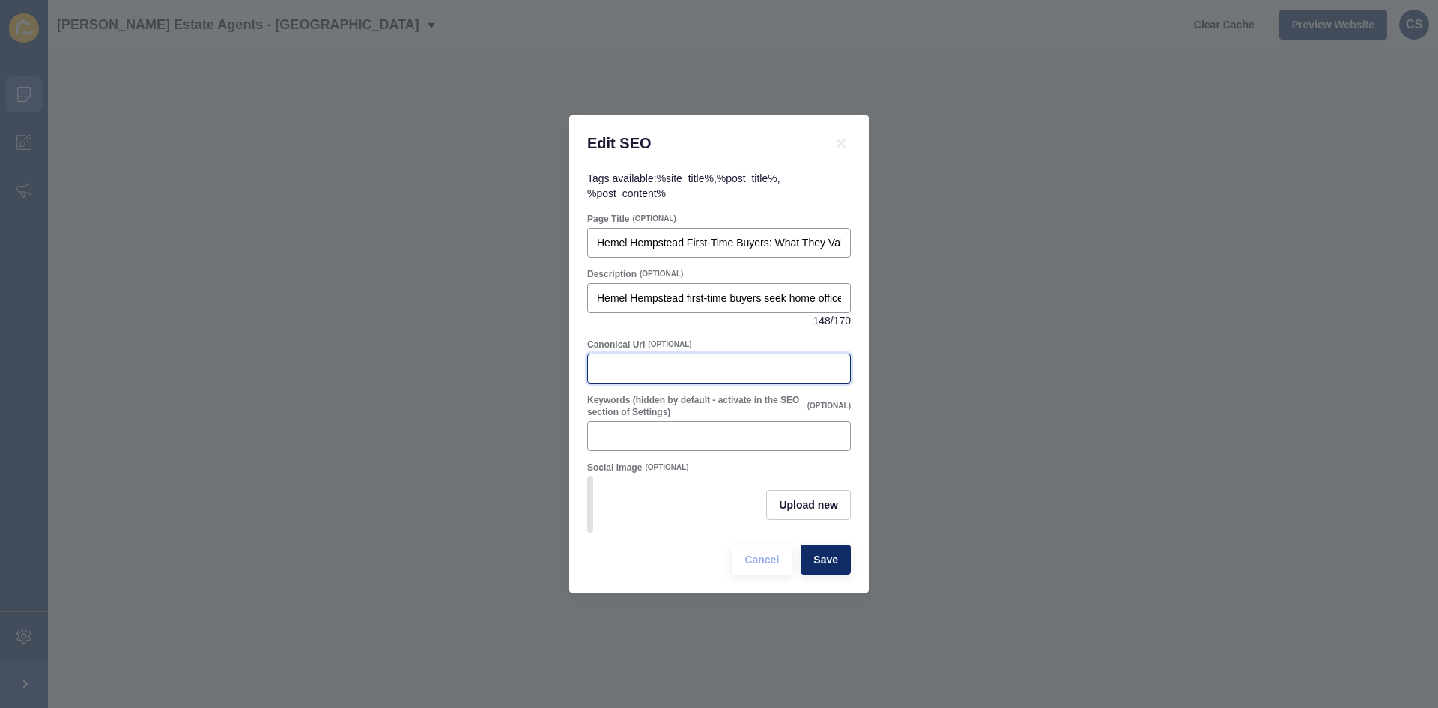
click at [613, 366] on input "Canonical Url" at bounding box center [719, 368] width 244 height 15
paste input "[URL][DOMAIN_NAME]"
drag, startPoint x: 840, startPoint y: 360, endPoint x: 640, endPoint y: 378, distance: 201.5
click at [640, 378] on div "Canonical Url (OPTIONAL) [URL][DOMAIN_NAME]" at bounding box center [719, 361] width 267 height 48
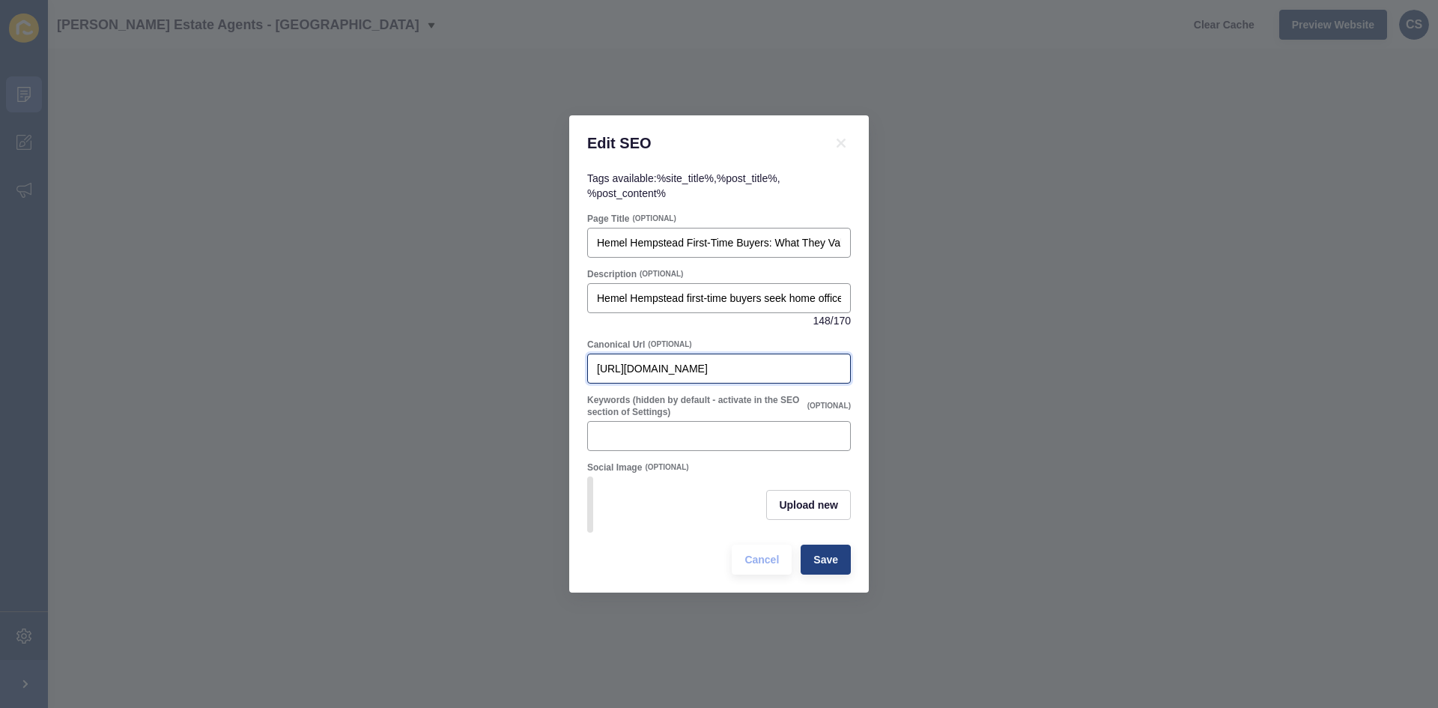
type input "[URL][DOMAIN_NAME]"
click at [834, 567] on span "Save" at bounding box center [825, 559] width 25 height 15
click at [837, 134] on icon at bounding box center [841, 143] width 18 height 18
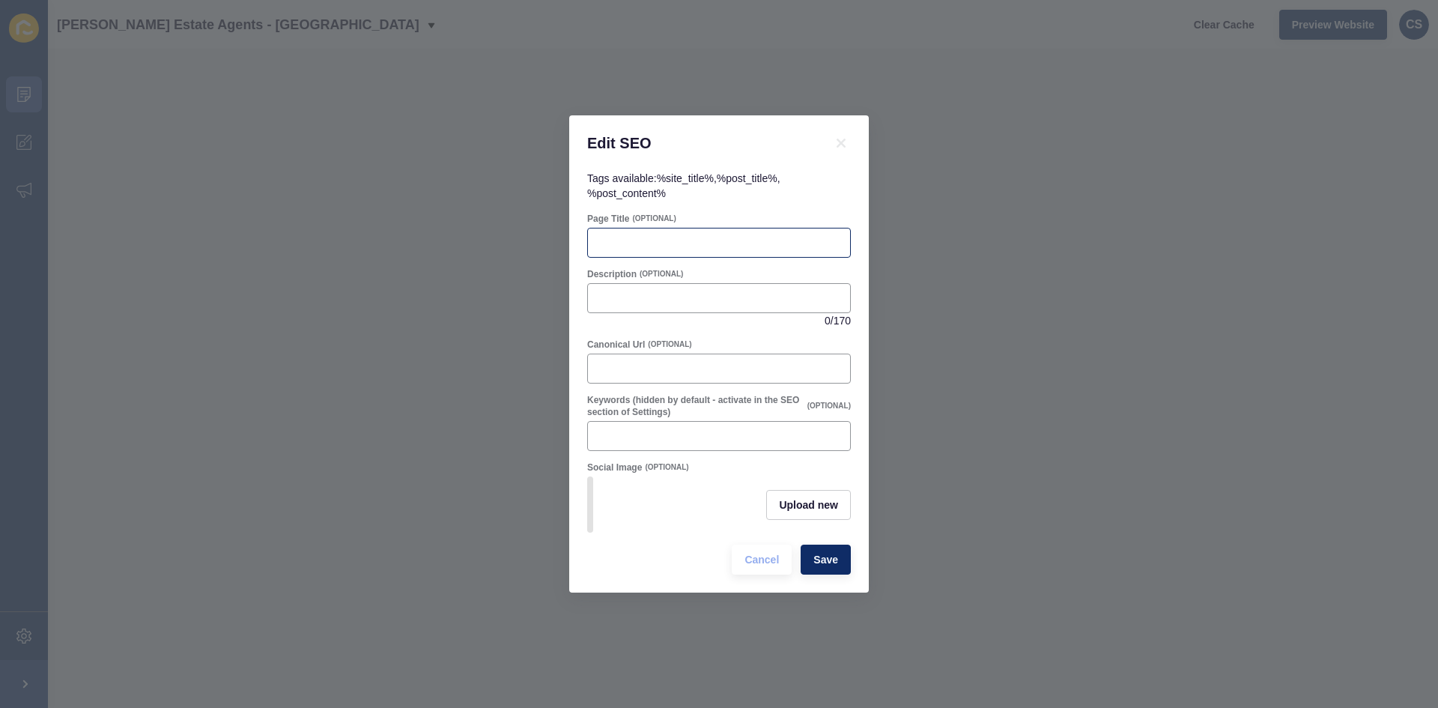
drag, startPoint x: 619, startPoint y: 256, endPoint x: 633, endPoint y: 243, distance: 19.1
click at [622, 253] on form "Page Title (OPTIONAL) Description (OPTIONAL) 0 / 170 Canonical Url (OPTIONAL) K…" at bounding box center [719, 394] width 264 height 362
click at [634, 237] on input "Page Title" at bounding box center [719, 242] width 244 height 15
paste input "Hemel Hempstead Landlords: Advice on Tenants Taking Lodgers"
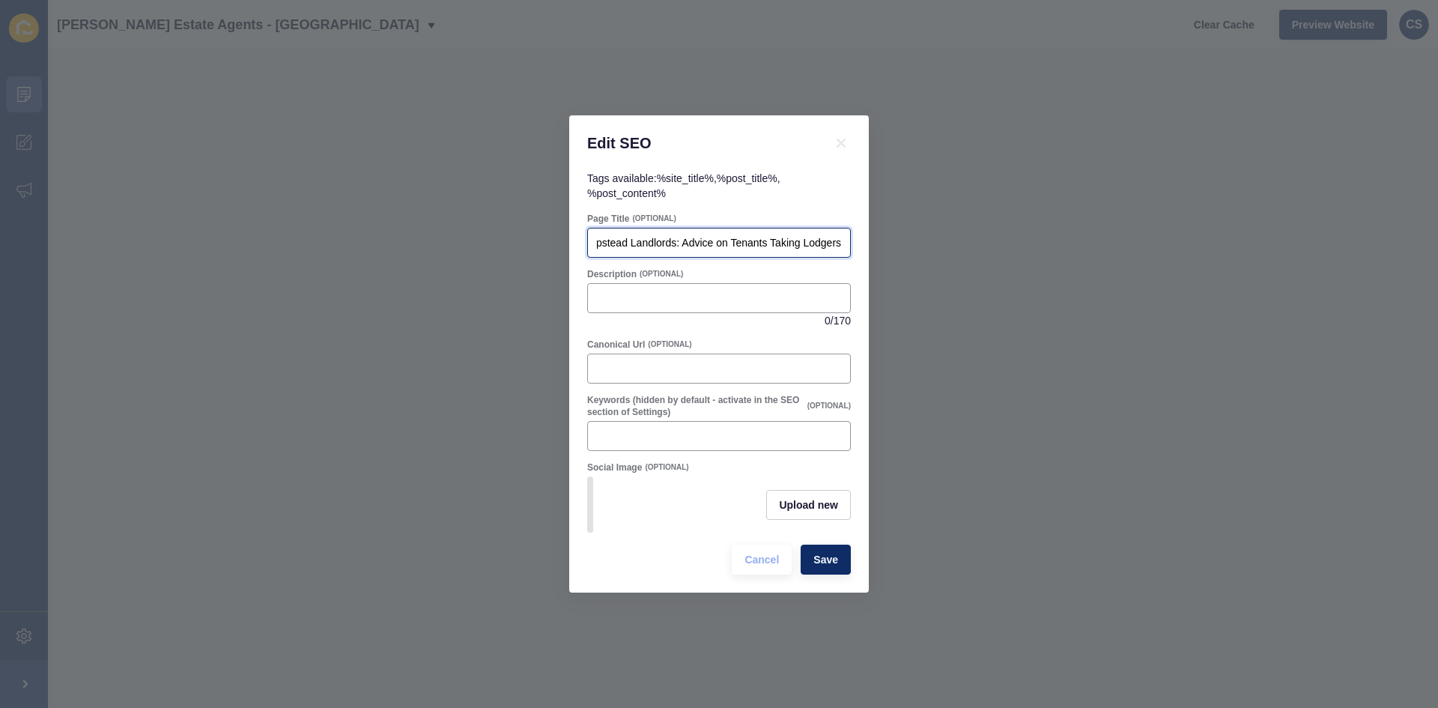
type input "Hemel Hempstead Landlords: Advice on Tenants Taking Lodgers"
click at [599, 301] on div at bounding box center [719, 298] width 264 height 30
paste input "Hemel Hempstead landlords, learn what to consider if your tenant wants a lodger…"
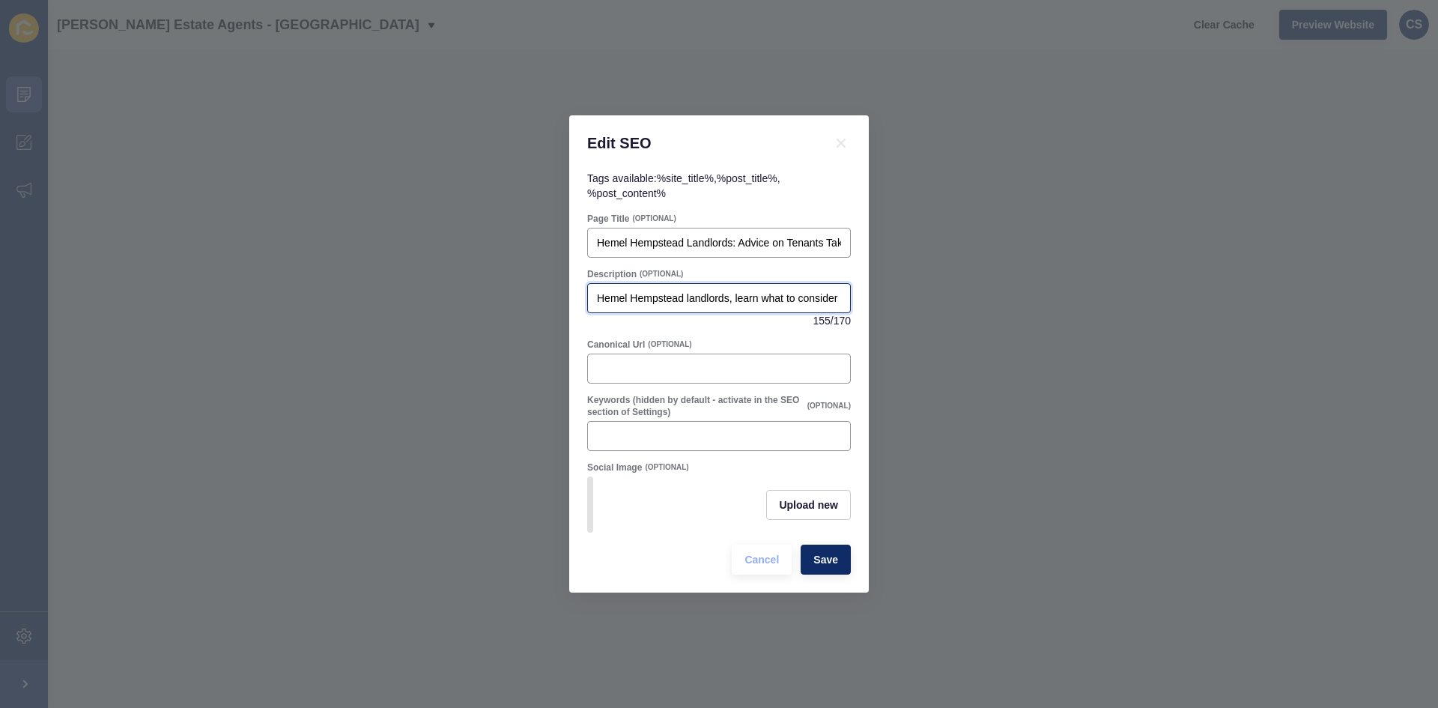
scroll to position [0, 555]
type input "Hemel Hempstead landlords, learn what to consider if your tenant wants a lodger…"
click at [642, 354] on div at bounding box center [719, 369] width 264 height 30
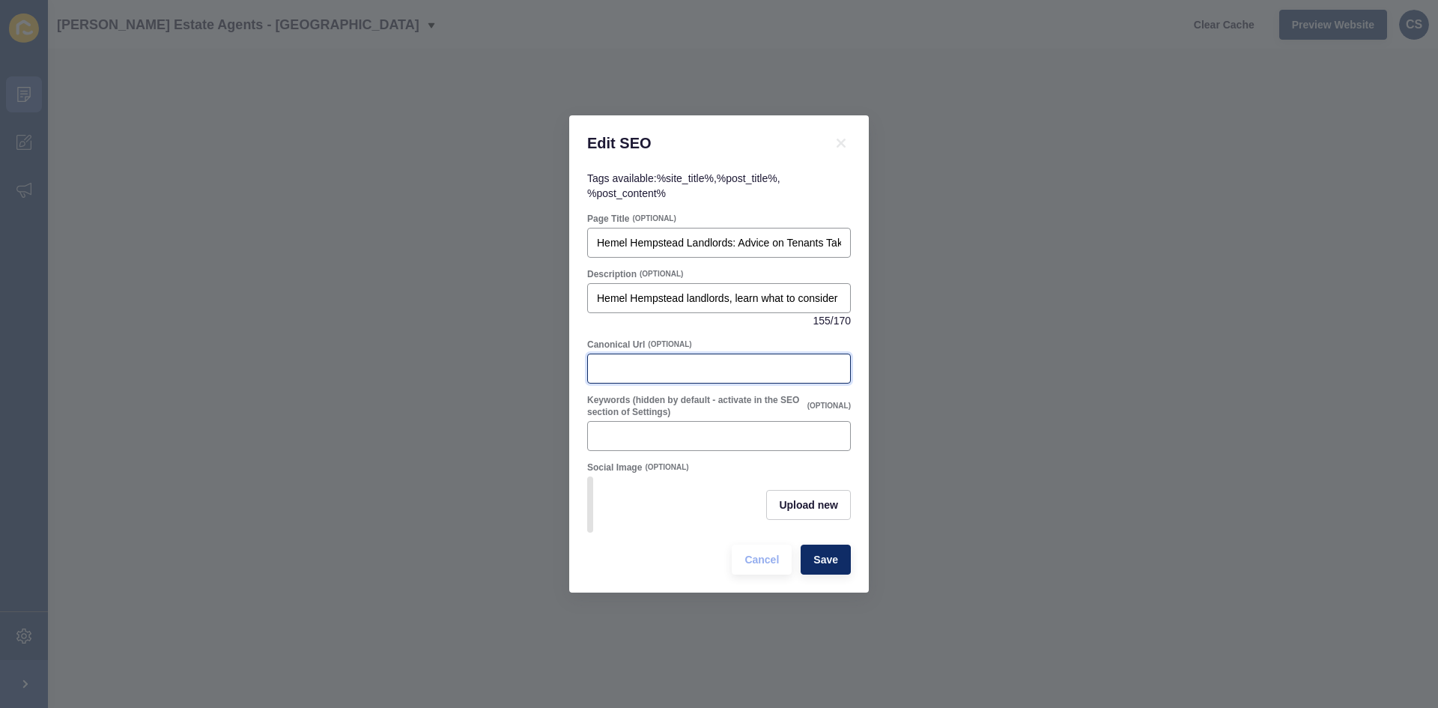
paste input "[URL][DOMAIN_NAME]"
type input "[URL][DOMAIN_NAME]"
click at [828, 567] on span "Save" at bounding box center [825, 559] width 25 height 15
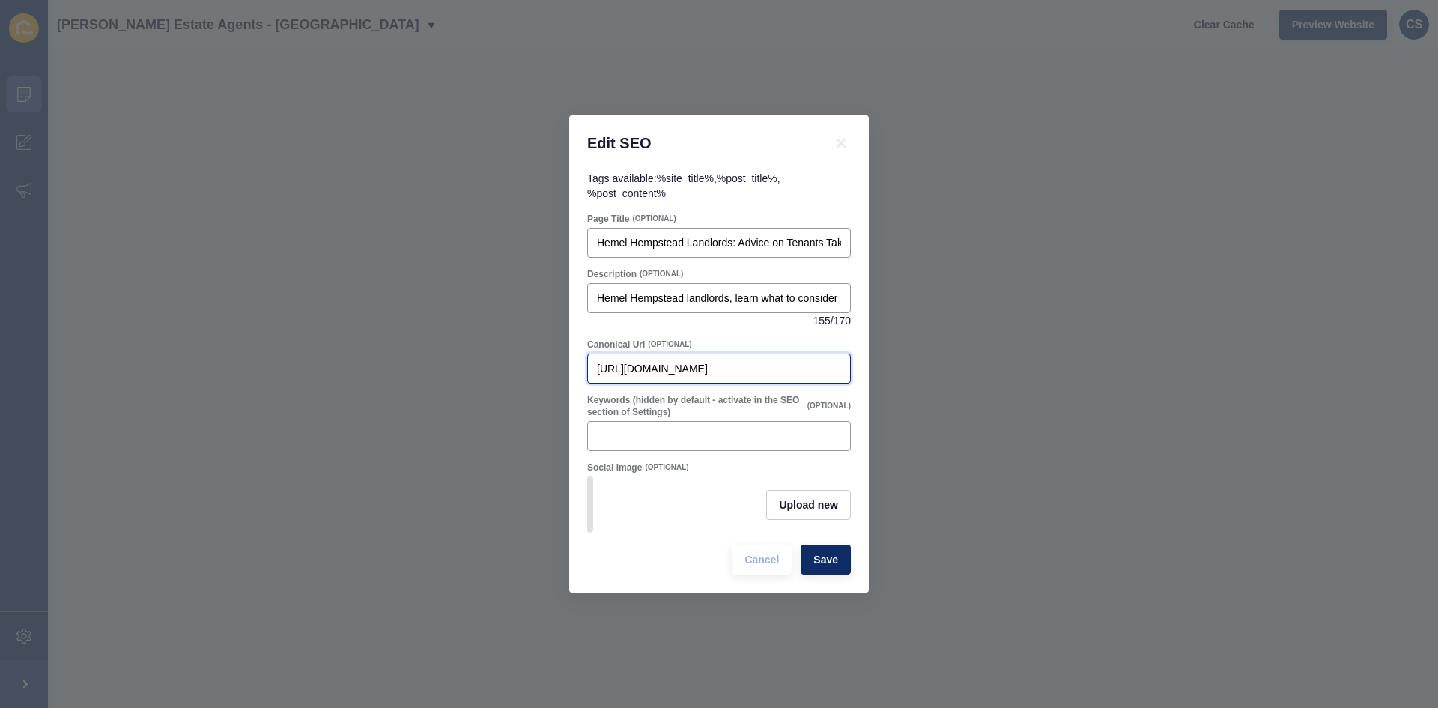
click at [840, 366] on input "[URL][DOMAIN_NAME]" at bounding box center [719, 368] width 244 height 15
drag, startPoint x: 837, startPoint y: 363, endPoint x: 852, endPoint y: 367, distance: 14.7
click at [855, 367] on div "Tags available: %site_title% , %post_title% , %post_content% Page Title (OPTION…" at bounding box center [719, 382] width 300 height 422
click at [834, 363] on input "[URL][DOMAIN_NAME]" at bounding box center [719, 368] width 244 height 15
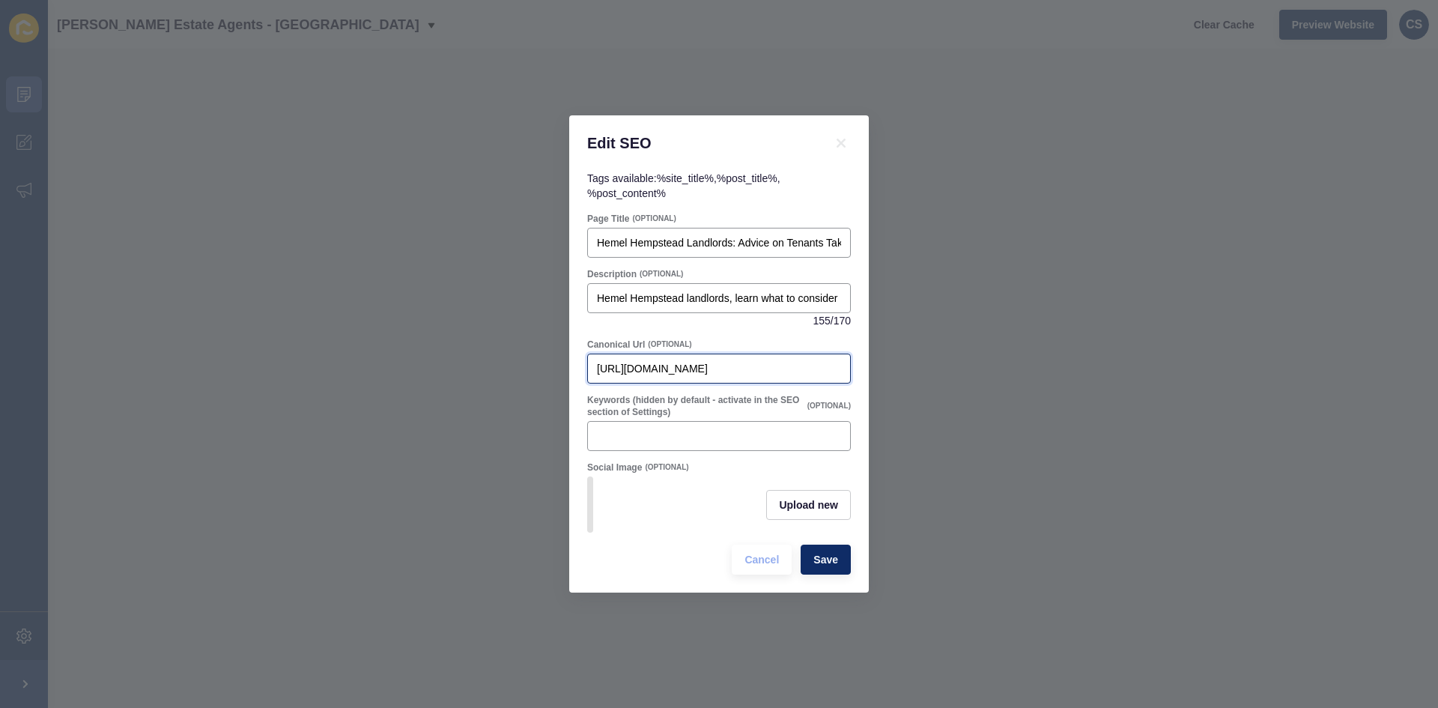
click at [815, 363] on input "[URL][DOMAIN_NAME]" at bounding box center [719, 368] width 244 height 15
click at [760, 369] on div "[URL][DOMAIN_NAME]" at bounding box center [719, 369] width 264 height 30
drag, startPoint x: 749, startPoint y: 361, endPoint x: 913, endPoint y: 373, distance: 164.5
click at [915, 373] on div "Edit SEO Tags available: %site_title% , %post_title% , %post_content% Page Titl…" at bounding box center [719, 354] width 1438 height 708
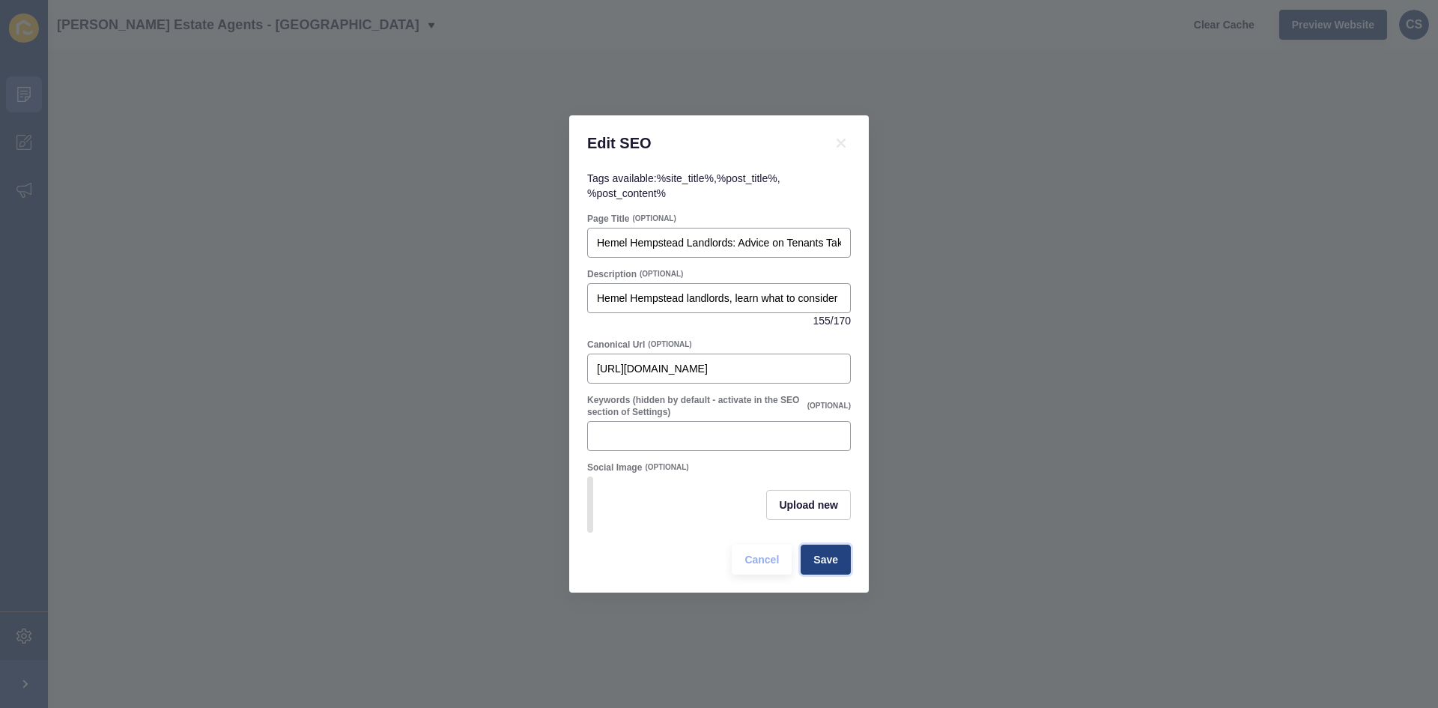
click at [824, 567] on span "Save" at bounding box center [825, 559] width 25 height 15
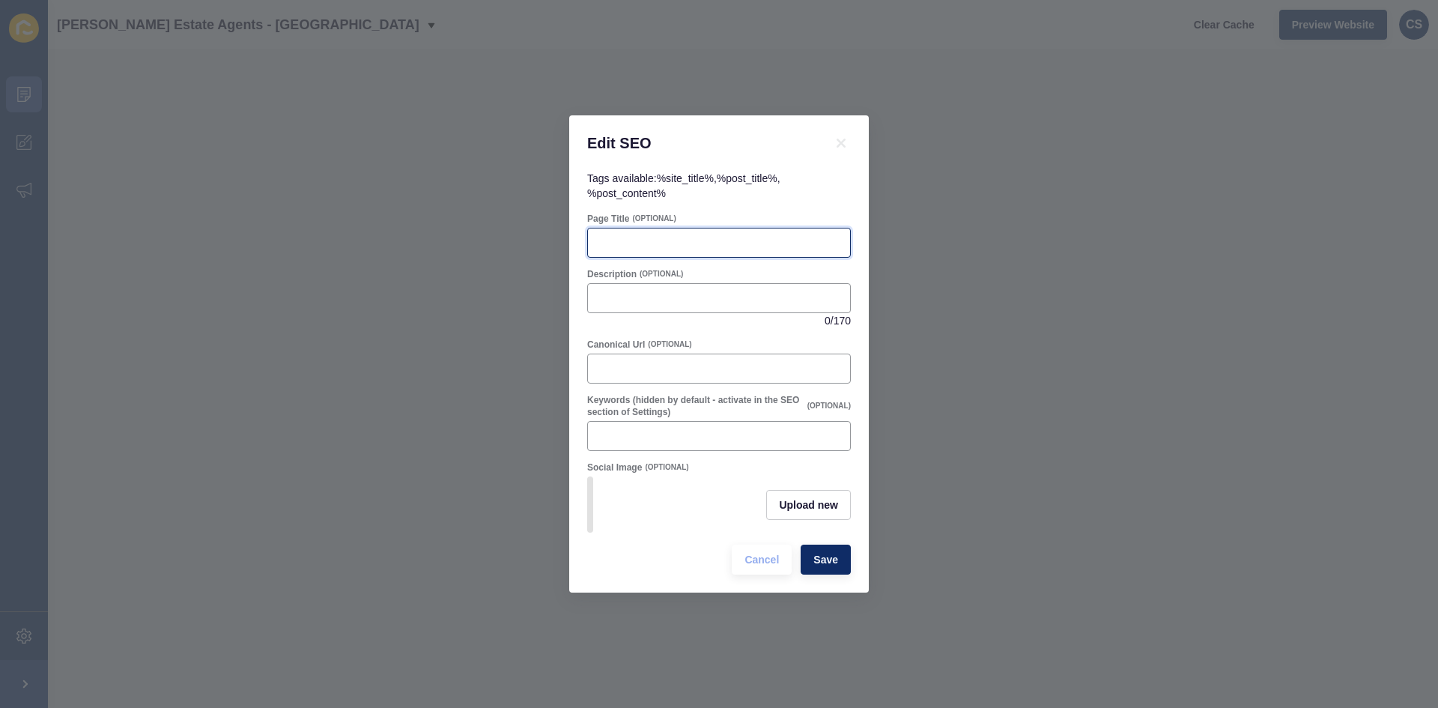
click at [637, 242] on input "Page Title" at bounding box center [719, 242] width 244 height 15
paste input "Seasonal Selling Tips: Ensure Your Hemel Hempstead Home Stands Out"
type input "Seasonal Selling Tips: Ensure Your Hemel Hempstead Home Stands Out"
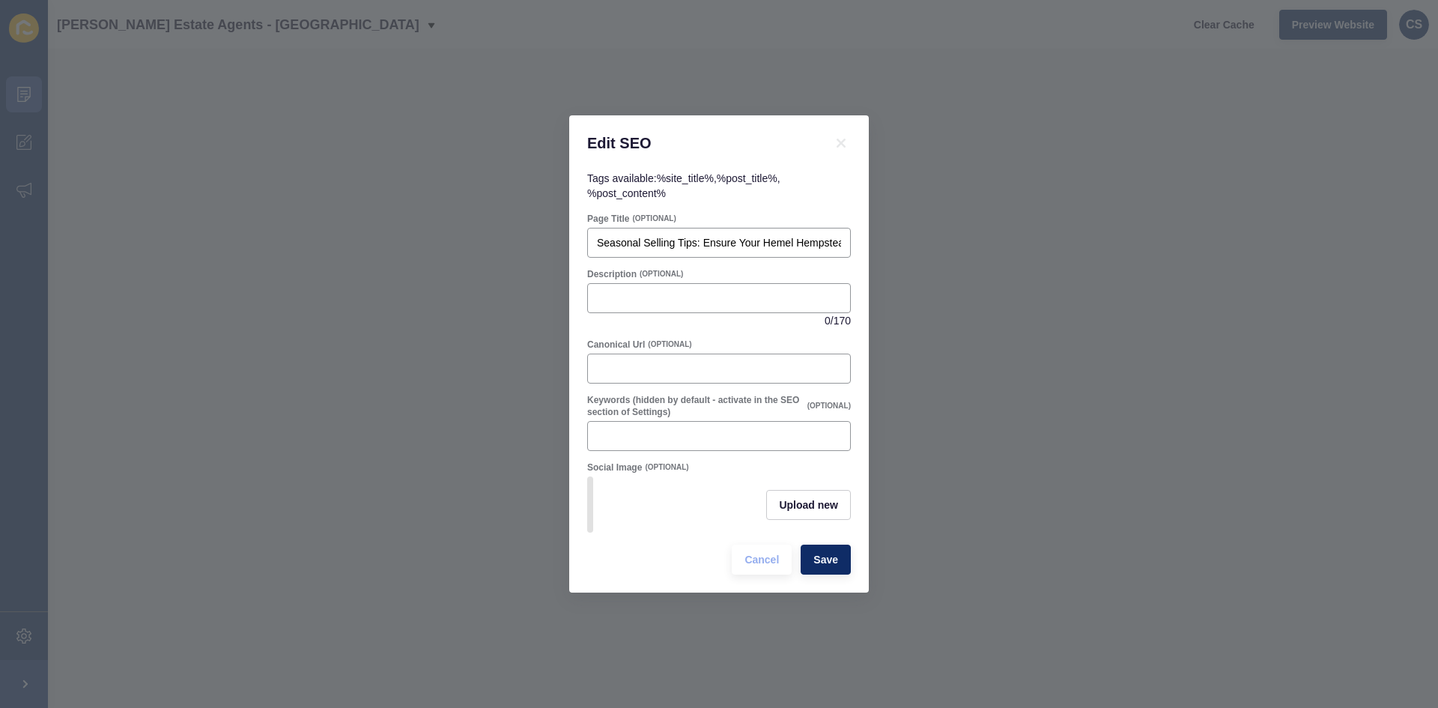
drag, startPoint x: 646, startPoint y: 246, endPoint x: 562, endPoint y: 240, distance: 84.1
click at [479, 235] on div "Edit SEO Tags available: %site_title% , %post_title% , %post_content% Page Titl…" at bounding box center [719, 354] width 1438 height 708
click at [645, 237] on input "Seasonal Selling Tips: Ensure Your Hemel Hempstead Home Stands Out" at bounding box center [719, 242] width 244 height 15
drag, startPoint x: 645, startPoint y: 237, endPoint x: 586, endPoint y: 250, distance: 60.7
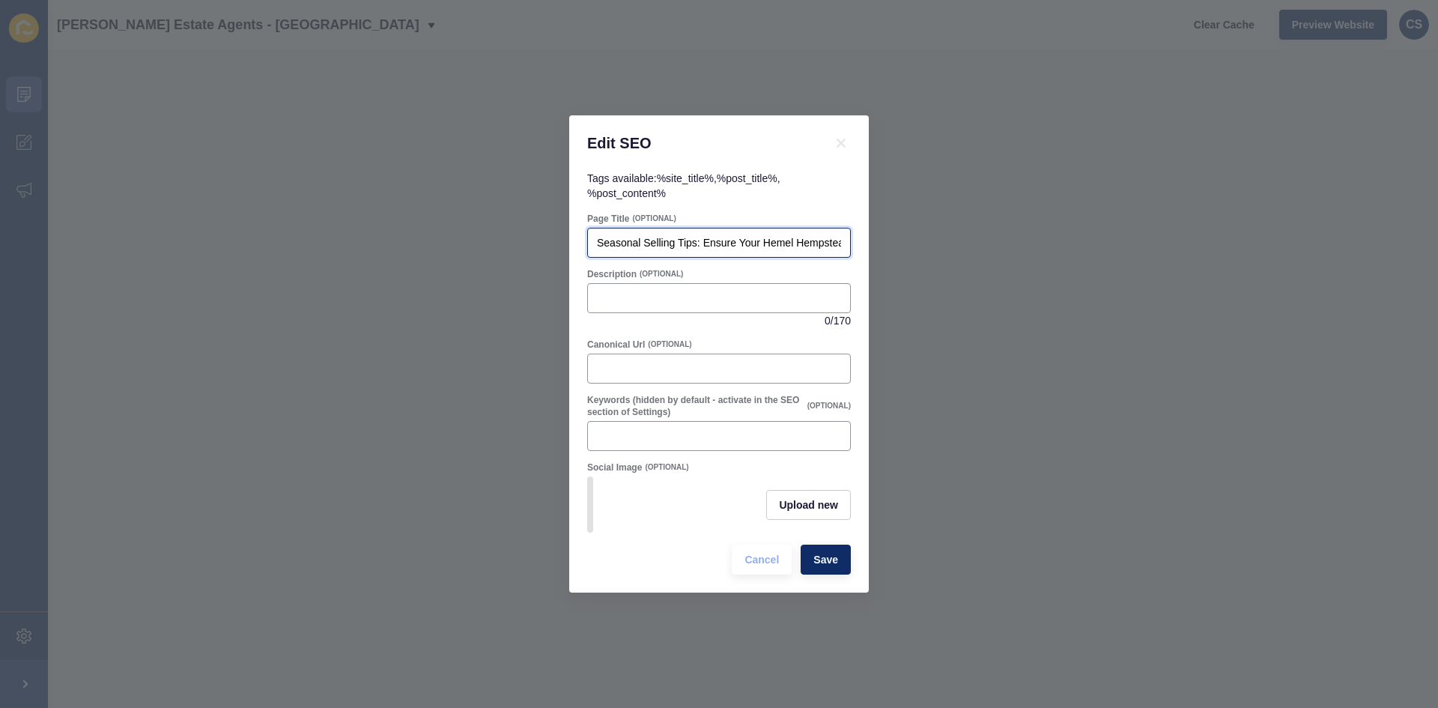
click at [416, 219] on div "Edit SEO Tags available: %site_title% , %post_title% , %post_content% Page Titl…" at bounding box center [719, 354] width 1438 height 708
click at [678, 297] on input "Description" at bounding box center [719, 298] width 244 height 15
click at [608, 298] on input "Description" at bounding box center [719, 298] width 244 height 15
paste input "Selling your Hemel Hempstead home this autumn? Discover tips on lighting, garde…"
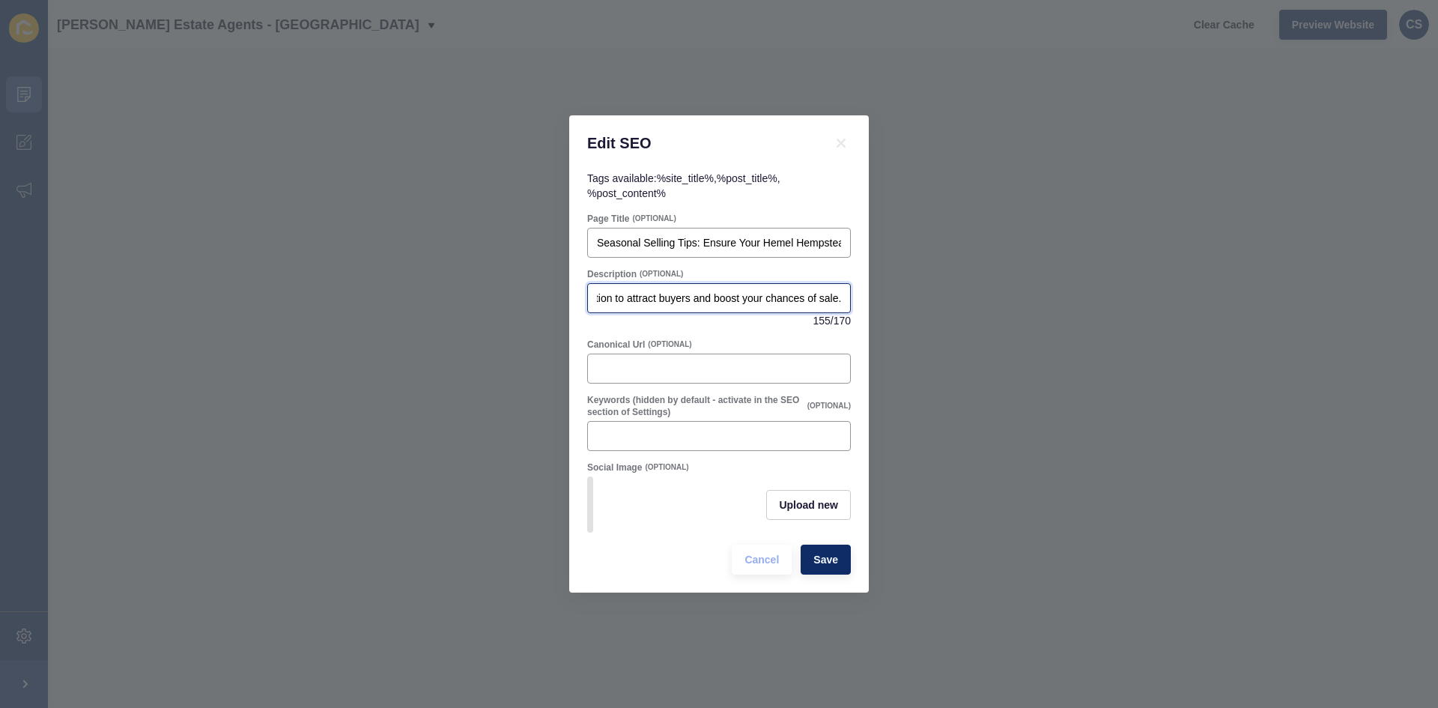
type input "Selling your Hemel Hempstead home this autumn? Discover tips on lighting, garde…"
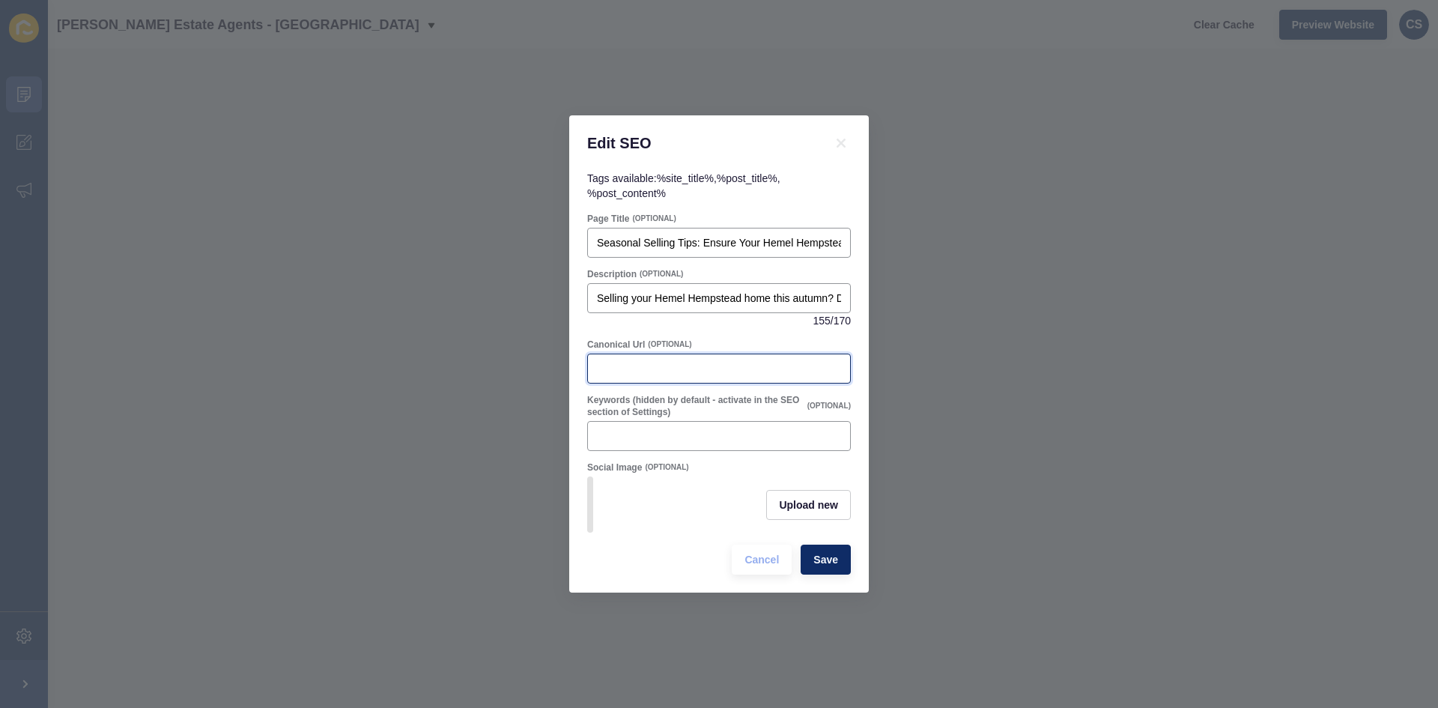
click at [707, 369] on input "Canonical Url" at bounding box center [719, 368] width 244 height 15
paste input "[URL][DOMAIN_NAME]"
type input "[URL][DOMAIN_NAME]"
click at [834, 562] on span "Save" at bounding box center [825, 559] width 25 height 15
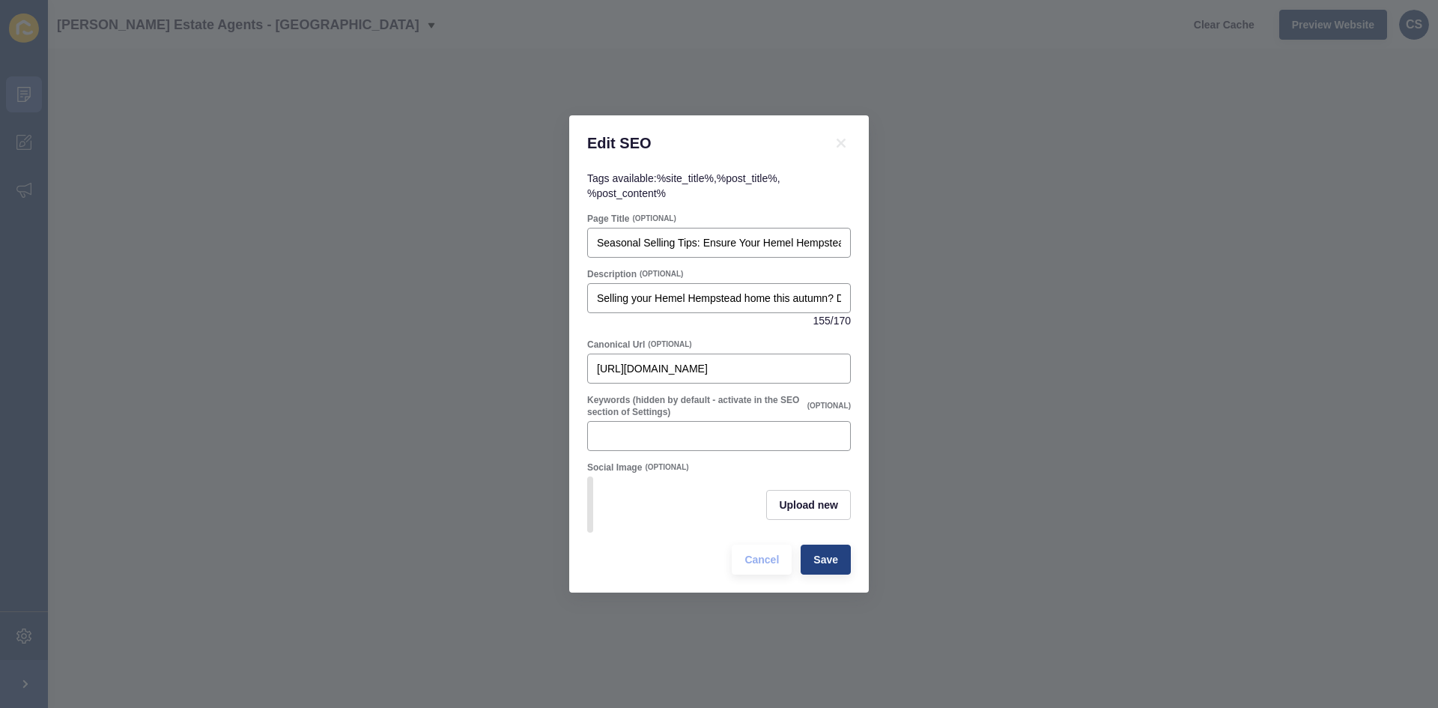
scroll to position [0, 0]
click at [841, 139] on icon at bounding box center [841, 143] width 9 height 9
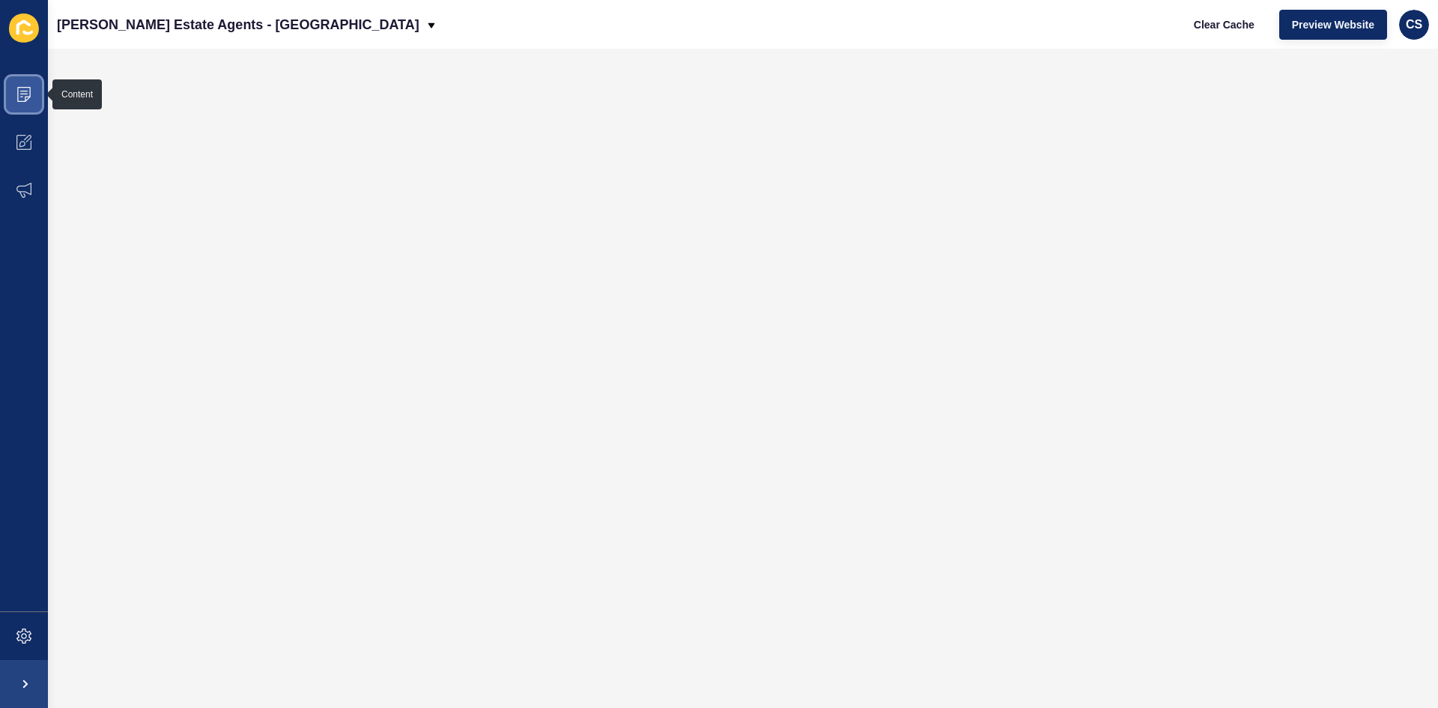
click at [22, 88] on icon at bounding box center [23, 94] width 15 height 15
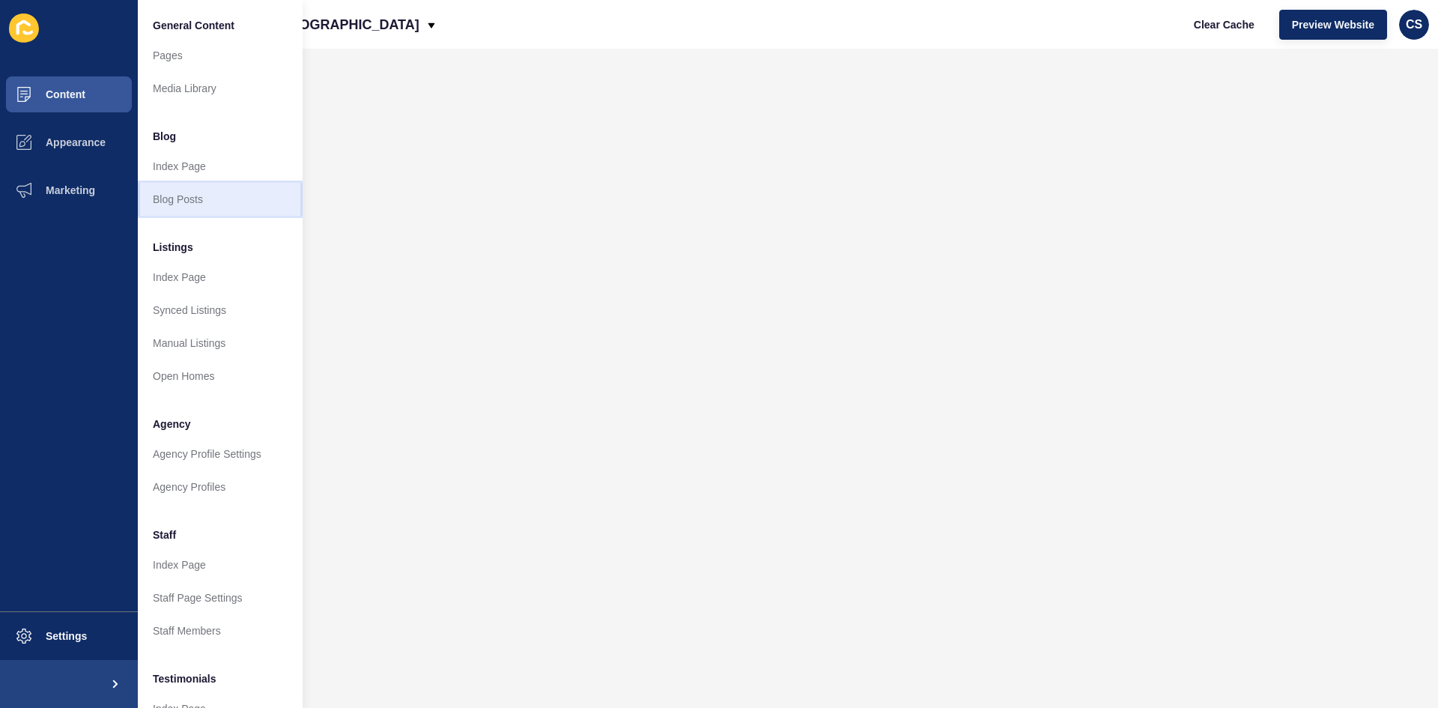
click at [178, 195] on link "Blog Posts" at bounding box center [220, 199] width 165 height 33
